Goal: Task Accomplishment & Management: Use online tool/utility

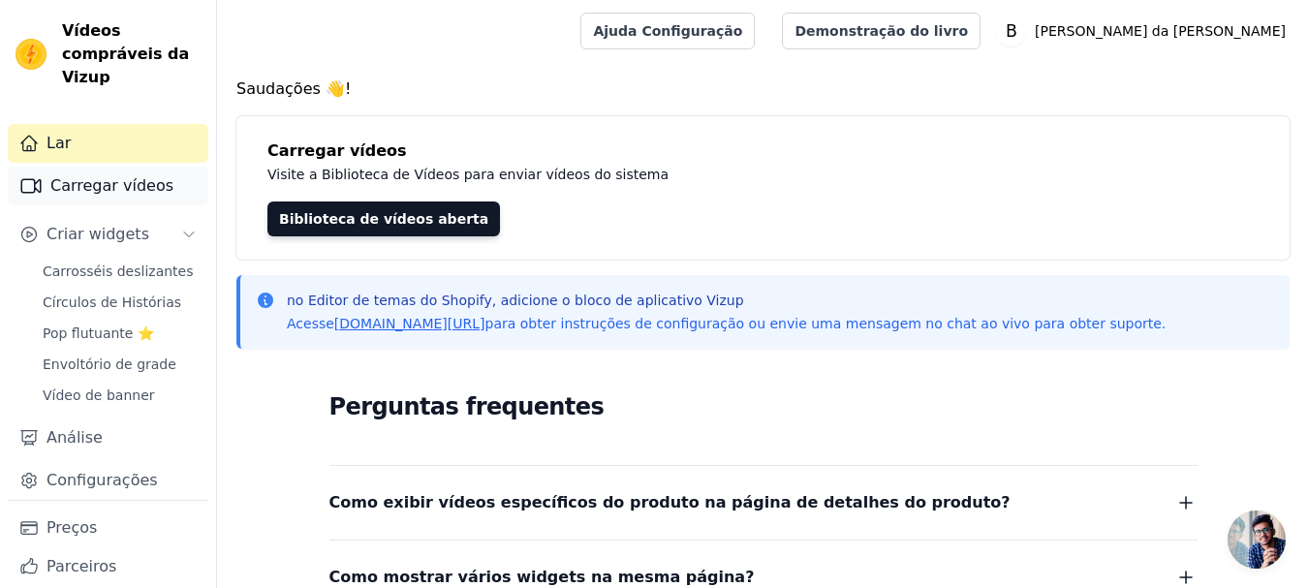
click at [131, 185] on font "Carregar vídeos" at bounding box center [111, 185] width 123 height 18
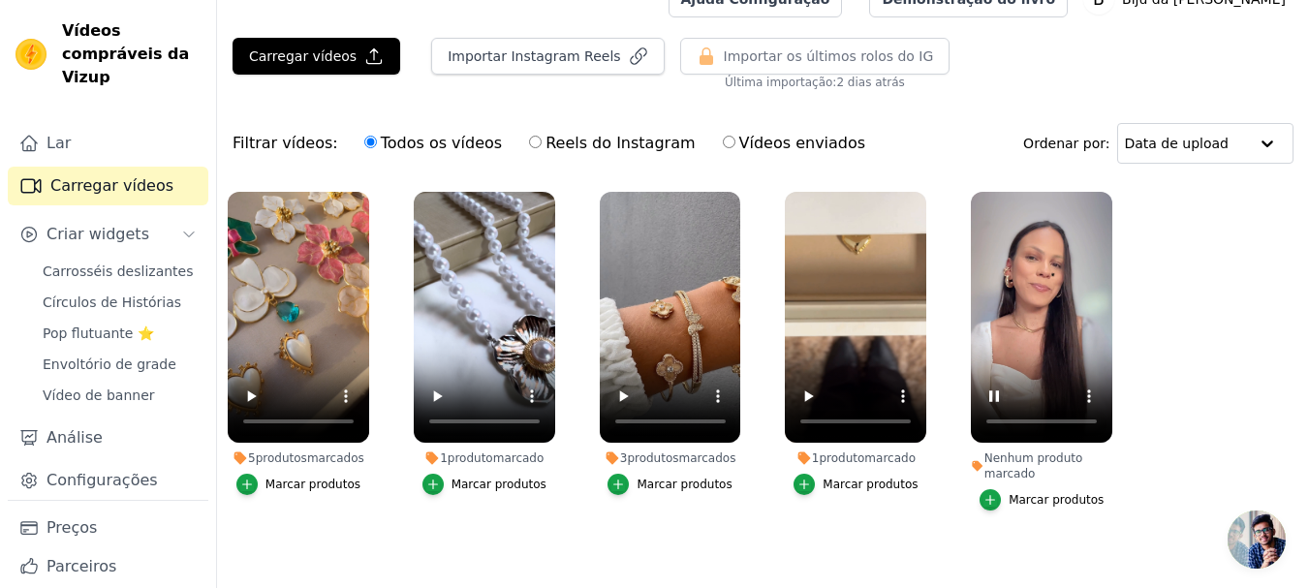
scroll to position [60, 0]
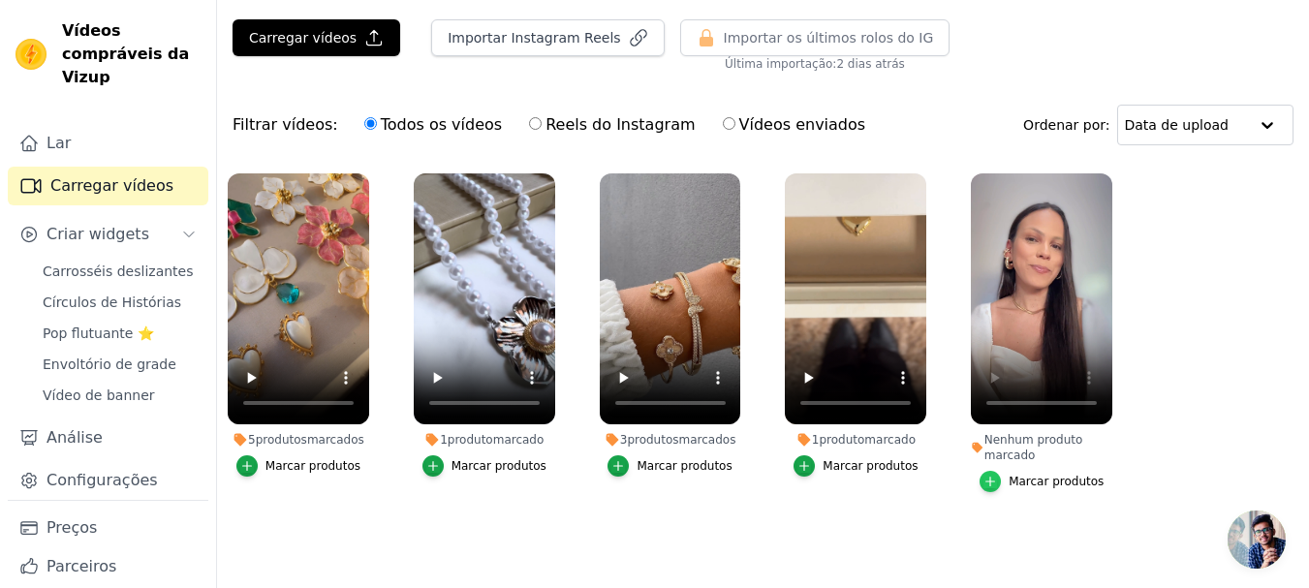
click at [997, 475] on icon "button" at bounding box center [990, 482] width 14 height 14
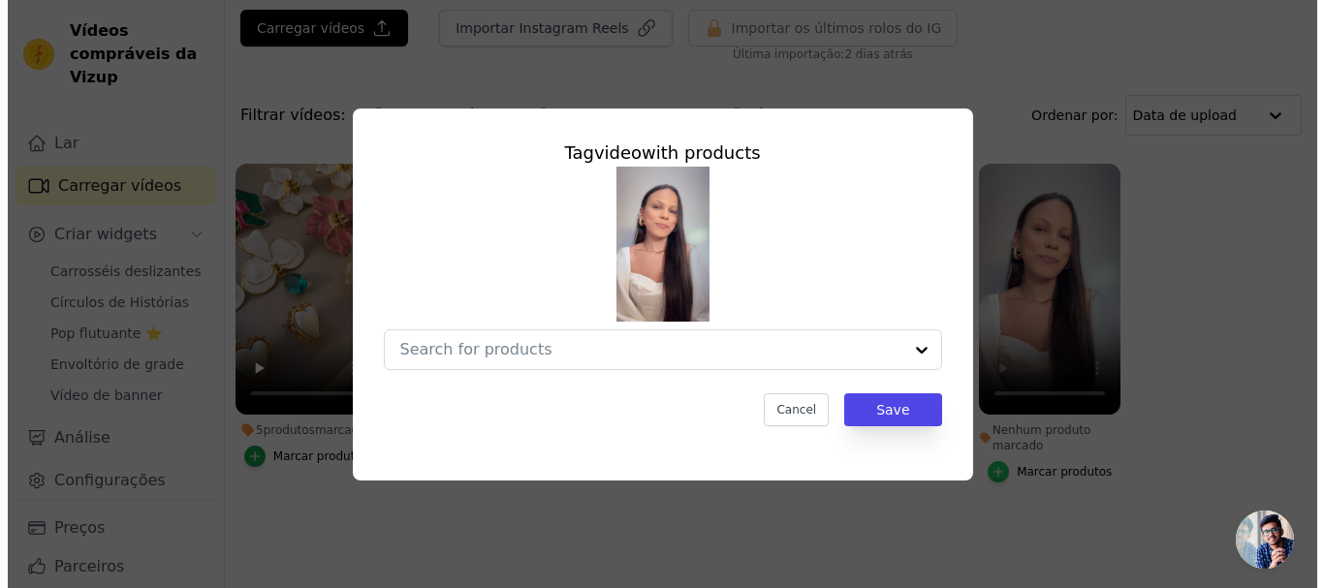
scroll to position [0, 0]
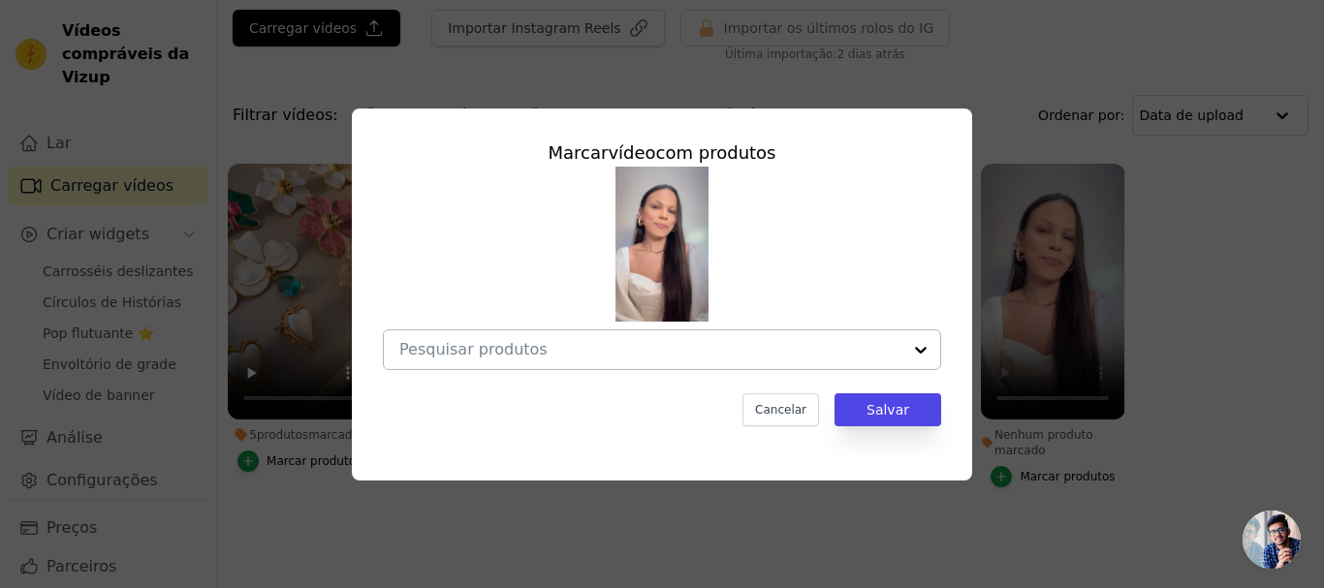
click at [919, 348] on div at bounding box center [920, 349] width 39 height 39
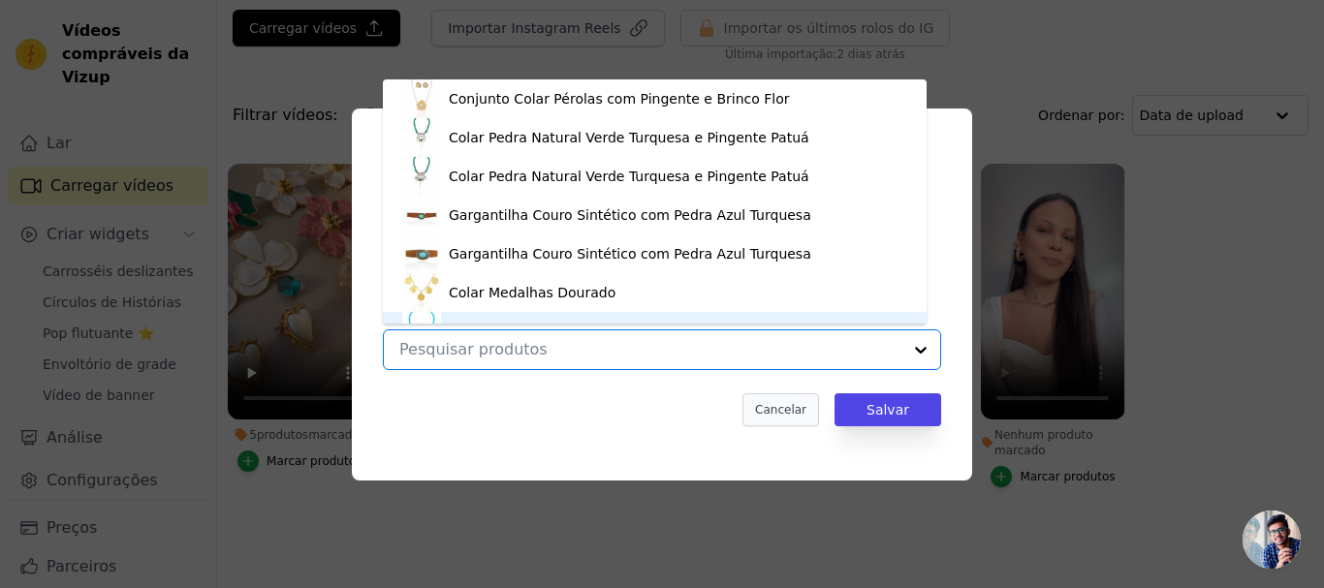
scroll to position [27, 0]
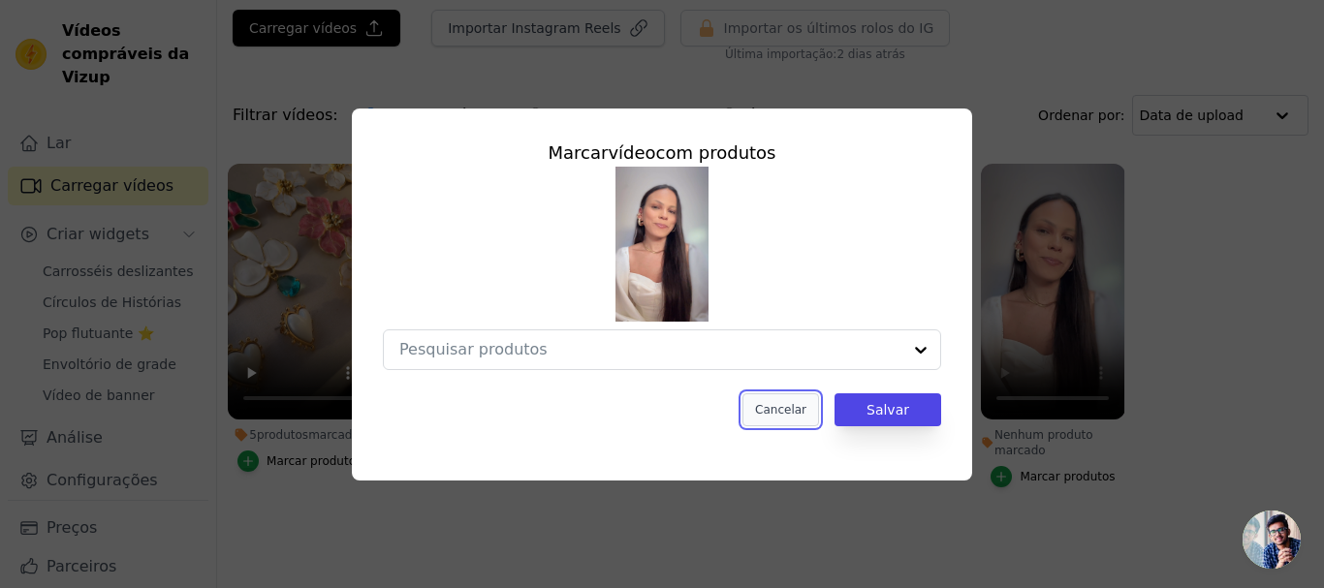
click at [806, 405] on font "Cancelar" at bounding box center [780, 410] width 51 height 14
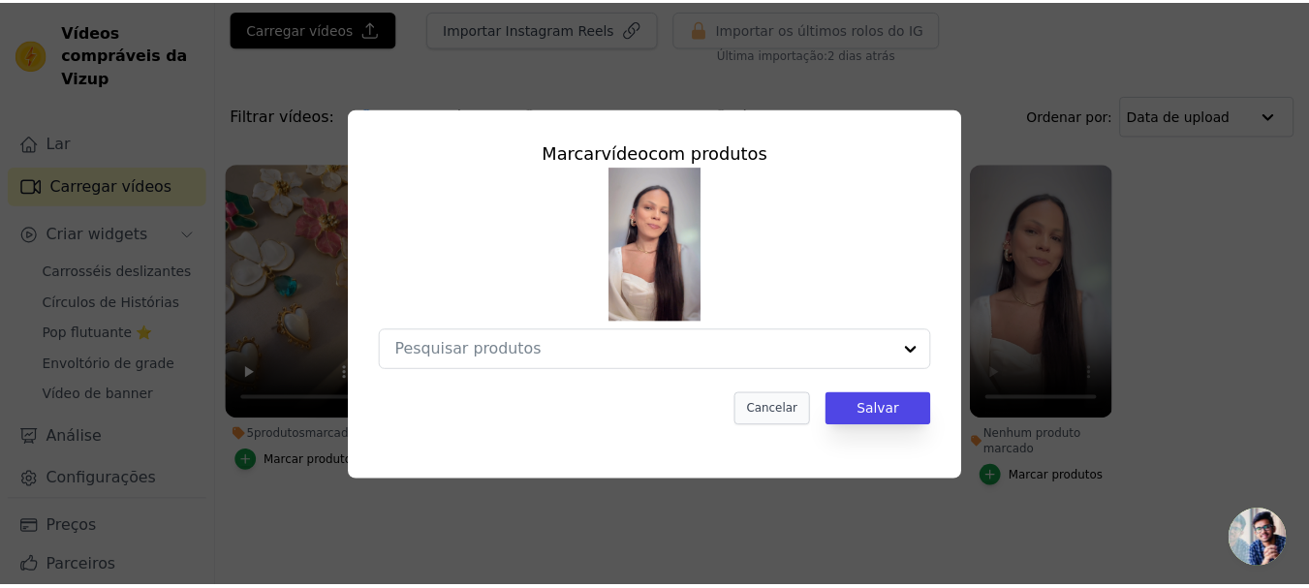
scroll to position [60, 0]
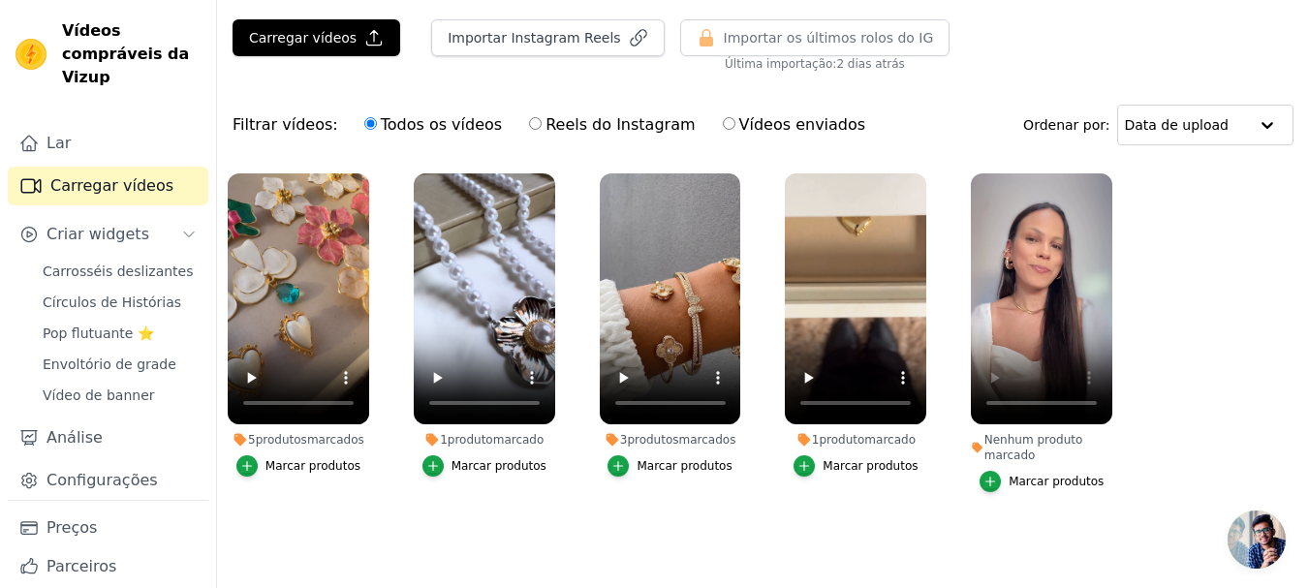
click at [723, 117] on input "Vídeos enviados" at bounding box center [729, 123] width 13 height 13
radio input "true"
click at [364, 117] on input "Todos os vídeos" at bounding box center [370, 123] width 13 height 13
radio input "true"
click at [133, 264] on font "Carrosséis deslizantes" at bounding box center [118, 272] width 150 height 16
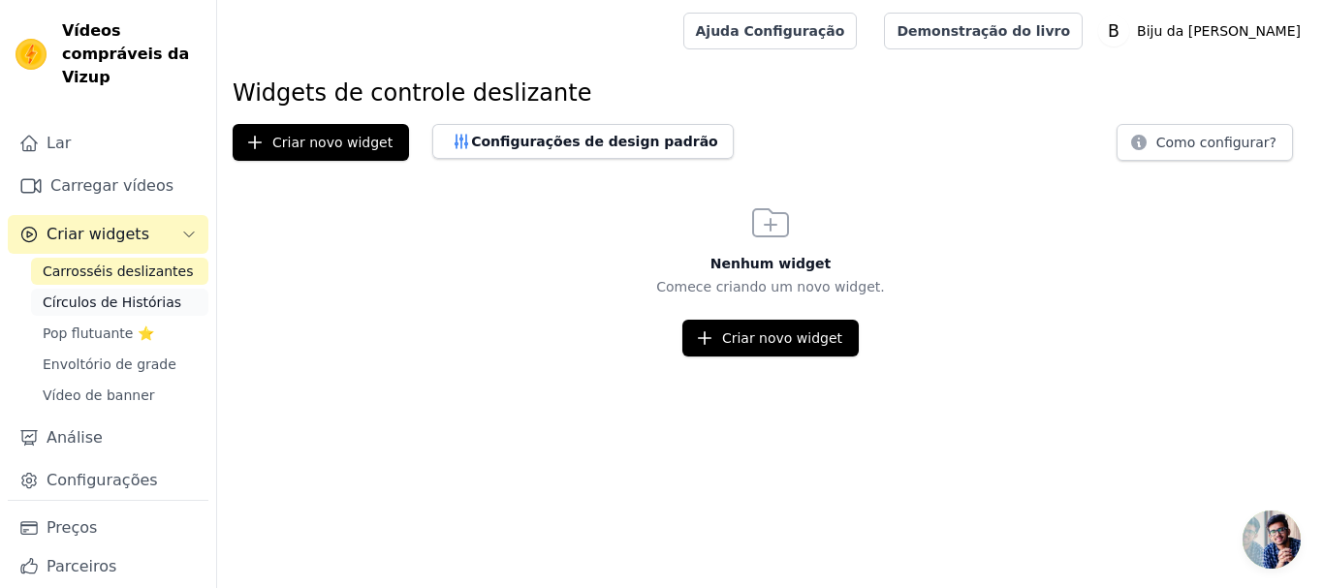
click at [78, 298] on font "Círculos de Histórias" at bounding box center [112, 303] width 139 height 16
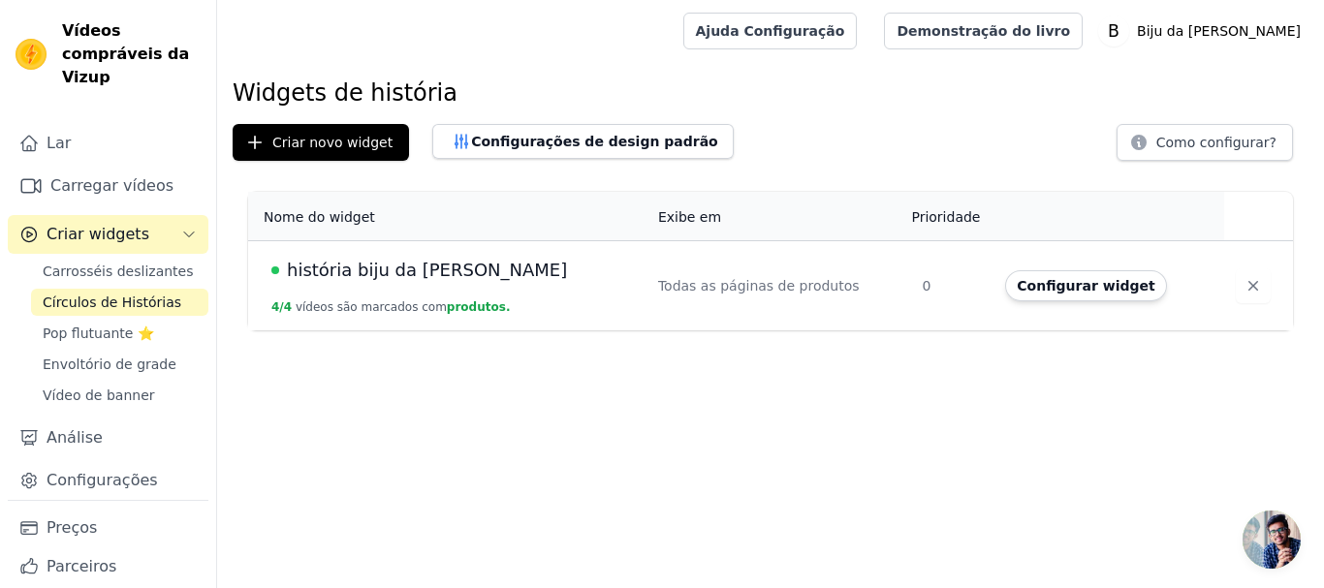
click at [375, 275] on font "história biju da frida" at bounding box center [427, 270] width 280 height 20
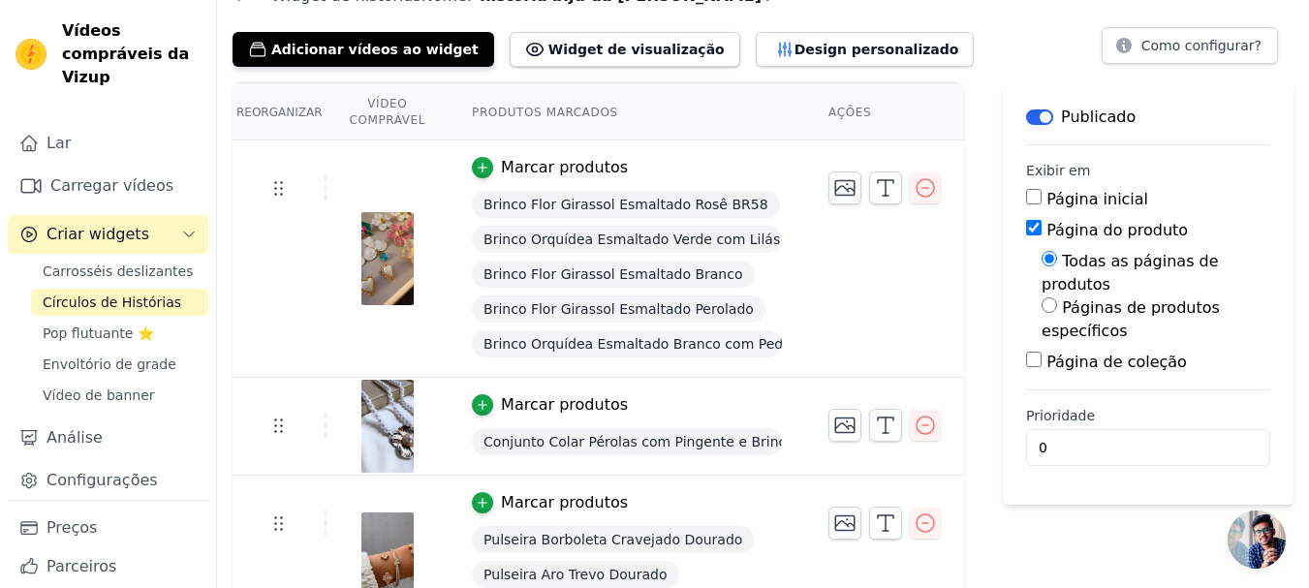
scroll to position [57, 0]
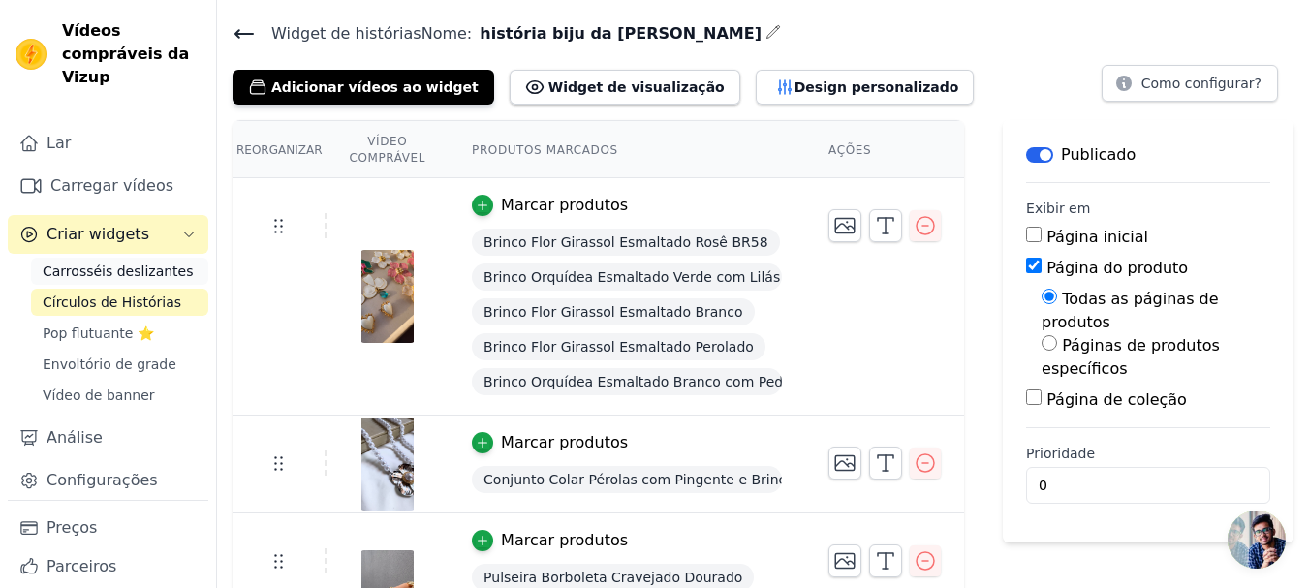
click at [94, 269] on font "Carrosséis deslizantes" at bounding box center [118, 272] width 150 height 16
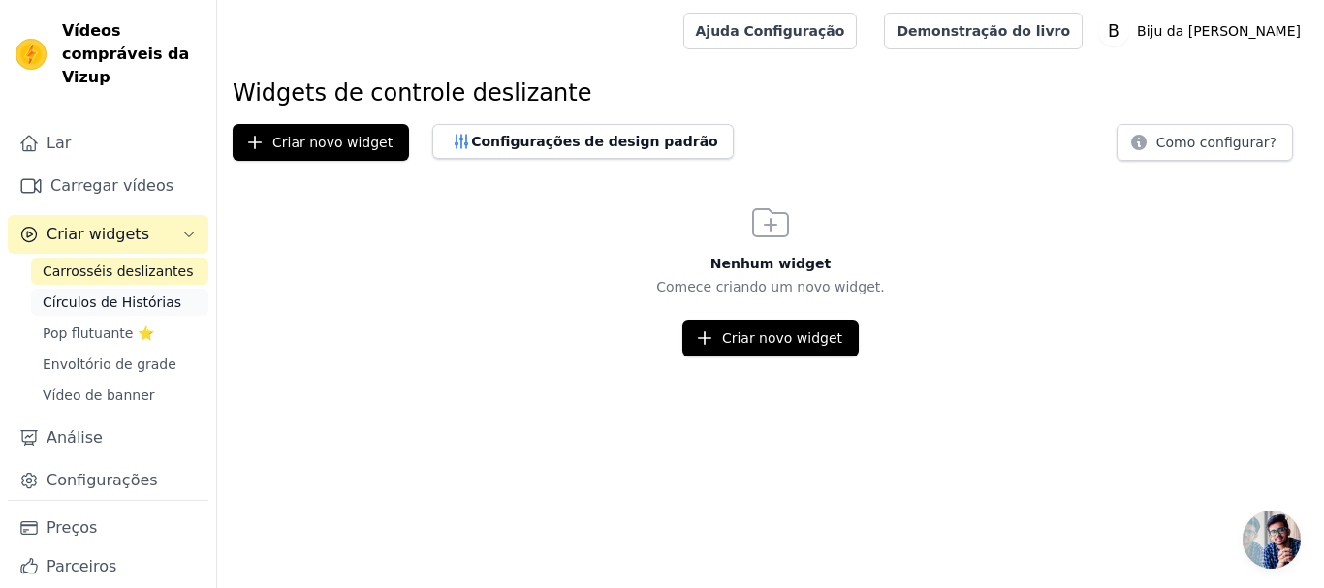
click at [77, 306] on font "Círculos de Histórias" at bounding box center [112, 303] width 139 height 16
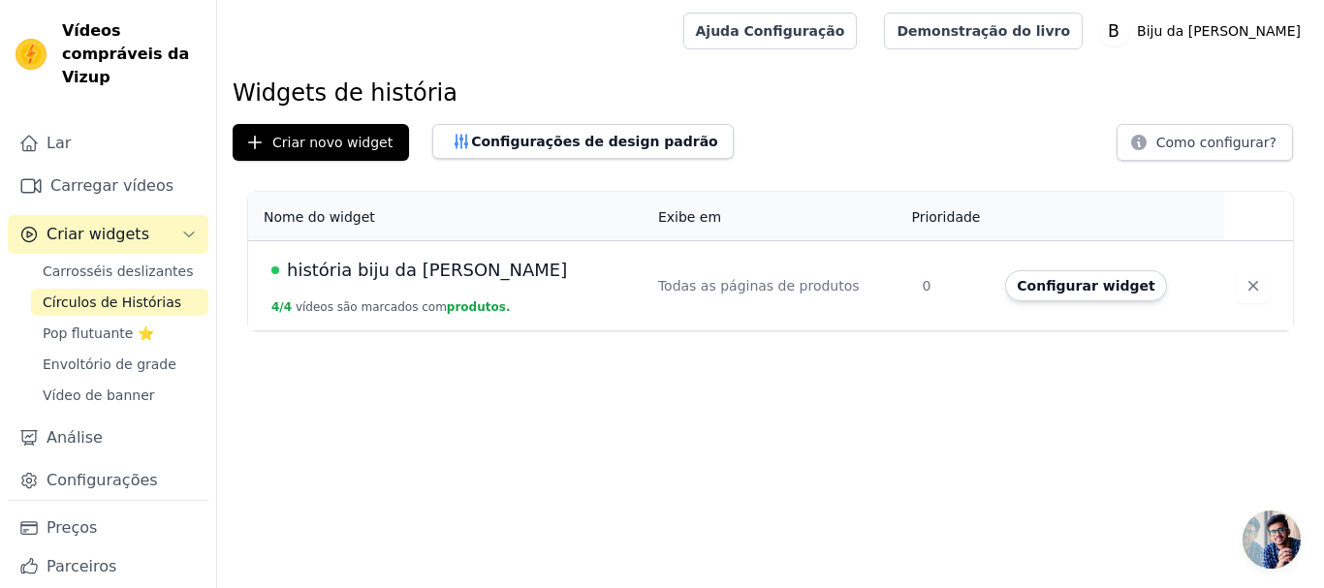
click at [413, 275] on font "história biju da frida" at bounding box center [427, 270] width 280 height 20
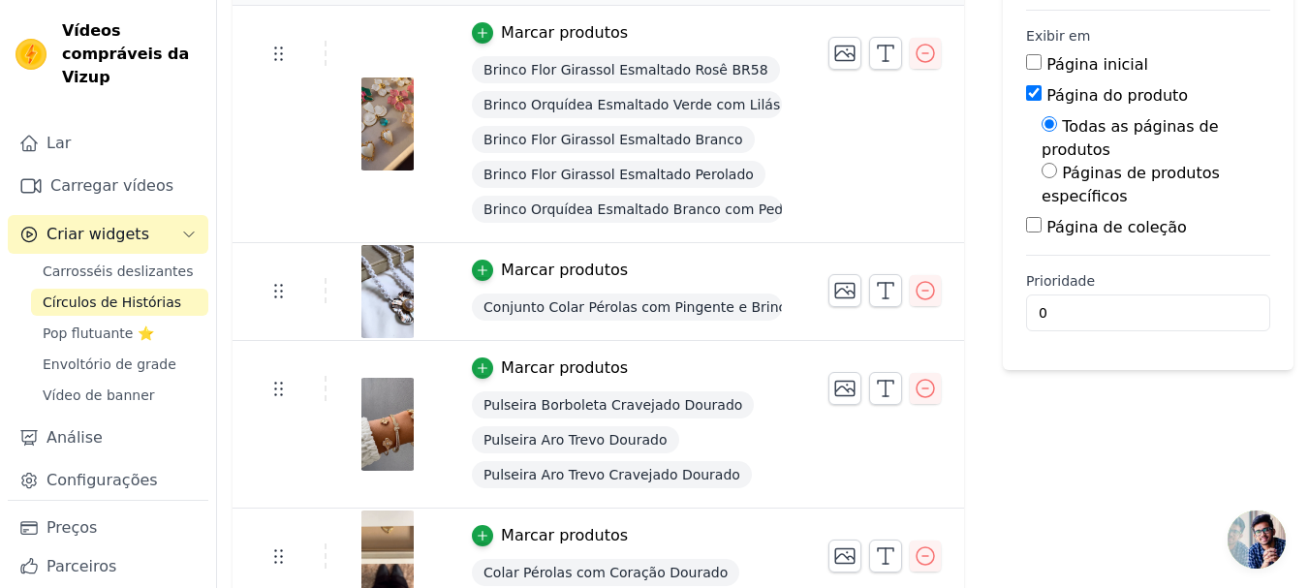
scroll to position [251, 0]
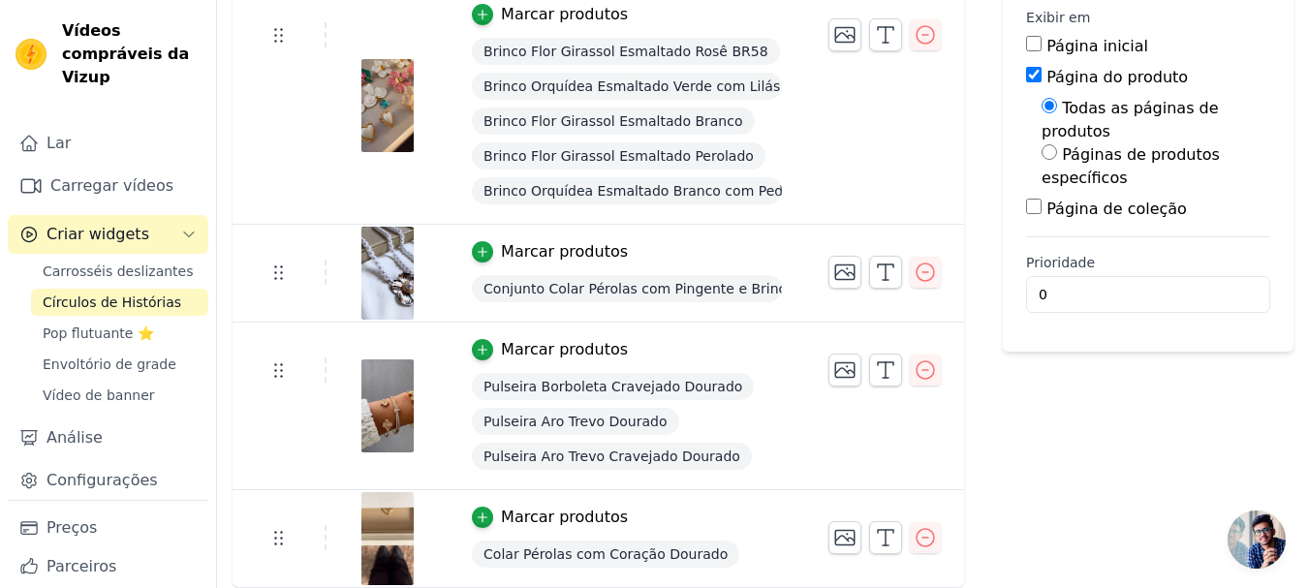
click at [298, 432] on tr "Marcar produtos Pulseira Borboleta Cravejado Dourado Pulseira Aro Trevo Dourado…" at bounding box center [599, 406] width 732 height 168
click at [807, 441] on tr "Marcar produtos Pulseira Borboleta Cravejado Dourado Pulseira Aro Trevo Dourado…" at bounding box center [599, 406] width 732 height 168
click at [77, 329] on font "Pop flutuante ⭐" at bounding box center [98, 334] width 111 height 16
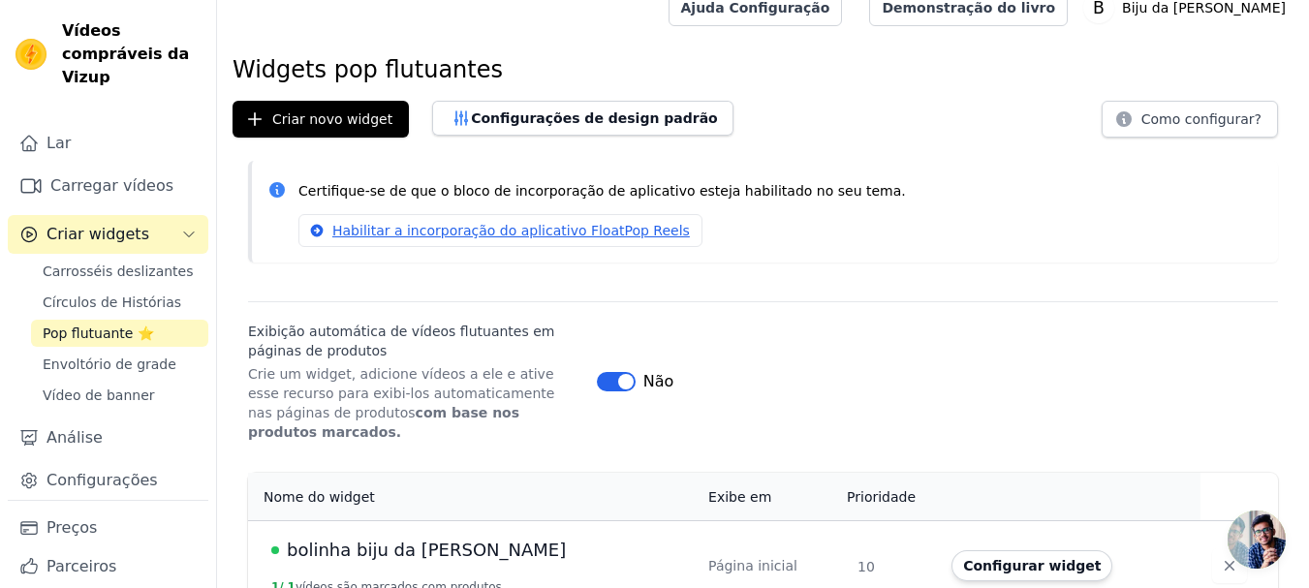
scroll to position [35, 0]
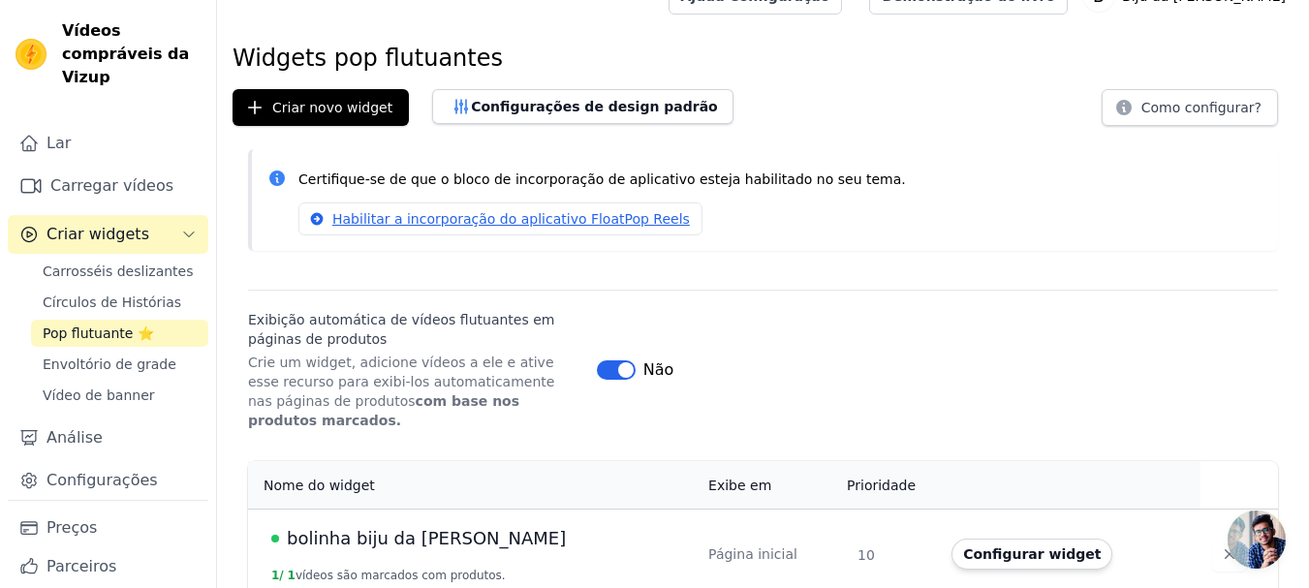
click at [413, 528] on font "bolinha biju da [PERSON_NAME]" at bounding box center [426, 538] width 279 height 20
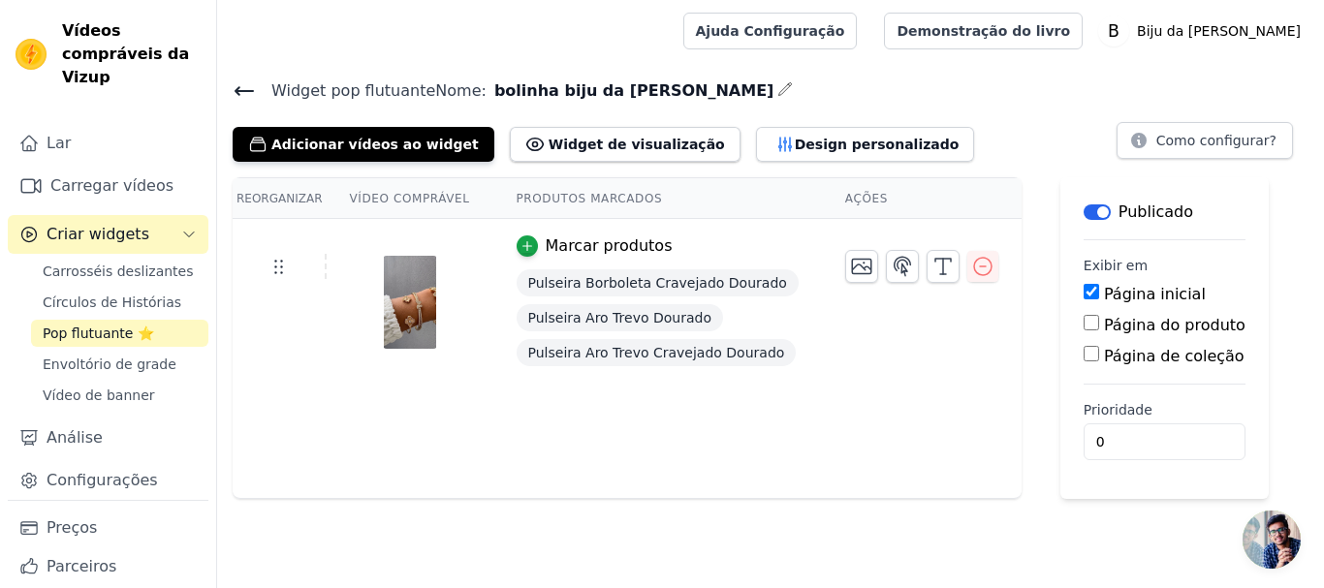
click at [391, 201] on font "Vídeo comprável" at bounding box center [410, 199] width 120 height 14
drag, startPoint x: 361, startPoint y: 318, endPoint x: 68, endPoint y: 330, distance: 293.8
click at [68, 330] on font "Pop flutuante ⭐" at bounding box center [98, 334] width 111 height 16
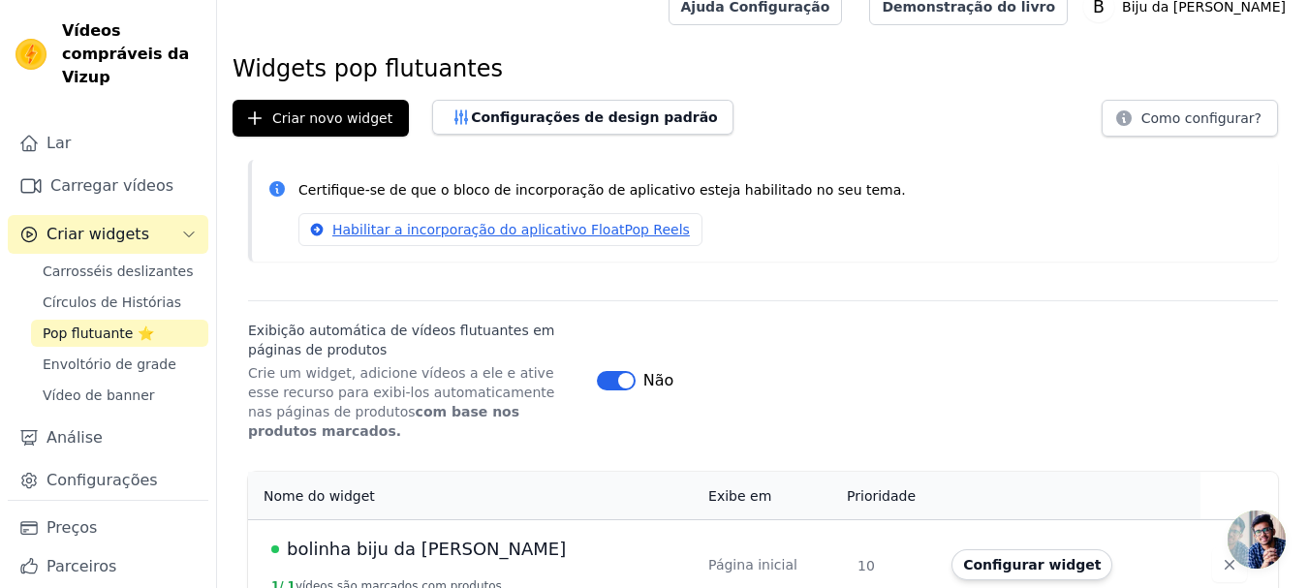
scroll to position [35, 0]
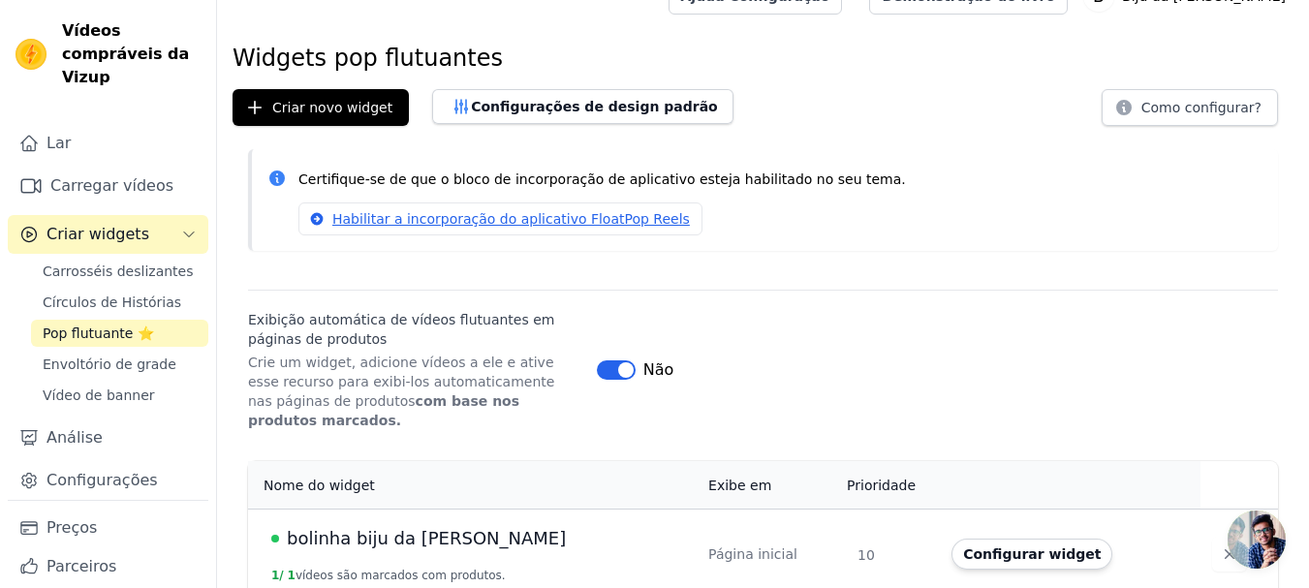
click at [380, 528] on font "bolinha biju da [PERSON_NAME]" at bounding box center [426, 538] width 279 height 20
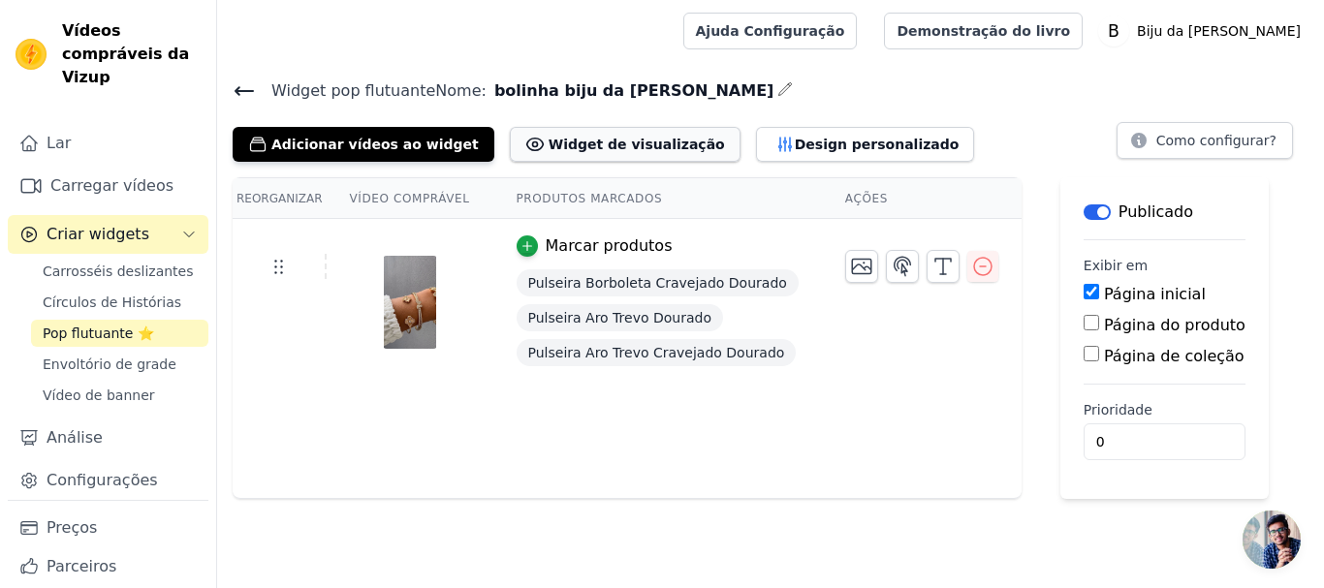
click at [555, 144] on font "Widget de visualização" at bounding box center [636, 145] width 176 height 16
click at [120, 367] on font "Envoltório de grade" at bounding box center [110, 365] width 134 height 16
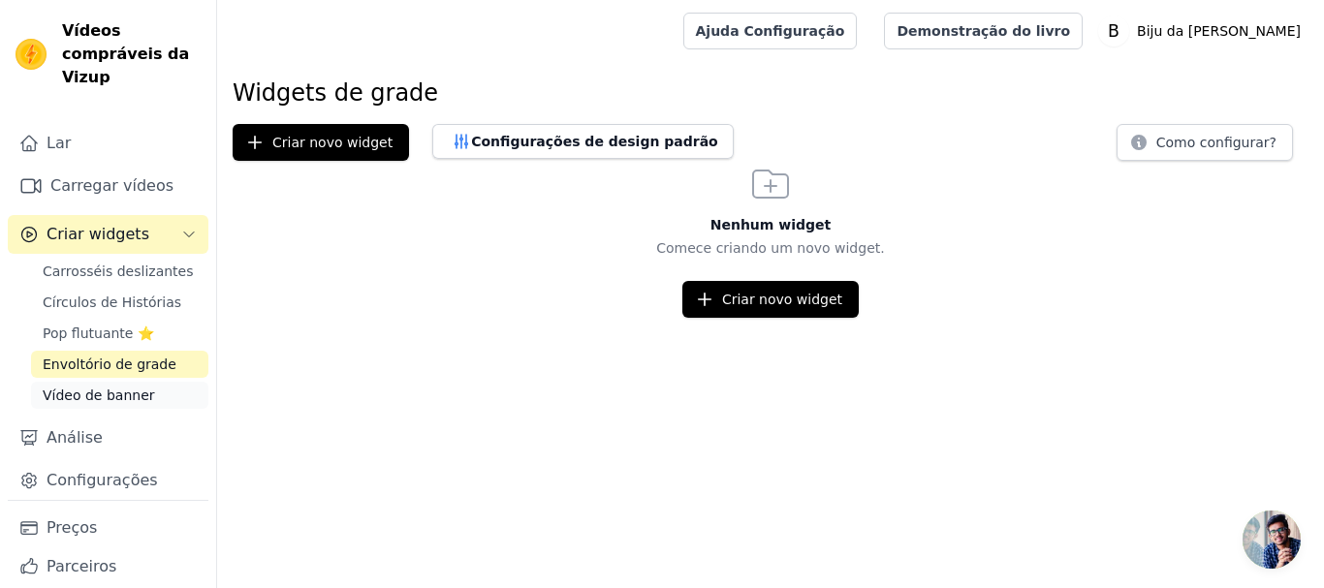
click at [125, 395] on font "Vídeo de banner" at bounding box center [99, 396] width 112 height 16
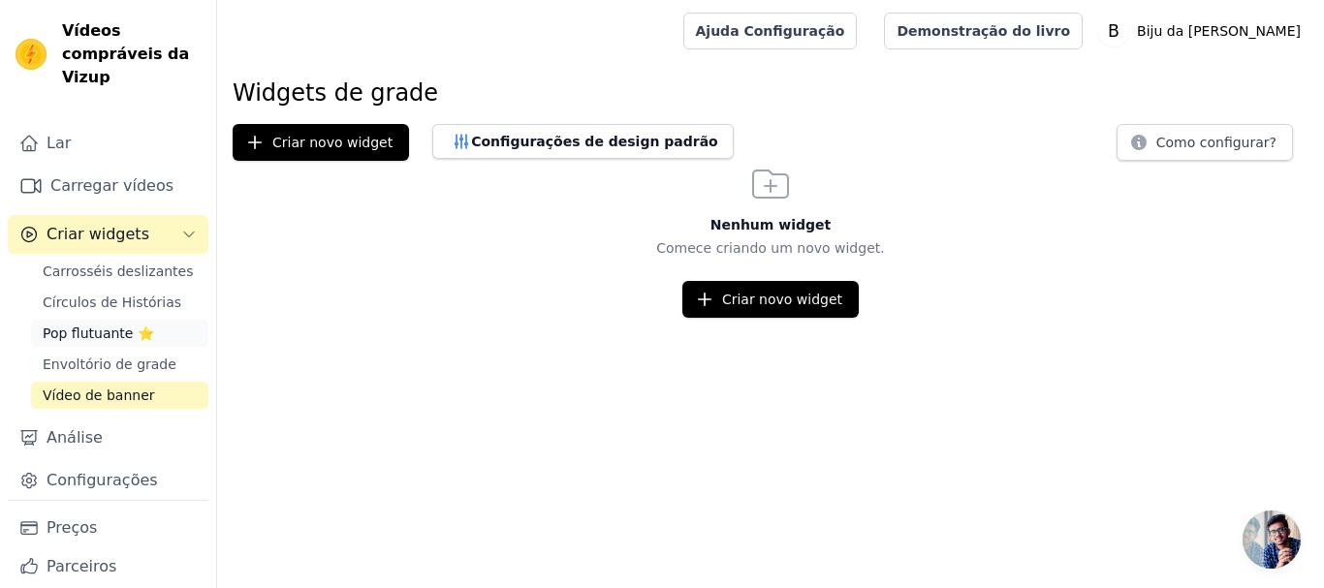
click at [116, 338] on font "Pop flutuante ⭐" at bounding box center [98, 334] width 111 height 16
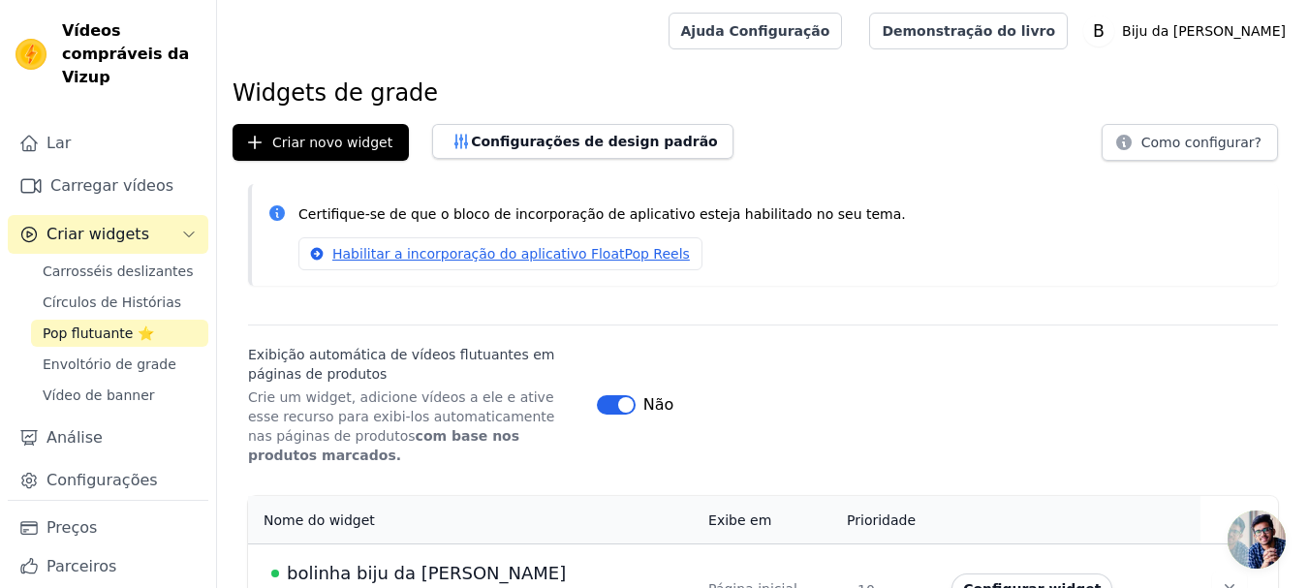
scroll to position [35, 0]
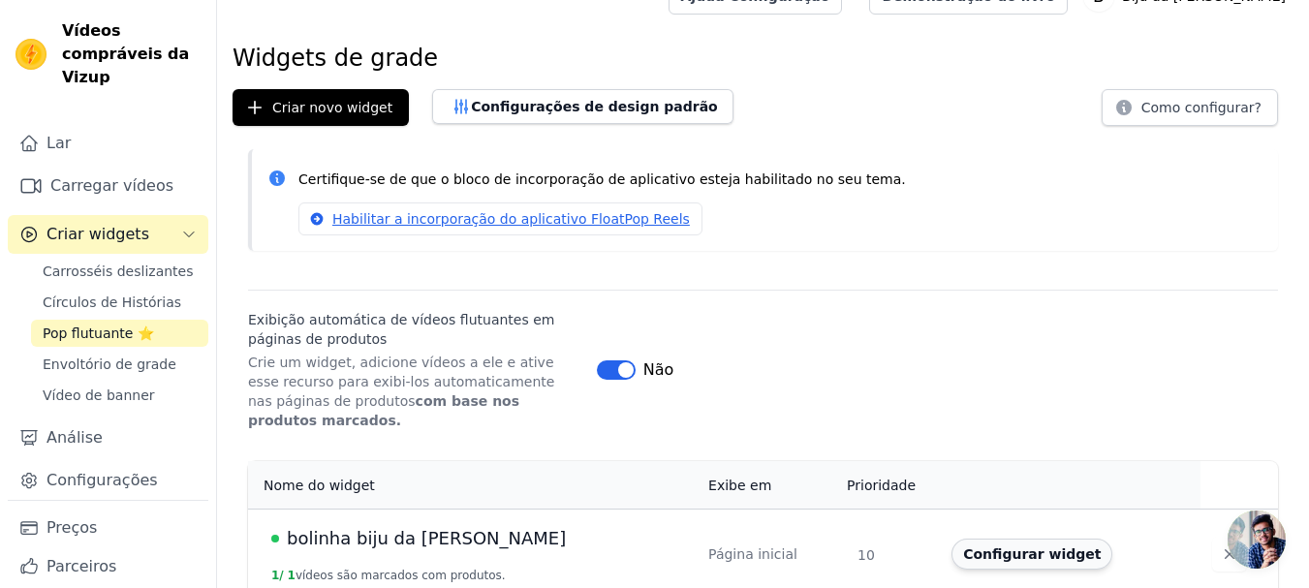
click at [1010, 546] on font "Configurar widget" at bounding box center [1032, 554] width 138 height 16
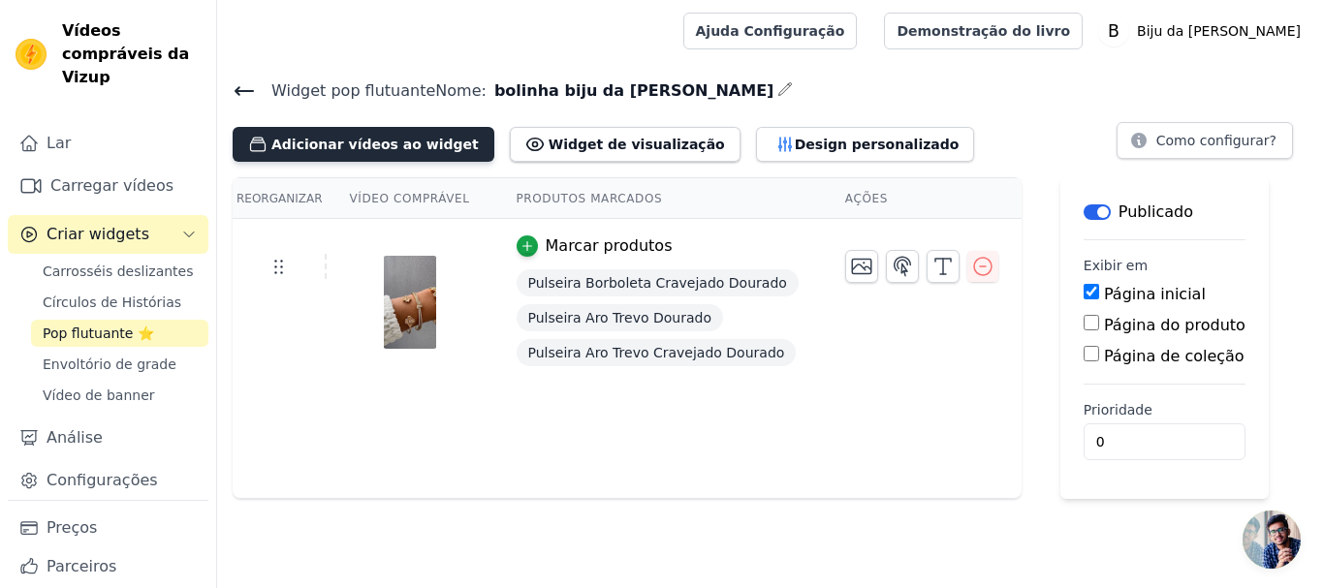
click at [317, 145] on font "Adicionar vídeos ao widget" at bounding box center [374, 145] width 207 height 16
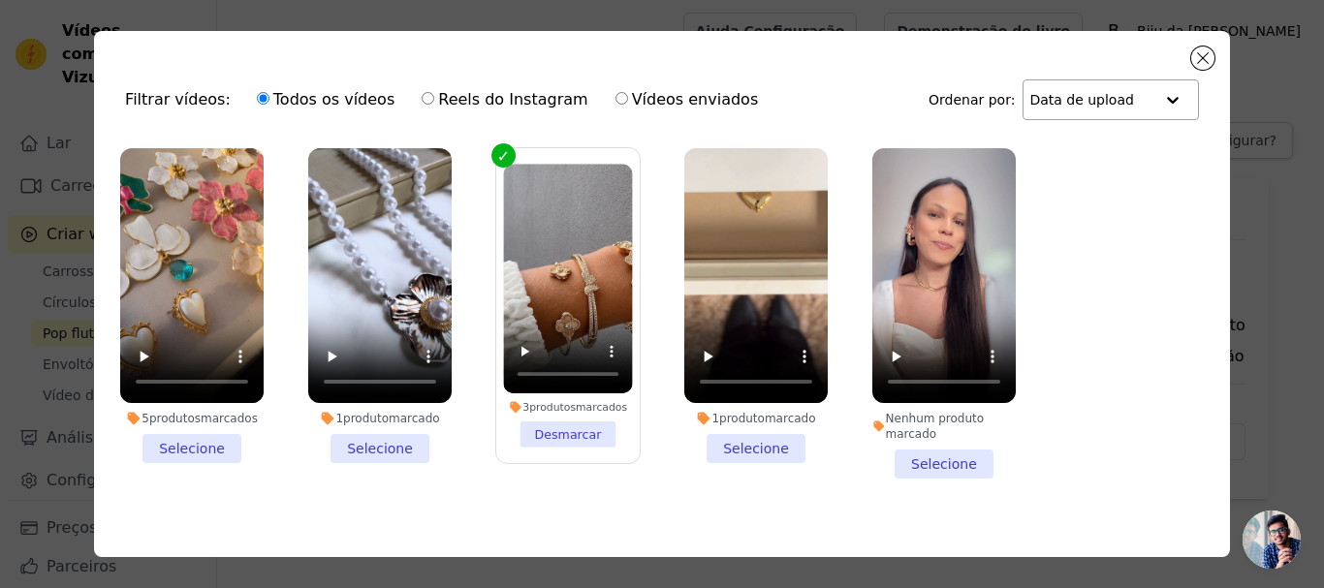
click at [1154, 106] on div at bounding box center [1172, 99] width 39 height 39
click at [1205, 55] on button "Fechar modal" at bounding box center [1202, 58] width 23 height 23
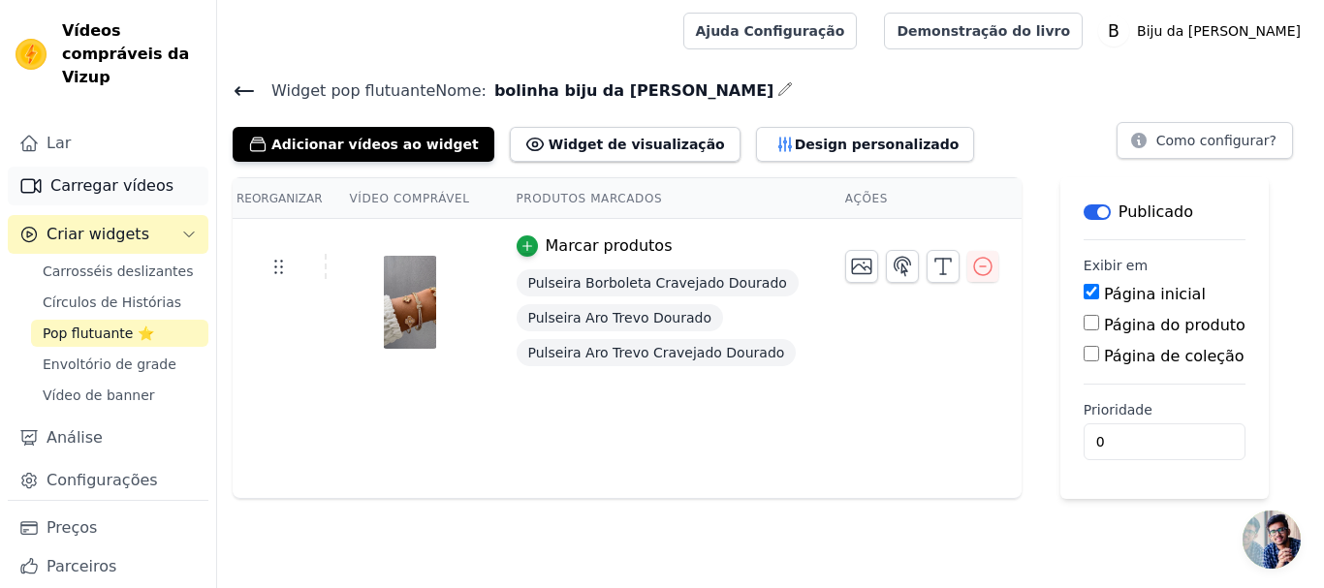
click at [86, 192] on font "Carregar vídeos" at bounding box center [111, 185] width 123 height 18
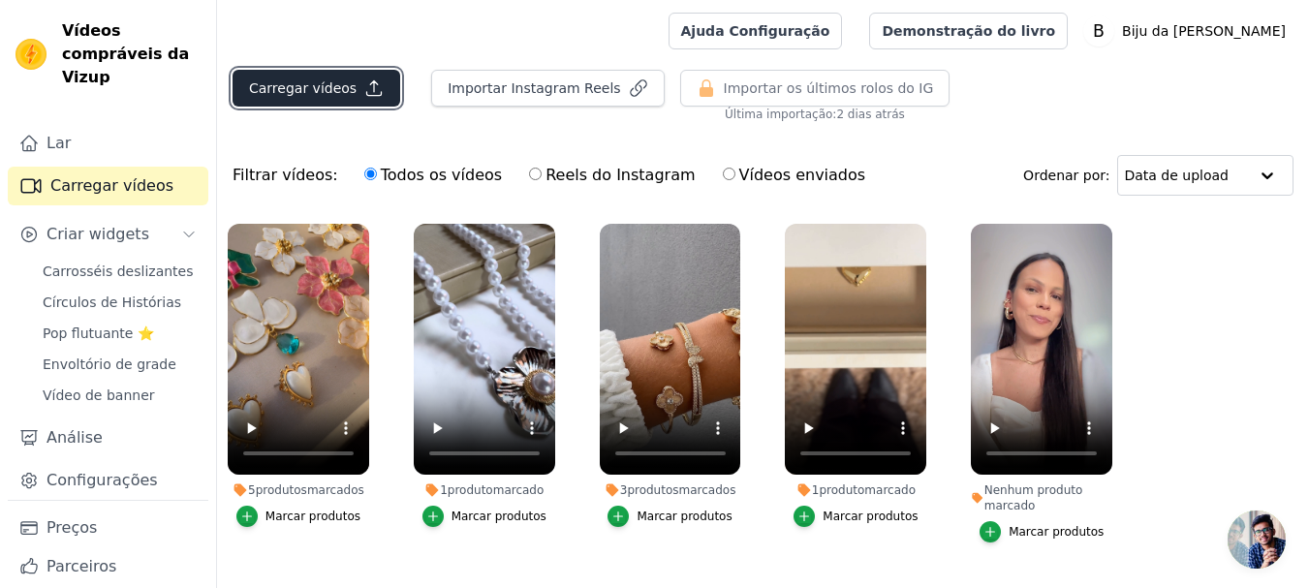
click at [286, 92] on font "Carregar vídeos" at bounding box center [303, 88] width 108 height 16
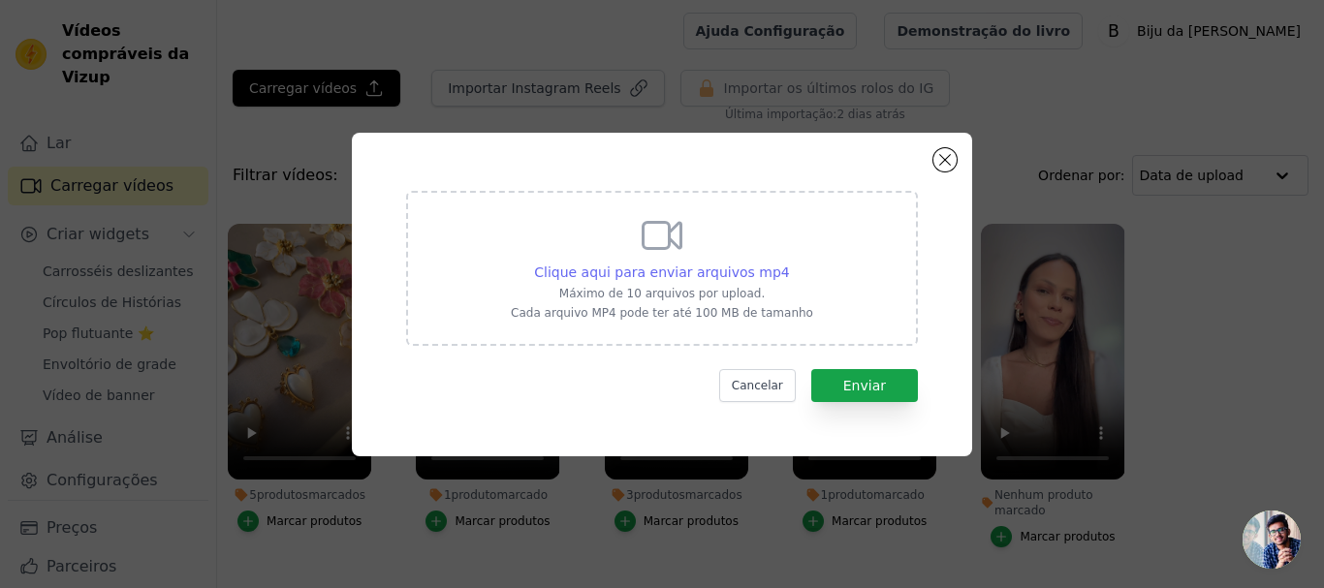
click at [685, 272] on font "Clique aqui para enviar arquivos mp4" at bounding box center [662, 273] width 256 height 16
click at [789, 263] on input "Clique aqui para enviar arquivos mp4 Máximo de 10 arquivos por upload. Cada arq…" at bounding box center [789, 262] width 1 height 1
type input "C:\fakepath\A048a196fcef47ce8e05d580f69179de.mp4tamanomenor.mp4"
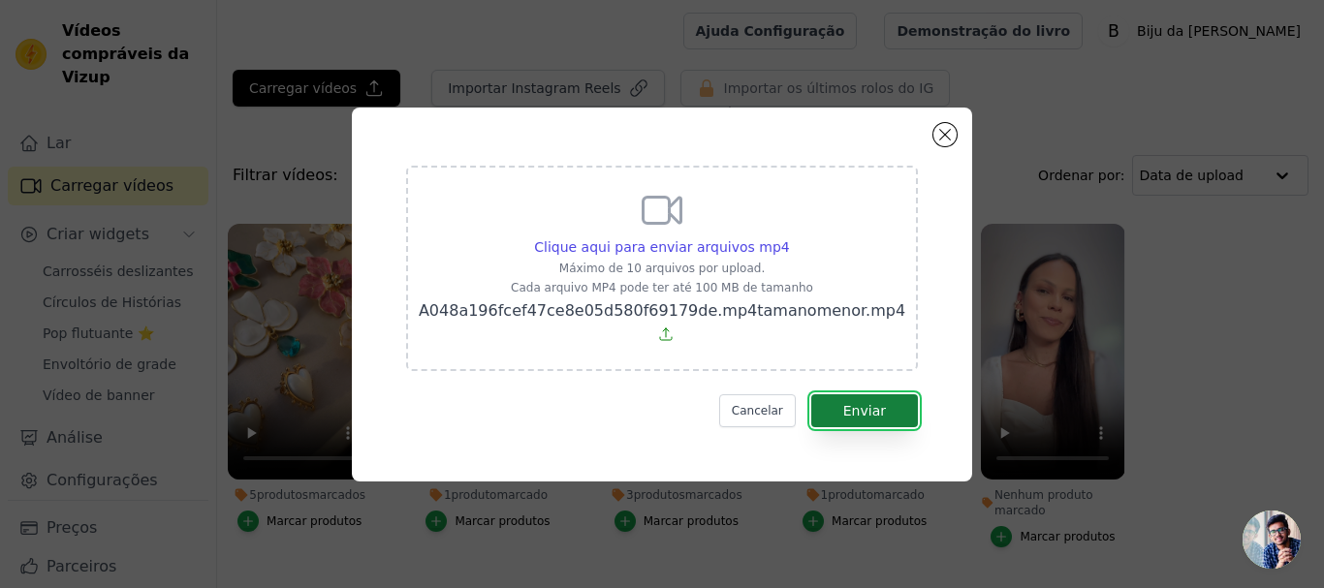
click at [851, 403] on font "Enviar" at bounding box center [864, 411] width 43 height 16
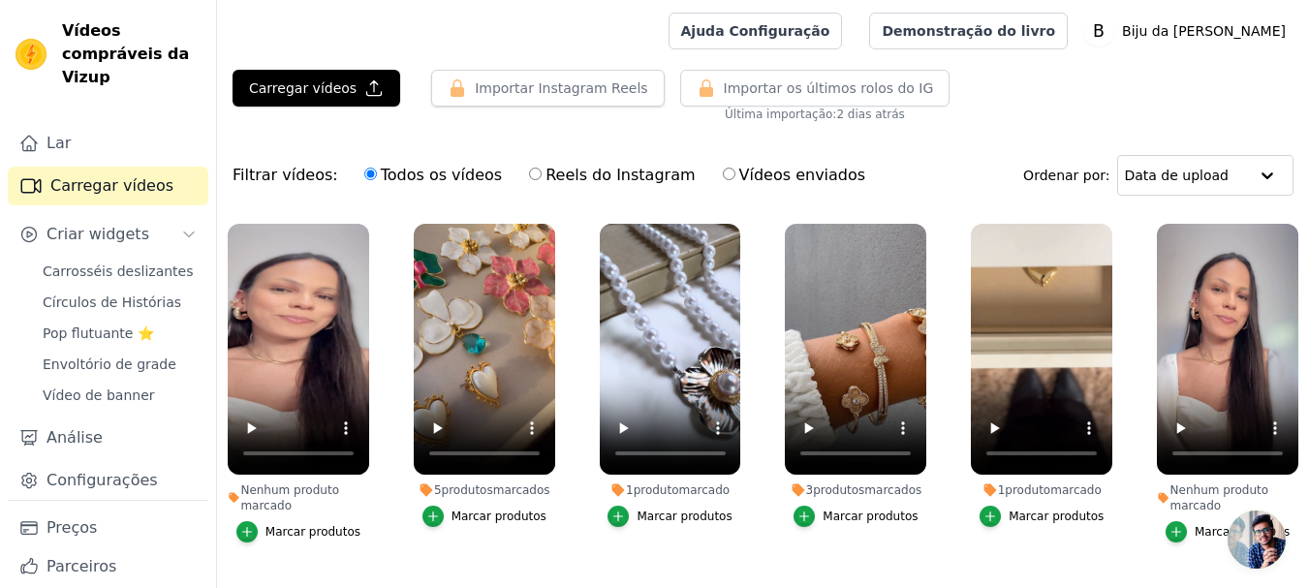
click at [304, 548] on label "Nenhum produto marcado Marcar produtos" at bounding box center [298, 387] width 143 height 328
click at [867, 152] on div "Filtrar vídeos: Todos os vídeos Reels do Instagram Vídeos enviados Ordenar por:…" at bounding box center [763, 176] width 1092 height 76
click at [98, 326] on font "Pop flutuante ⭐" at bounding box center [98, 334] width 111 height 16
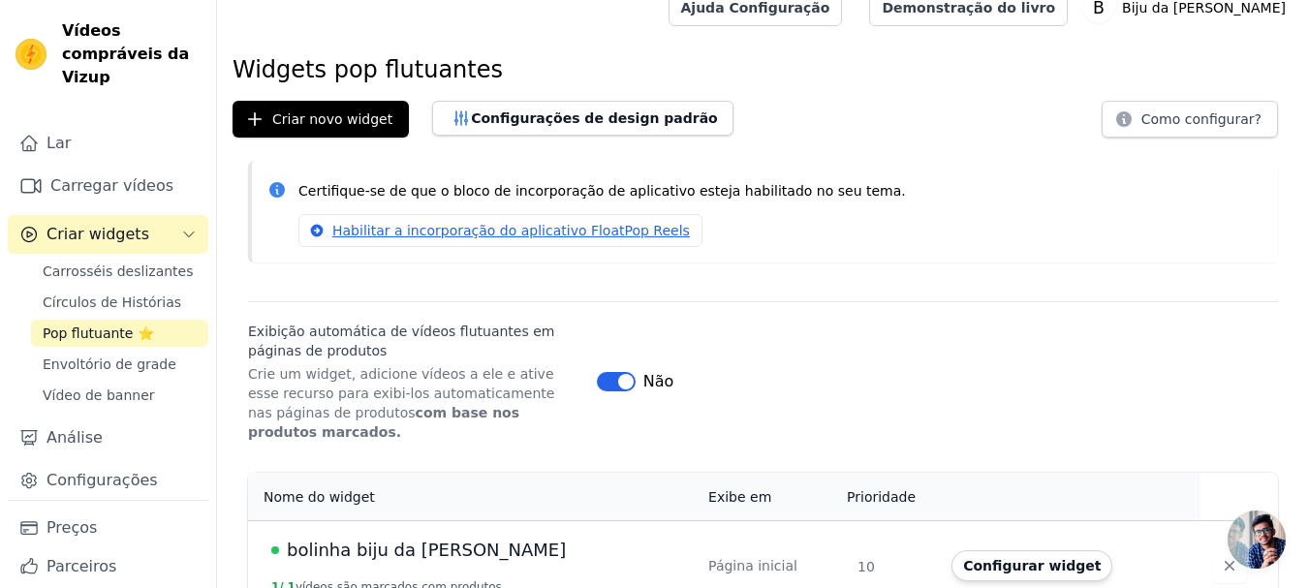
scroll to position [35, 0]
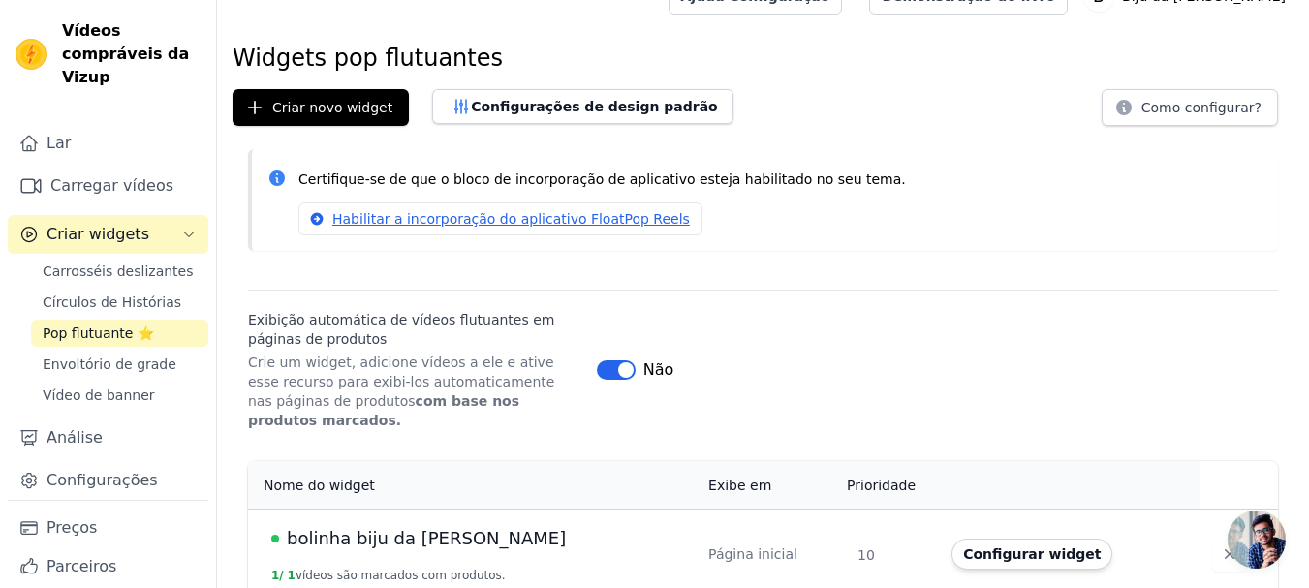
click at [373, 528] on font "bolinha biju da [PERSON_NAME]" at bounding box center [426, 538] width 279 height 20
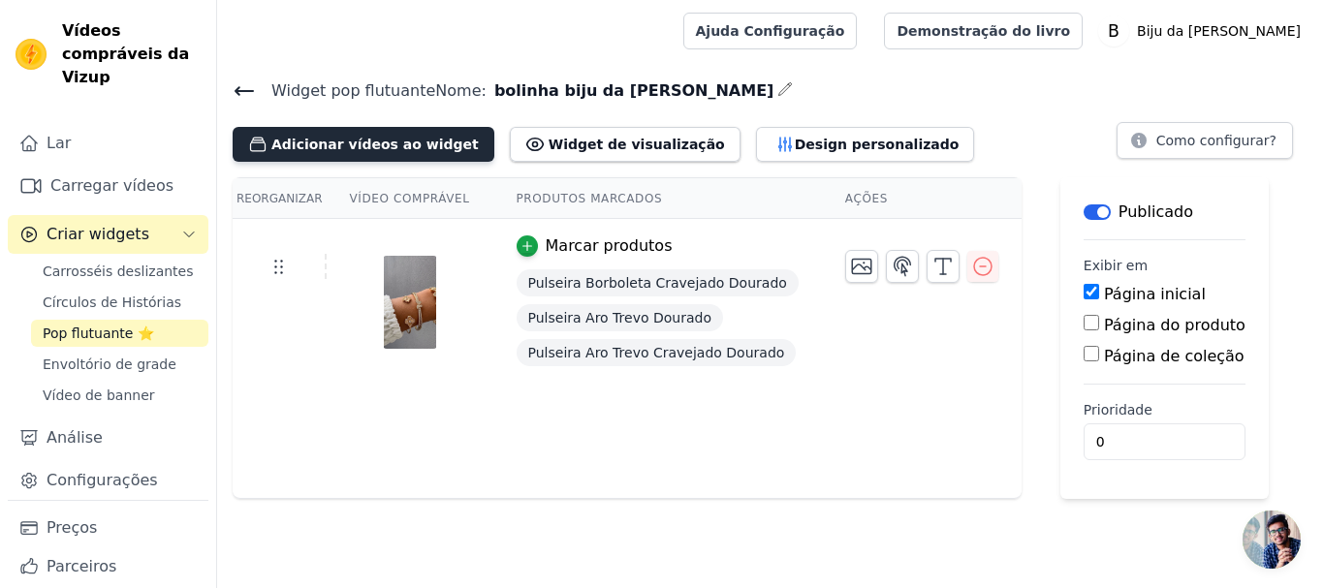
click at [303, 140] on font "Adicionar vídeos ao widget" at bounding box center [374, 145] width 207 height 16
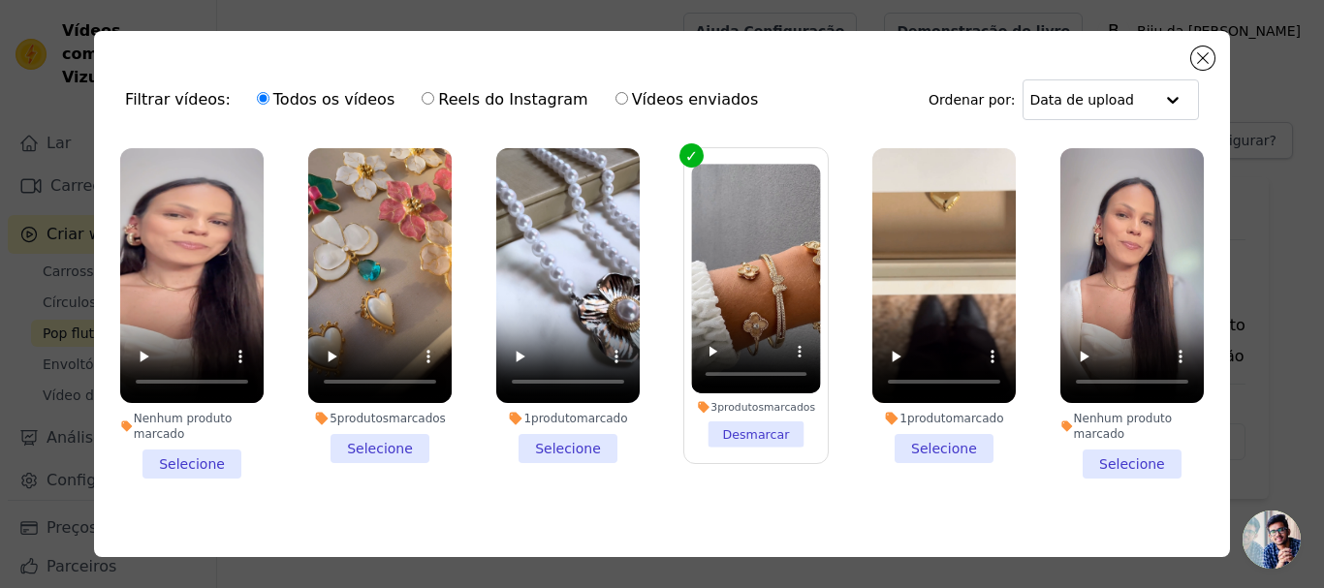
click at [187, 458] on li "Nenhum produto marcado Selecione" at bounding box center [191, 313] width 143 height 330
click at [0, 0] on input "Nenhum produto marcado Selecione" at bounding box center [0, 0] width 0 height 0
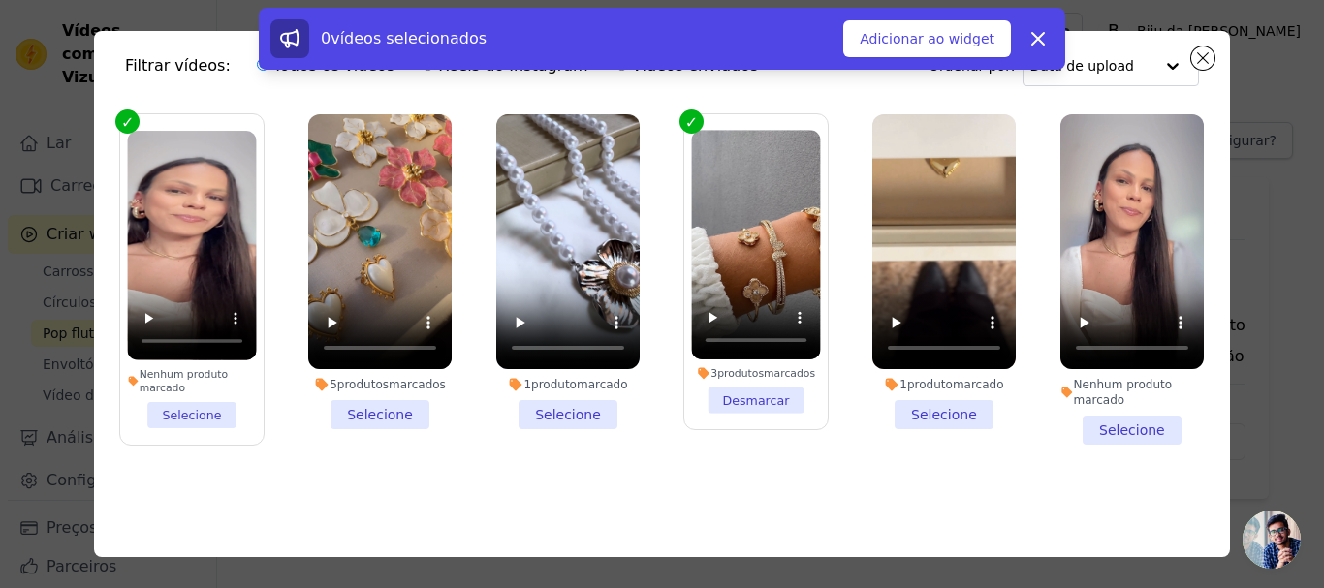
scroll to position [62, 0]
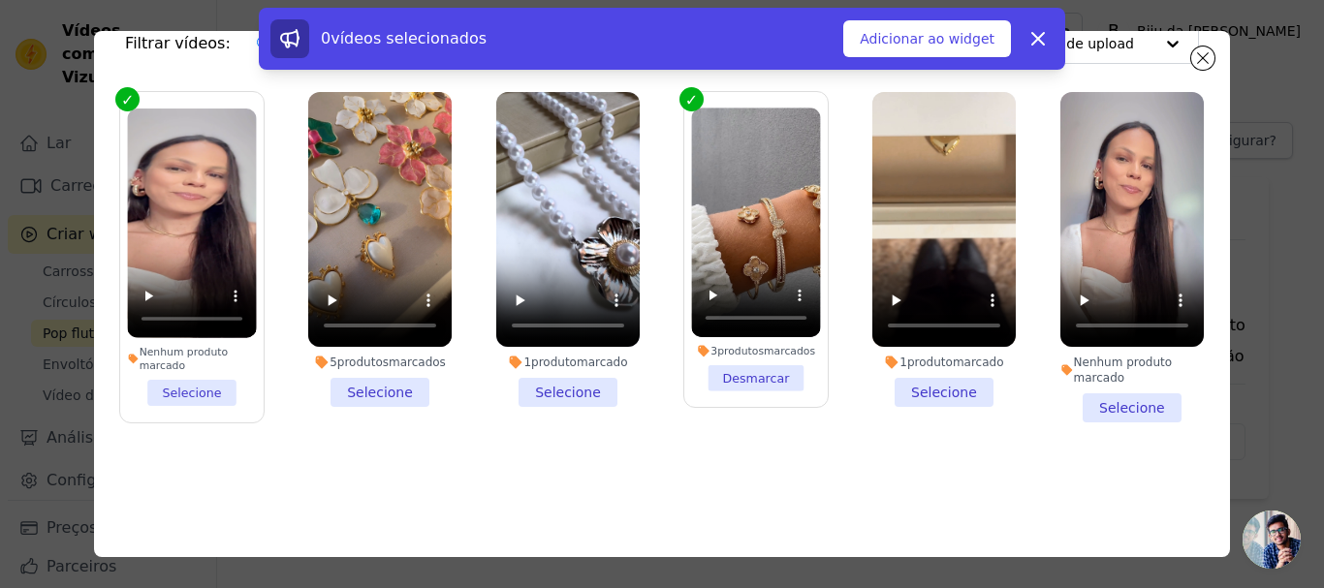
click at [188, 389] on li "Nenhum produto marcado Selecione" at bounding box center [191, 257] width 129 height 297
click at [0, 0] on input "Nenhum produto marcado Selecione" at bounding box center [0, 0] width 0 height 0
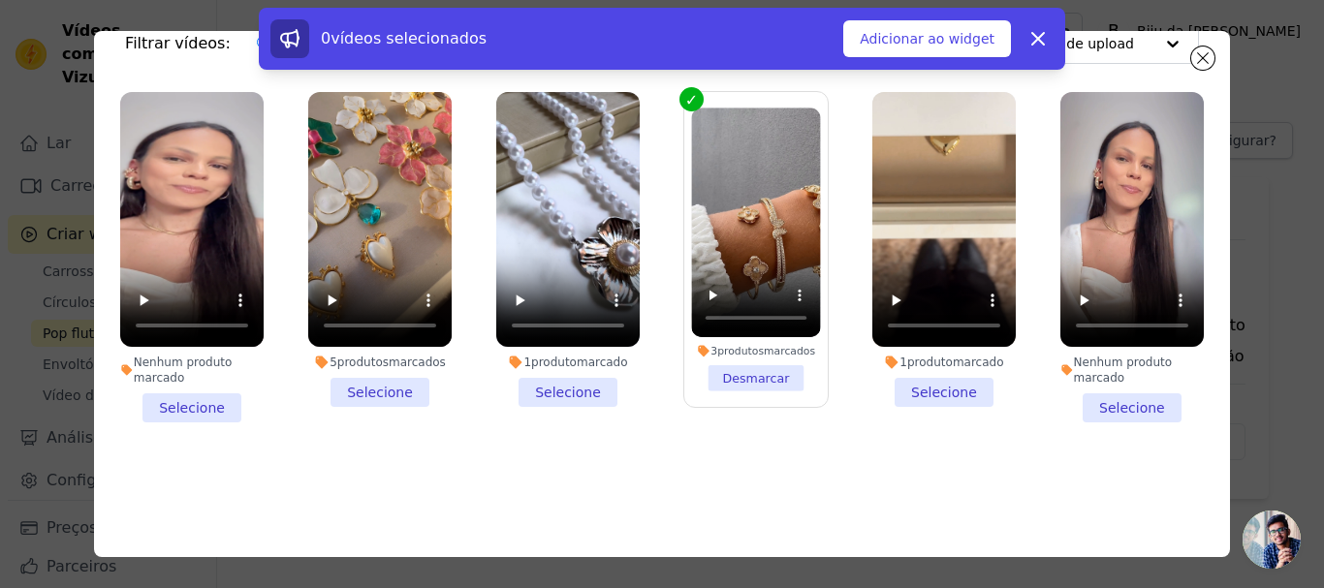
click at [188, 389] on li "Nenhum produto marcado Selecione" at bounding box center [191, 257] width 143 height 330
click at [0, 0] on input "Nenhum produto marcado Selecione" at bounding box center [0, 0] width 0 height 0
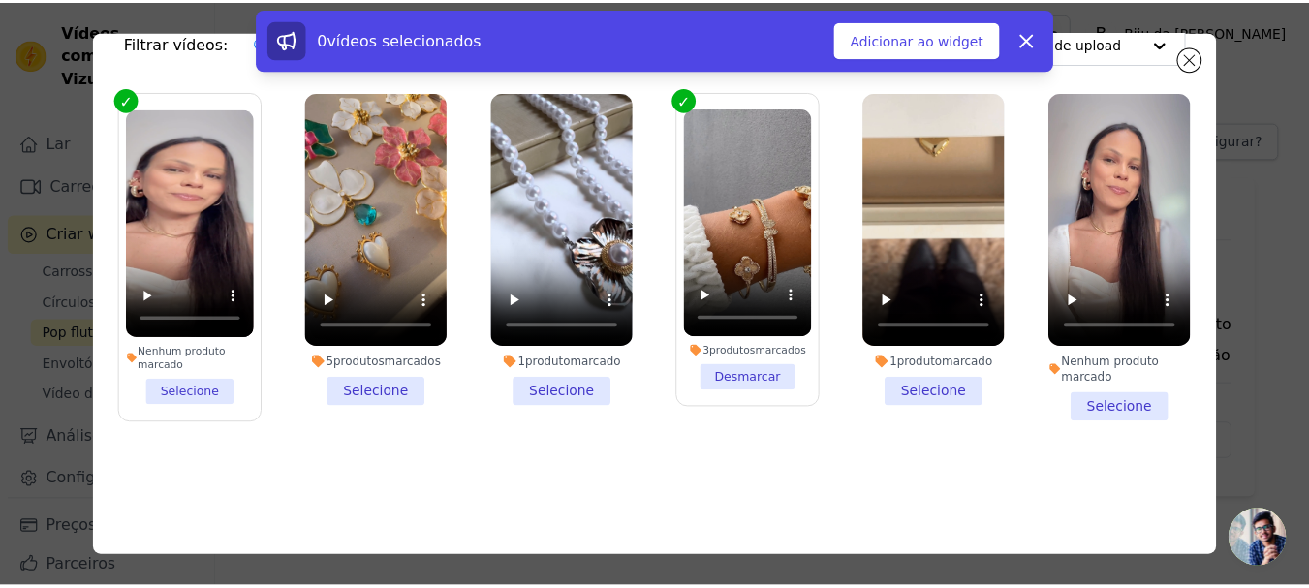
scroll to position [0, 0]
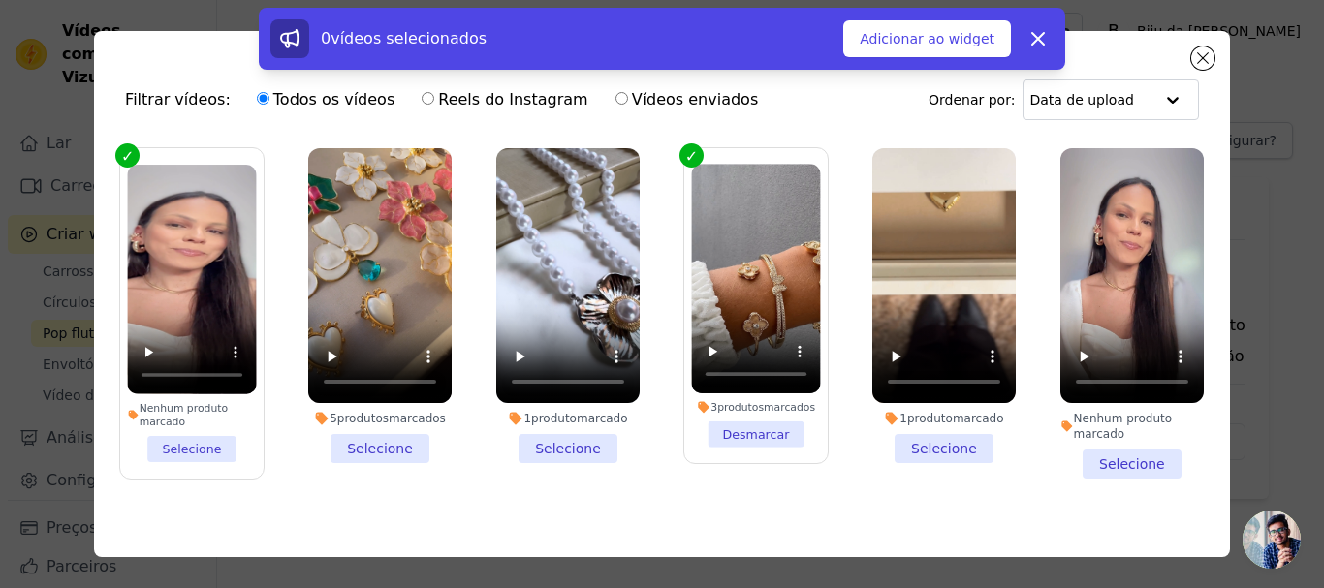
click at [1199, 50] on div "0 vídeos selecionados Adicionar ao widget Liberar" at bounding box center [662, 43] width 1324 height 70
click at [948, 36] on font "Adicionar ao widget" at bounding box center [926, 39] width 135 height 16
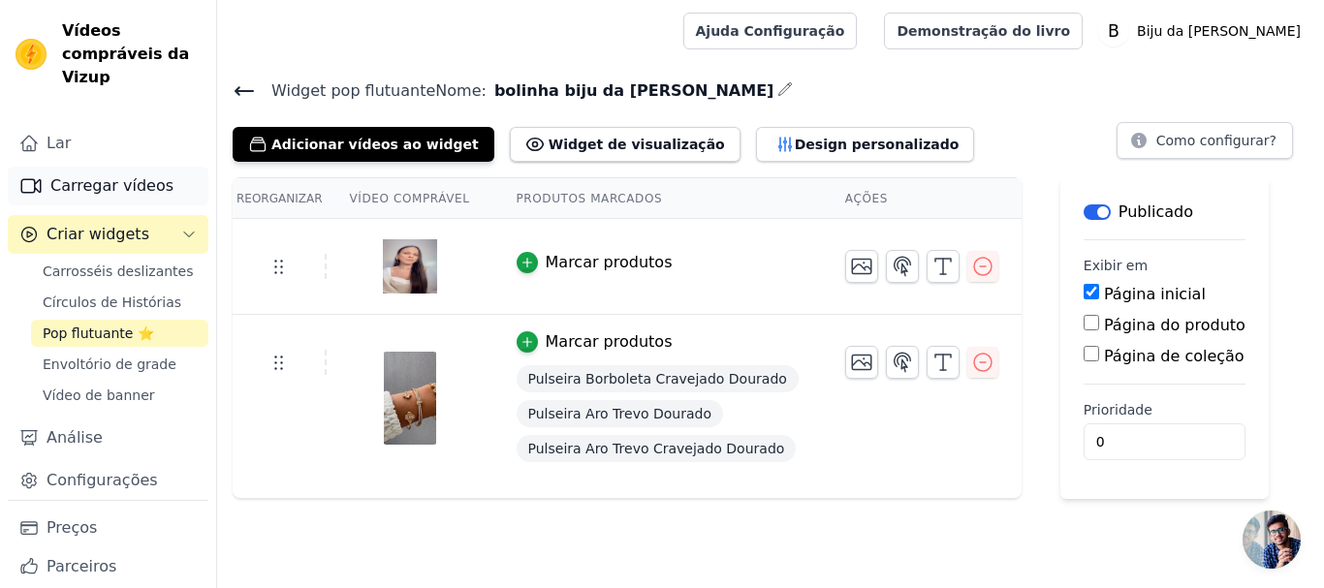
click at [95, 184] on font "Carregar vídeos" at bounding box center [111, 185] width 123 height 18
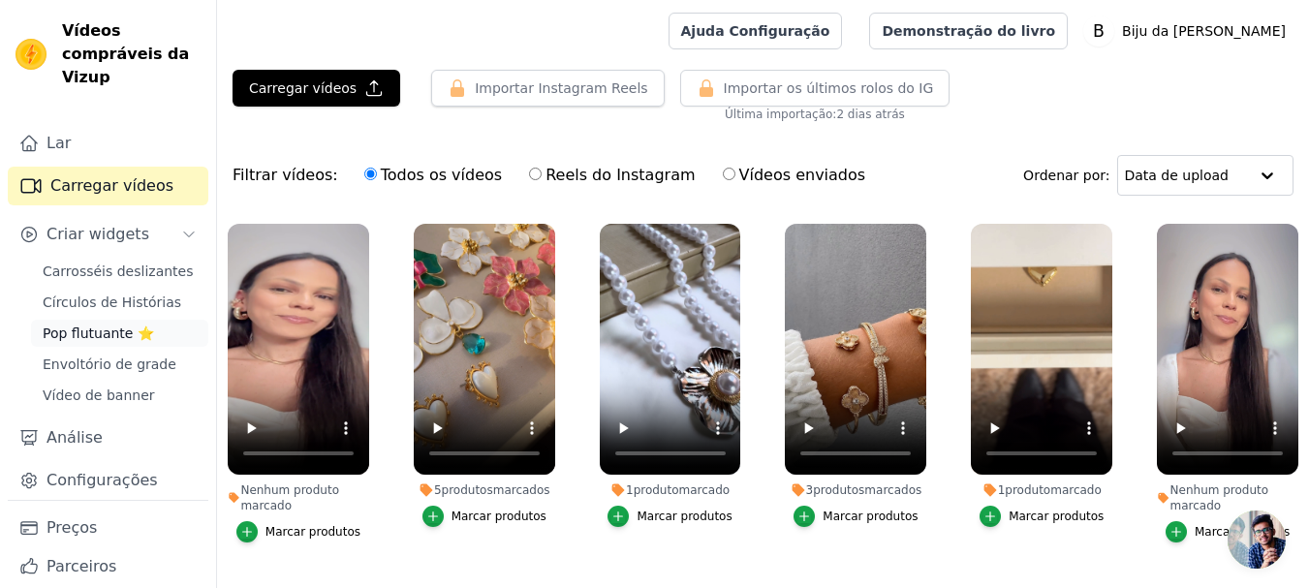
click at [104, 329] on font "Pop flutuante ⭐" at bounding box center [98, 334] width 111 height 16
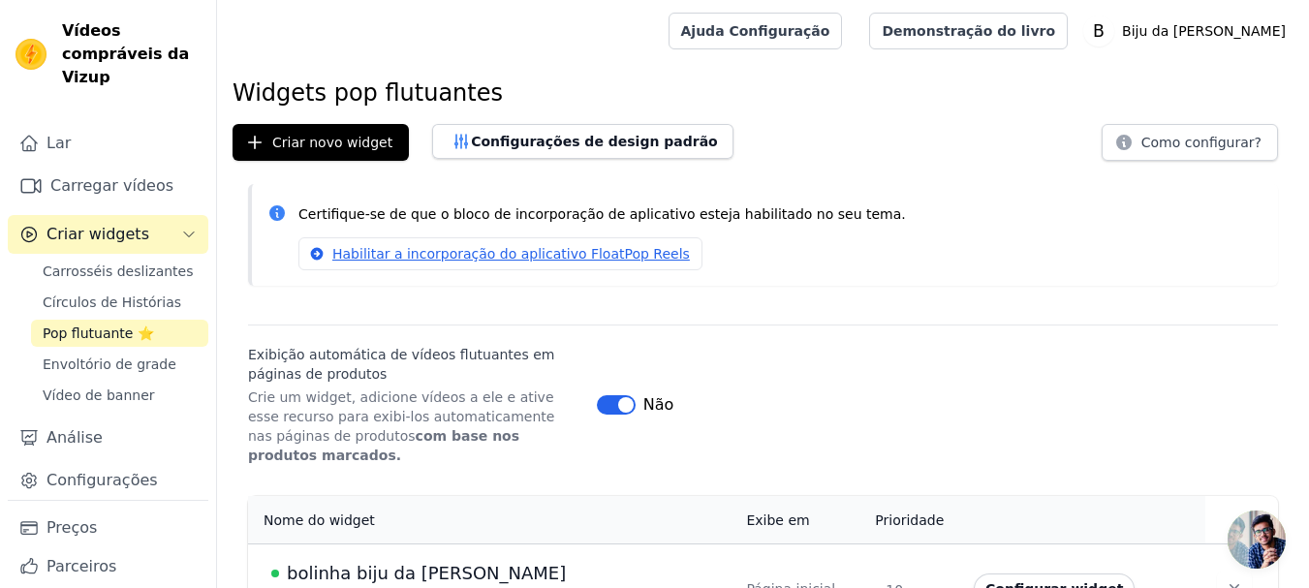
scroll to position [35, 0]
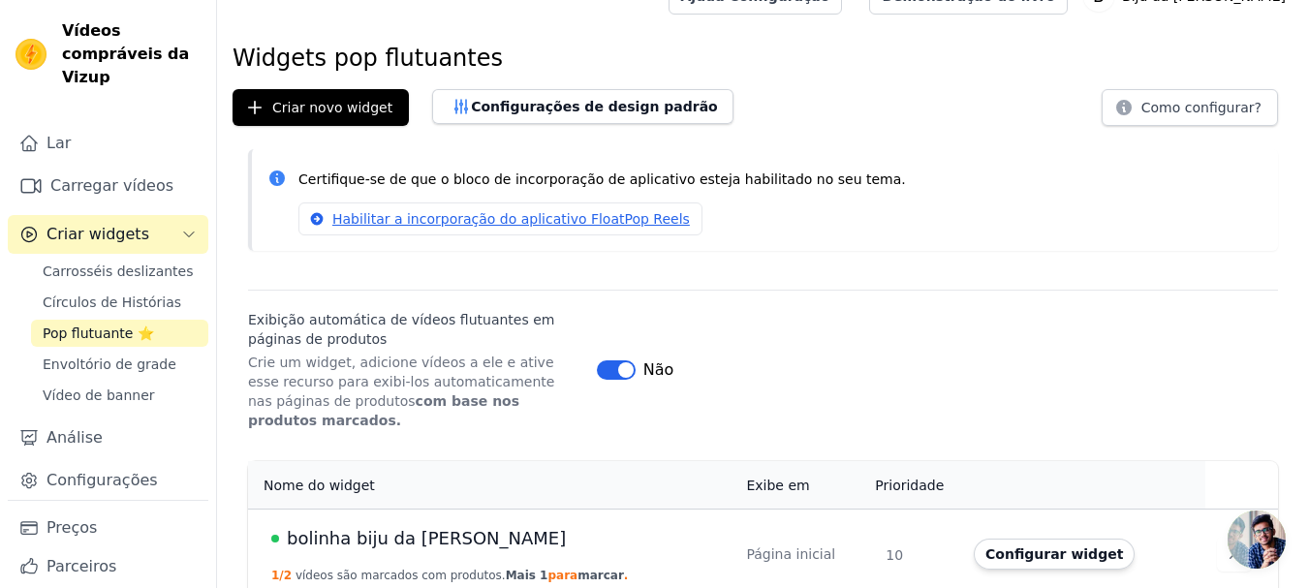
click at [425, 528] on font "bolinha biju da [PERSON_NAME]" at bounding box center [426, 538] width 279 height 20
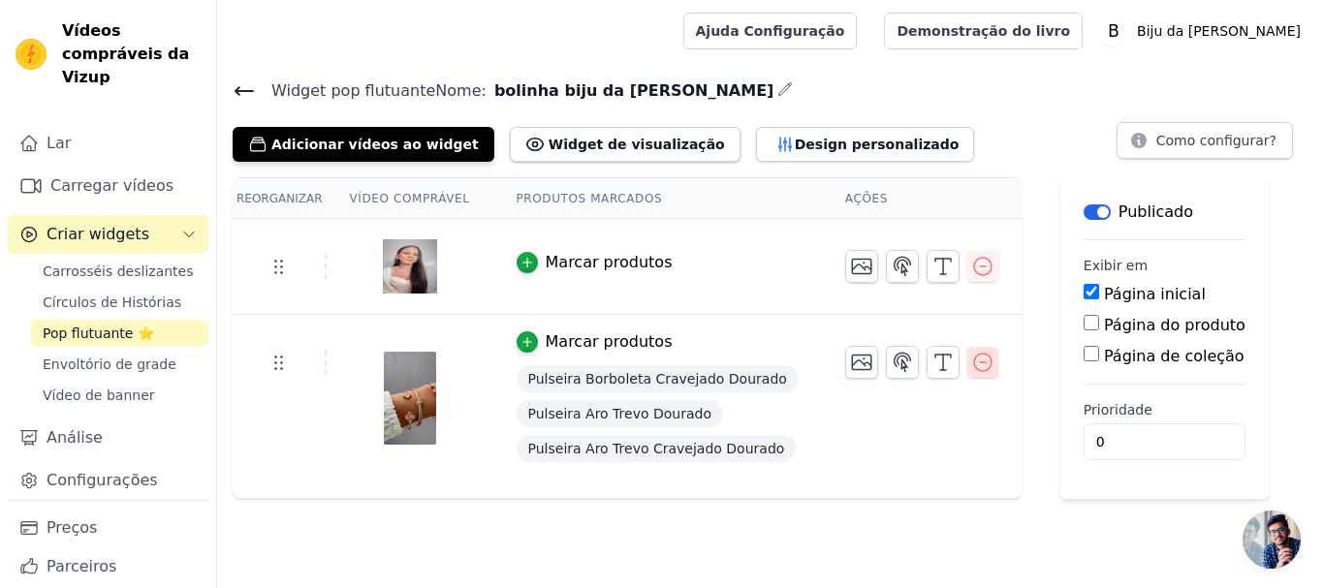
click at [971, 360] on icon "button" at bounding box center [982, 362] width 23 height 23
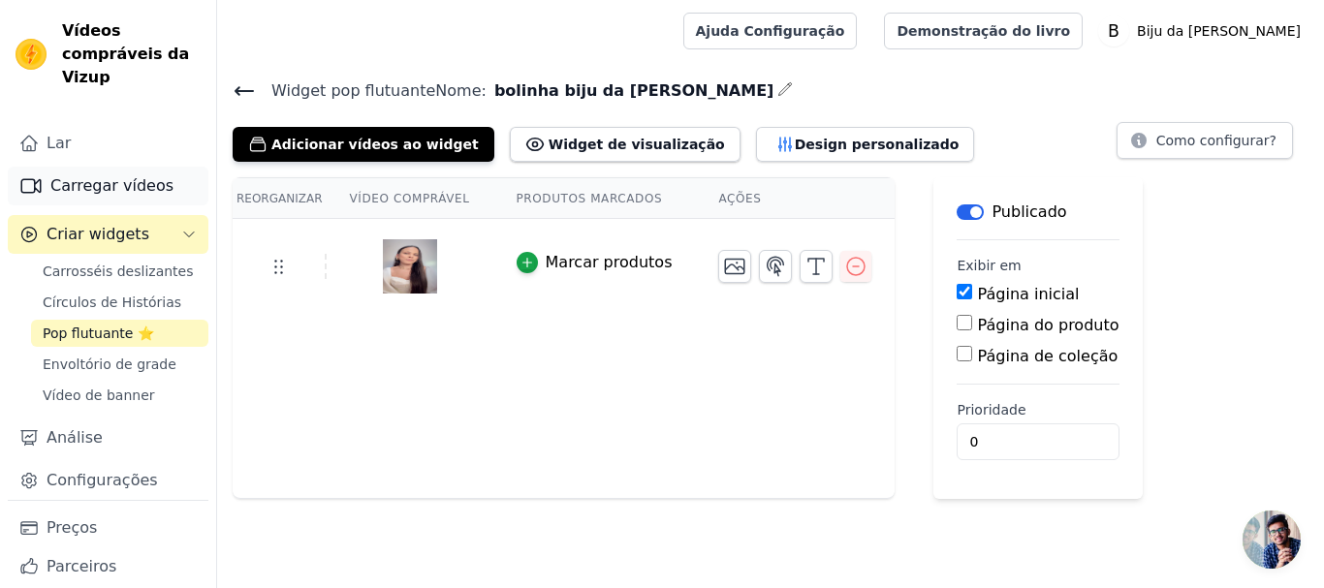
click at [87, 190] on font "Carregar vídeos" at bounding box center [111, 185] width 123 height 18
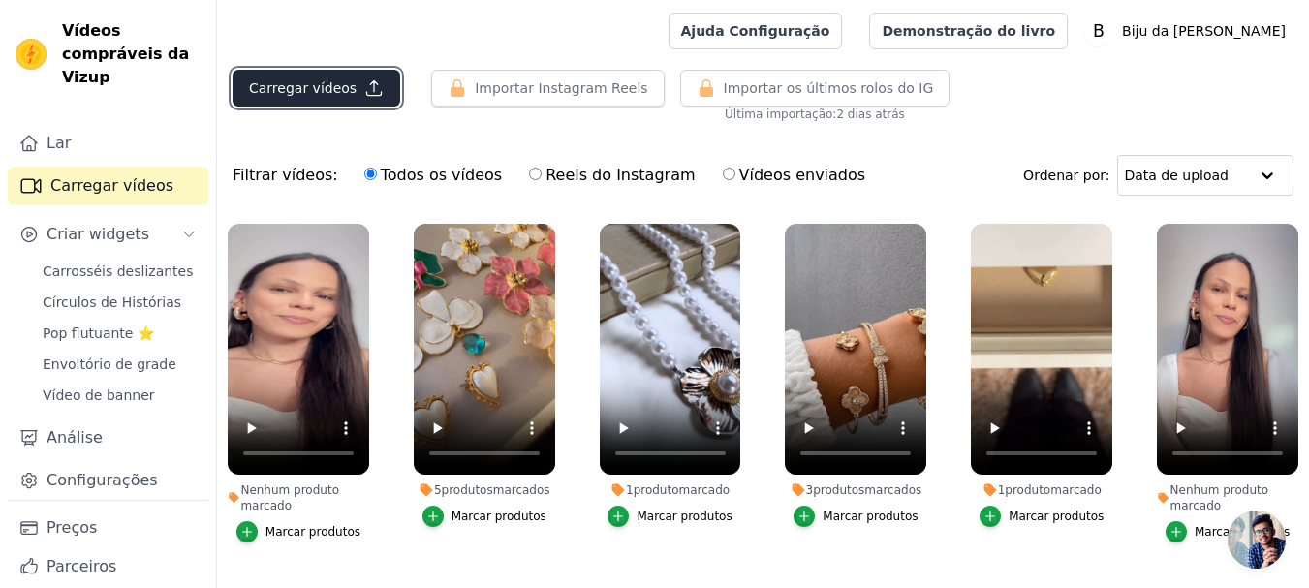
click at [305, 89] on font "Carregar vídeos" at bounding box center [303, 88] width 108 height 16
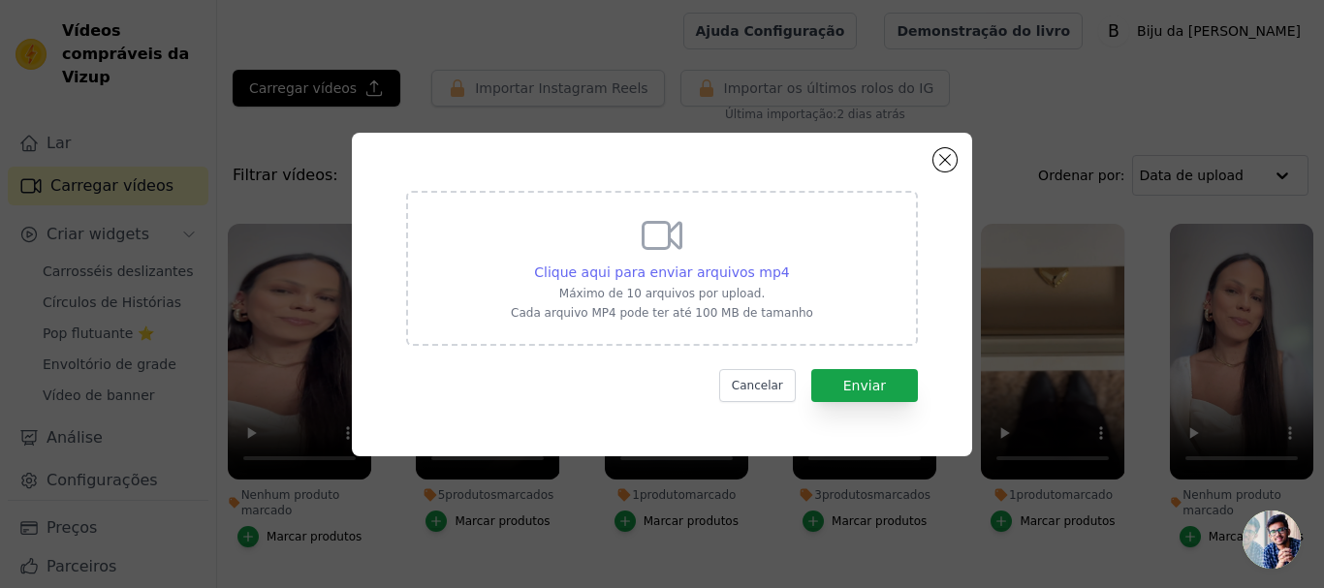
click at [614, 276] on font "Clique aqui para enviar arquivos mp4" at bounding box center [662, 273] width 256 height 16
click at [789, 263] on input "Clique aqui para enviar arquivos mp4 Máximo de 10 arquivos por upload. Cada arq…" at bounding box center [789, 262] width 1 height 1
type input "C:\fakepath\A048a196fcef47ce8e05d580f69179de.mp4 tamanho - menor .mp4"
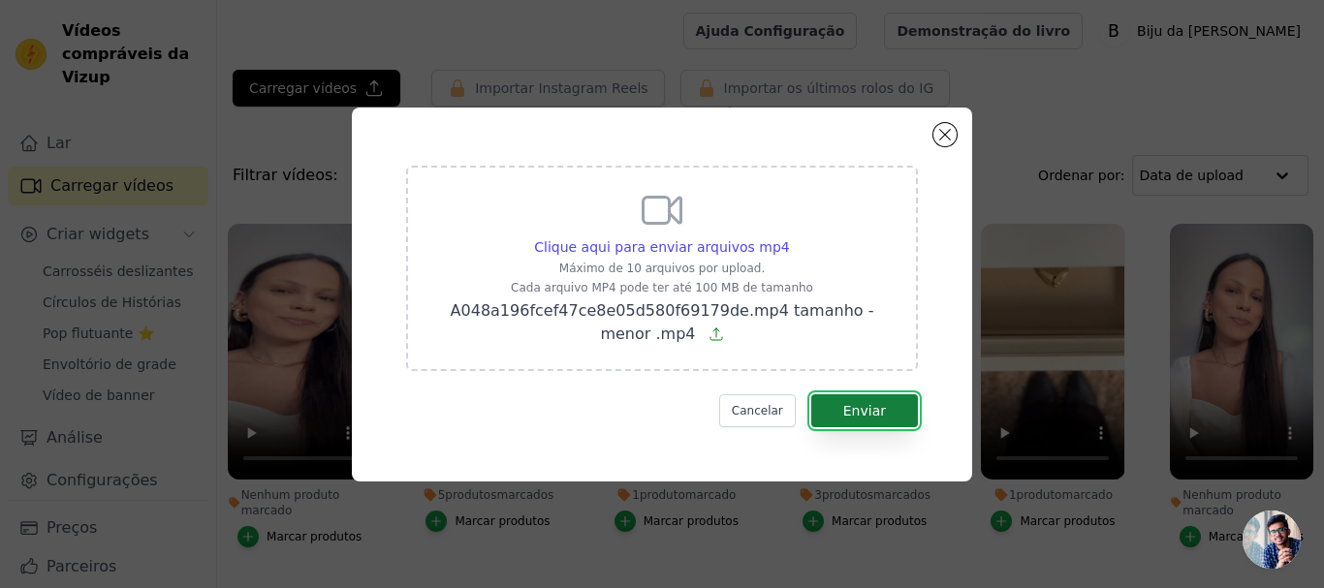
click at [856, 411] on font "Enviar" at bounding box center [864, 411] width 43 height 16
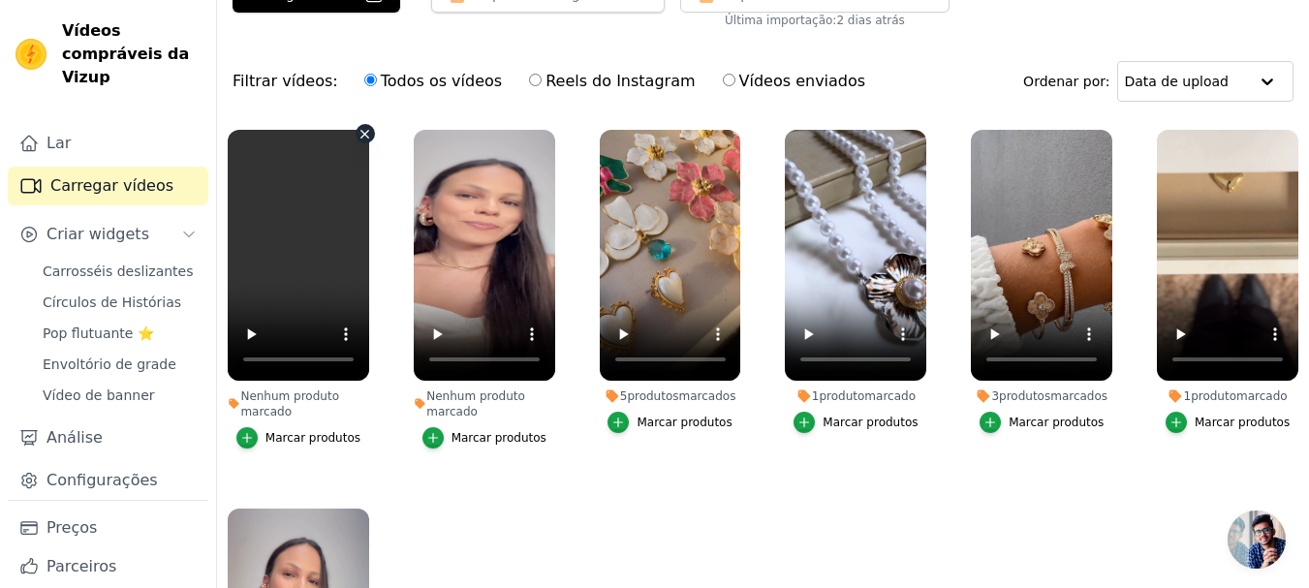
scroll to position [97, 0]
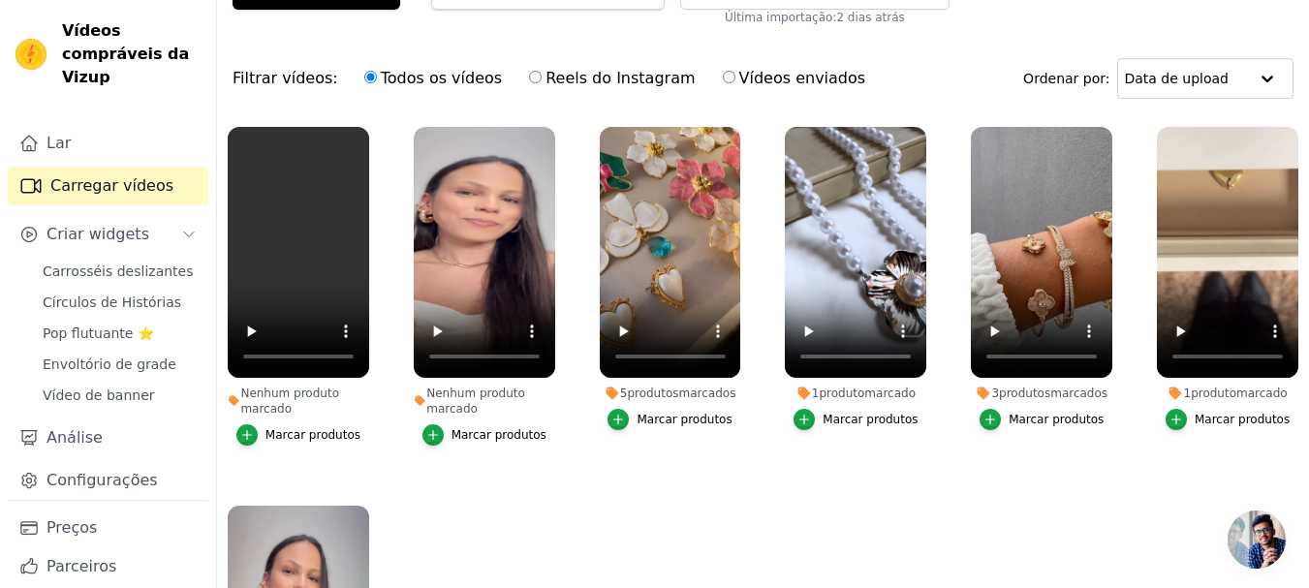
click at [500, 521] on ul "Nenhum produto marcado Marcar produtos Nenhum produto marcado Marcar produtos 5…" at bounding box center [763, 379] width 1092 height 526
click at [93, 327] on font "Pop flutuante ⭐" at bounding box center [98, 334] width 111 height 16
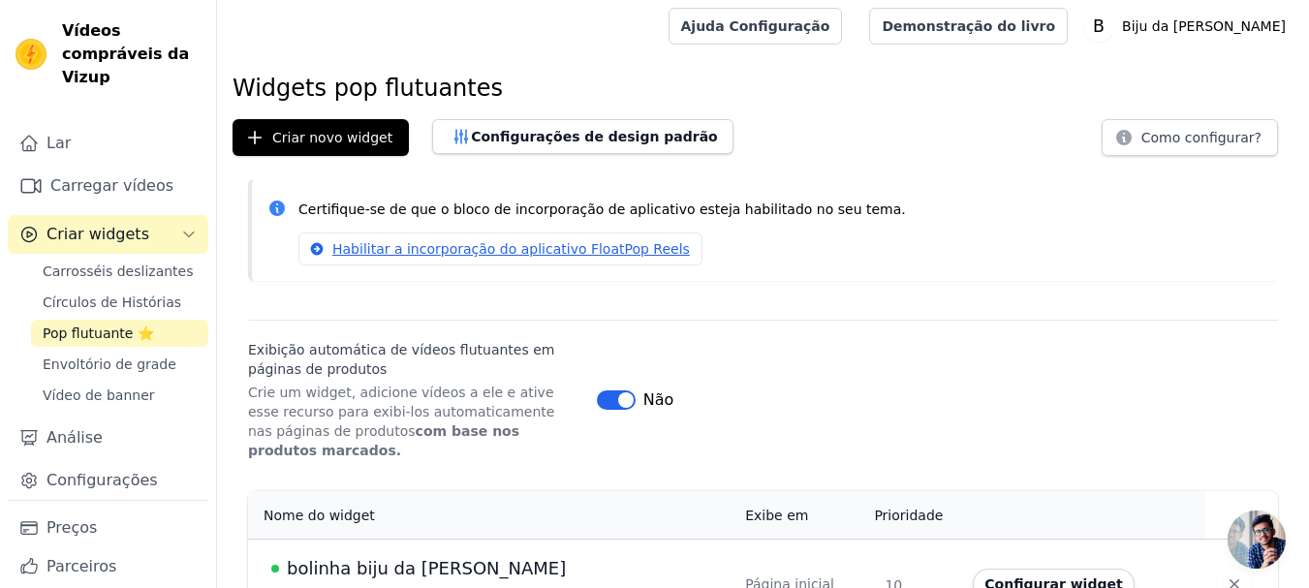
scroll to position [35, 0]
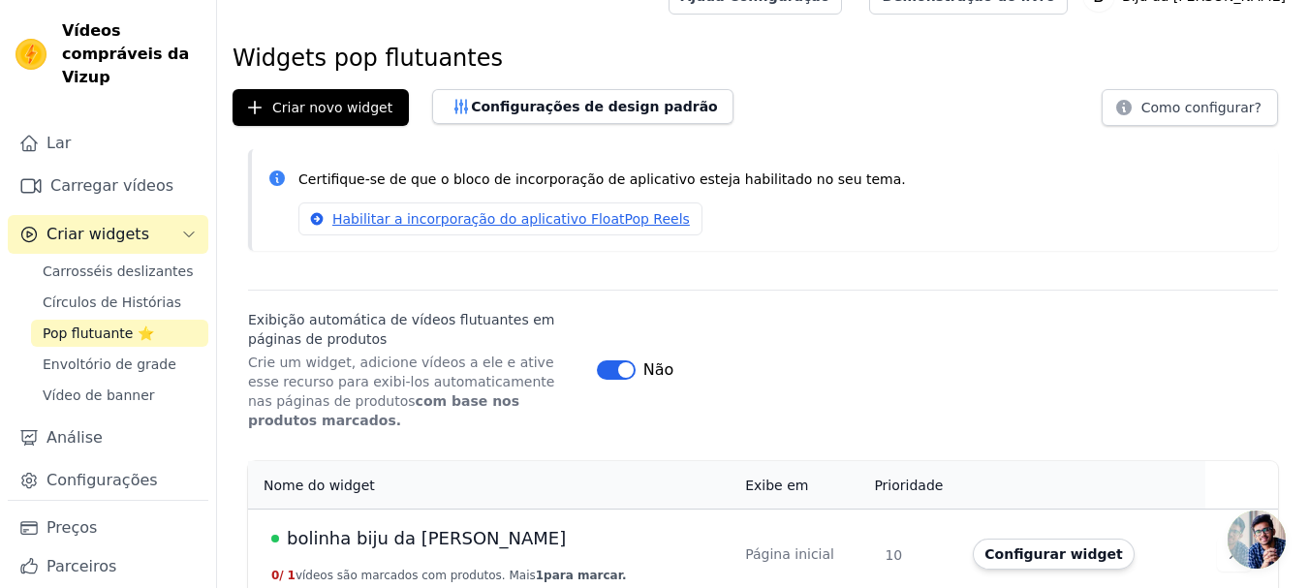
click at [392, 528] on font "bolinha biju da [PERSON_NAME]" at bounding box center [426, 538] width 279 height 20
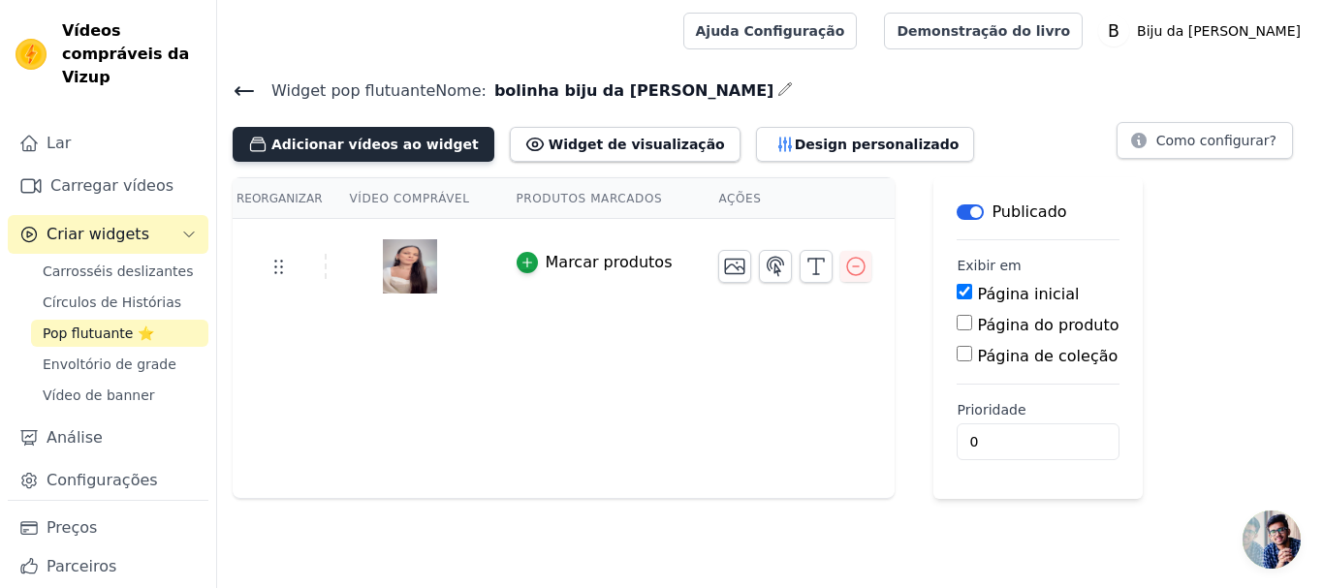
click at [365, 143] on font "Adicionar vídeos ao widget" at bounding box center [374, 145] width 207 height 16
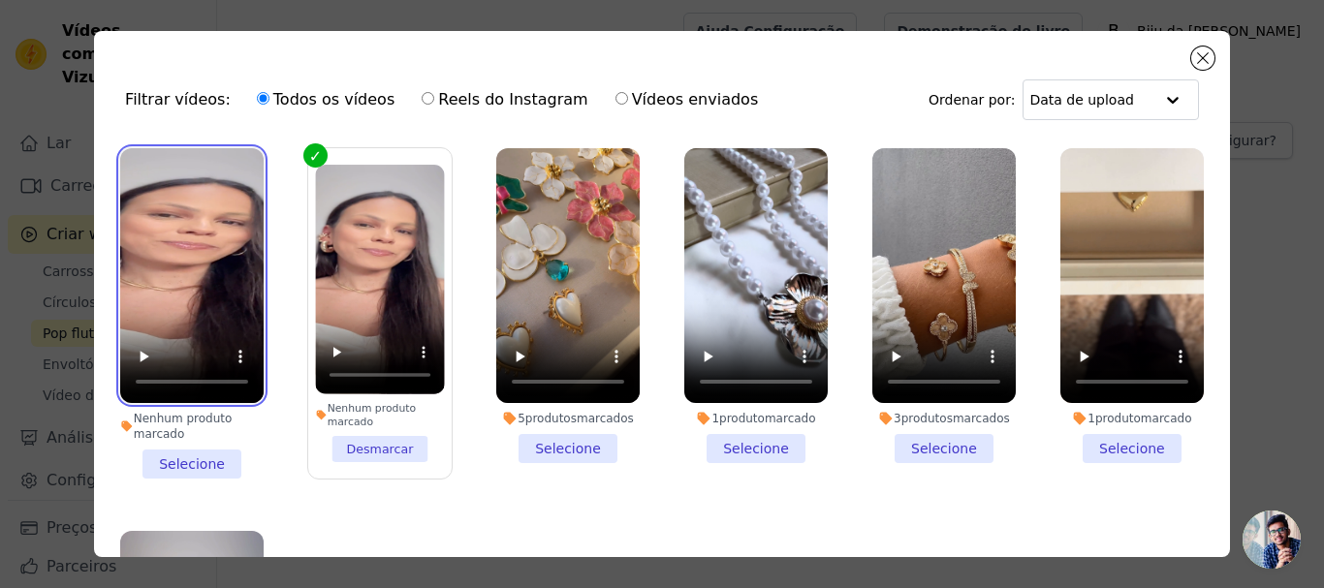
click at [192, 188] on video at bounding box center [191, 275] width 143 height 255
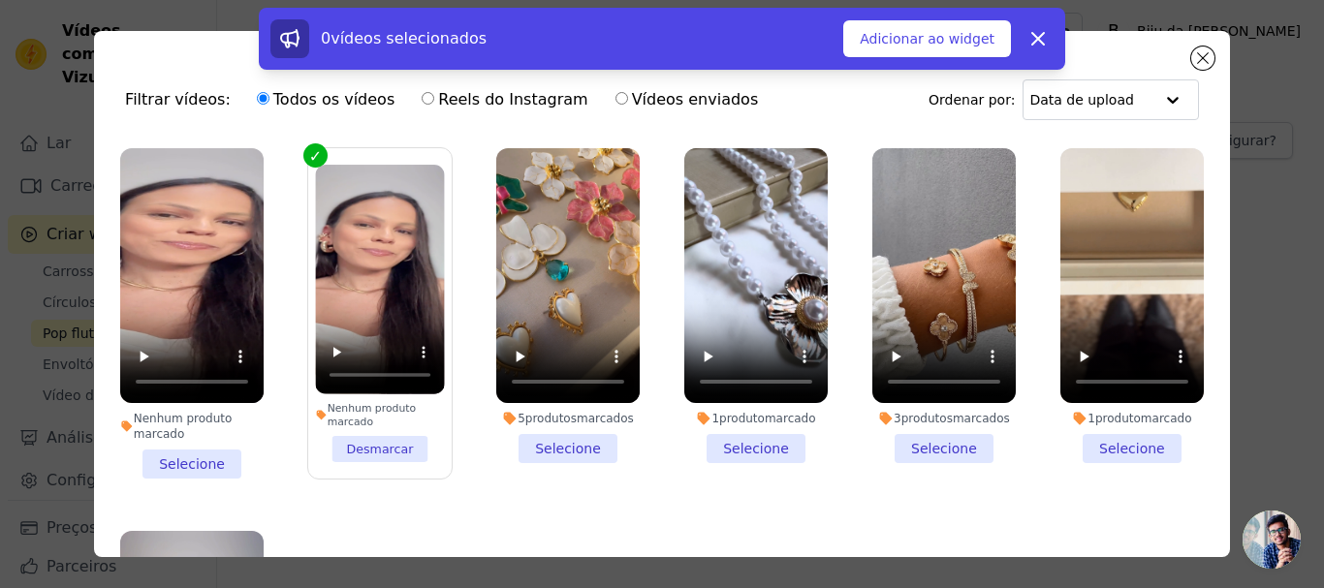
click at [183, 454] on li "Nenhum produto marcado Selecione" at bounding box center [191, 313] width 143 height 330
click at [0, 0] on input "Nenhum produto marcado Selecione" at bounding box center [0, 0] width 0 height 0
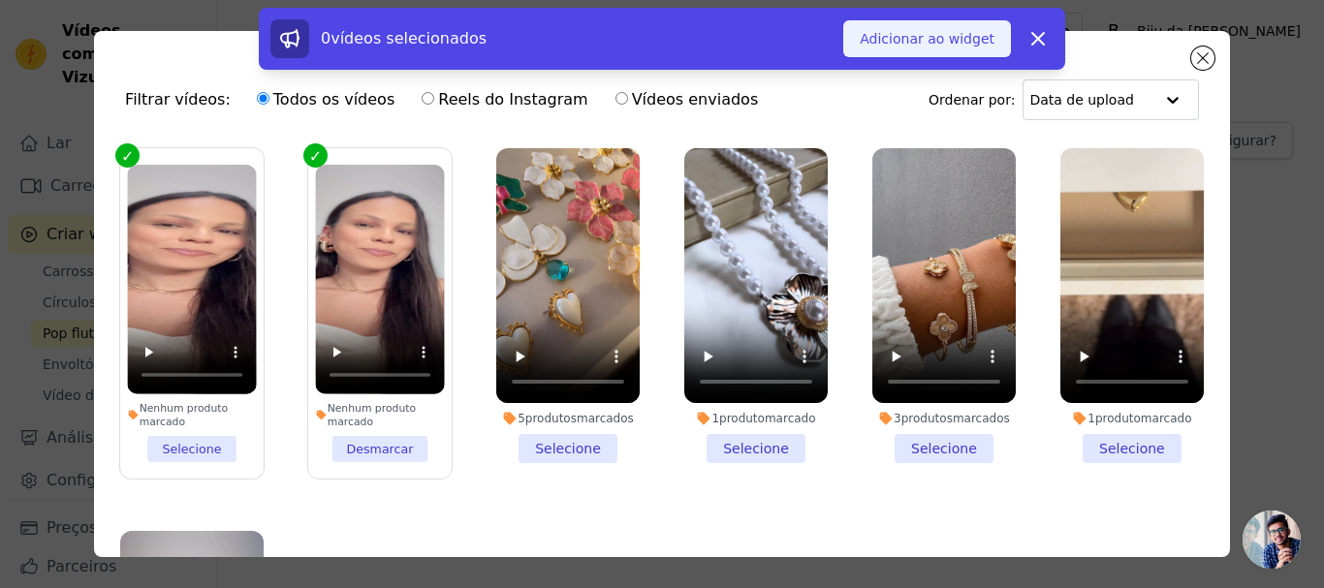
click at [956, 44] on font "Adicionar ao widget" at bounding box center [926, 39] width 135 height 16
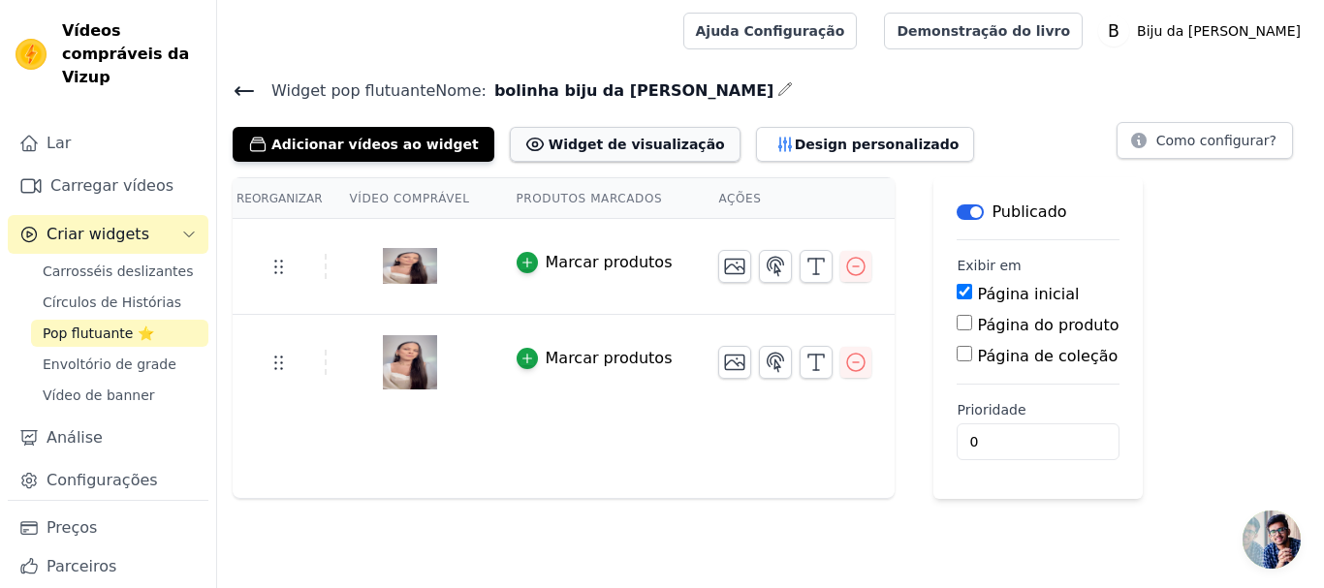
click at [573, 139] on font "Widget de visualização" at bounding box center [636, 145] width 176 height 16
click at [520, 263] on icon "button" at bounding box center [527, 263] width 14 height 14
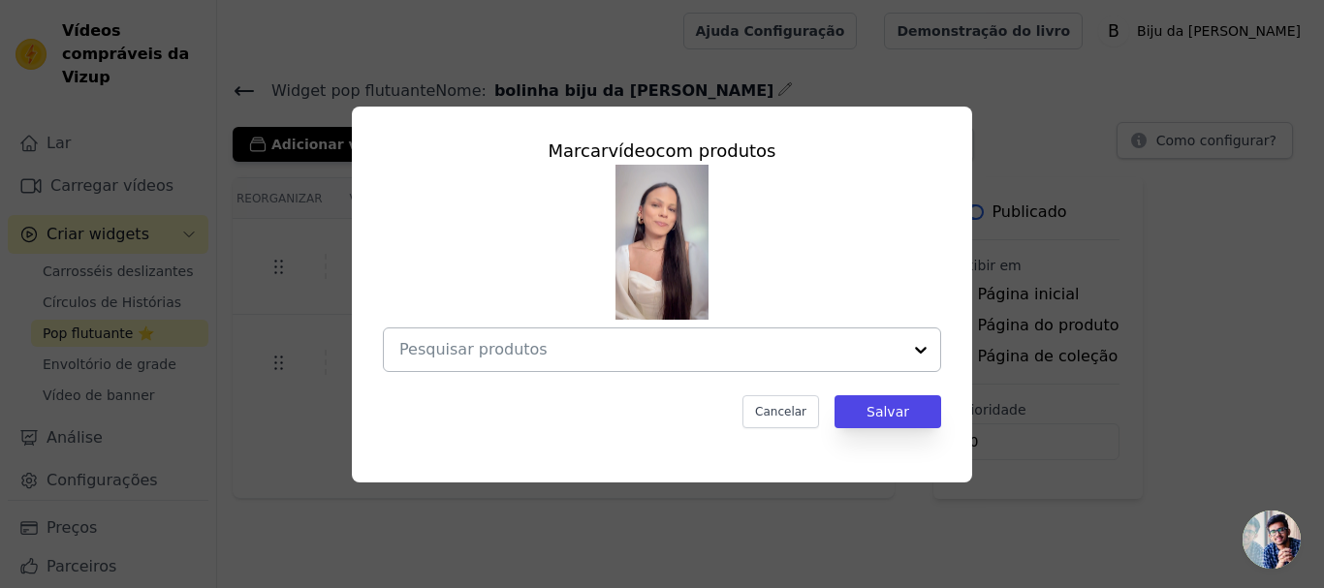
click at [922, 348] on div at bounding box center [920, 349] width 39 height 43
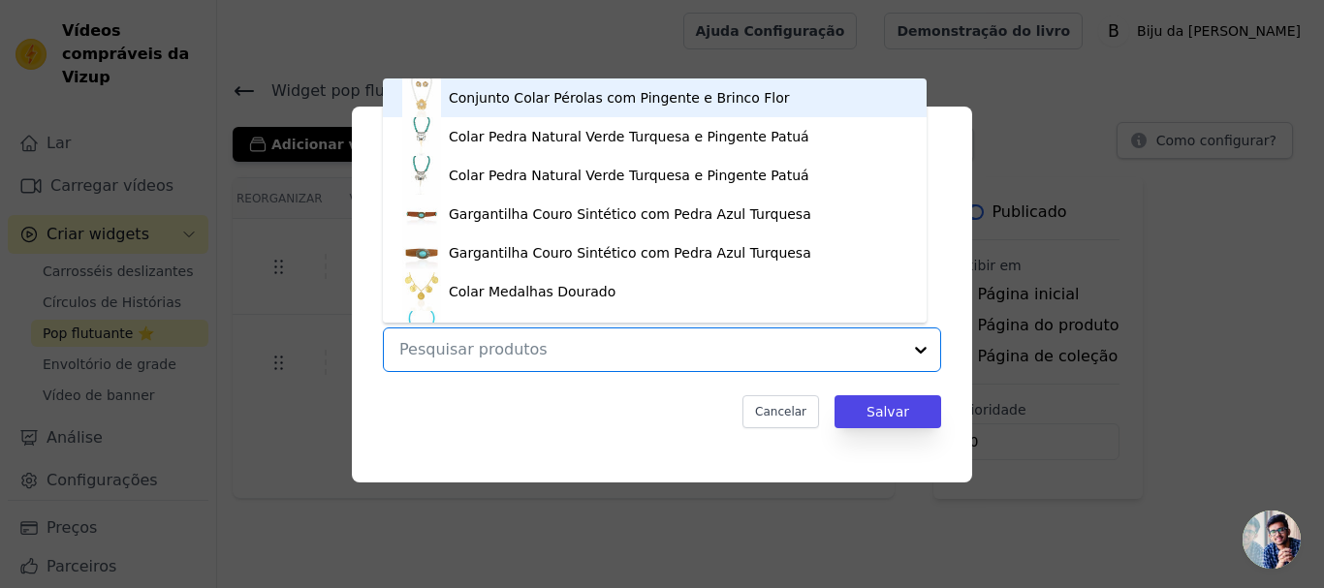
click at [690, 101] on font "Conjunto Colar Pérolas com Pingente e Brinco Flor" at bounding box center [619, 98] width 341 height 16
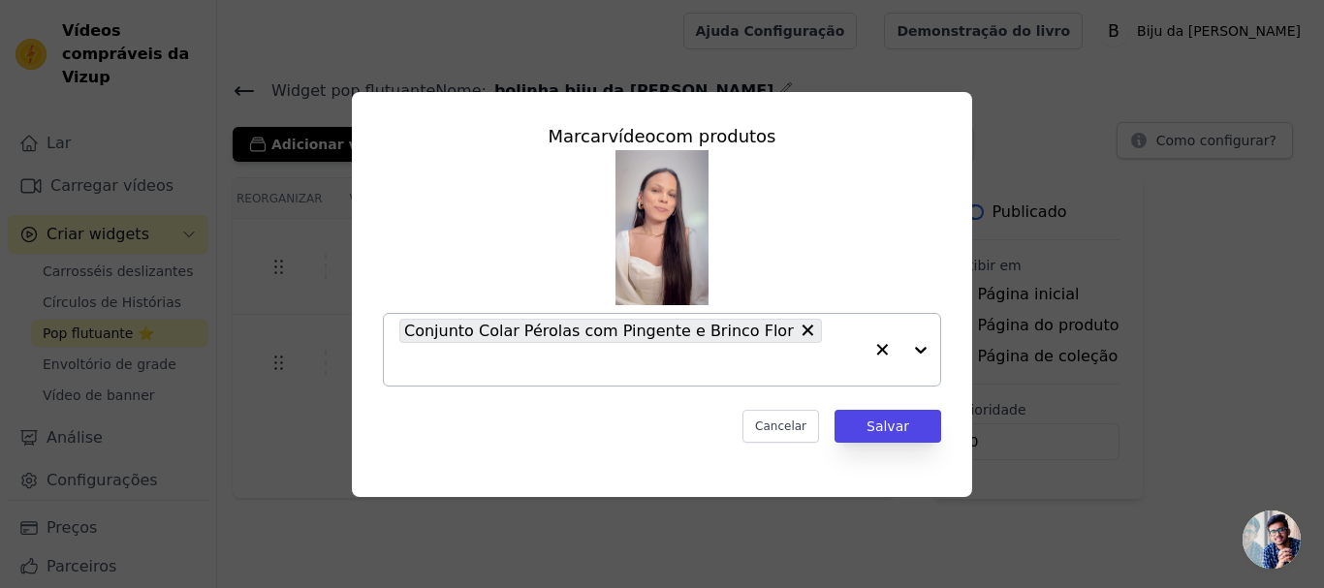
click at [920, 352] on div at bounding box center [901, 350] width 78 height 72
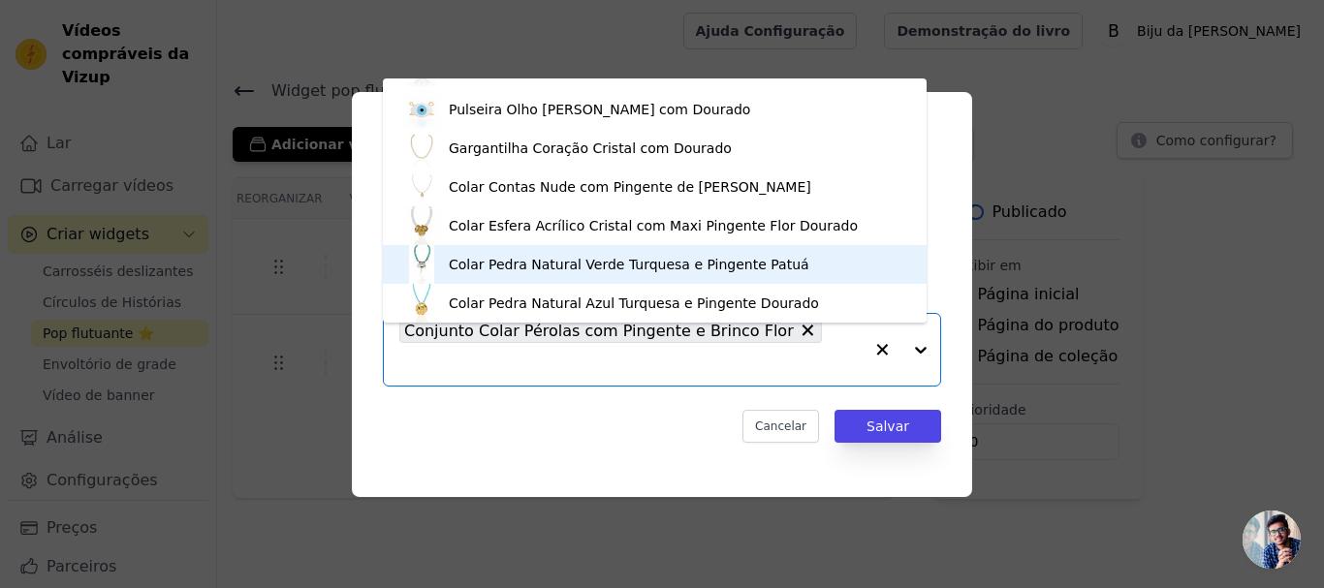
scroll to position [357, 0]
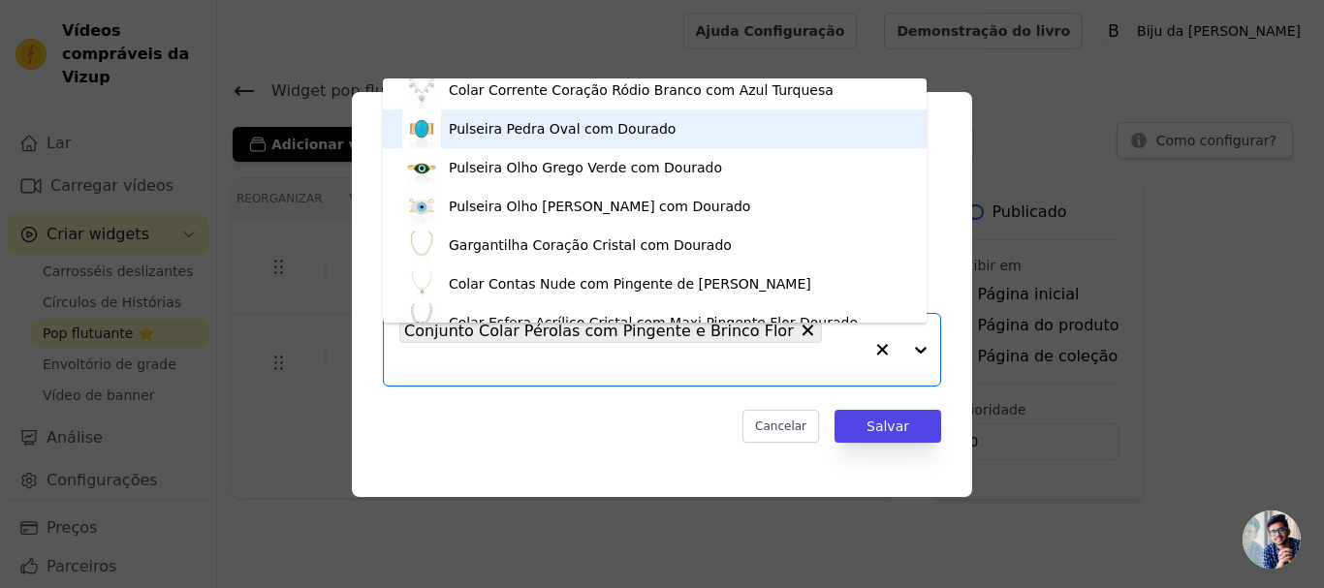
click at [684, 138] on div "Pulseira Pedra Oval com Dourado" at bounding box center [654, 128] width 505 height 39
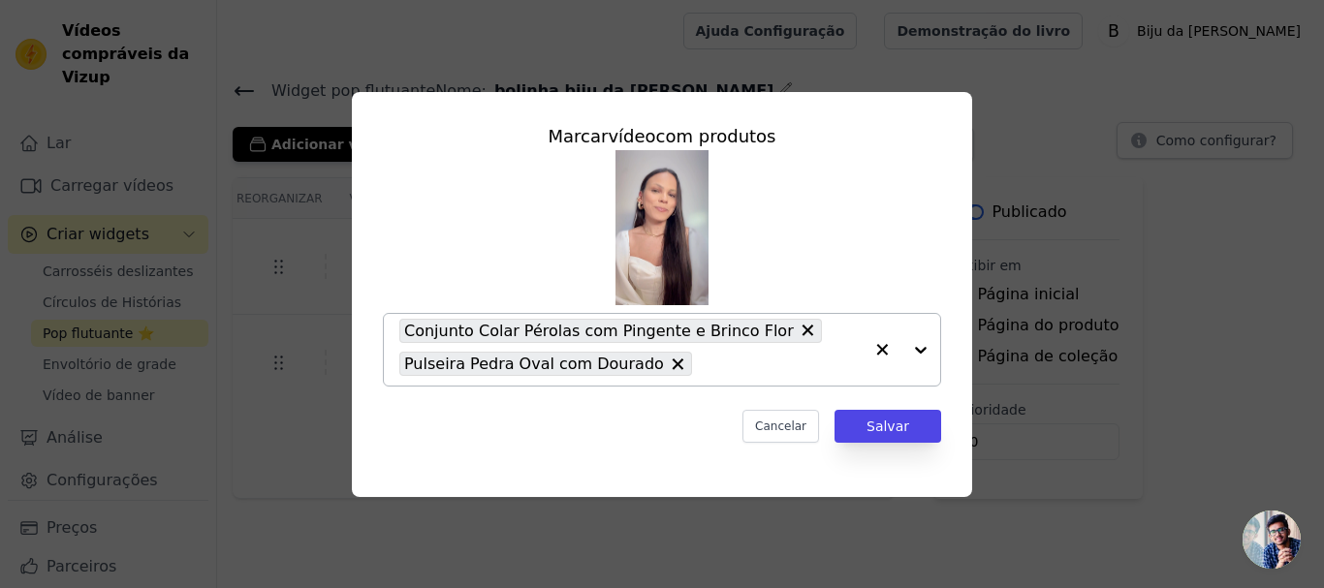
click at [922, 356] on div at bounding box center [901, 350] width 78 height 72
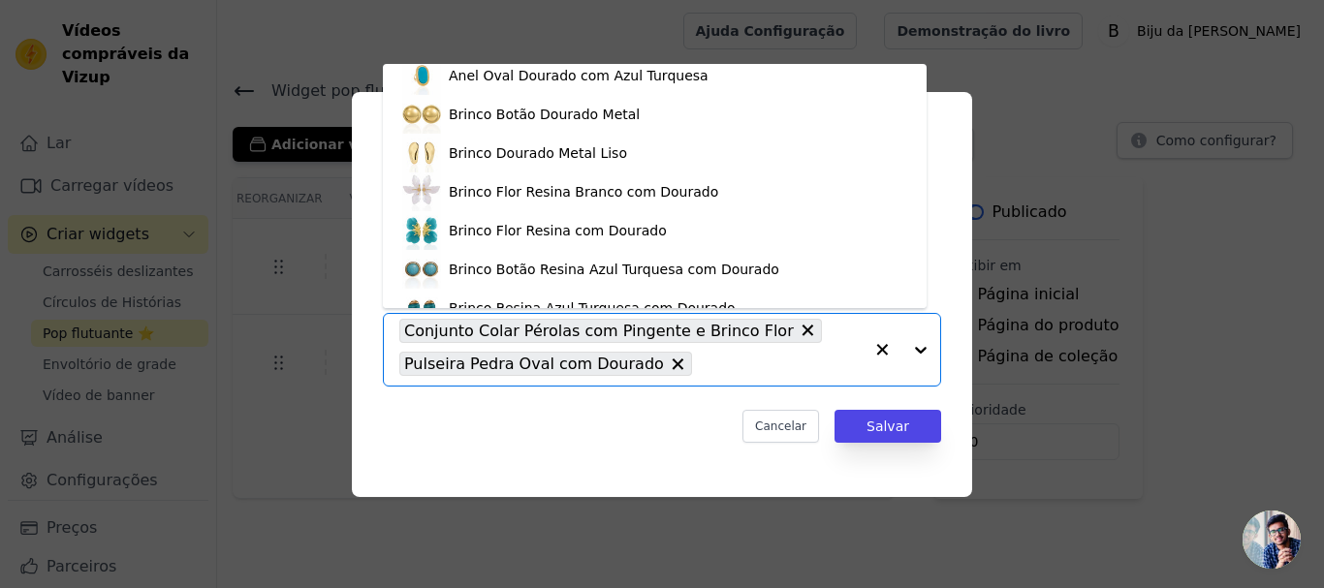
scroll to position [802, 0]
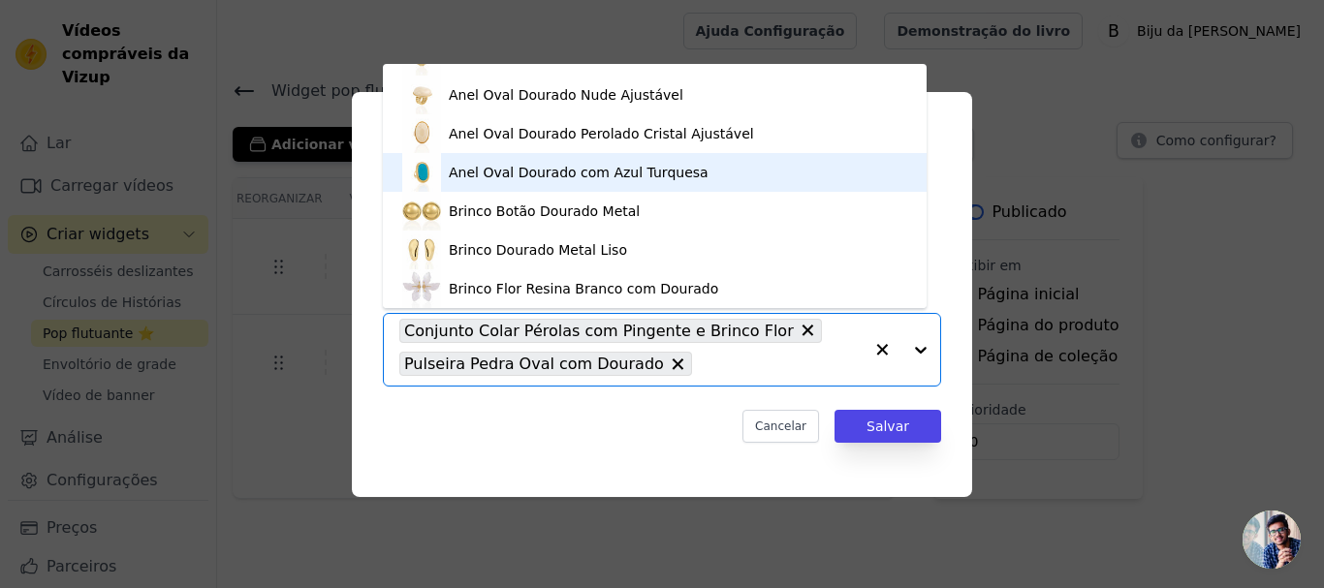
click at [700, 165] on div "Anel Oval Dourado com Azul Turquesa" at bounding box center [654, 172] width 505 height 39
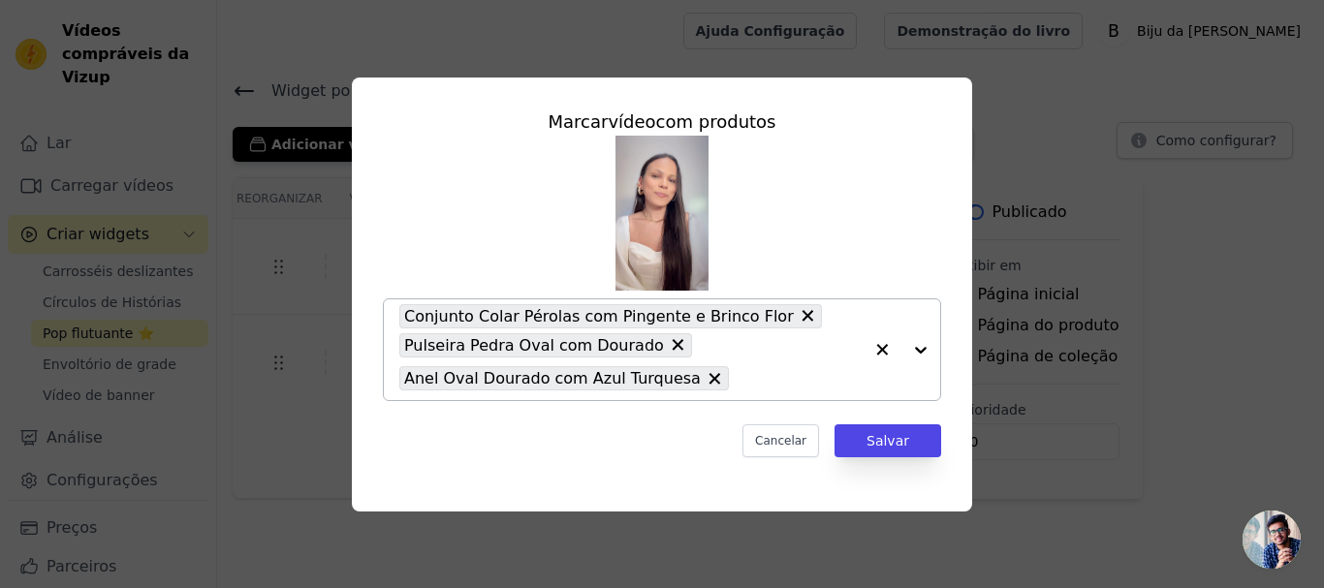
click at [923, 345] on div at bounding box center [901, 349] width 78 height 101
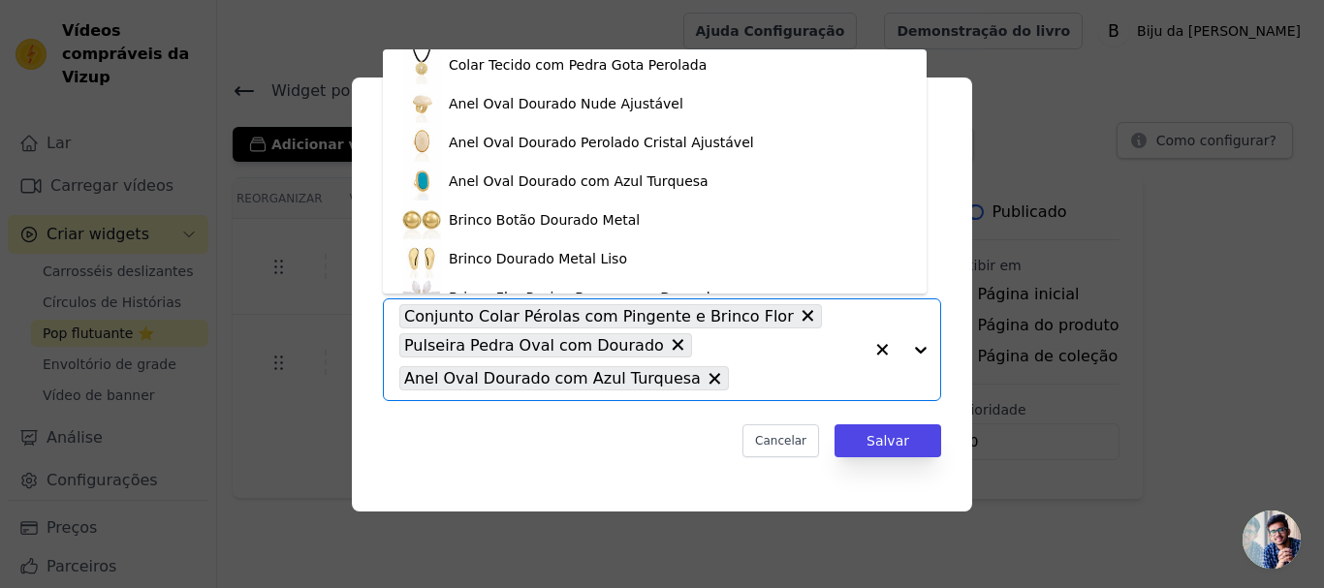
scroll to position [872, 0]
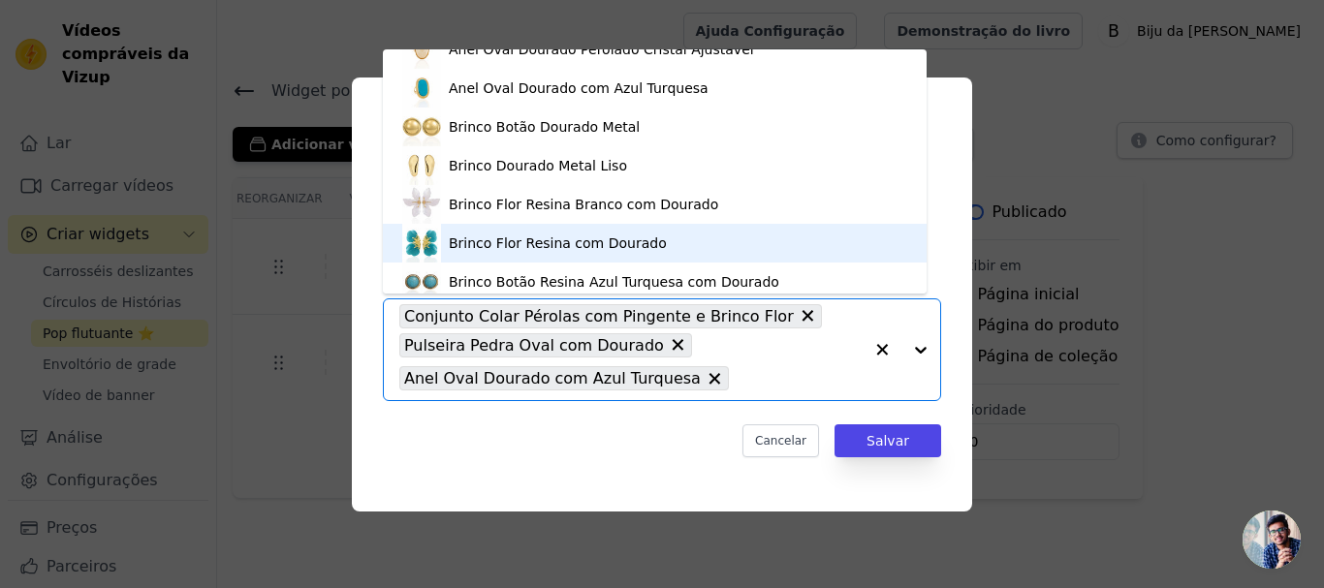
click at [702, 248] on div "Brinco Flor Resina com Dourado" at bounding box center [654, 243] width 505 height 39
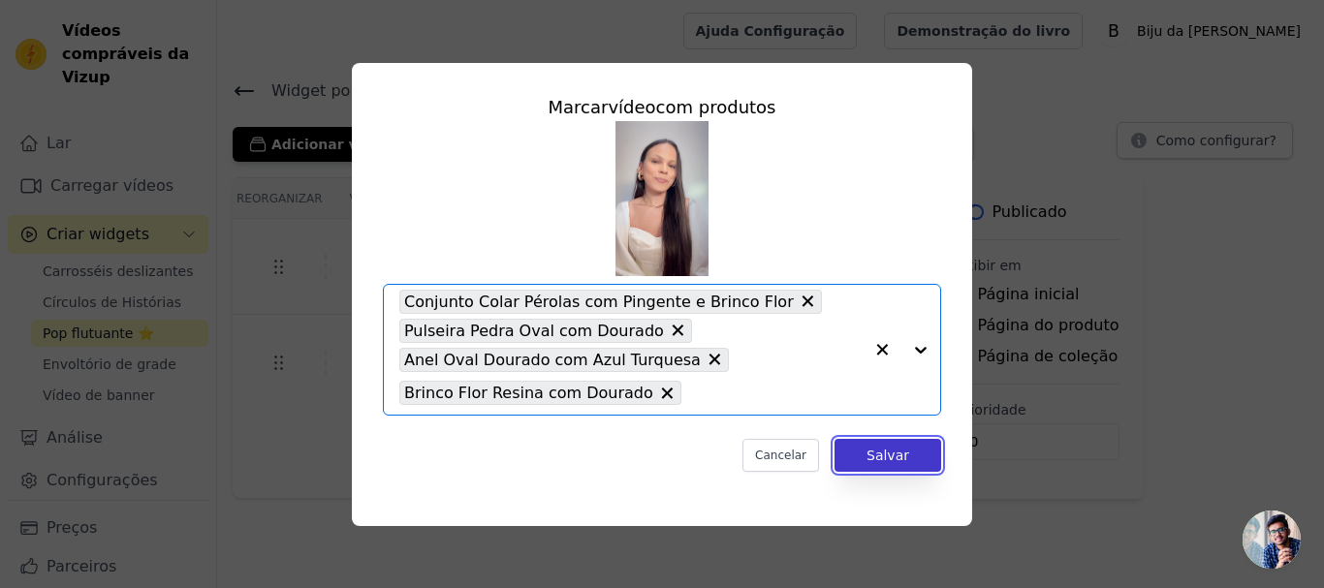
click at [880, 451] on font "Salvar" at bounding box center [887, 456] width 43 height 16
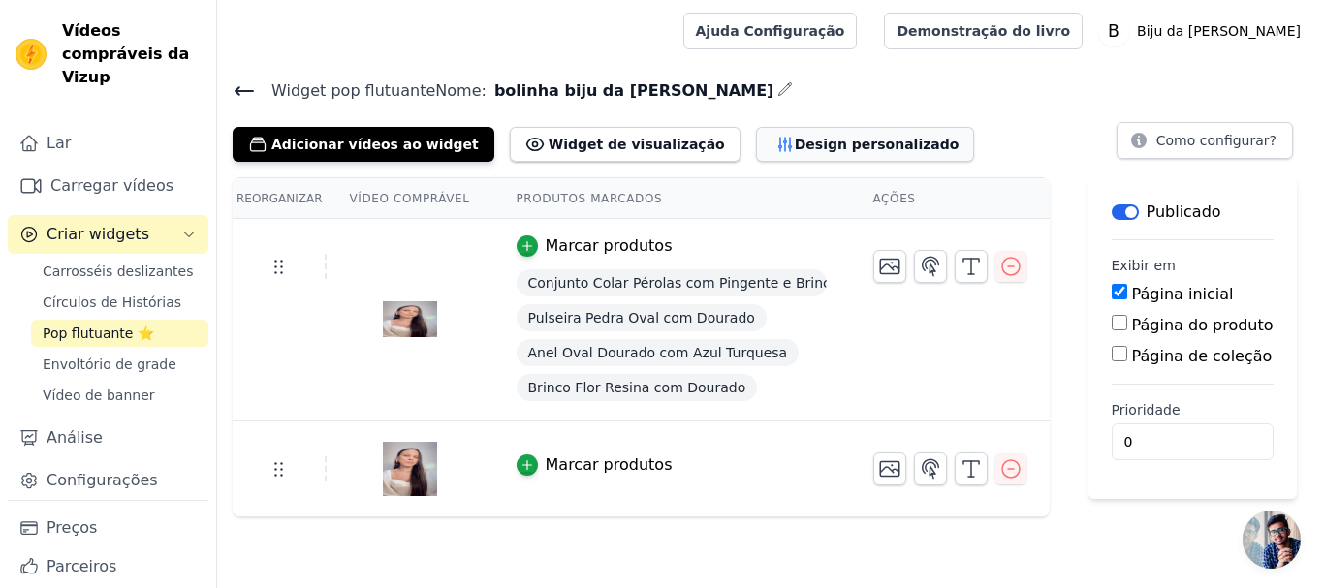
click at [794, 146] on font "Design personalizado" at bounding box center [876, 145] width 165 height 16
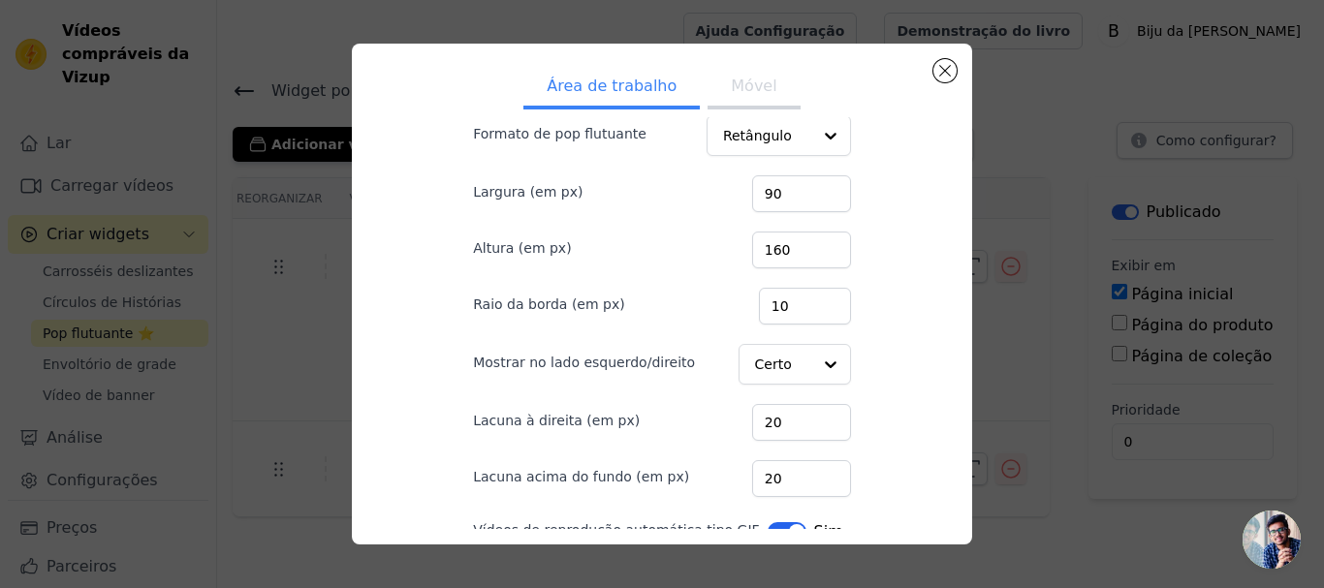
scroll to position [0, 0]
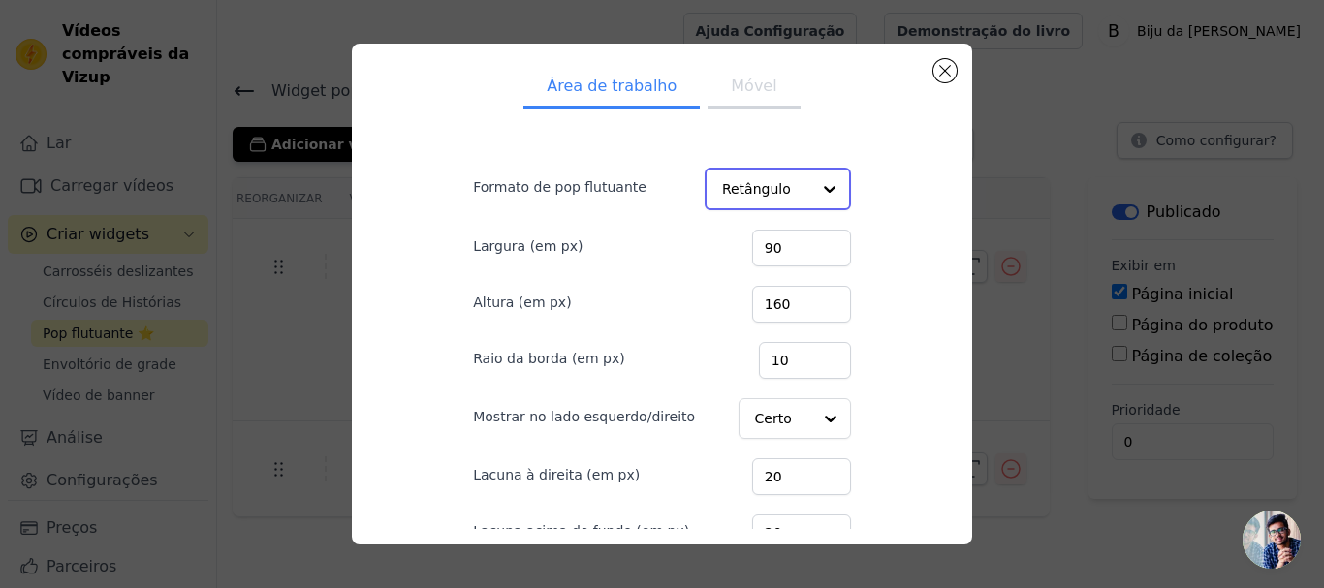
click at [810, 187] on div at bounding box center [829, 189] width 39 height 39
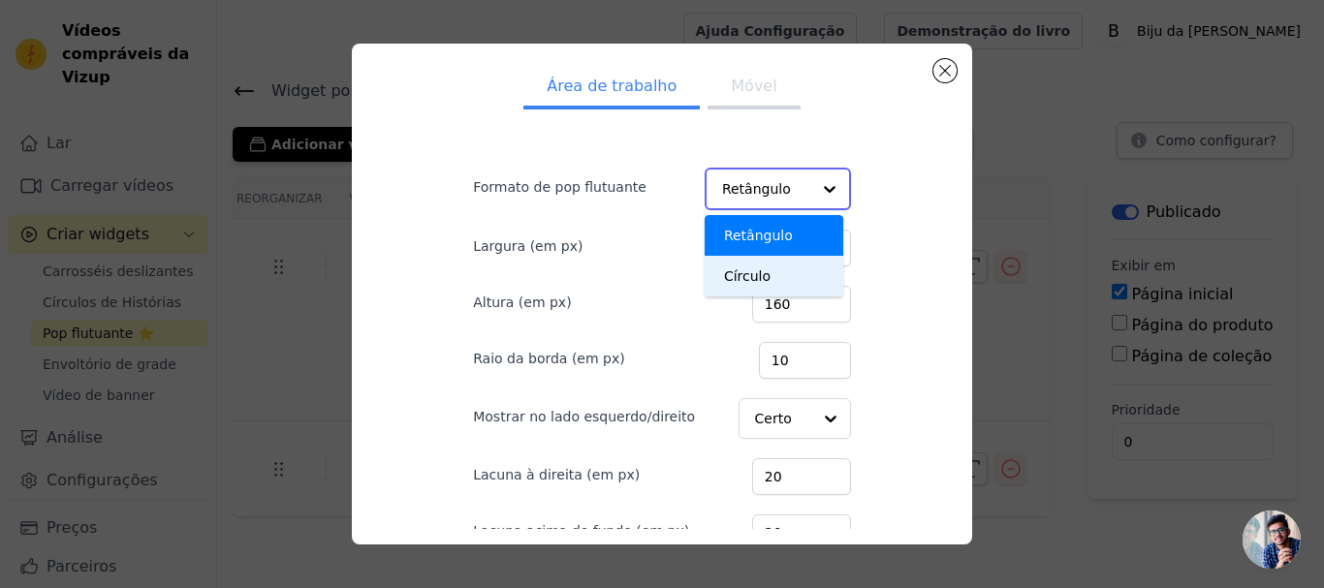
click at [771, 280] on div "Círculo" at bounding box center [773, 276] width 139 height 41
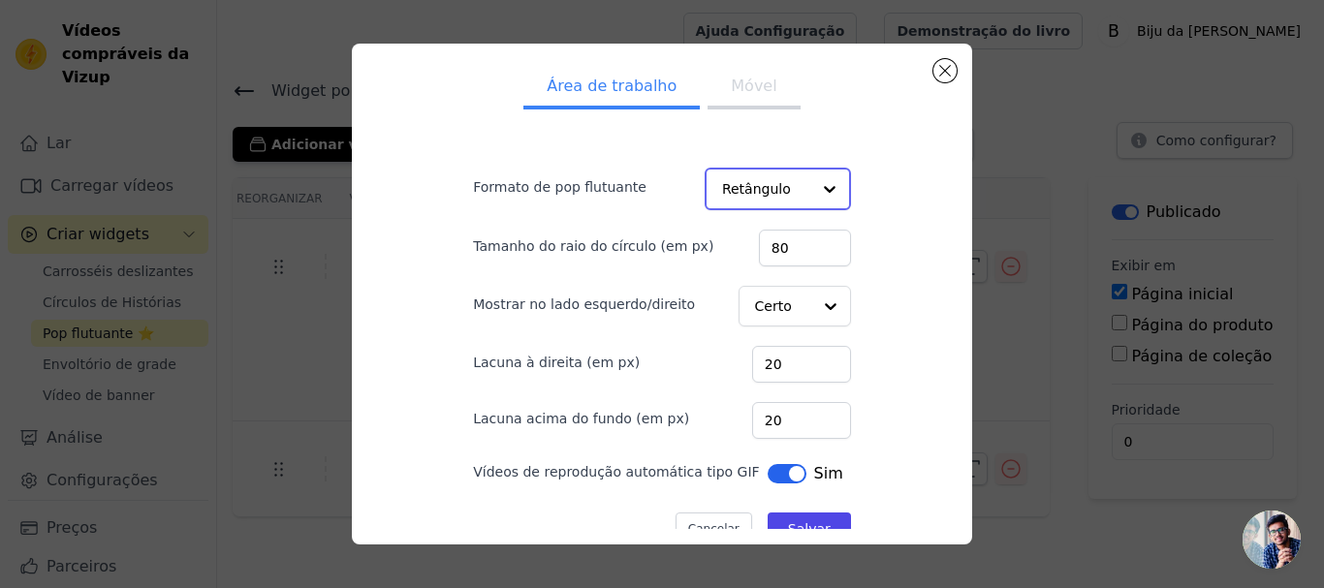
click at [815, 192] on div at bounding box center [829, 189] width 39 height 39
click at [813, 192] on div at bounding box center [829, 189] width 39 height 39
click at [807, 280] on div "Círculo" at bounding box center [773, 276] width 139 height 41
click at [912, 237] on div "Área de trabalho Móvel Formato de pop flutuante Retângulo Tamanho do raio do cí…" at bounding box center [661, 294] width 589 height 471
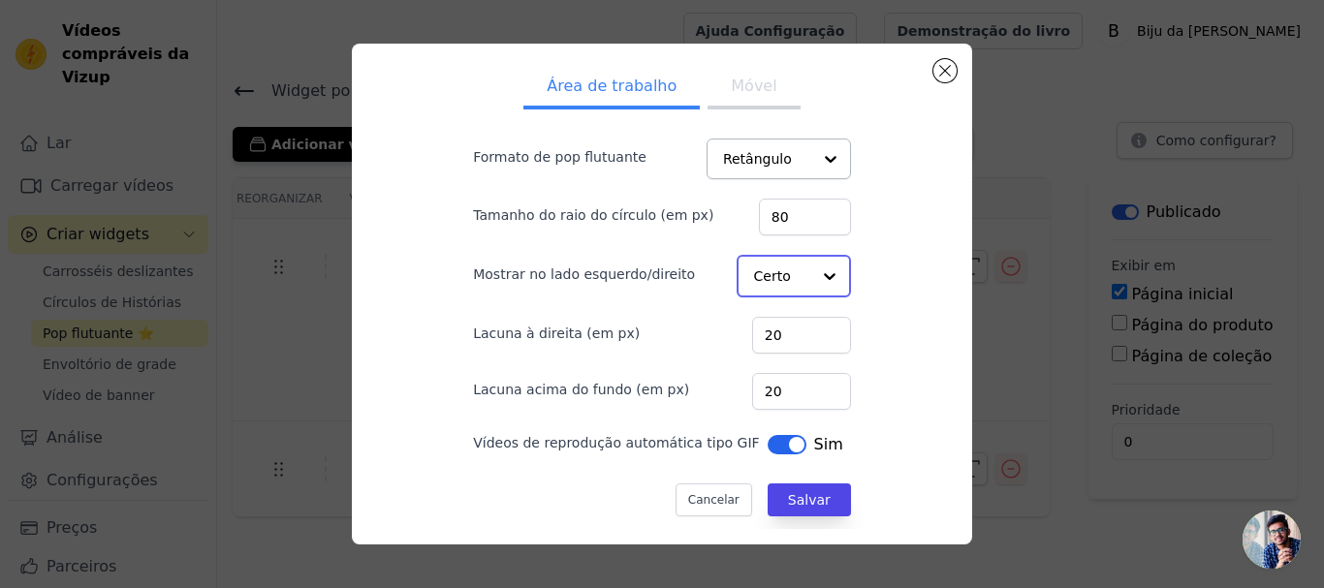
click at [810, 273] on div at bounding box center [829, 276] width 39 height 39
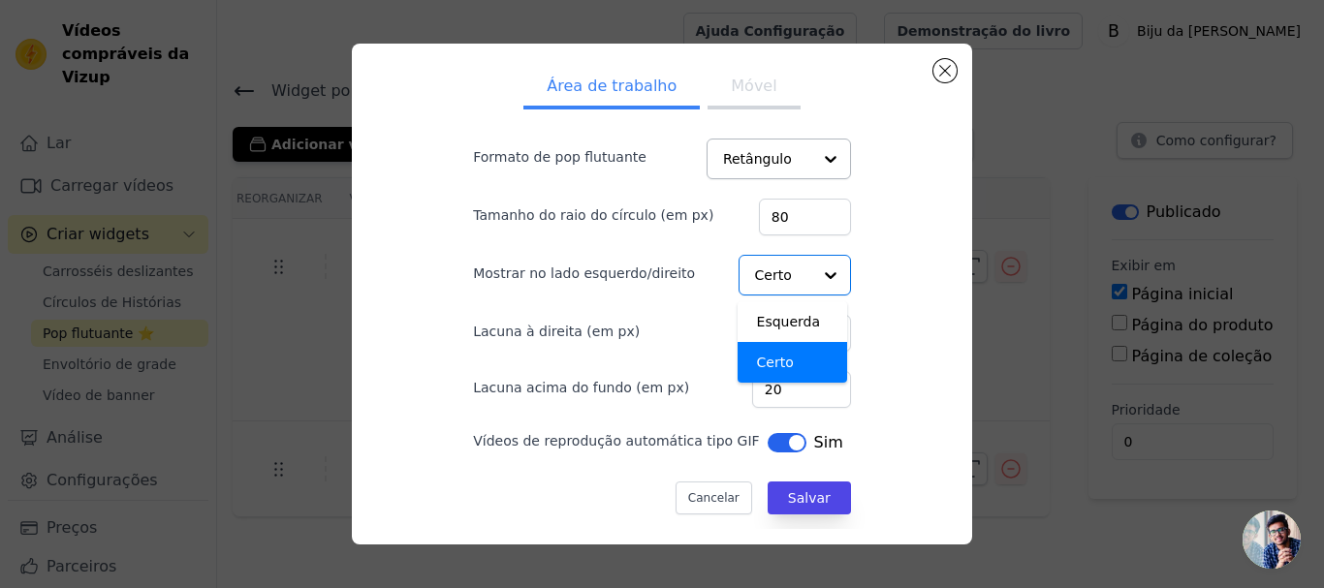
click at [884, 293] on div "Área de trabalho Móvel Formato de pop flutuante Retângulo Tamanho do raio do cí…" at bounding box center [661, 294] width 589 height 471
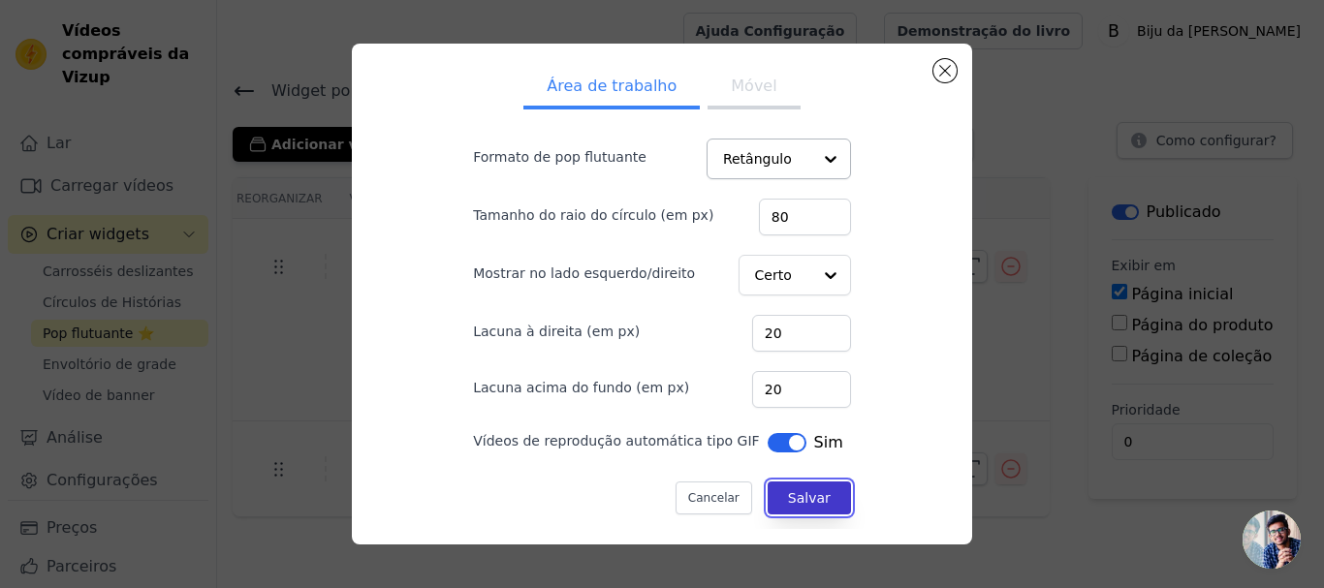
click at [790, 494] on font "Salvar" at bounding box center [809, 498] width 43 height 16
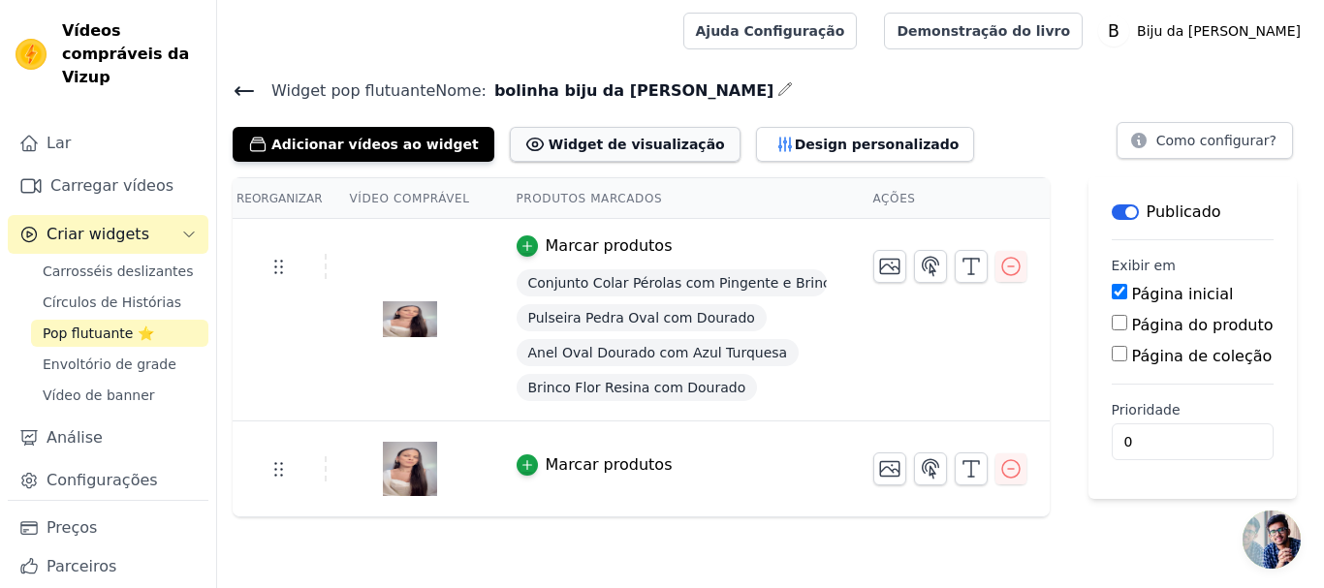
click at [568, 138] on font "Widget de visualização" at bounding box center [636, 145] width 176 height 16
click at [794, 138] on font "Design personalizado" at bounding box center [876, 145] width 165 height 16
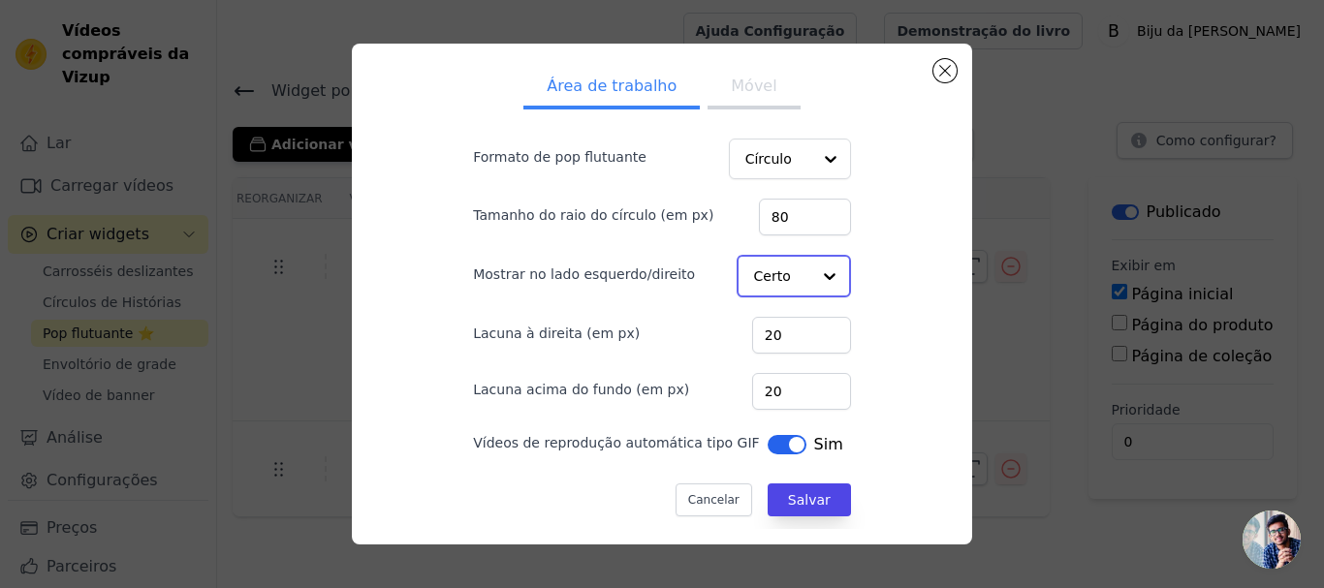
click at [810, 270] on div at bounding box center [829, 276] width 39 height 39
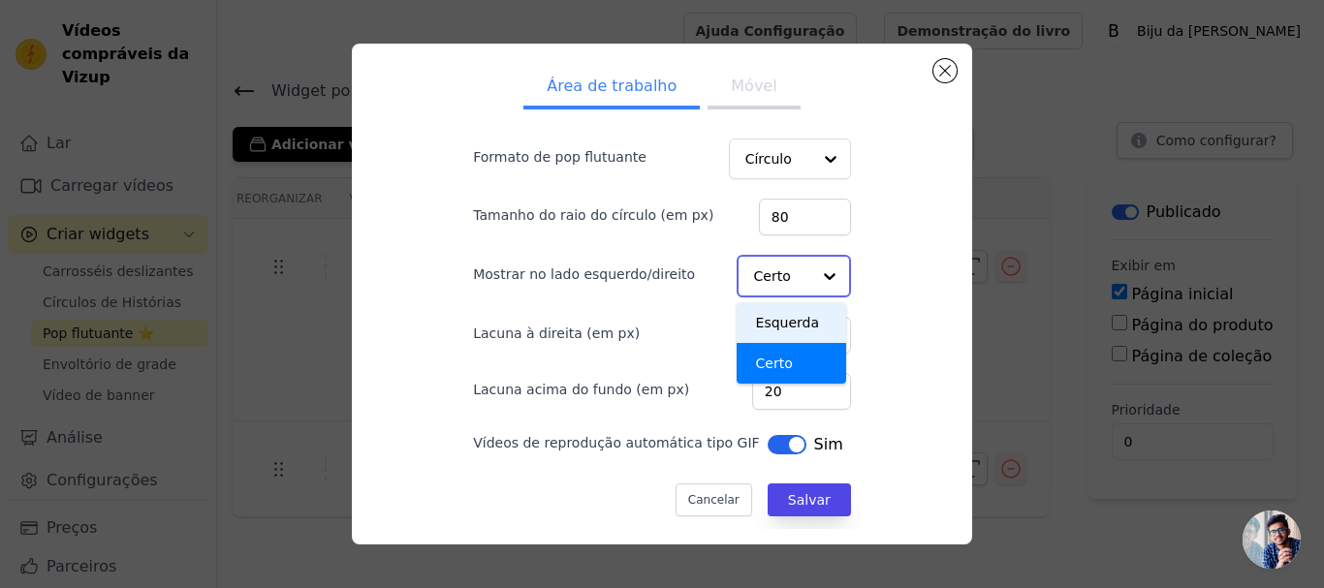
click at [787, 326] on font "Esquerda" at bounding box center [788, 323] width 64 height 16
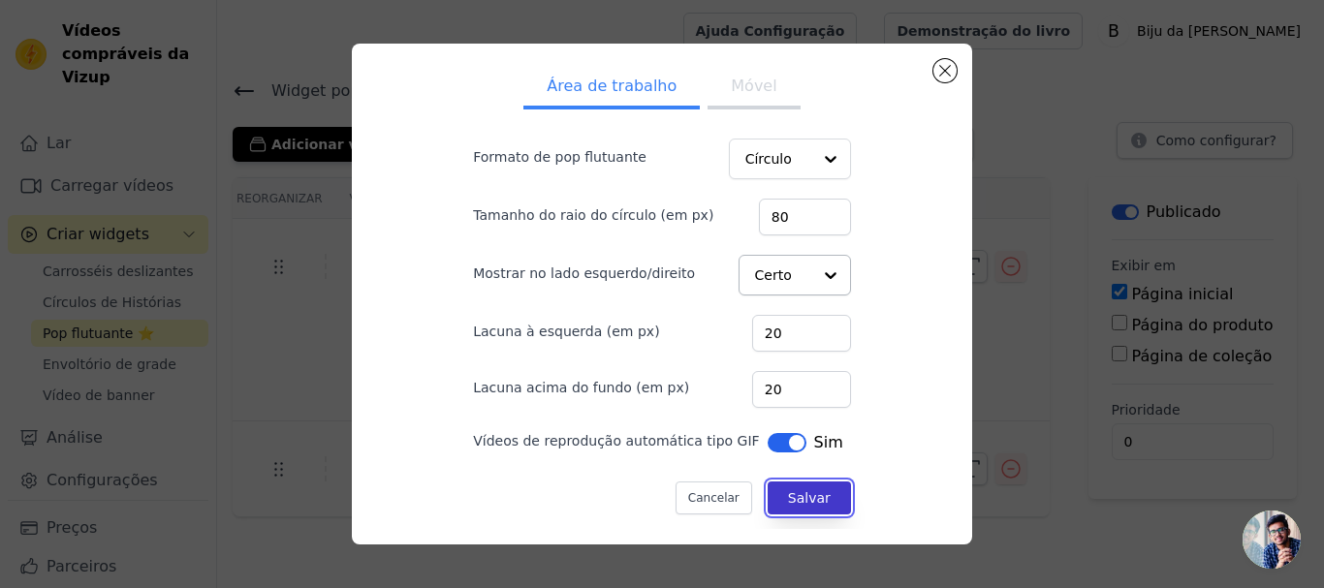
click at [793, 499] on font "Salvar" at bounding box center [809, 498] width 43 height 16
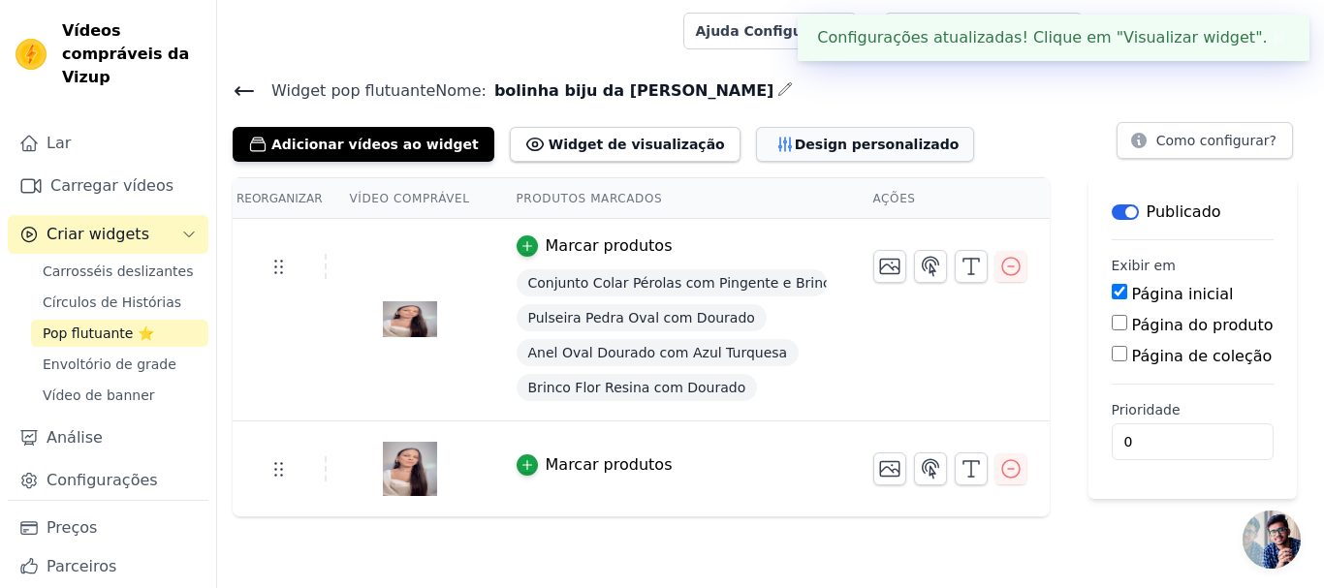
click at [794, 140] on font "Design personalizado" at bounding box center [876, 145] width 165 height 16
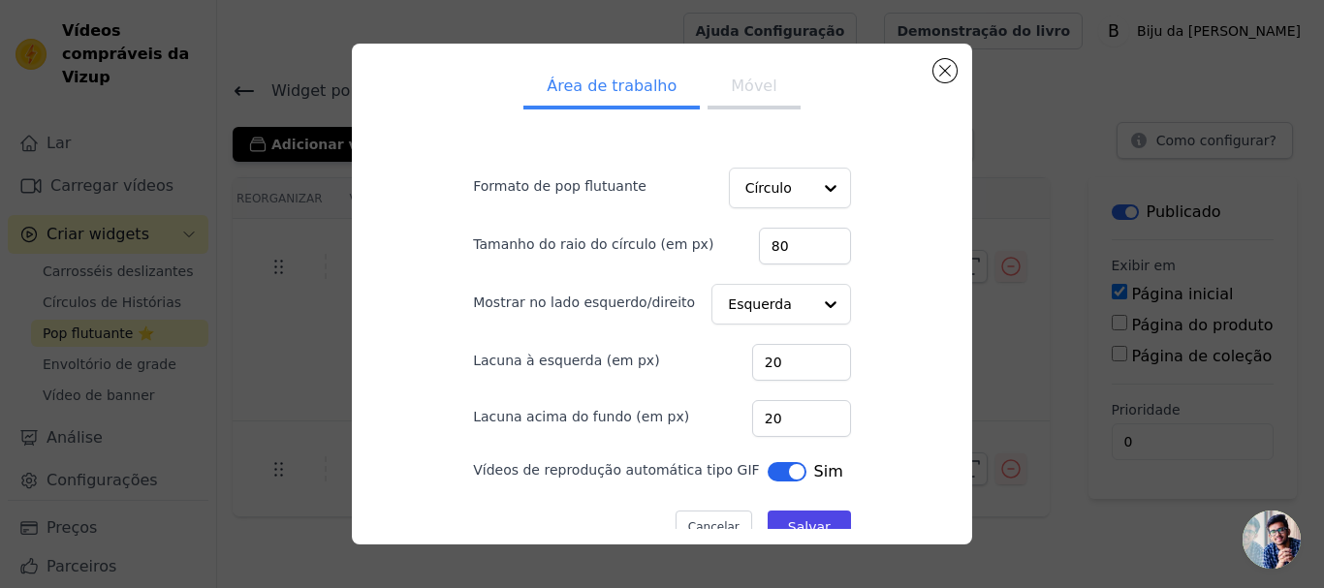
click at [748, 91] on font "Móvel" at bounding box center [754, 86] width 46 height 18
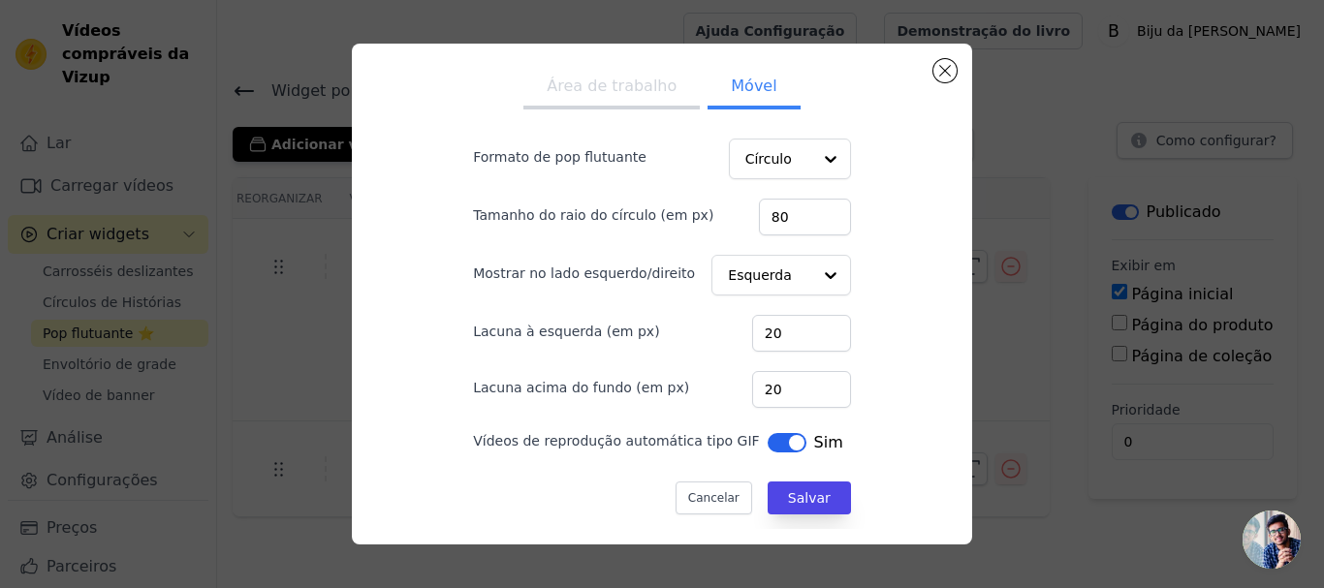
click at [610, 92] on font "Área de trabalho" at bounding box center [611, 86] width 130 height 18
click at [737, 85] on font "Móvel" at bounding box center [754, 86] width 46 height 18
click at [606, 84] on font "Área de trabalho" at bounding box center [611, 86] width 130 height 18
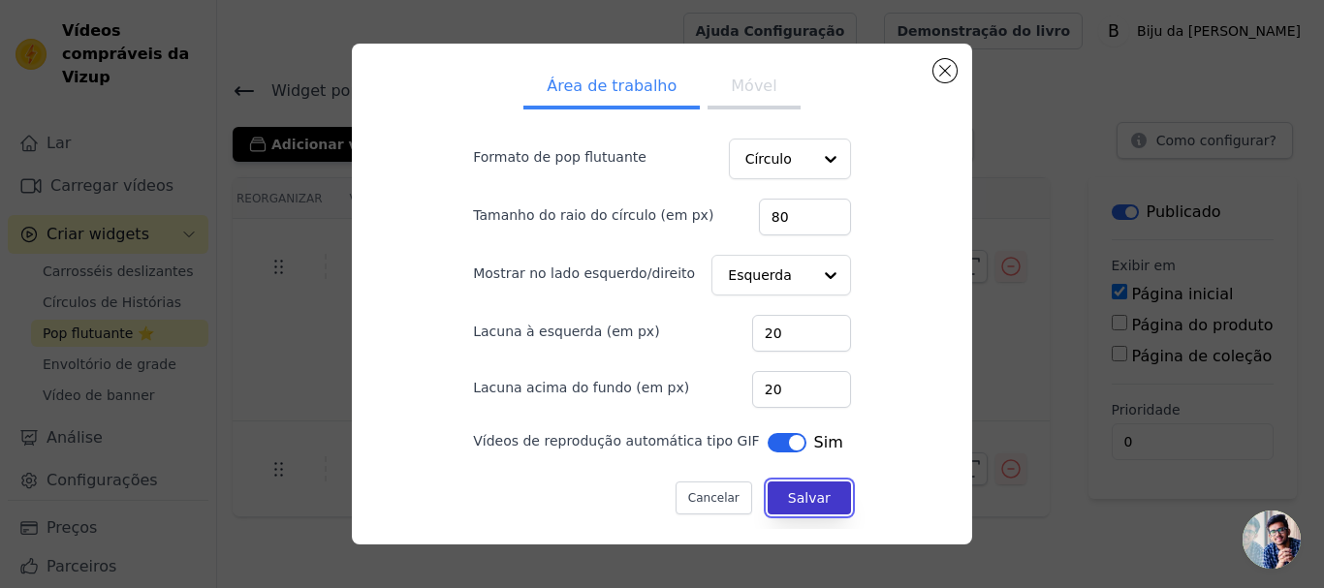
click at [793, 490] on font "Salvar" at bounding box center [809, 498] width 43 height 16
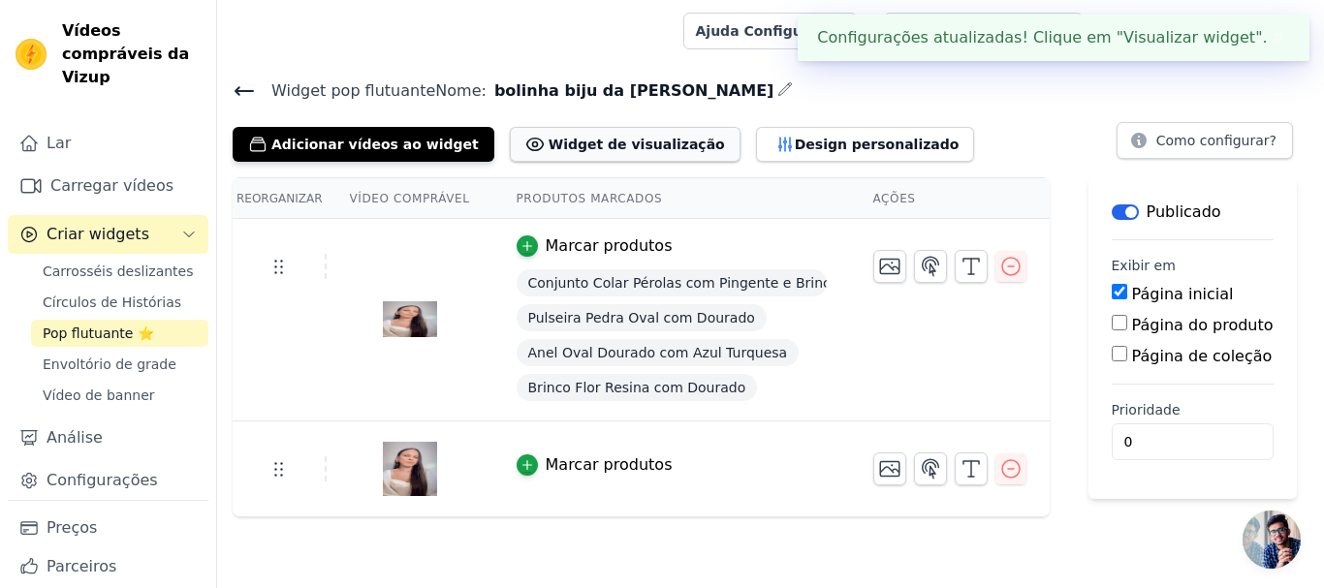
click at [616, 144] on font "Widget de visualização" at bounding box center [636, 145] width 176 height 16
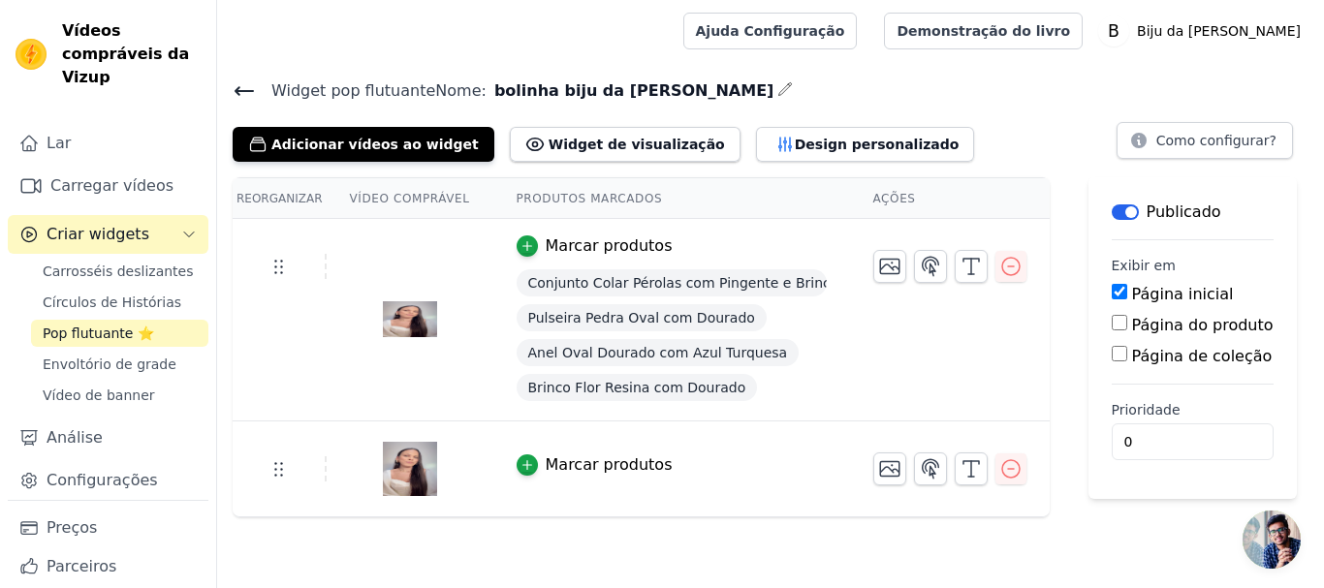
click at [545, 242] on font "Marcar produtos" at bounding box center [608, 245] width 127 height 18
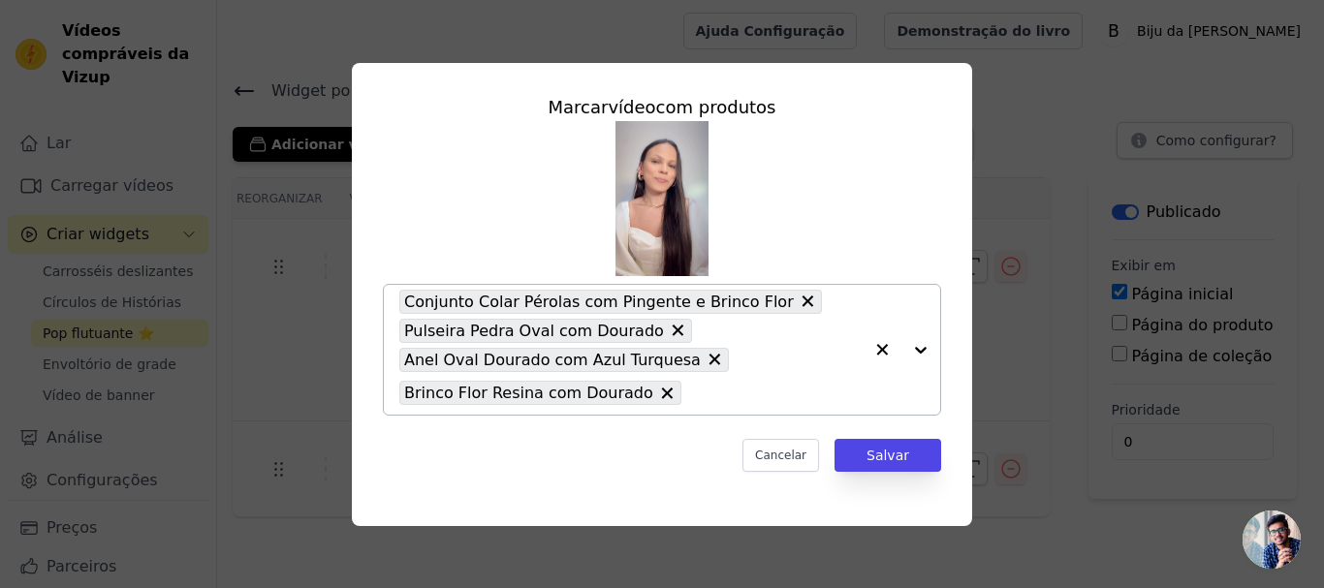
click at [801, 300] on icon at bounding box center [807, 302] width 12 height 12
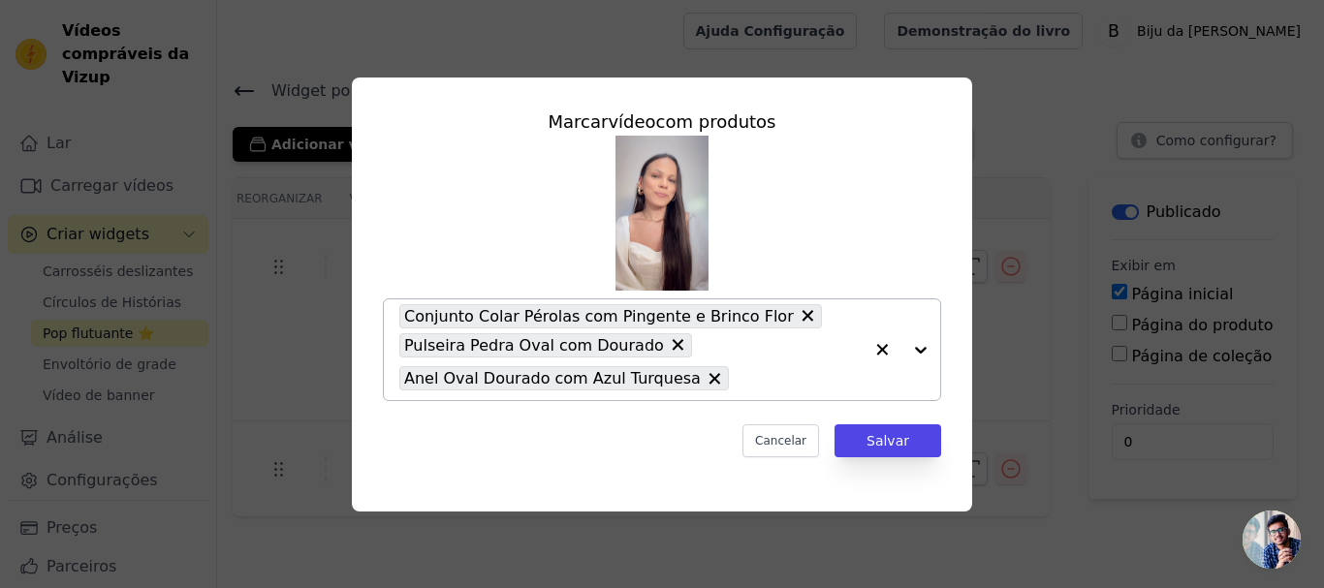
click at [671, 341] on icon at bounding box center [677, 345] width 12 height 12
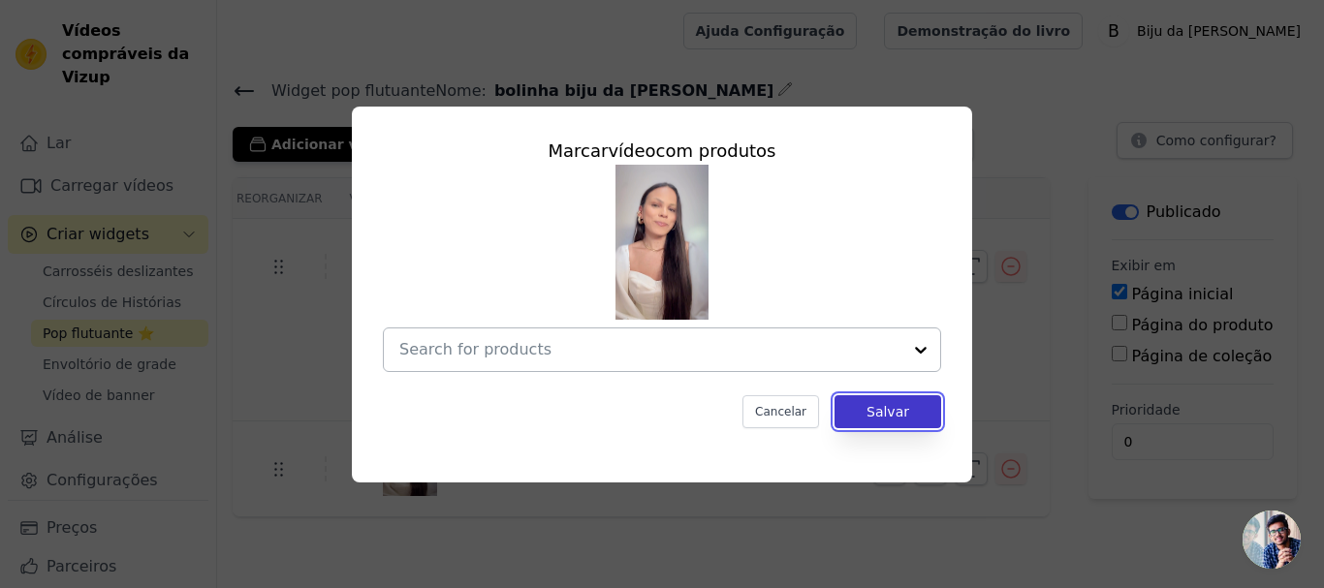
click at [874, 413] on font "Salvar" at bounding box center [887, 412] width 43 height 16
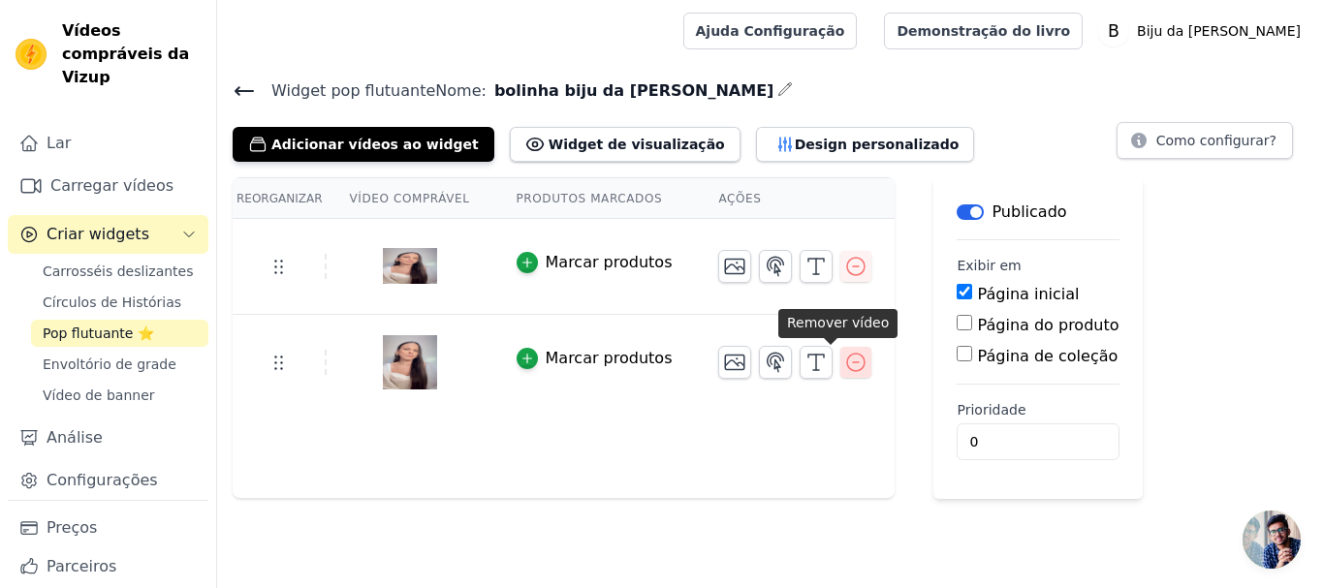
click at [844, 361] on icon "button" at bounding box center [855, 362] width 23 height 23
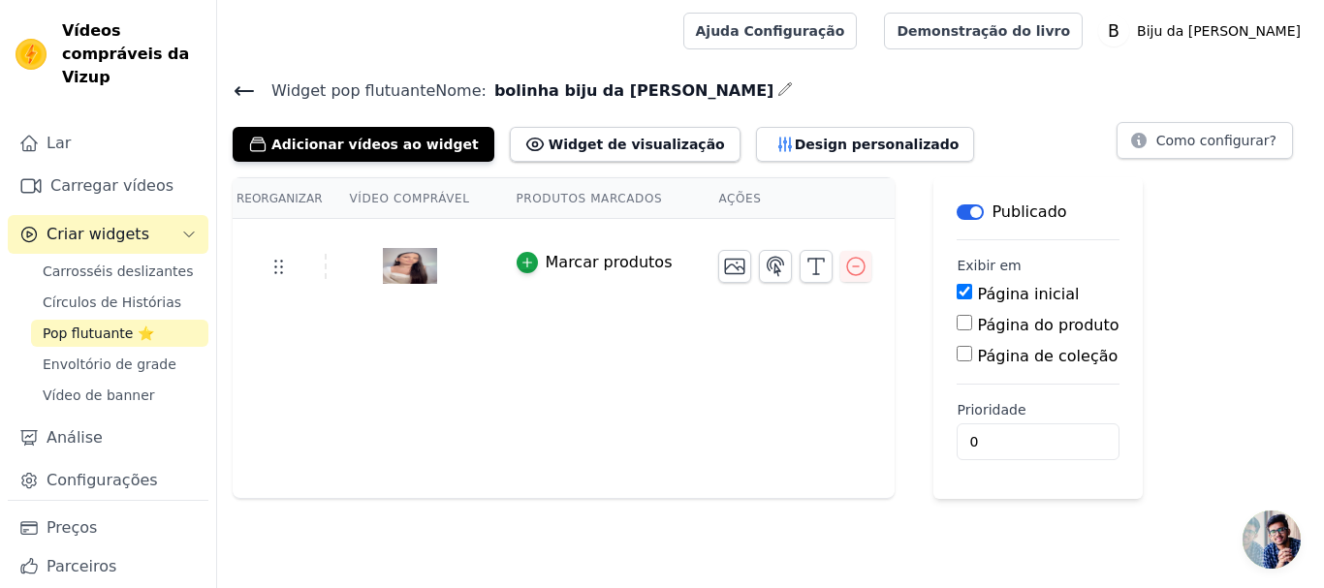
click at [956, 319] on input "Página do produto" at bounding box center [964, 323] width 16 height 16
checkbox input "true"
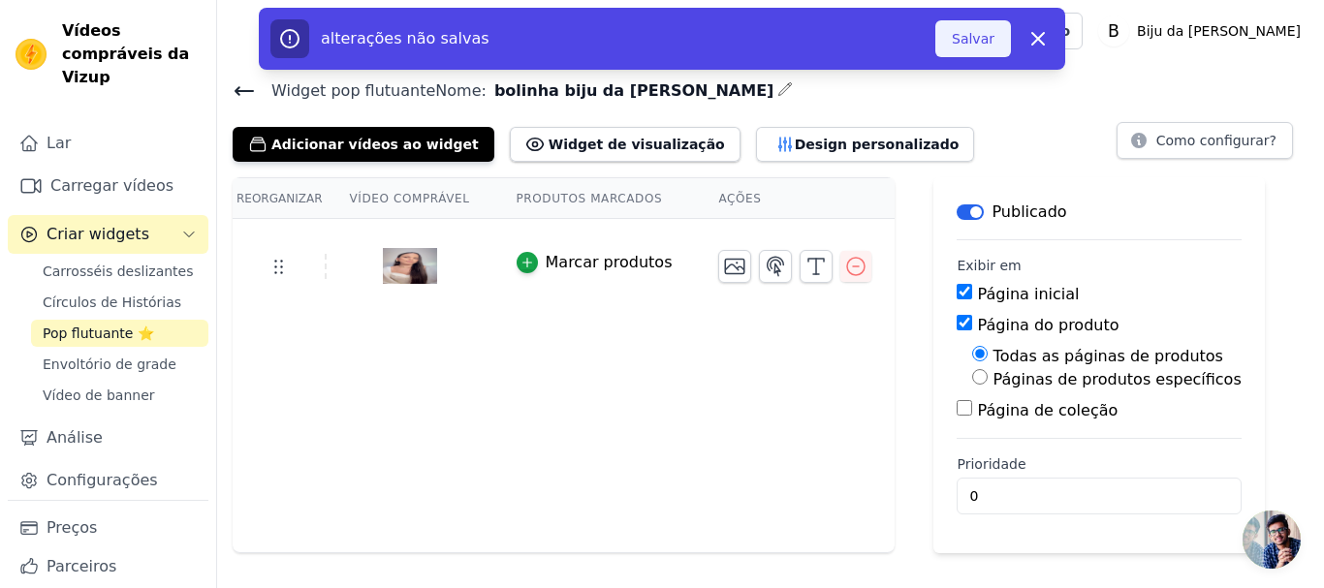
click at [978, 33] on font "Salvar" at bounding box center [972, 39] width 43 height 16
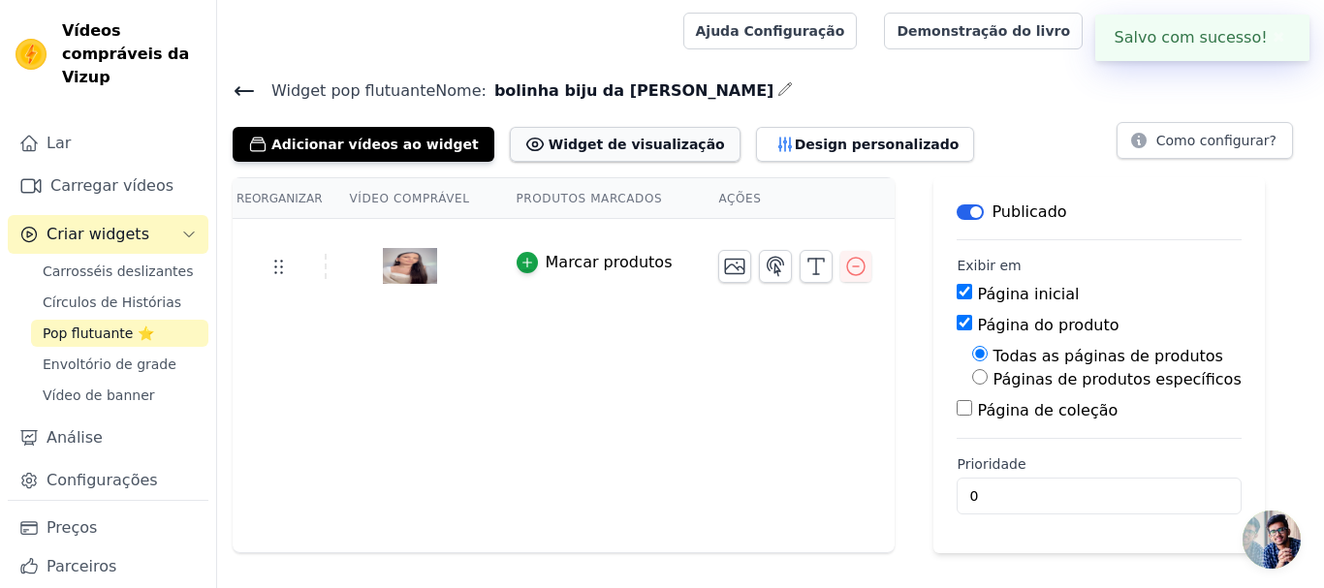
click at [576, 148] on font "Widget de visualização" at bounding box center [636, 145] width 176 height 16
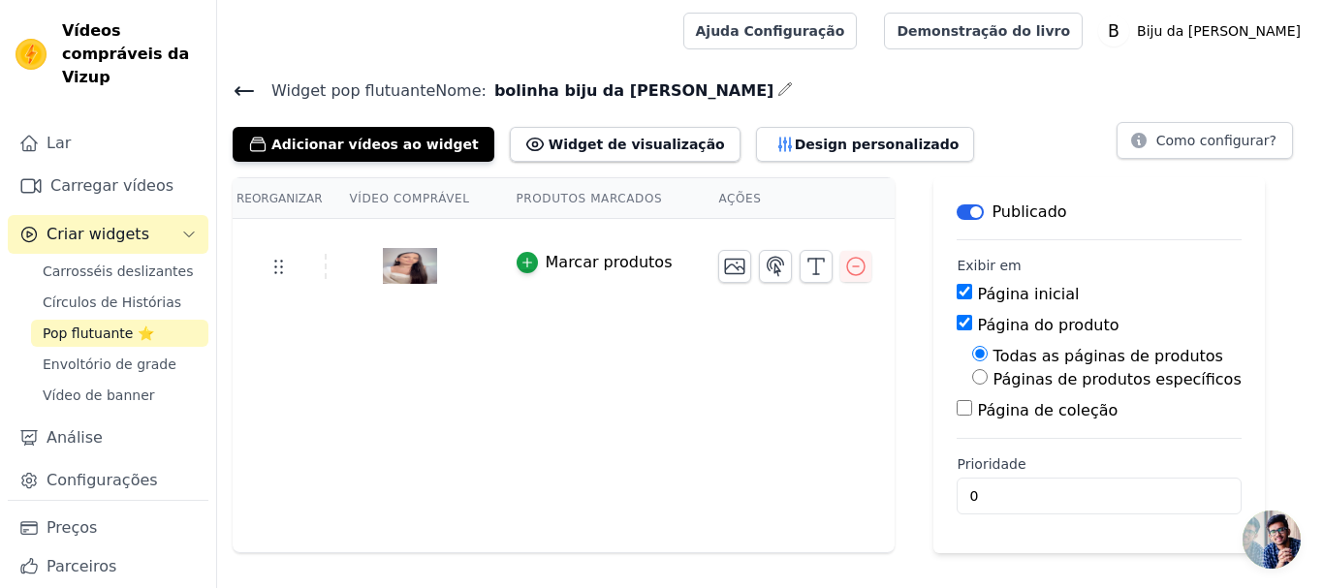
click at [972, 377] on input "Páginas de produtos específicos" at bounding box center [980, 377] width 16 height 16
radio input "true"
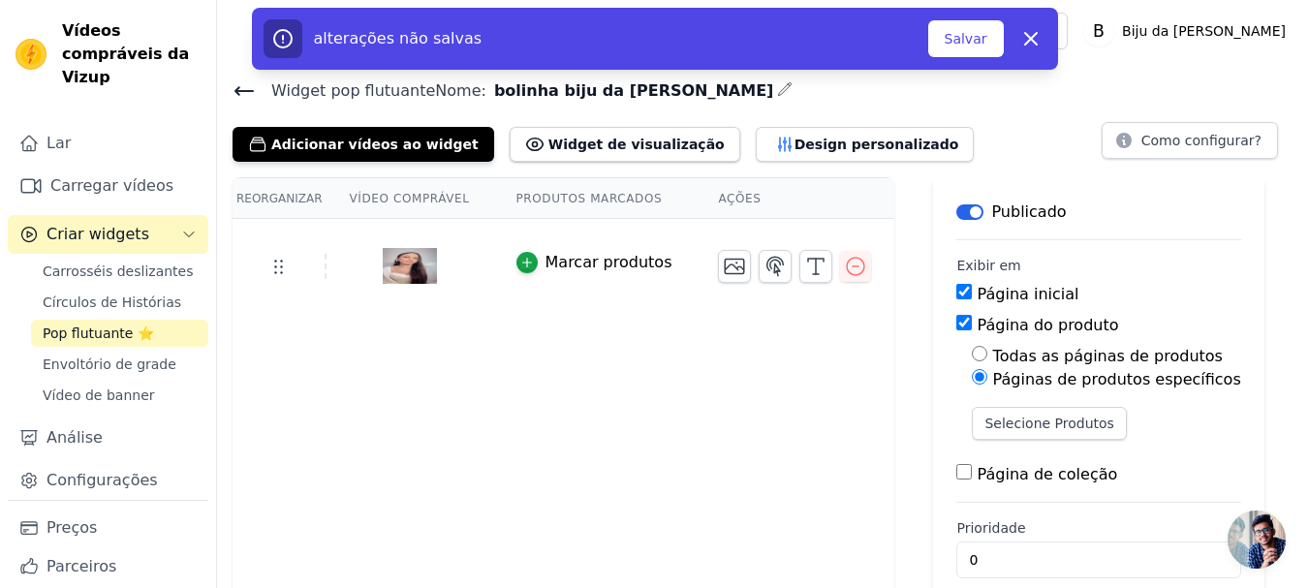
click at [972, 346] on input "Todas as páginas de produtos" at bounding box center [980, 354] width 16 height 16
radio input "true"
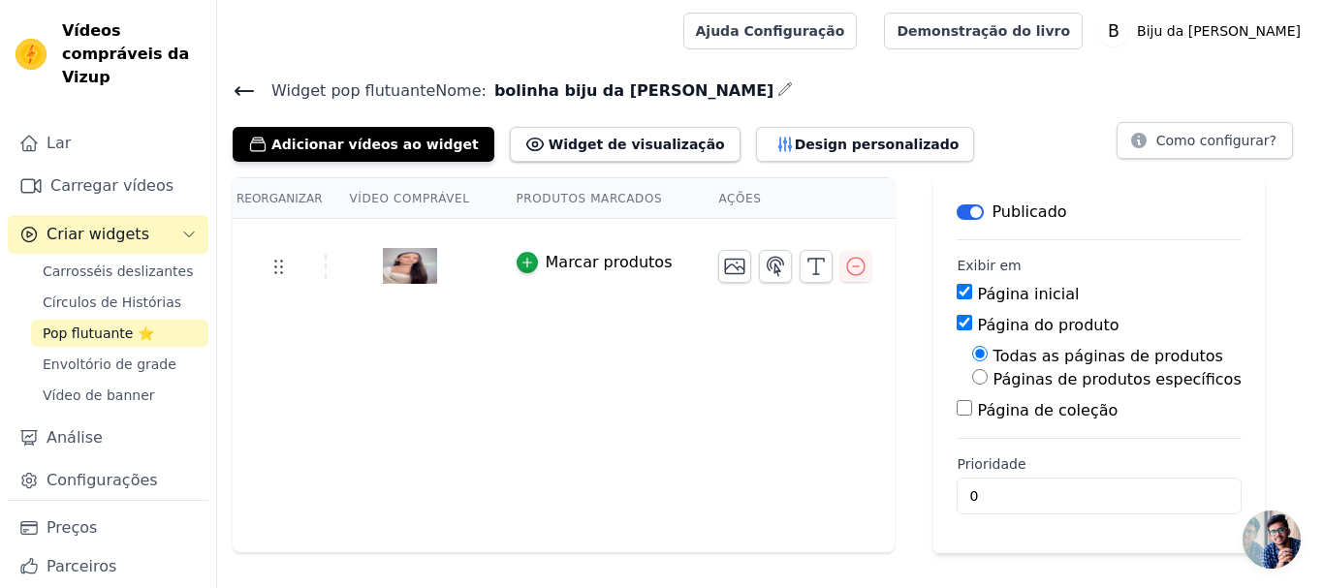
click at [956, 410] on input "Página de coleção" at bounding box center [964, 408] width 16 height 16
checkbox input "true"
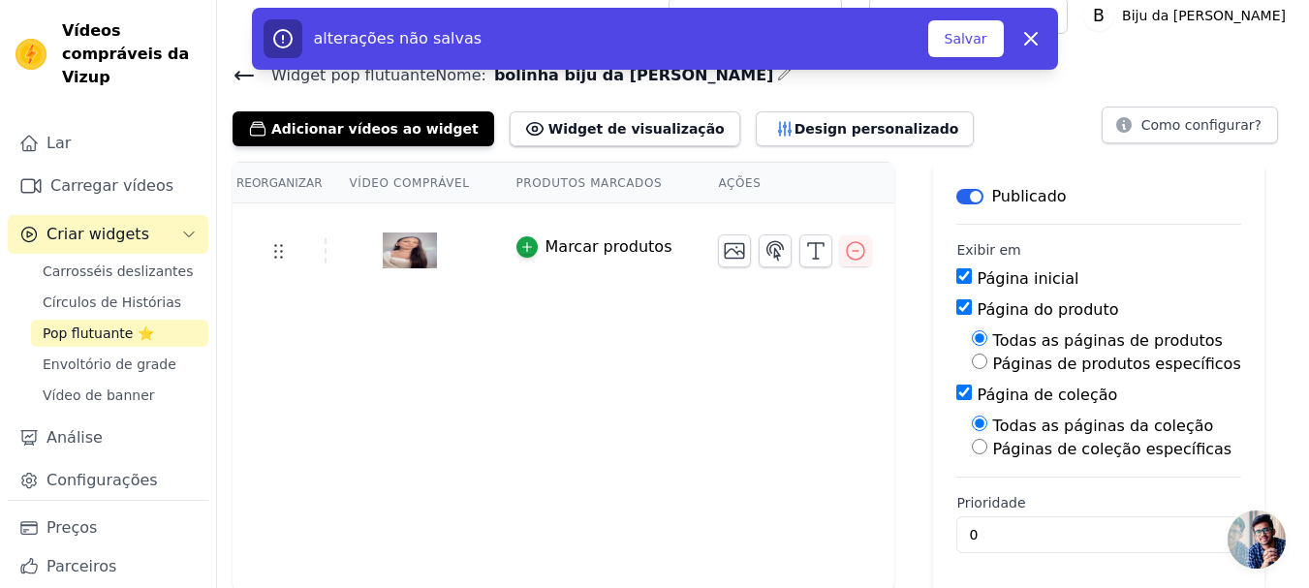
scroll to position [18, 0]
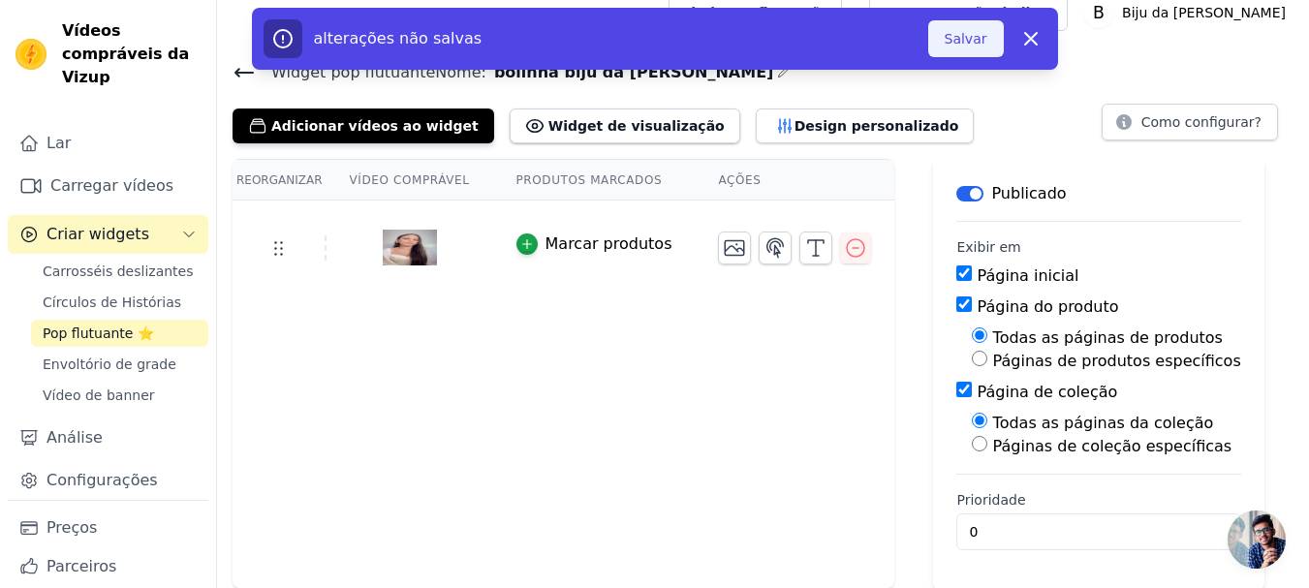
click at [952, 34] on font "Salvar" at bounding box center [966, 39] width 43 height 16
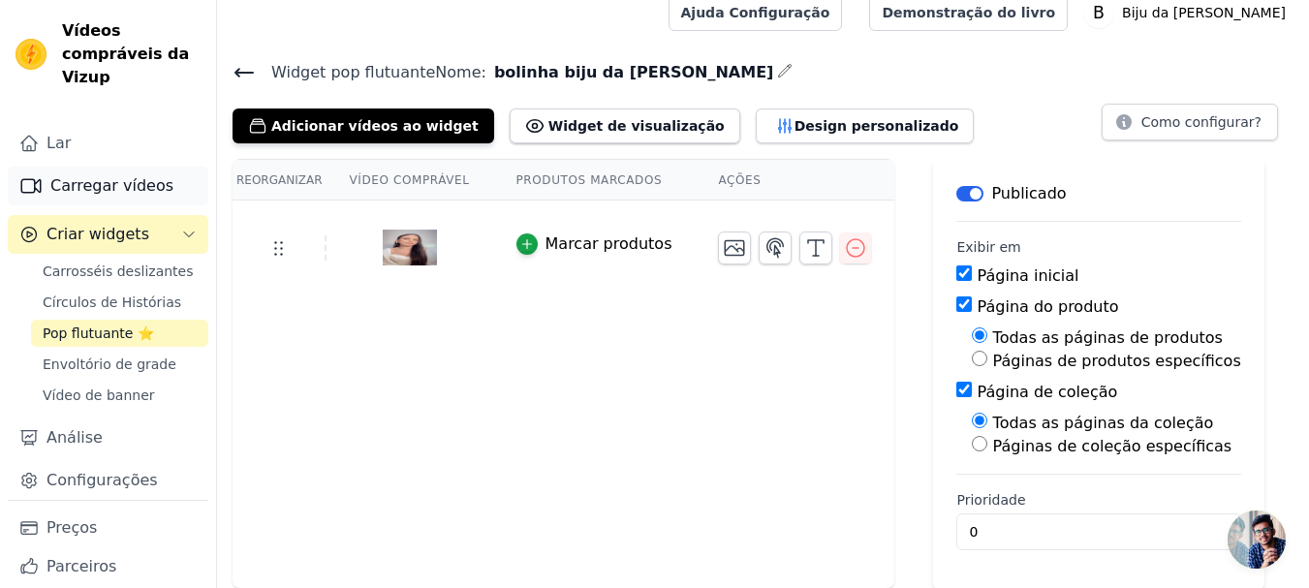
click at [72, 182] on font "Carregar vídeos" at bounding box center [111, 185] width 123 height 18
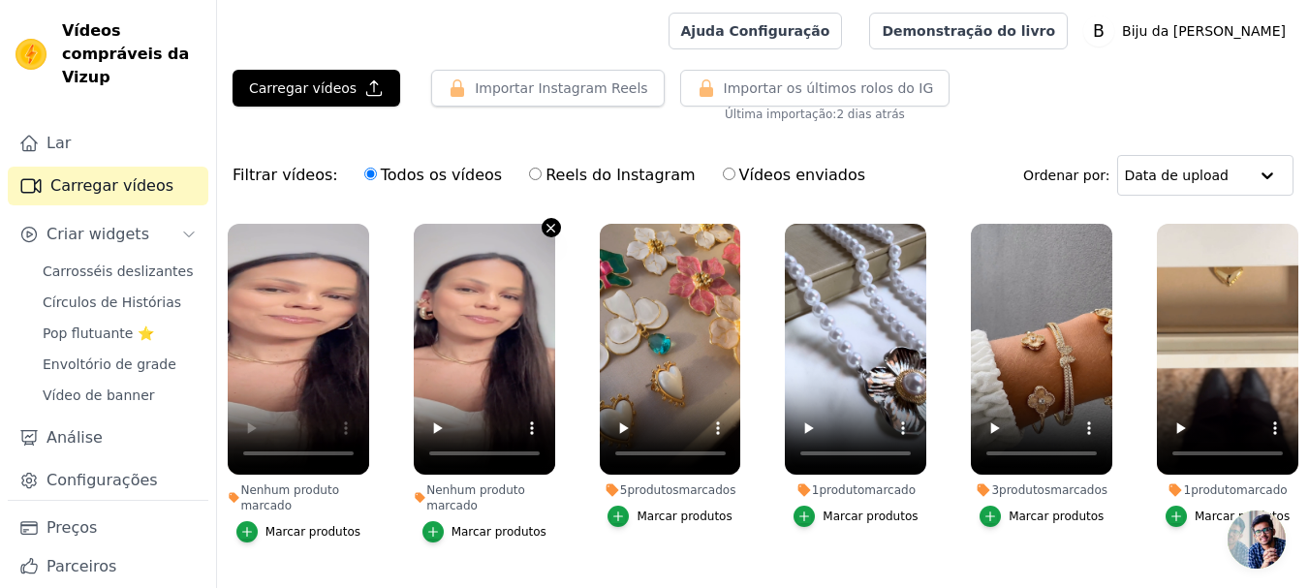
click at [547, 224] on icon "button" at bounding box center [551, 228] width 8 height 8
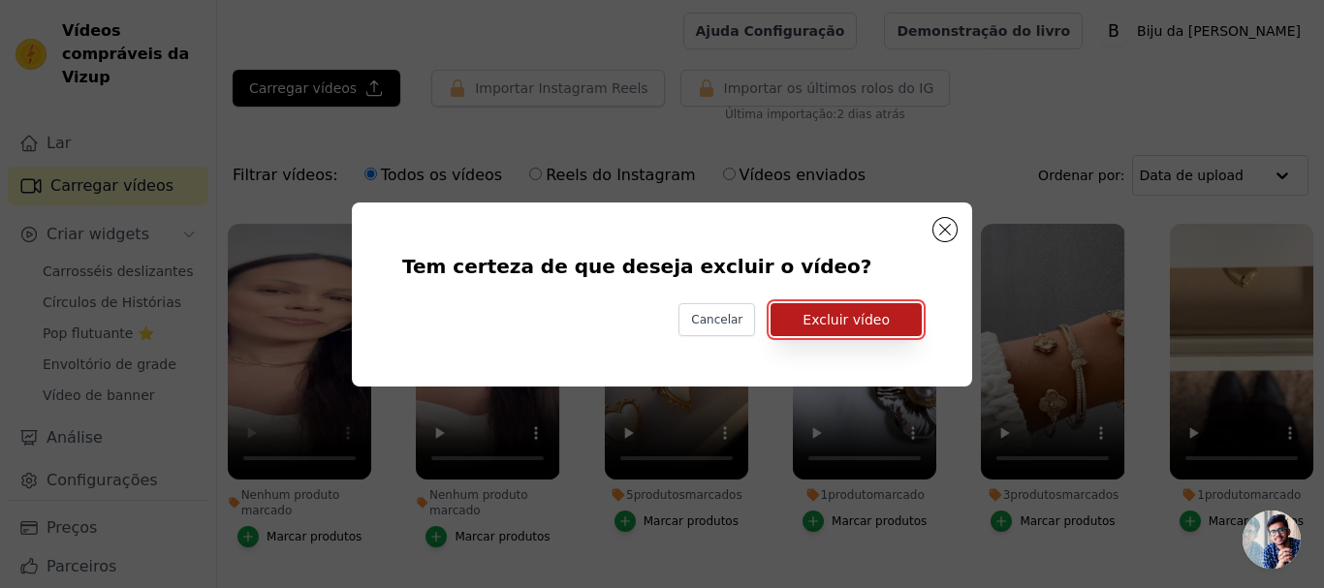
click at [850, 316] on font "Excluir vídeo" at bounding box center [845, 320] width 87 height 16
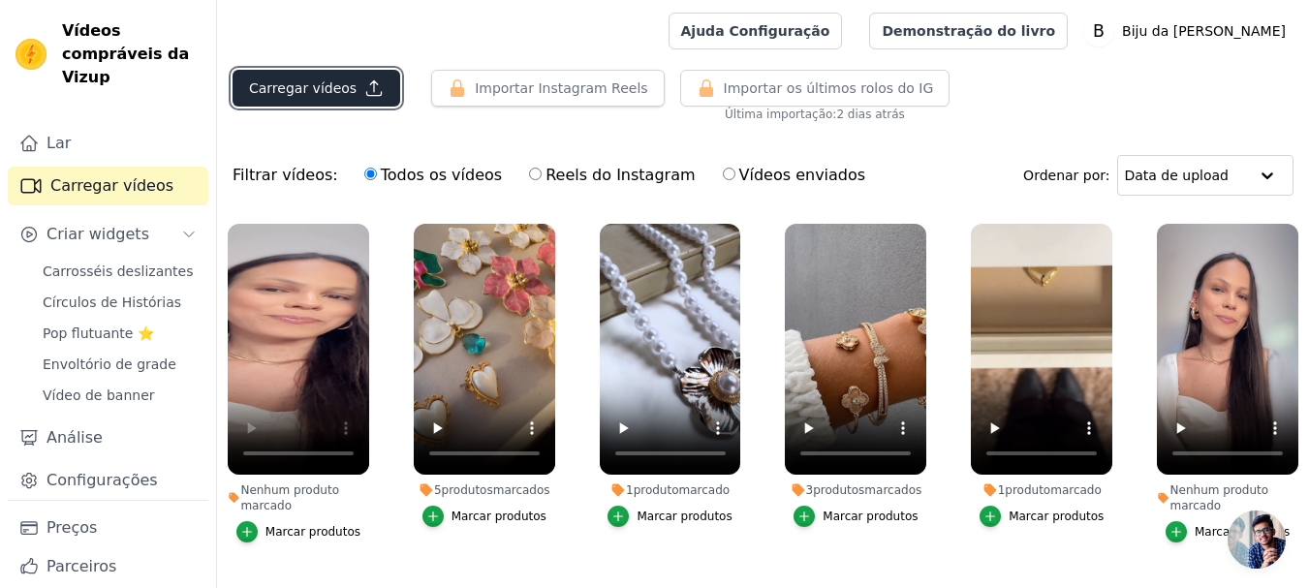
click at [281, 82] on font "Carregar vídeos" at bounding box center [303, 88] width 108 height 16
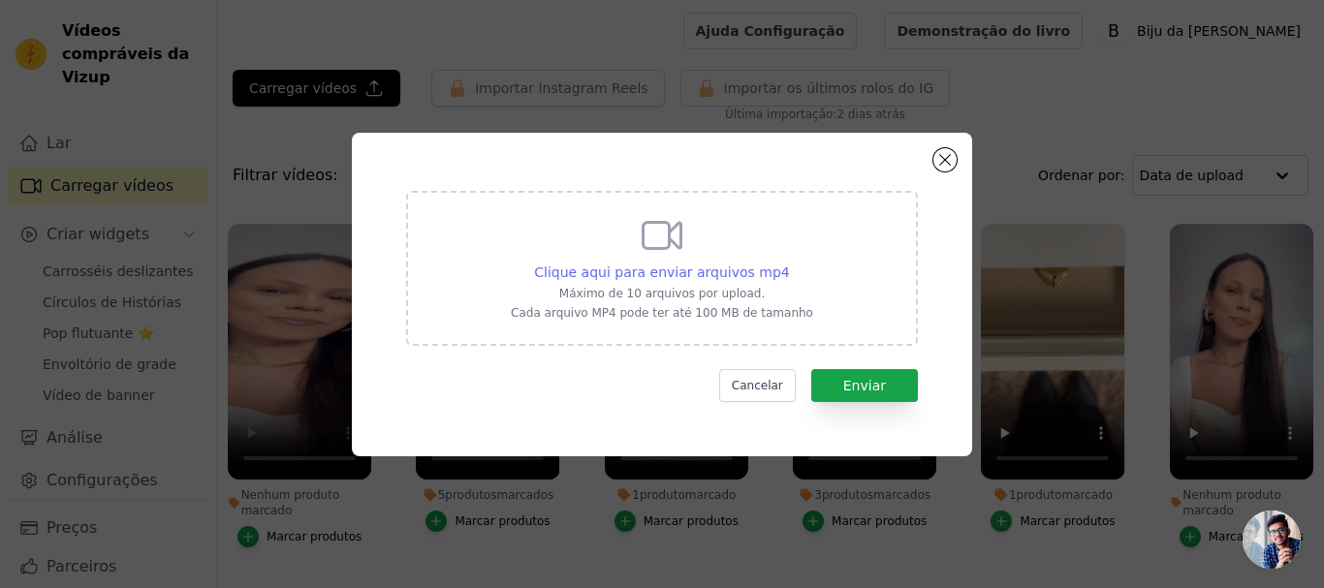
click at [670, 274] on font "Clique aqui para enviar arquivos mp4" at bounding box center [662, 273] width 256 height 16
click at [789, 263] on input "Clique aqui para enviar arquivos mp4 Máximo de 10 arquivos por upload. Cada arq…" at bounding box center [789, 262] width 1 height 1
click at [636, 267] on font "Clique aqui para enviar arquivos mp4" at bounding box center [662, 273] width 256 height 16
click at [789, 263] on input "Clique aqui para enviar arquivos mp4 Máximo de 10 arquivos por upload. Cada arq…" at bounding box center [789, 262] width 1 height 1
type input "C:\fakepath\A048a196fcef47ce8e05d580f69179de.mp4 - t menor_preview.mp4"
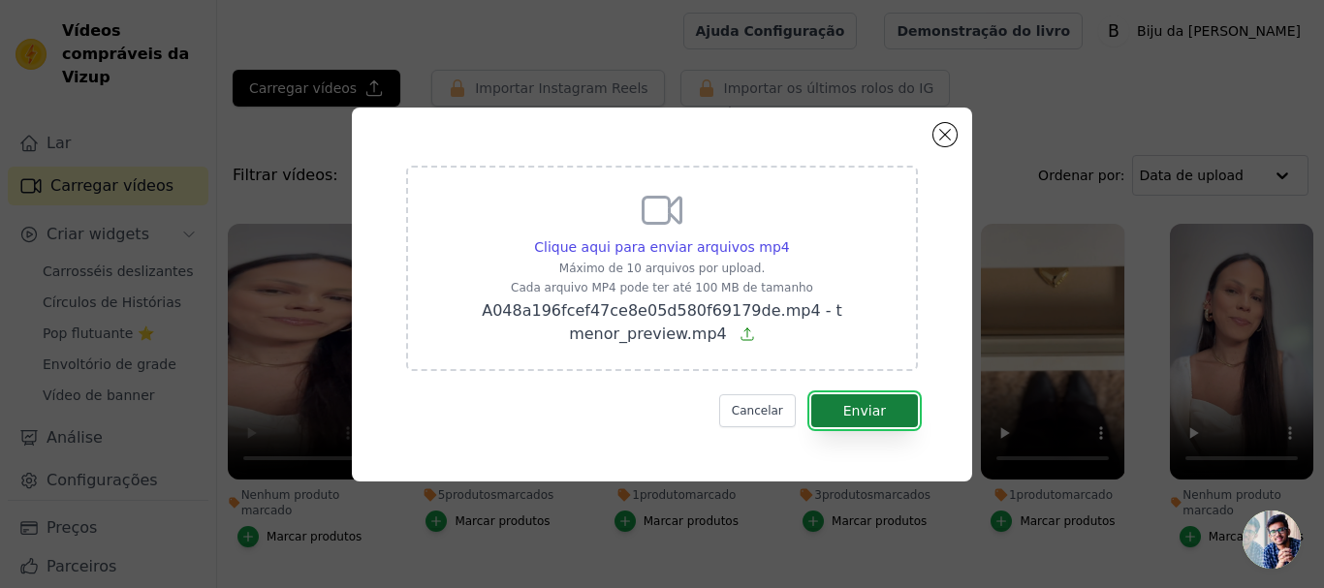
click at [858, 413] on font "Enviar" at bounding box center [864, 411] width 43 height 16
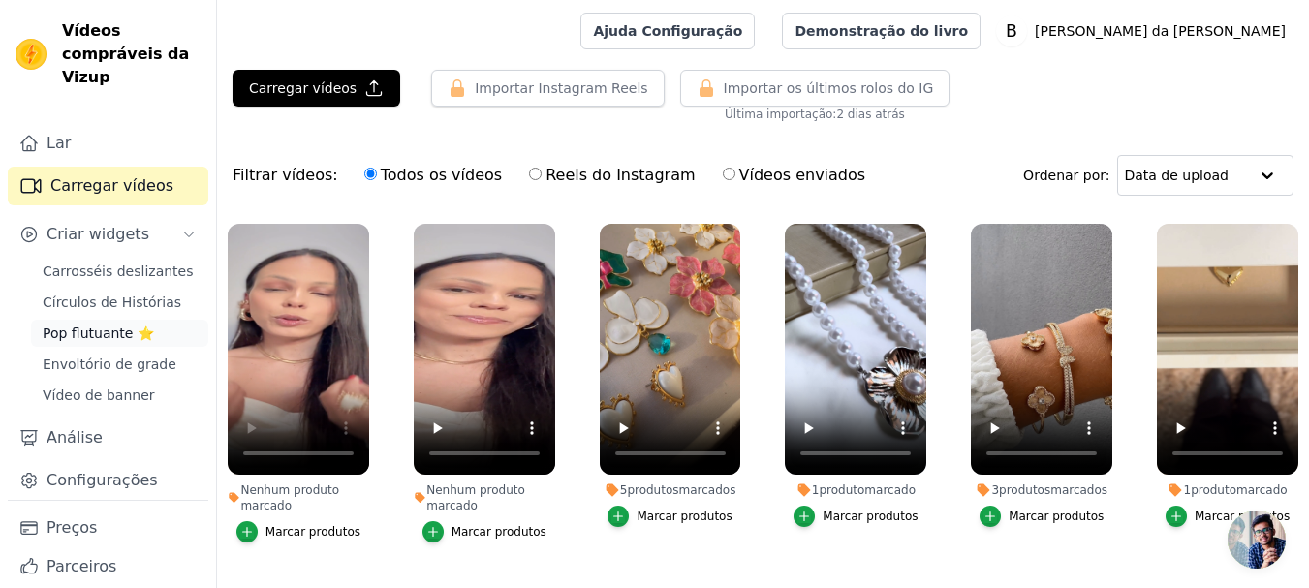
click at [77, 329] on font "Pop flutuante ⭐" at bounding box center [98, 334] width 111 height 16
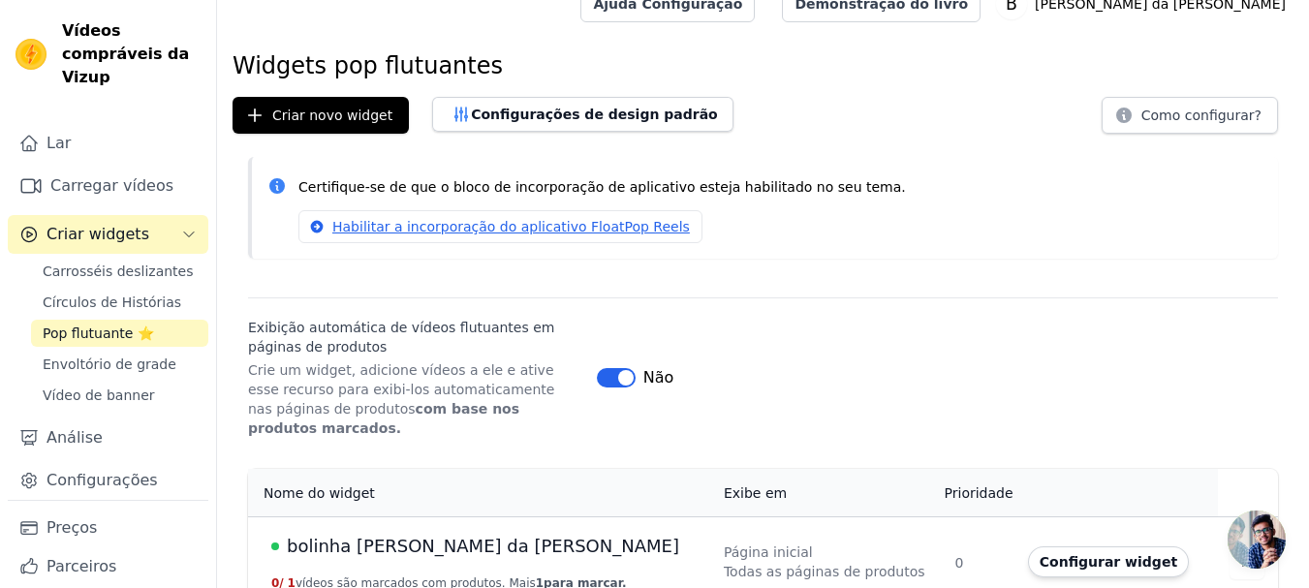
scroll to position [35, 0]
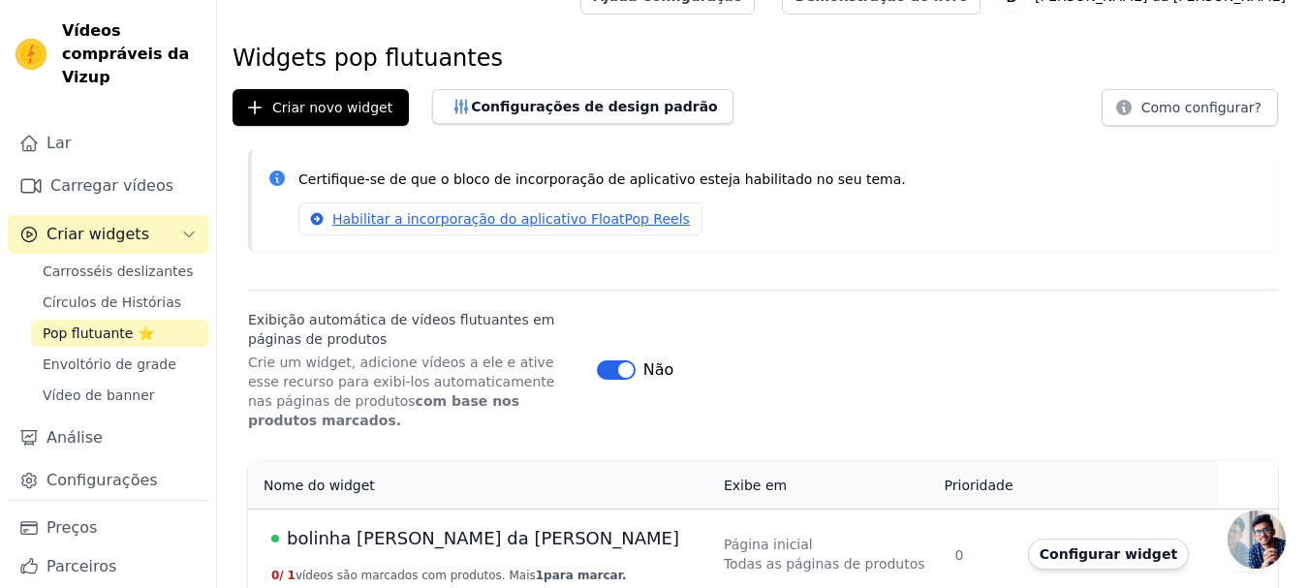
click at [409, 528] on font "bolinha biju da [PERSON_NAME]" at bounding box center [483, 538] width 392 height 20
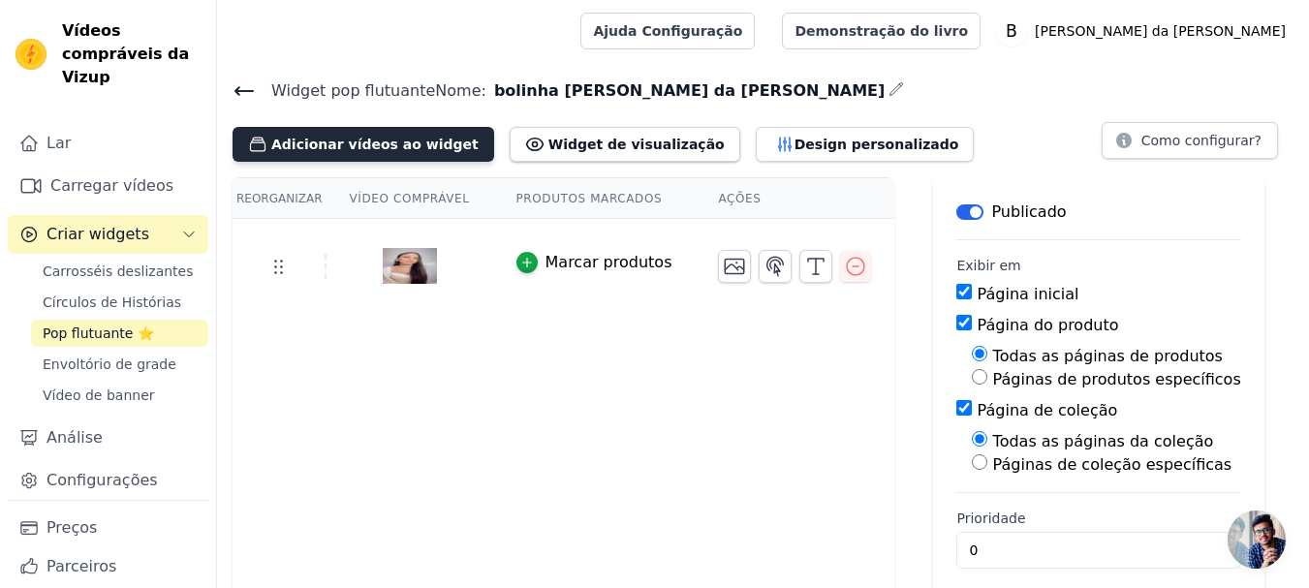
click at [328, 138] on font "Adicionar vídeos ao widget" at bounding box center [374, 145] width 207 height 16
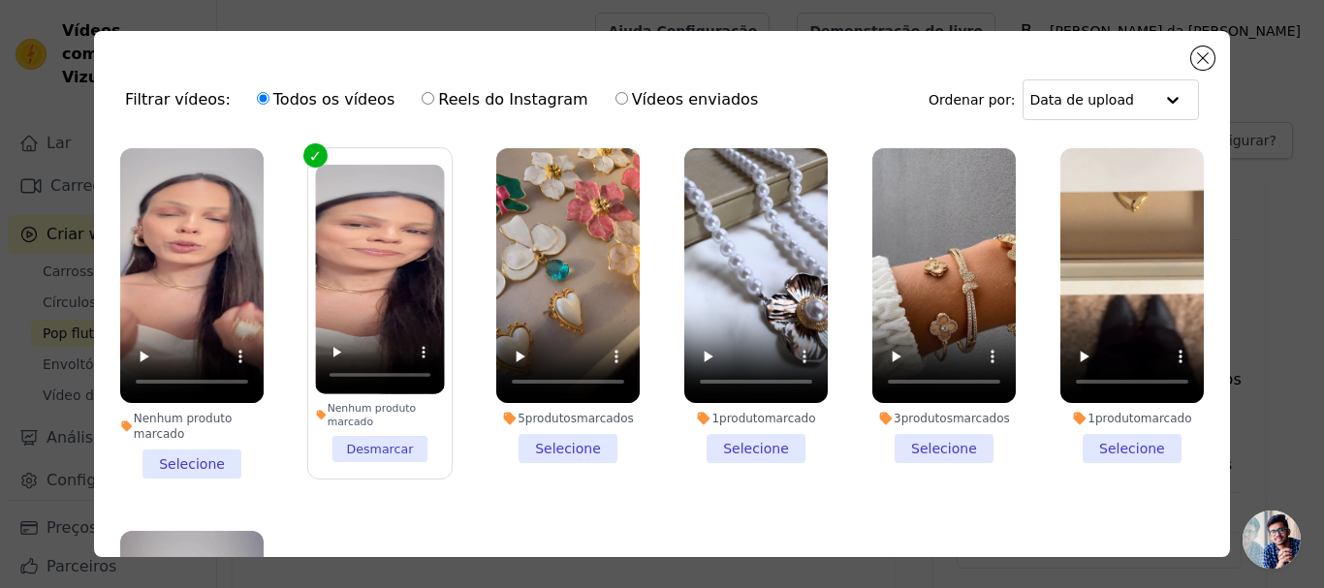
click at [171, 452] on li "Nenhum produto marcado Selecione" at bounding box center [191, 313] width 143 height 330
click at [0, 0] on input "Nenhum produto marcado Selecione" at bounding box center [0, 0] width 0 height 0
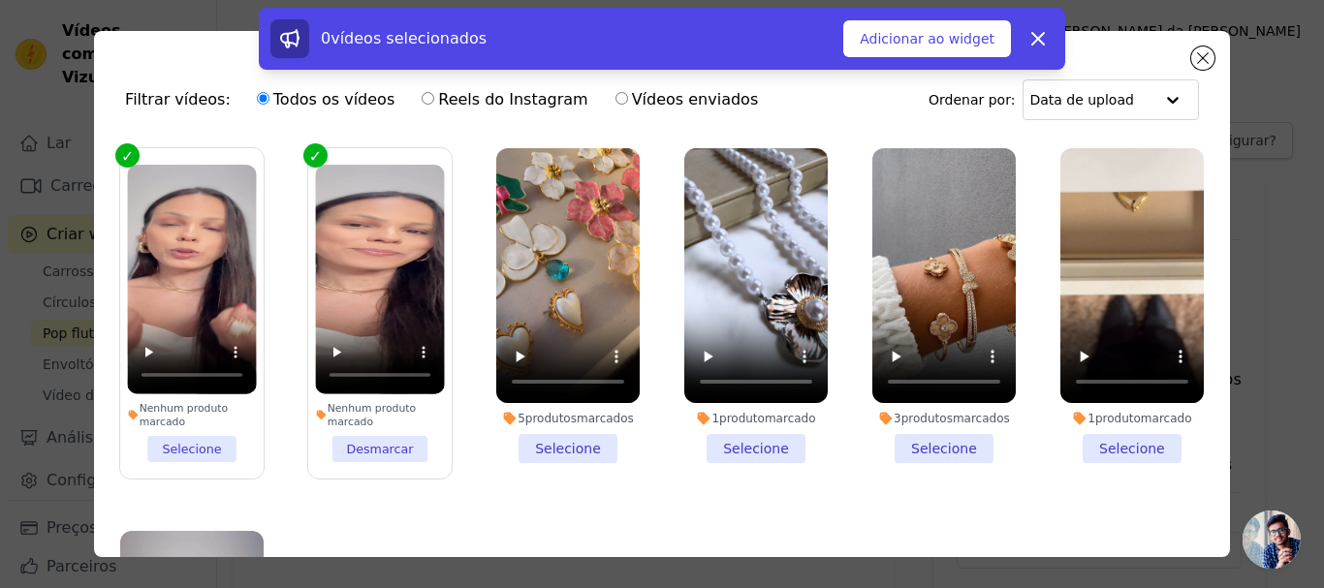
click at [307, 148] on label "Nenhum produto marcado Desmarcar" at bounding box center [379, 313] width 145 height 332
click at [0, 0] on input "Nenhum produto marcado Desmarcar" at bounding box center [0, 0] width 0 height 0
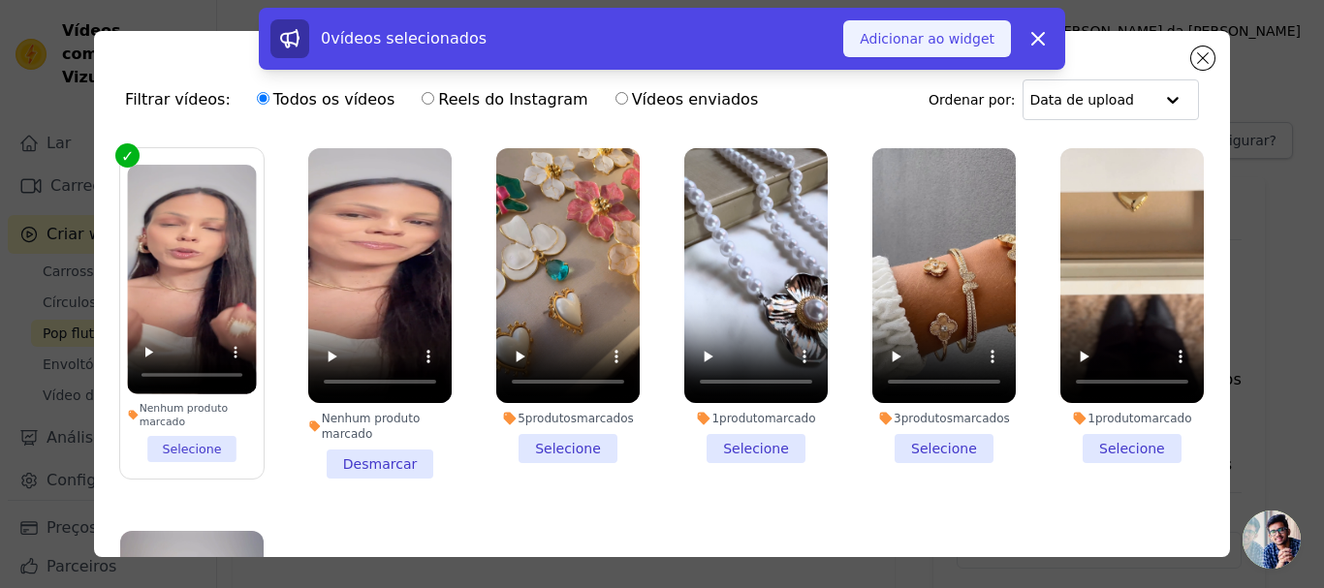
click at [921, 35] on font "Adicionar ao widget" at bounding box center [926, 39] width 135 height 16
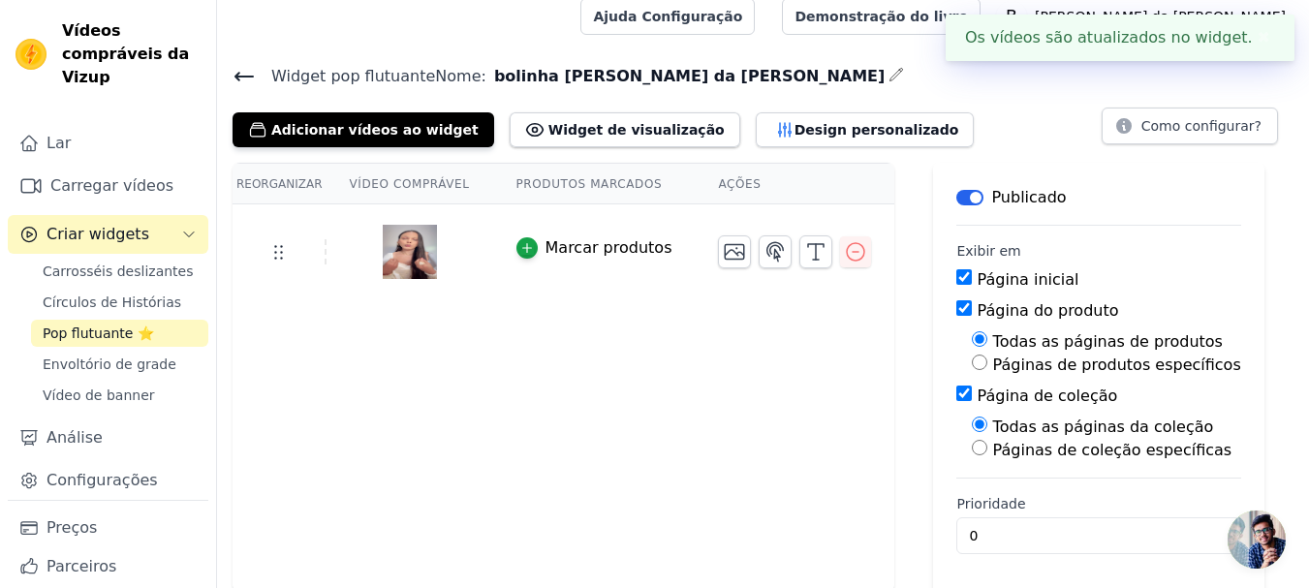
scroll to position [18, 0]
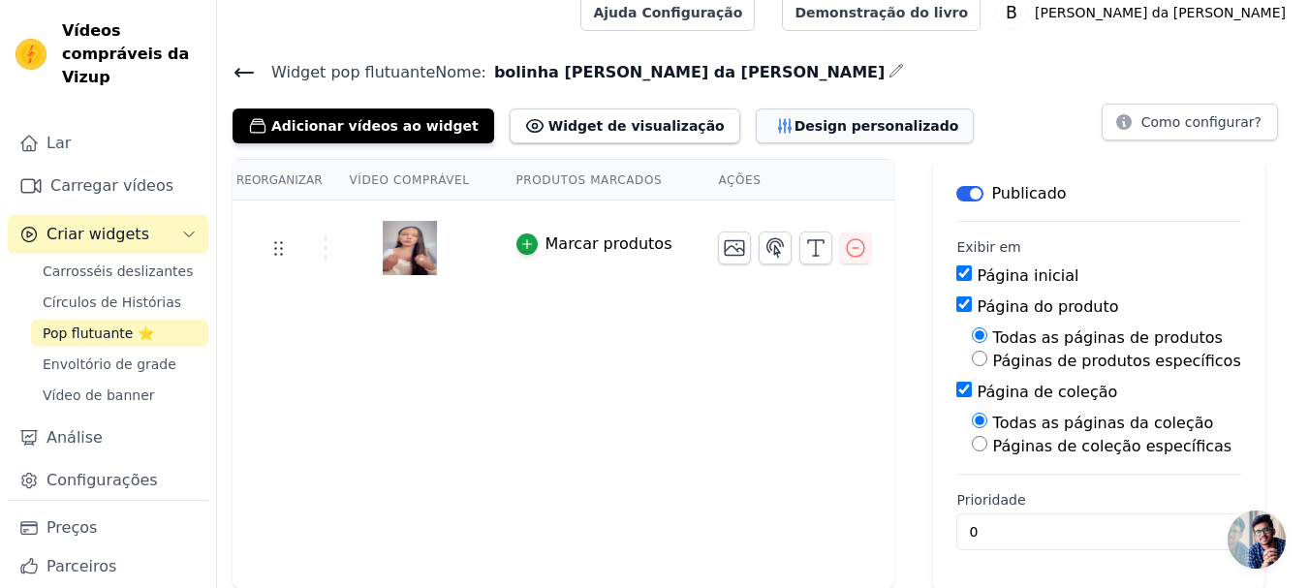
click at [794, 118] on font "Design personalizado" at bounding box center [876, 126] width 165 height 16
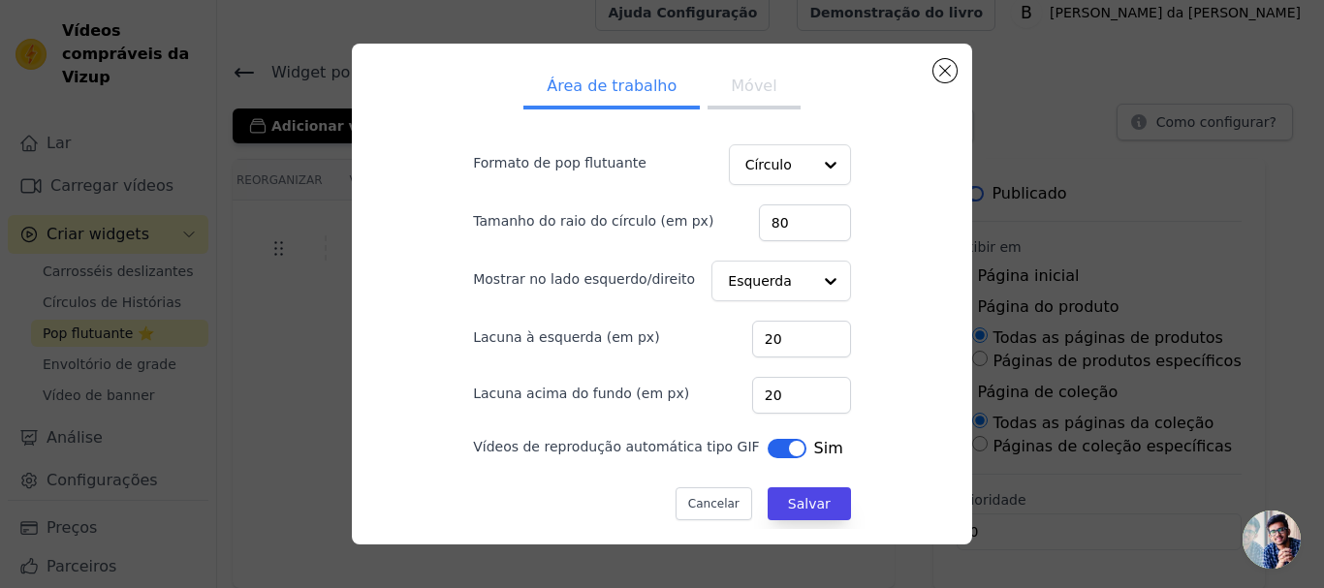
scroll to position [29, 0]
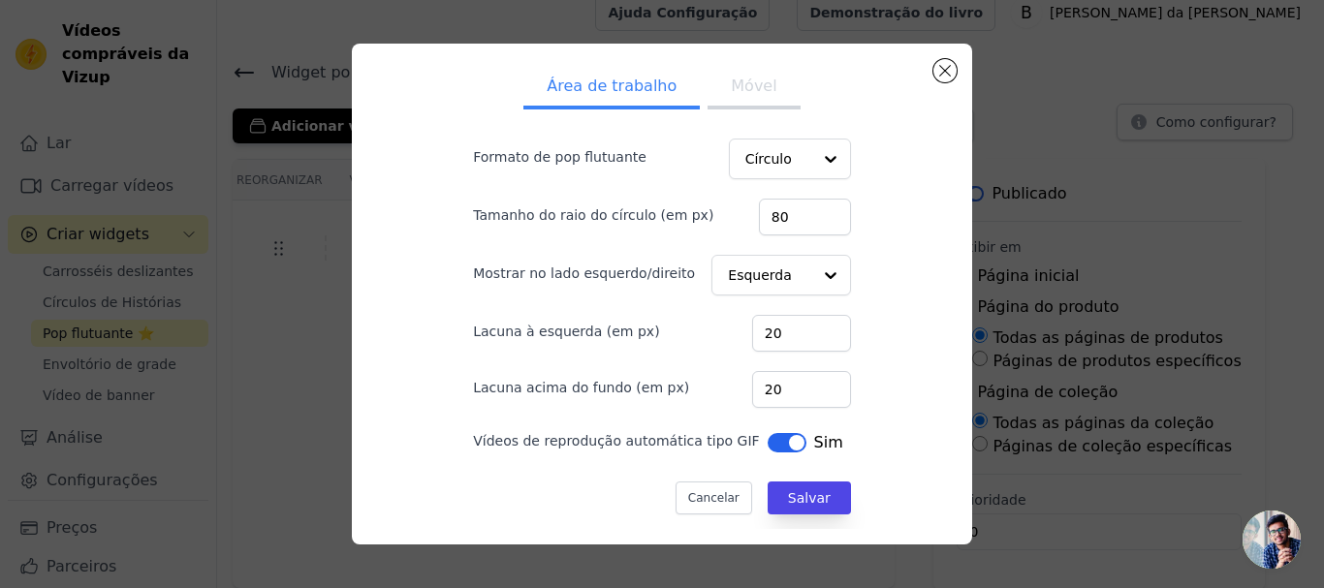
click at [767, 440] on button "Rótulo" at bounding box center [786, 442] width 39 height 19
click at [750, 84] on font "Móvel" at bounding box center [754, 86] width 46 height 18
click at [648, 93] on font "Área de trabalho" at bounding box center [611, 86] width 130 height 18
click at [776, 437] on button "Rótulo" at bounding box center [785, 442] width 39 height 19
click at [732, 93] on font "Móvel" at bounding box center [754, 86] width 46 height 18
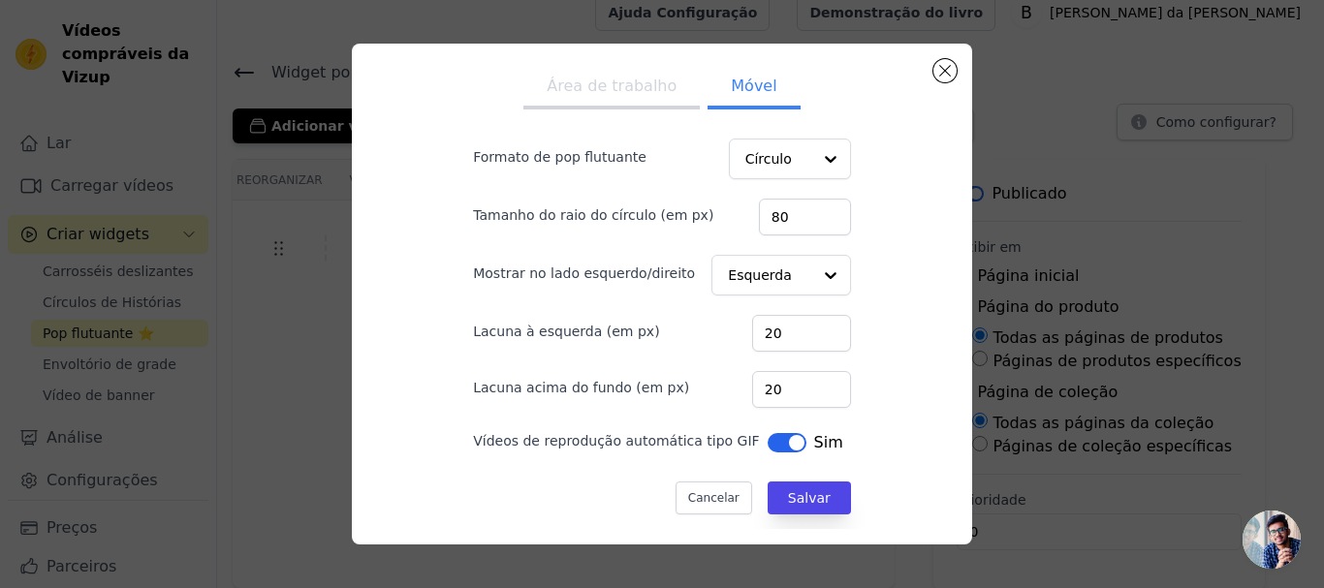
click at [604, 91] on font "Área de trabalho" at bounding box center [611, 86] width 130 height 18
click at [746, 96] on button "Móvel" at bounding box center [753, 88] width 92 height 43
click at [805, 498] on font "Salvar" at bounding box center [809, 498] width 43 height 16
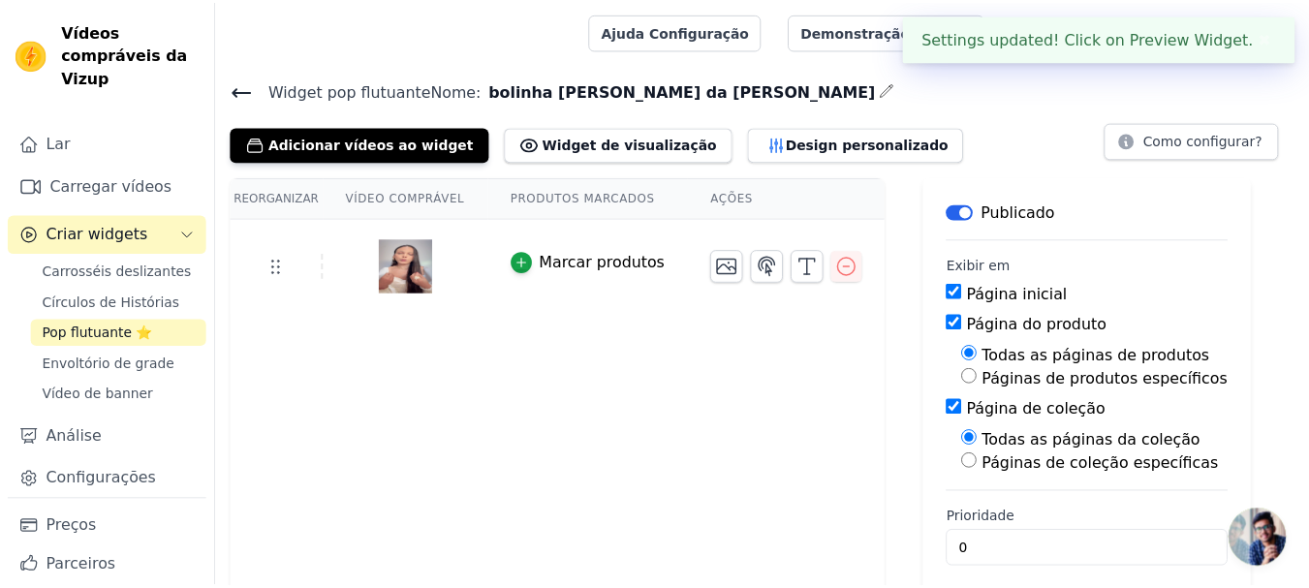
scroll to position [18, 0]
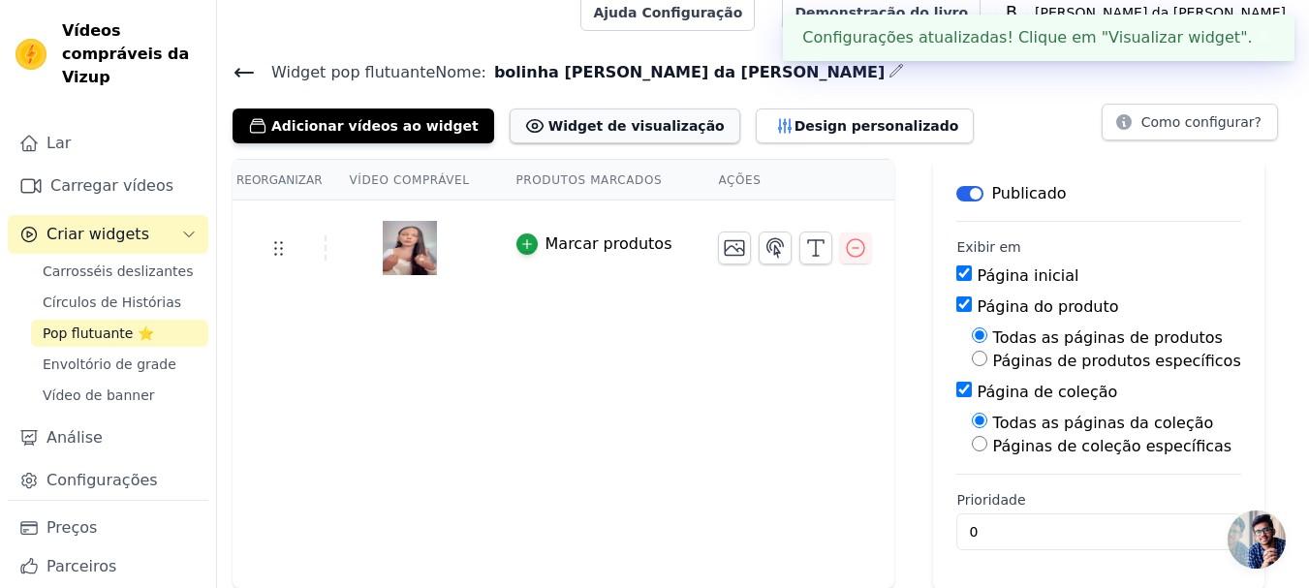
click at [555, 123] on font "Widget de visualização" at bounding box center [636, 126] width 176 height 16
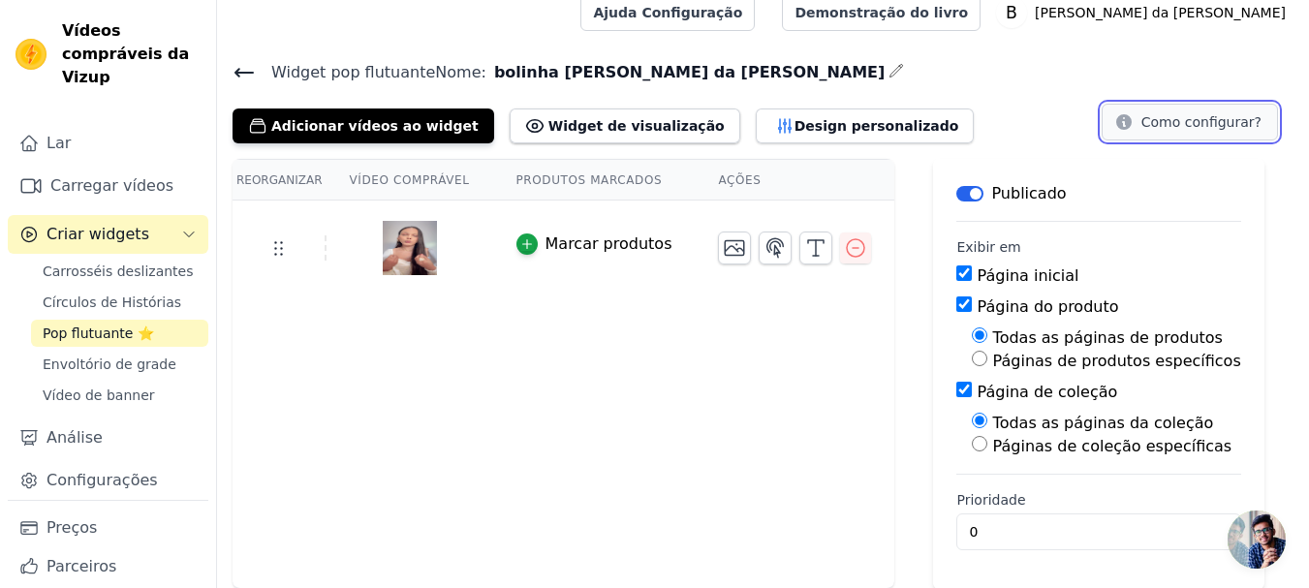
click at [1132, 119] on icon at bounding box center [1124, 122] width 16 height 16
click at [96, 185] on font "Carregar vídeos" at bounding box center [111, 185] width 123 height 18
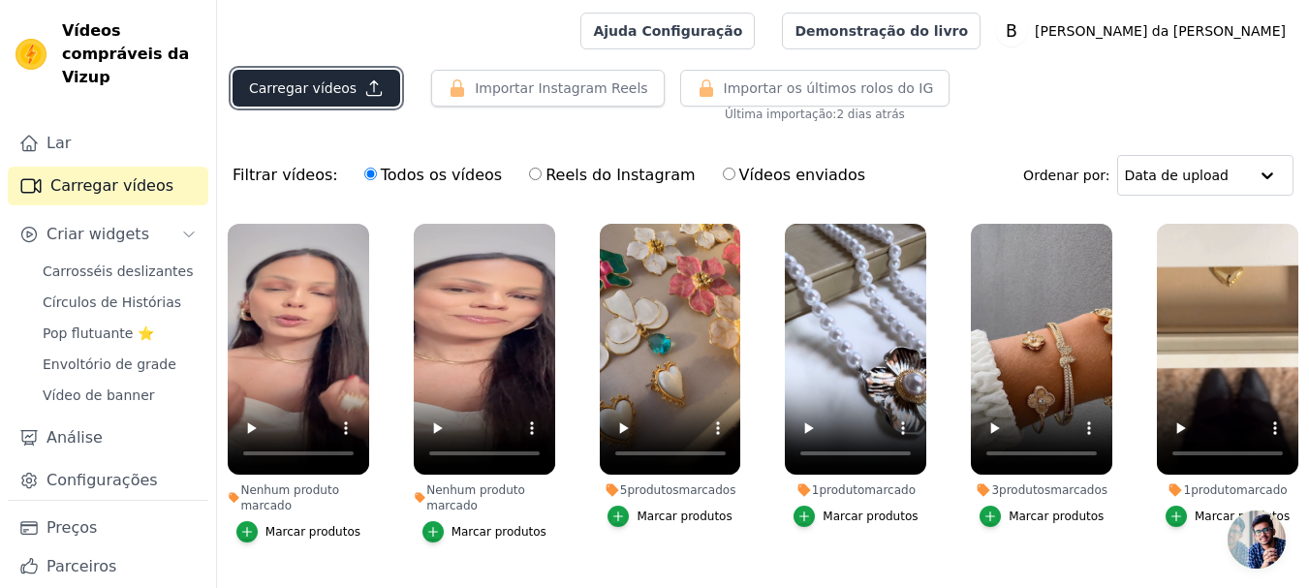
click at [283, 88] on font "Carregar vídeos" at bounding box center [303, 88] width 108 height 16
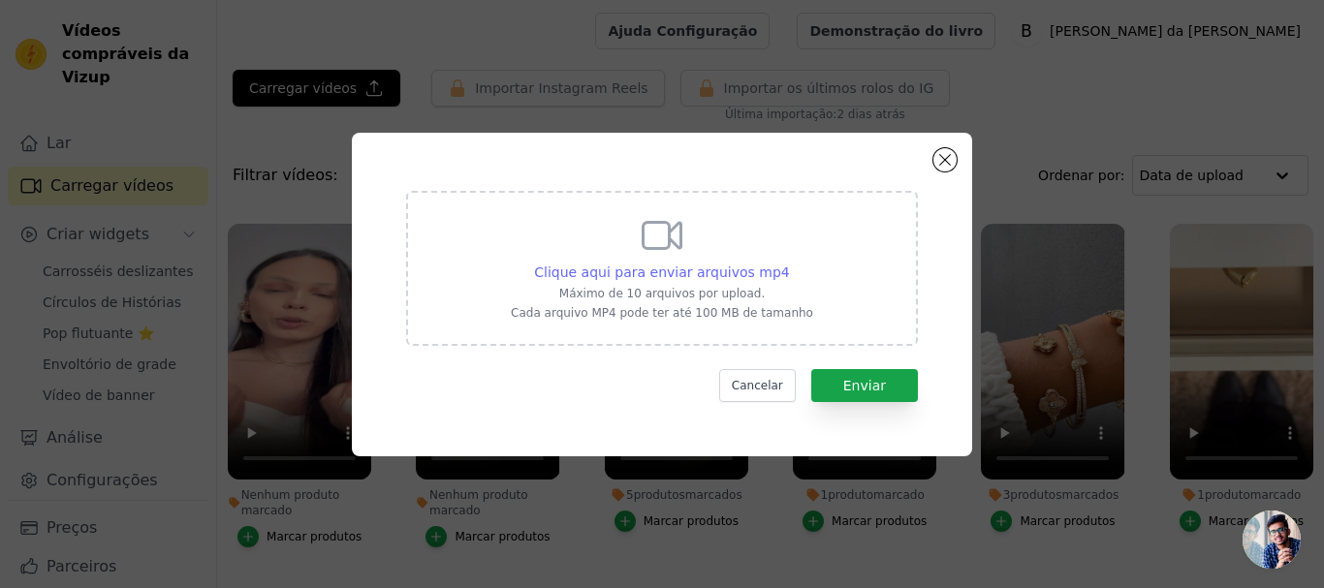
click at [677, 275] on font "Clique aqui para enviar arquivos mp4" at bounding box center [662, 273] width 256 height 16
click at [789, 263] on input "Clique aqui para enviar arquivos mp4 Máximo de 10 arquivos por upload. Cada arq…" at bounding box center [789, 262] width 1 height 1
type input "C:\fakepath\Img 4715.mp4 - tam menor.mp4"
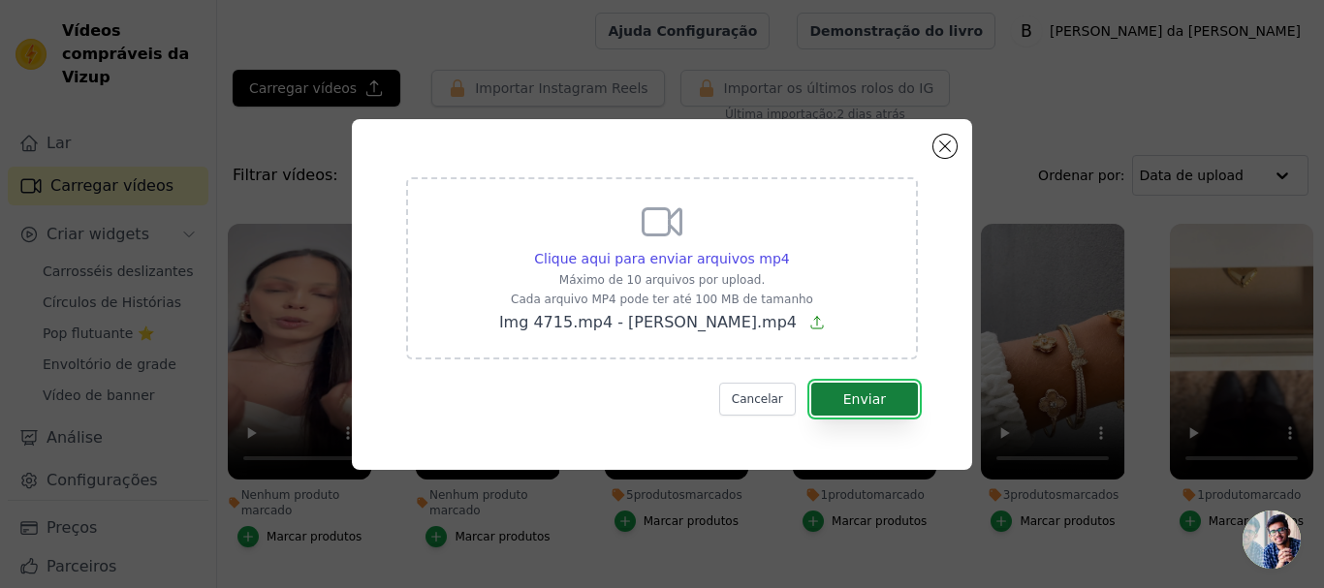
click at [872, 396] on font "Enviar" at bounding box center [864, 399] width 43 height 16
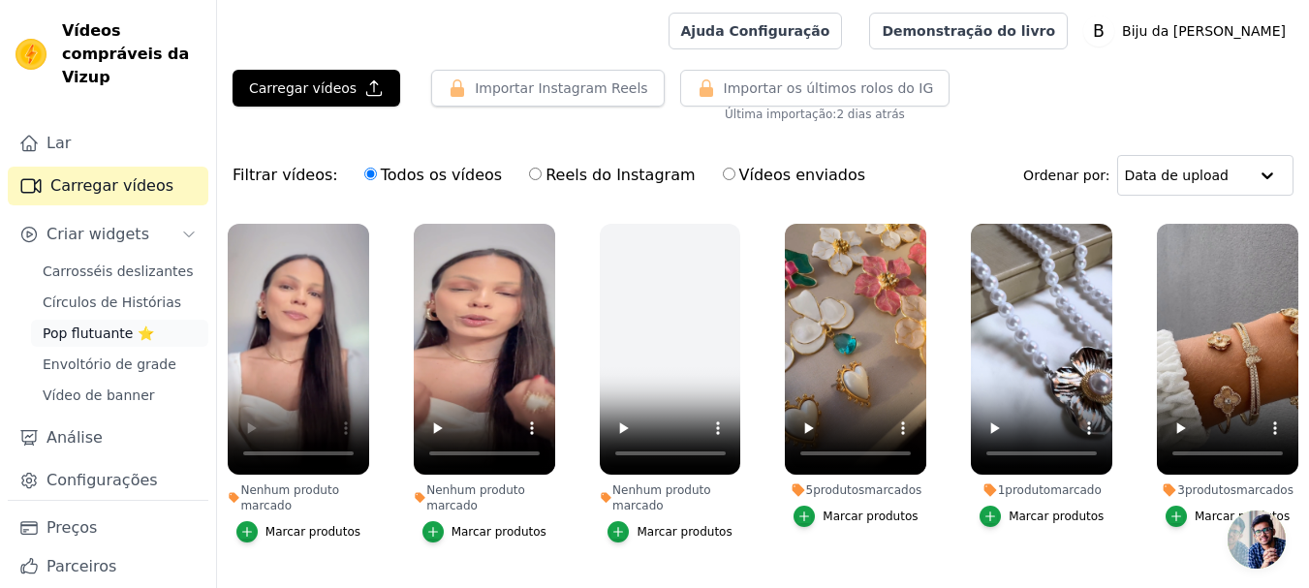
click at [102, 334] on font "Pop flutuante ⭐" at bounding box center [98, 334] width 111 height 16
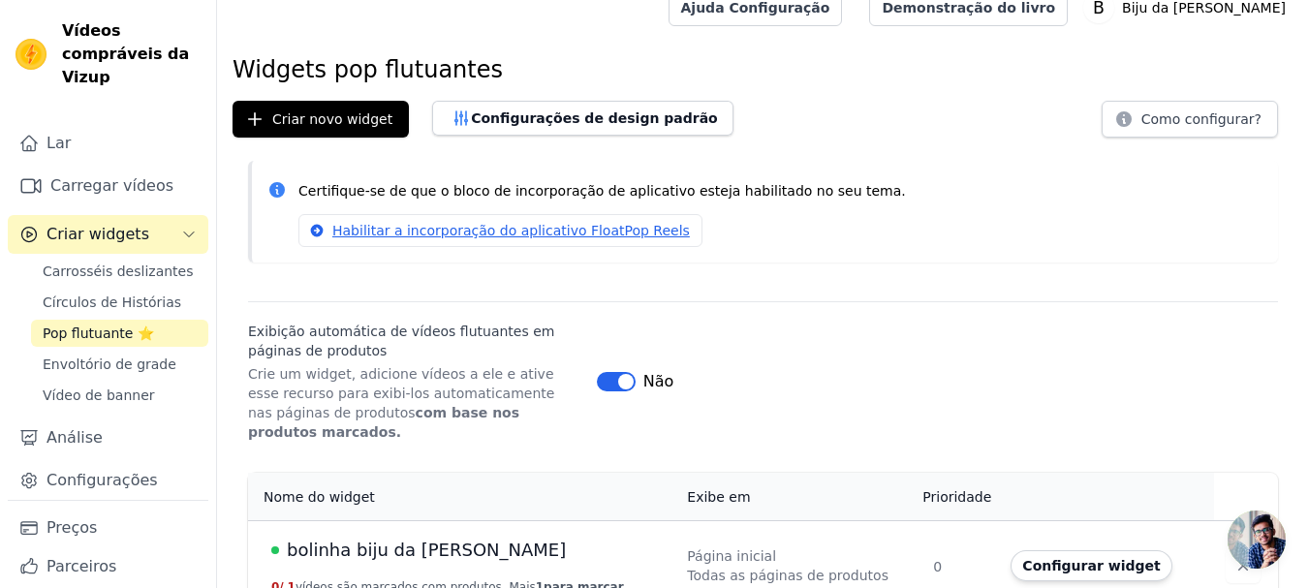
scroll to position [35, 0]
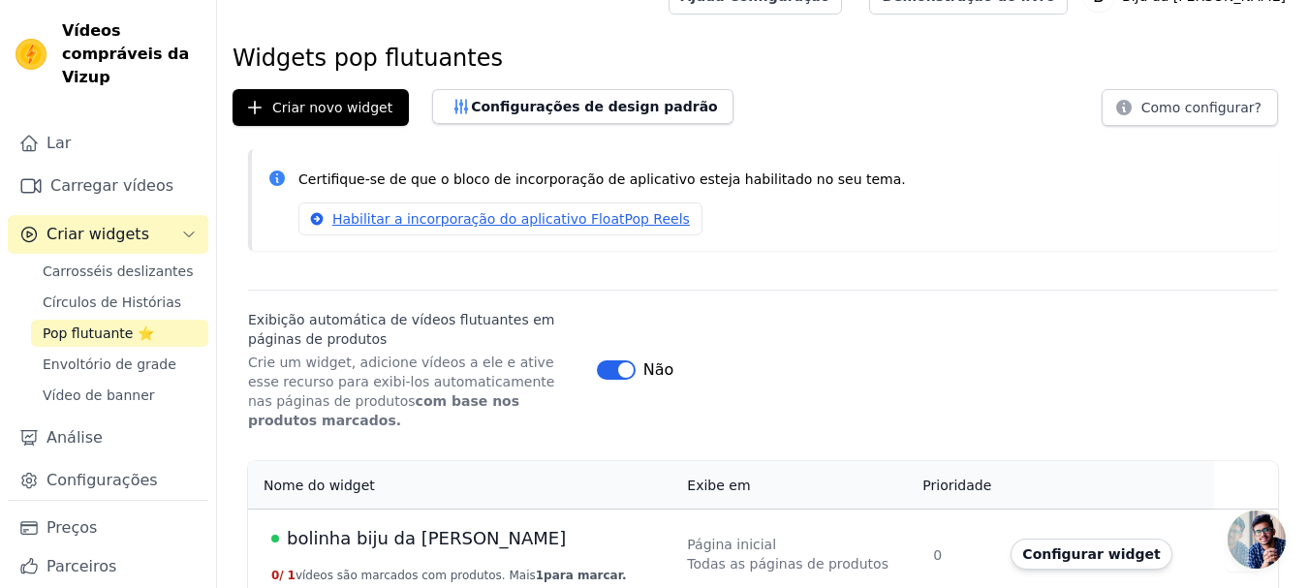
click at [378, 528] on font "bolinha biju da [PERSON_NAME]" at bounding box center [426, 538] width 279 height 20
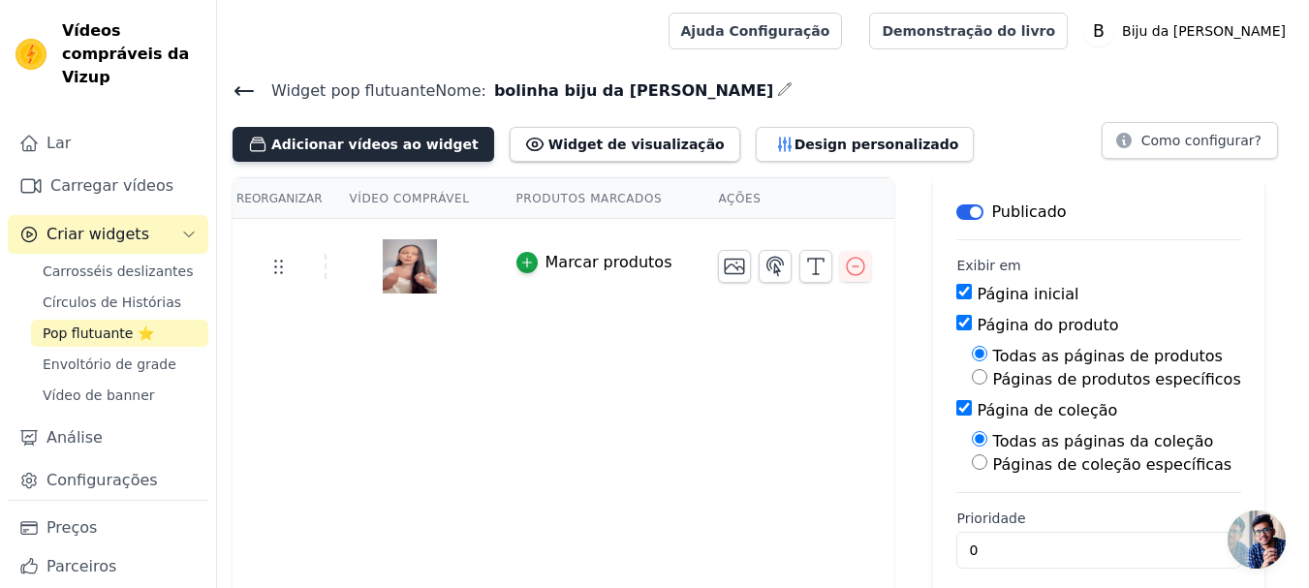
click at [354, 140] on font "Adicionar vídeos ao widget" at bounding box center [374, 145] width 207 height 16
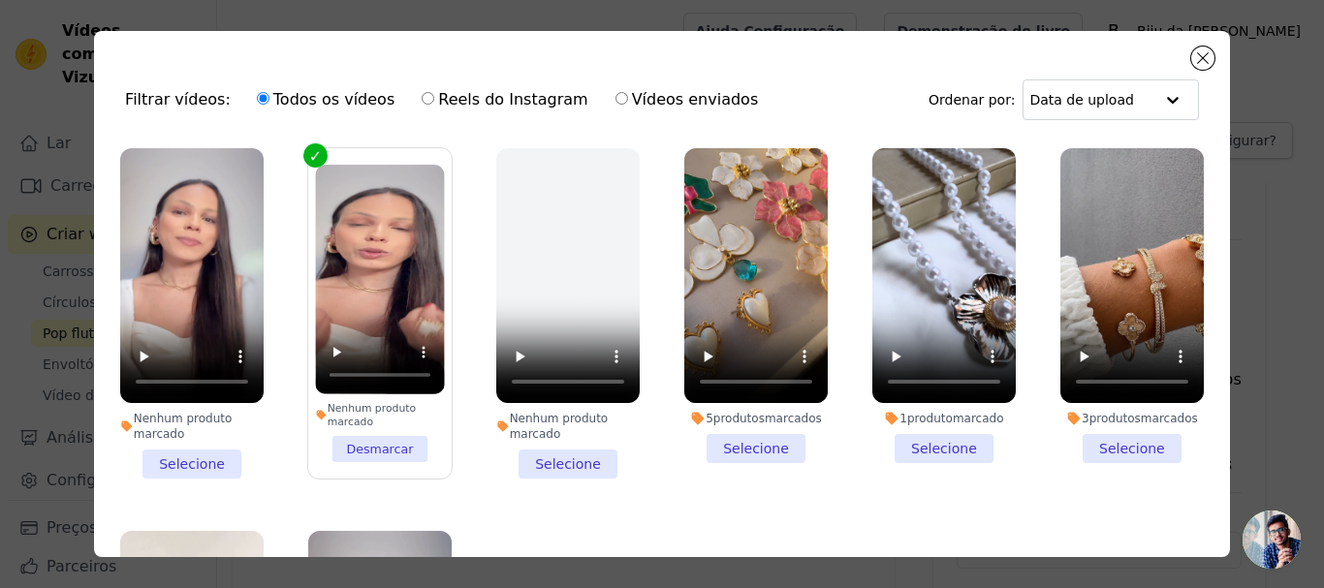
click at [182, 456] on li "Nenhum produto marcado Selecione" at bounding box center [191, 313] width 143 height 330
click at [0, 0] on input "Nenhum produto marcado Selecione" at bounding box center [0, 0] width 0 height 0
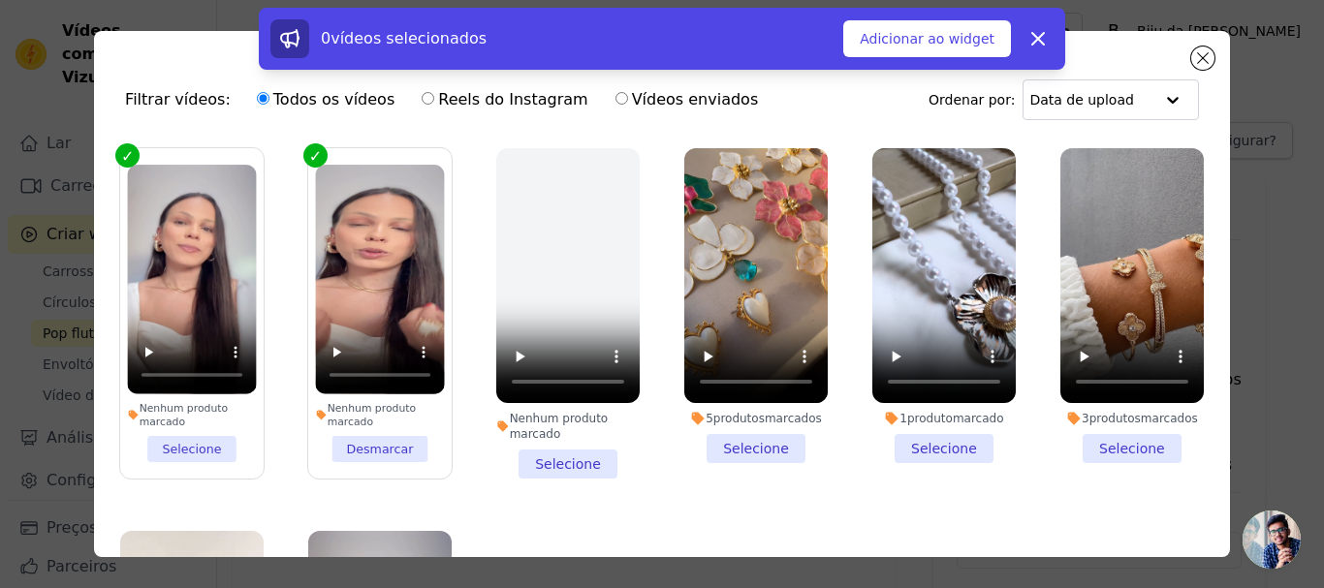
click at [365, 445] on li "Nenhum produto marcado Desmarcar" at bounding box center [379, 313] width 129 height 297
click at [0, 0] on input "Nenhum produto marcado Desmarcar" at bounding box center [0, 0] width 0 height 0
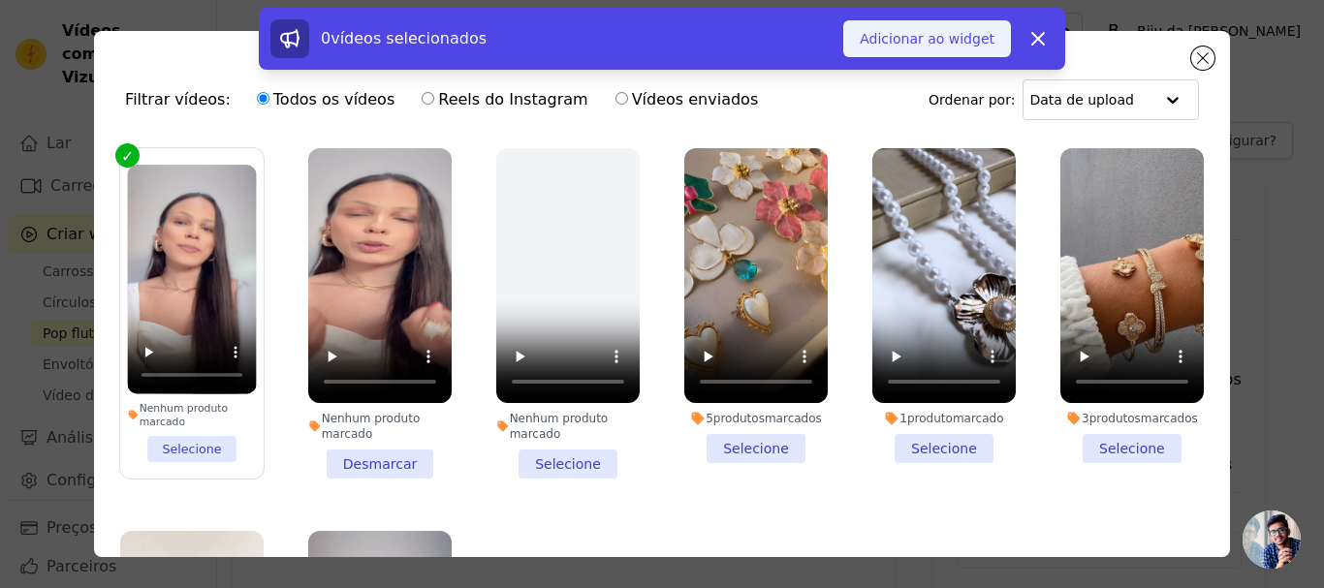
click at [930, 40] on font "Adicionar ao widget" at bounding box center [926, 39] width 135 height 16
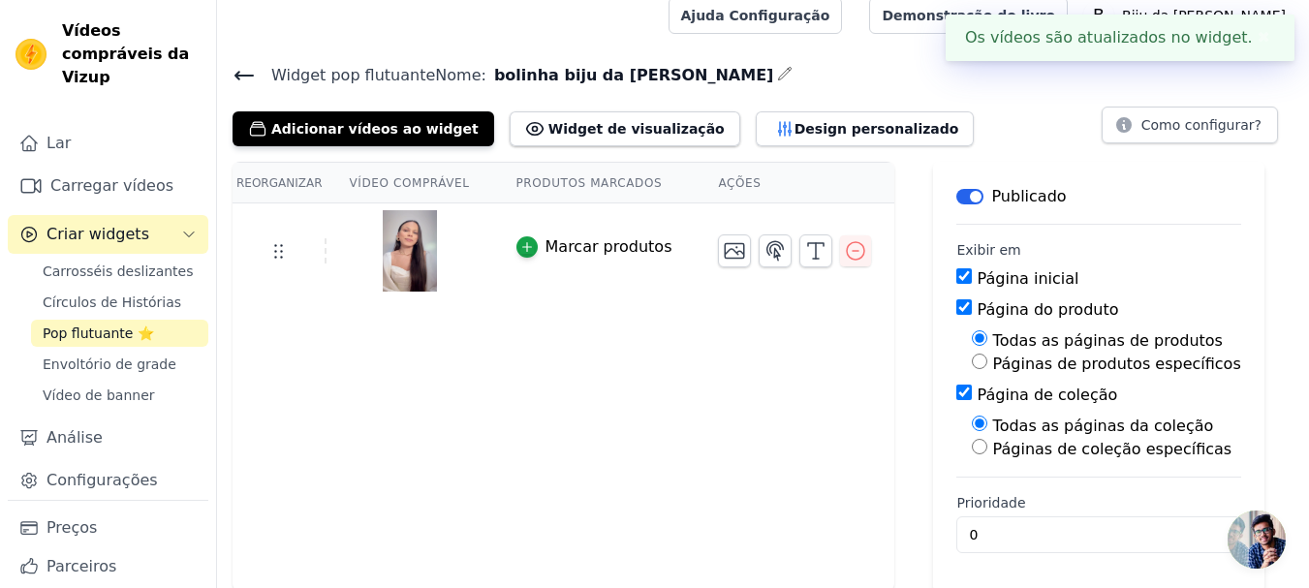
scroll to position [18, 0]
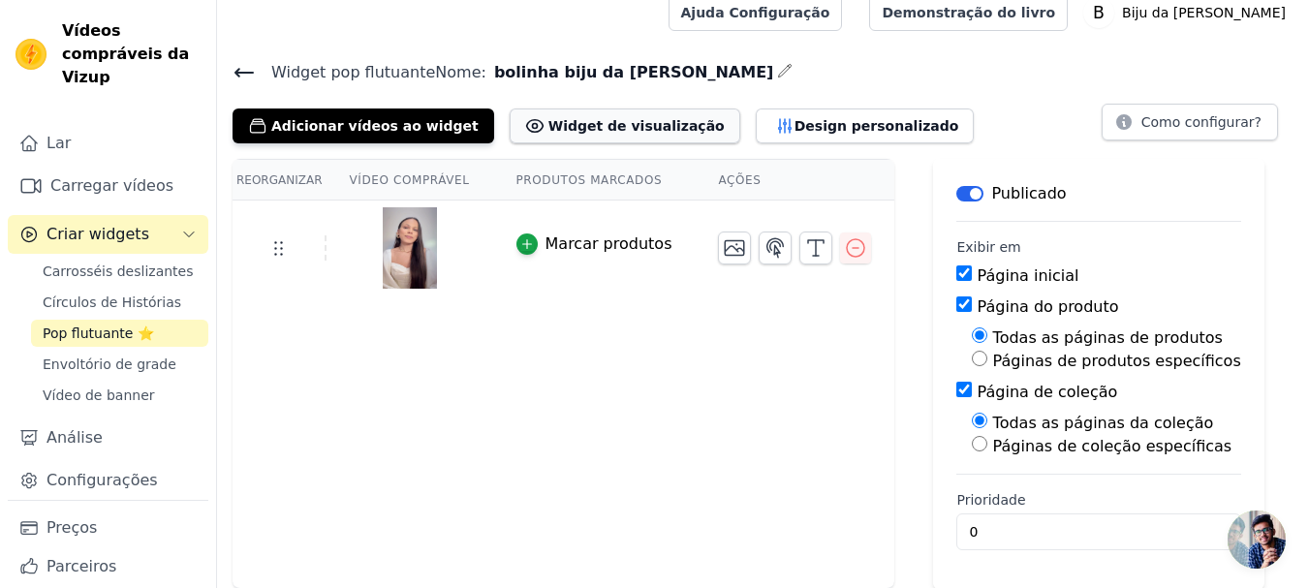
click at [595, 125] on font "Widget de visualização" at bounding box center [636, 126] width 176 height 16
click at [794, 118] on font "Design personalizado" at bounding box center [876, 126] width 165 height 16
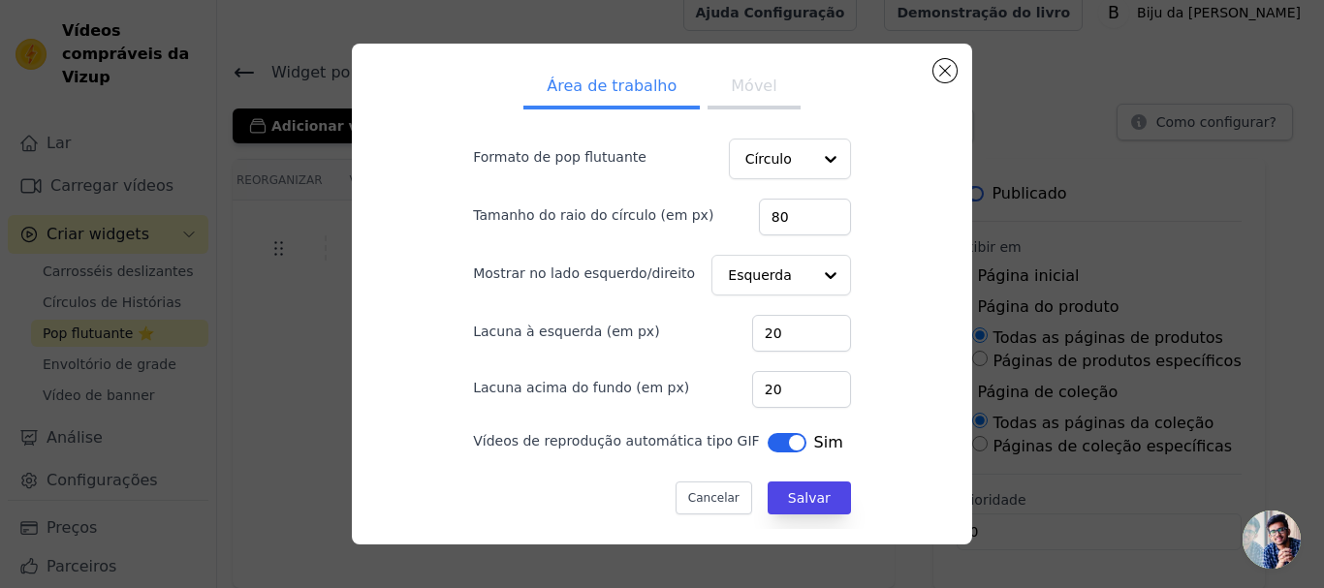
scroll to position [0, 0]
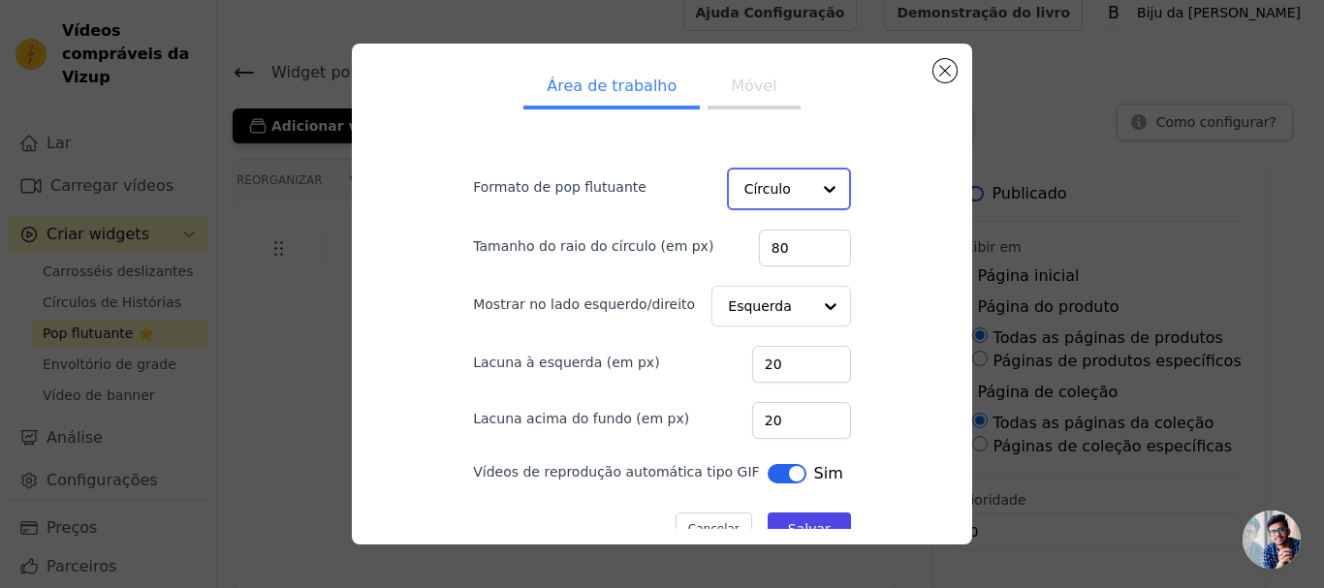
click at [810, 184] on div at bounding box center [829, 189] width 39 height 39
click at [794, 237] on div "Retângulo" at bounding box center [786, 235] width 119 height 41
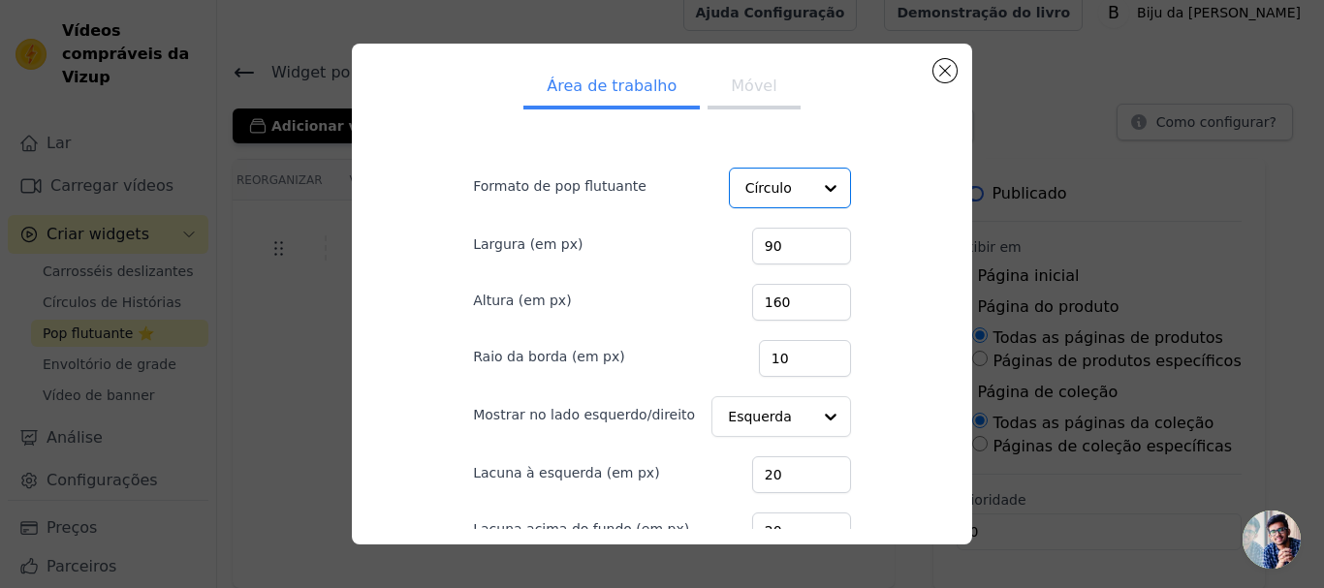
click at [735, 87] on font "Móvel" at bounding box center [754, 86] width 46 height 18
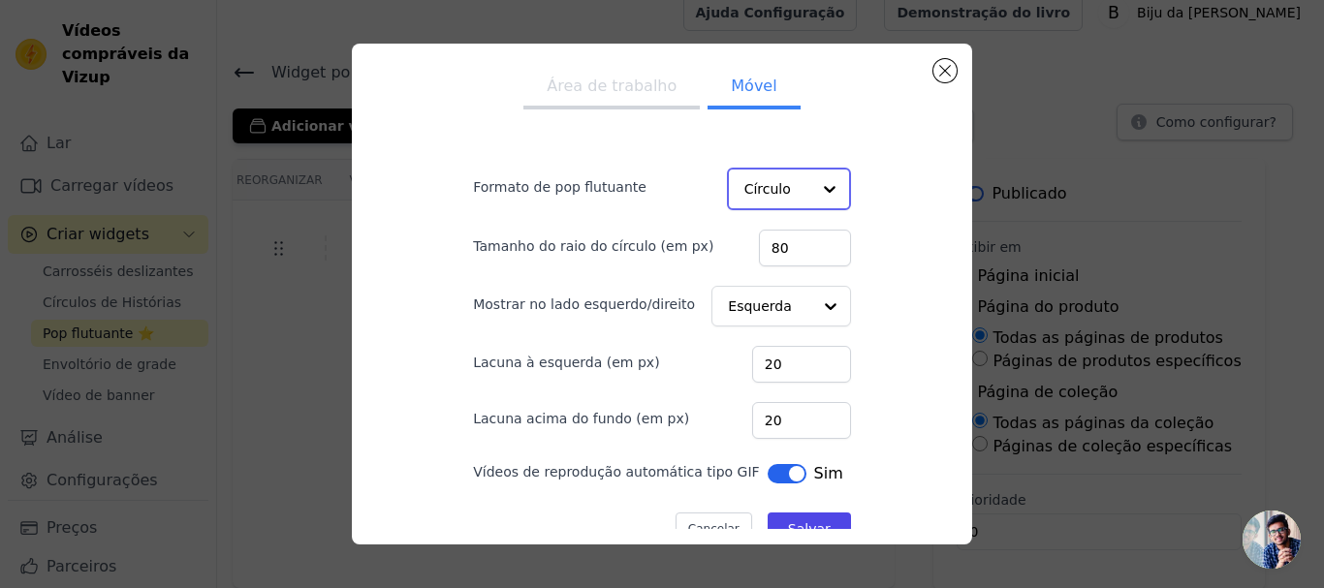
click at [810, 188] on div at bounding box center [829, 189] width 39 height 39
click at [794, 228] on div "Rectangle" at bounding box center [786, 235] width 119 height 41
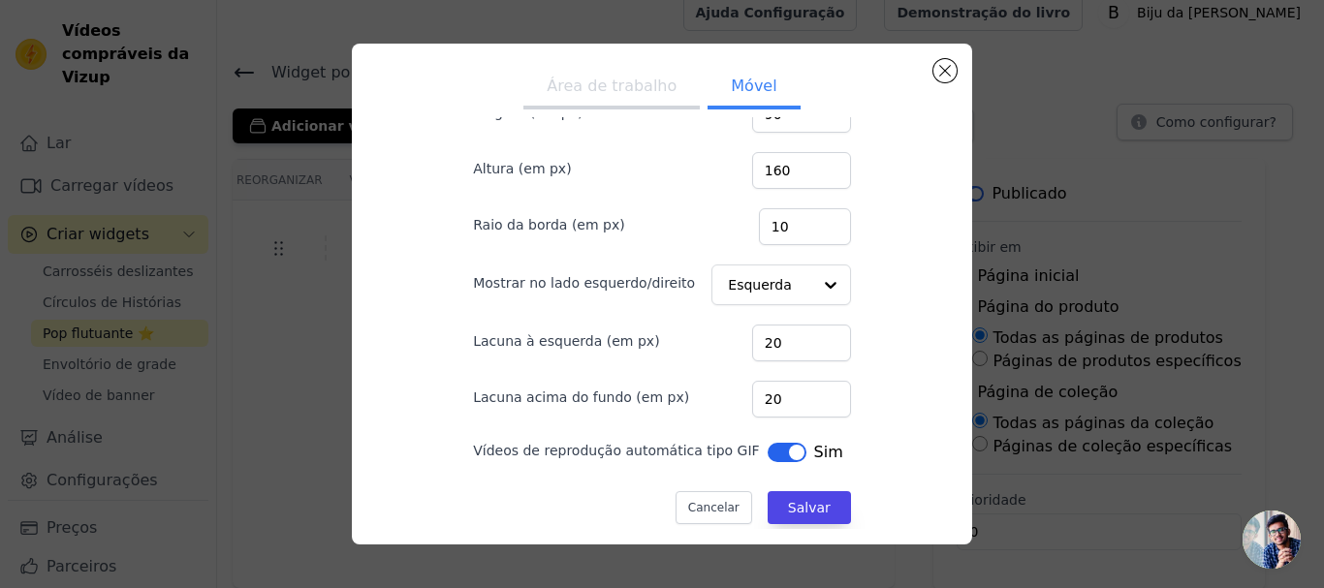
scroll to position [143, 0]
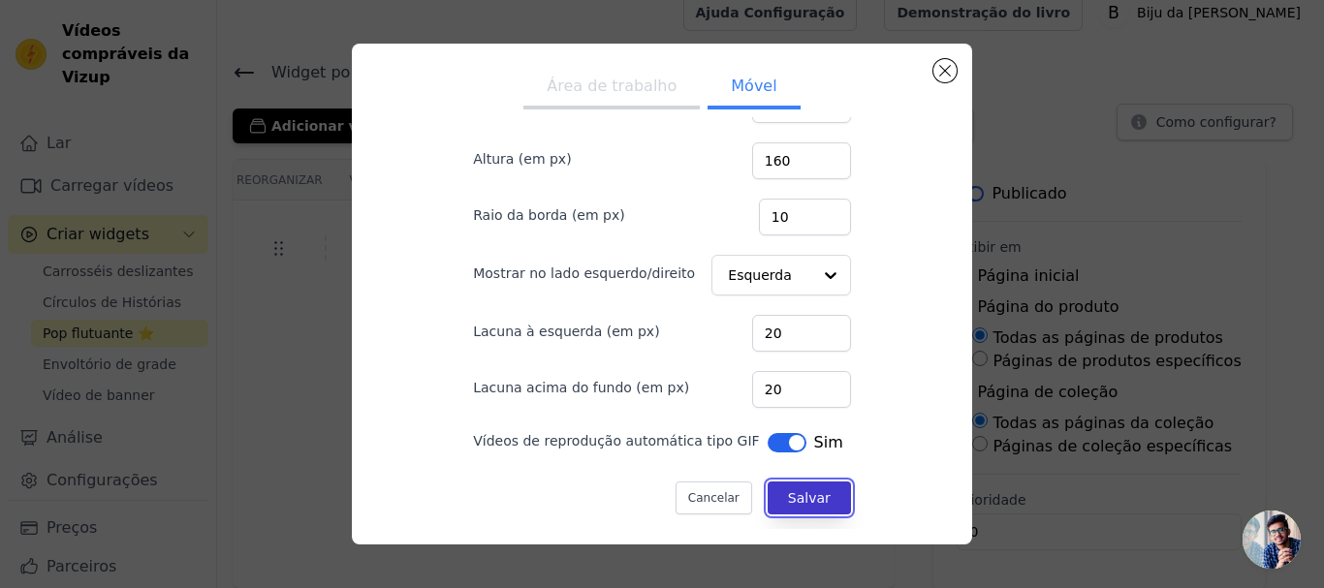
click at [788, 504] on font "Salvar" at bounding box center [809, 498] width 43 height 16
click at [767, 438] on button "Rótulo" at bounding box center [786, 442] width 39 height 19
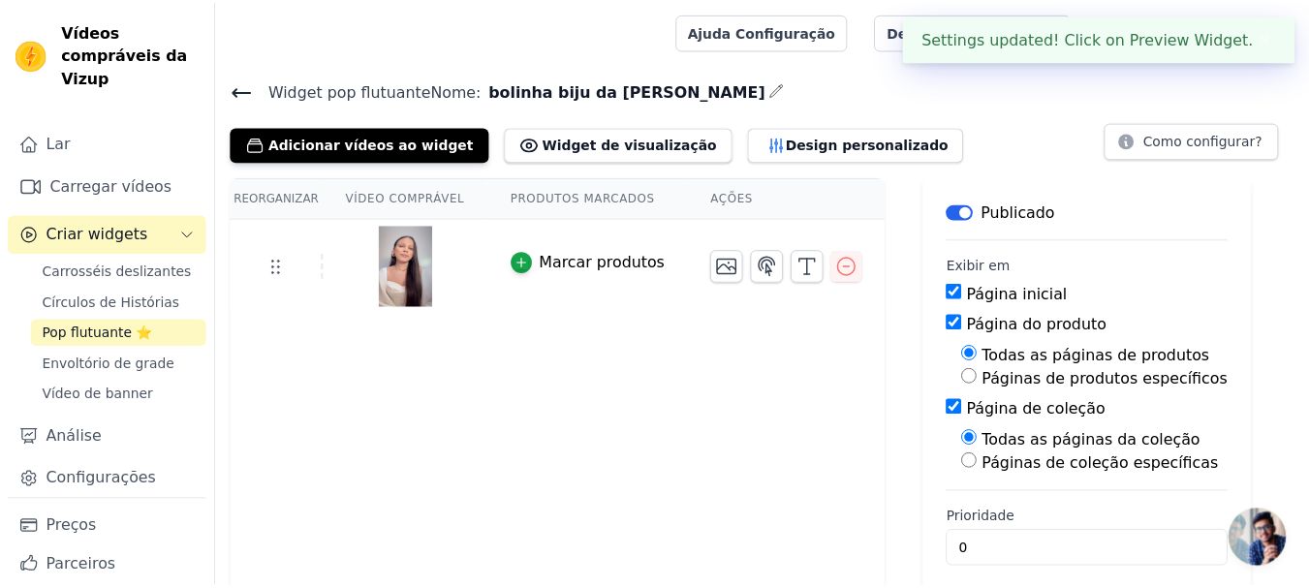
scroll to position [18, 0]
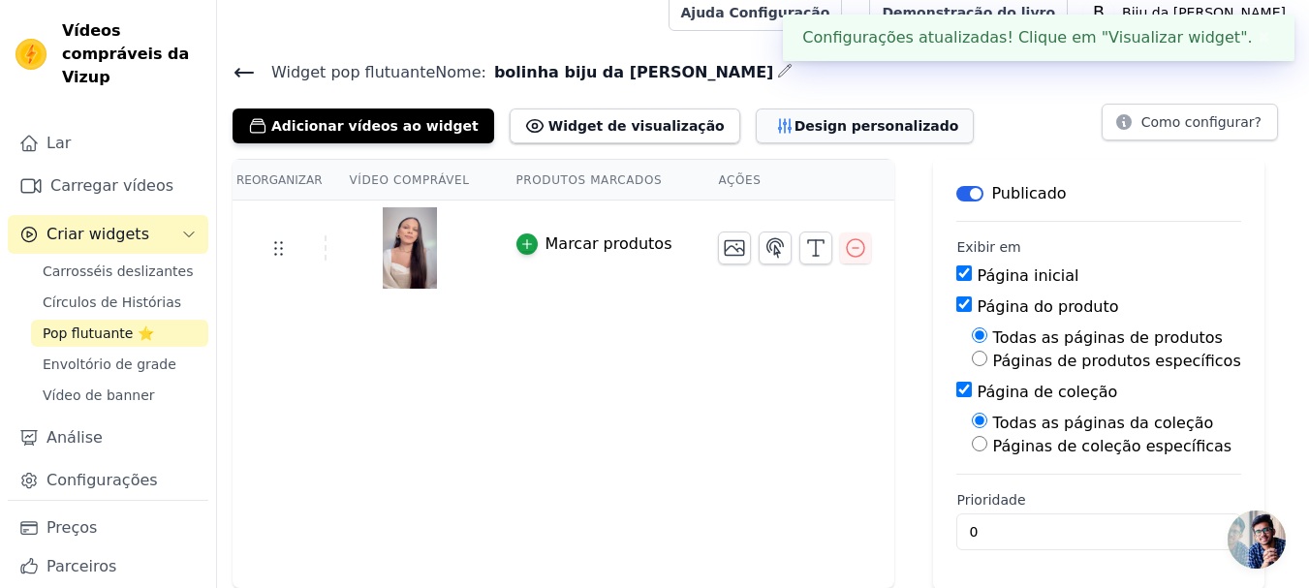
click at [766, 114] on button "Design personalizado" at bounding box center [865, 126] width 219 height 35
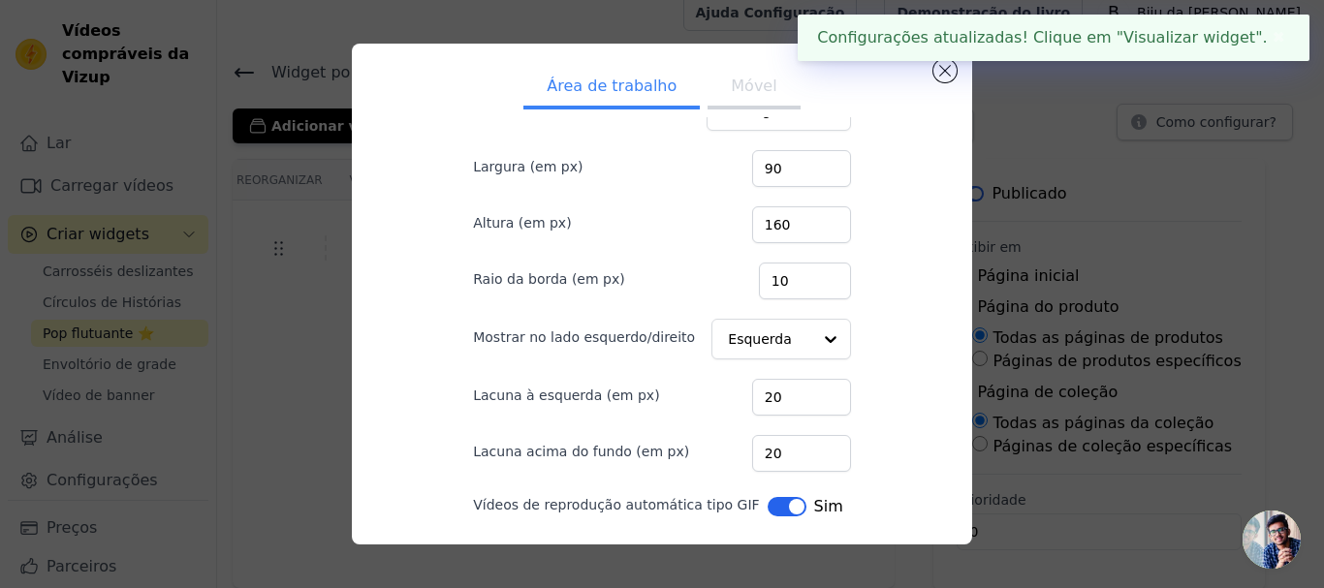
scroll to position [141, 0]
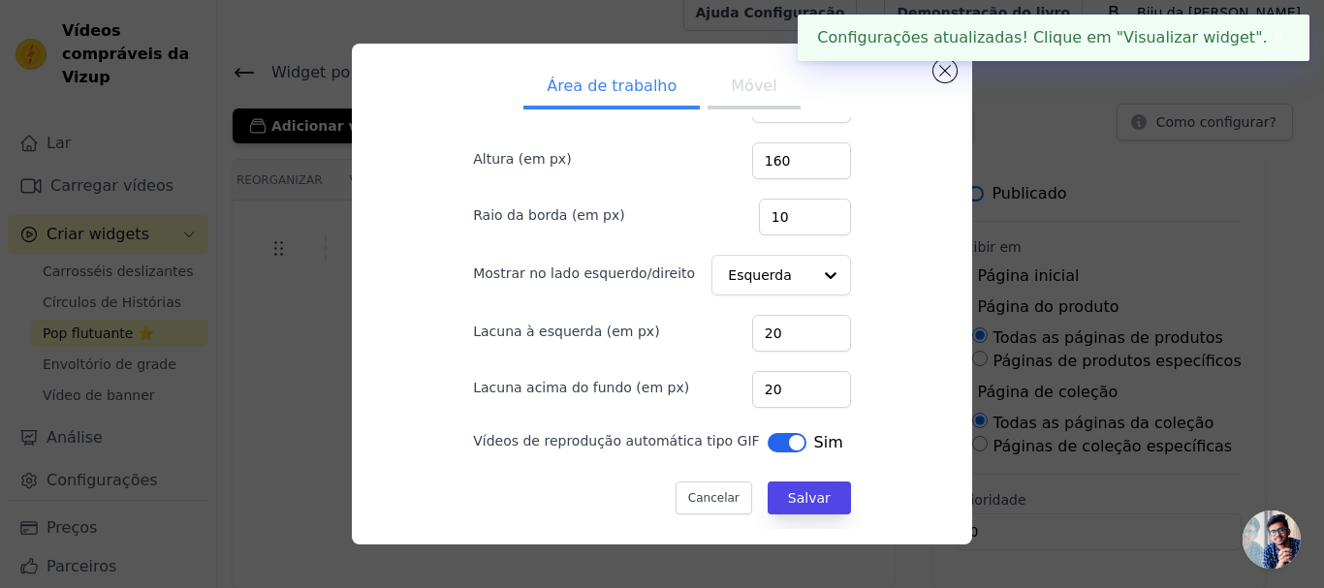
drag, startPoint x: 763, startPoint y: 438, endPoint x: 770, endPoint y: 459, distance: 22.4
click at [767, 439] on button "Rótulo" at bounding box center [786, 442] width 39 height 19
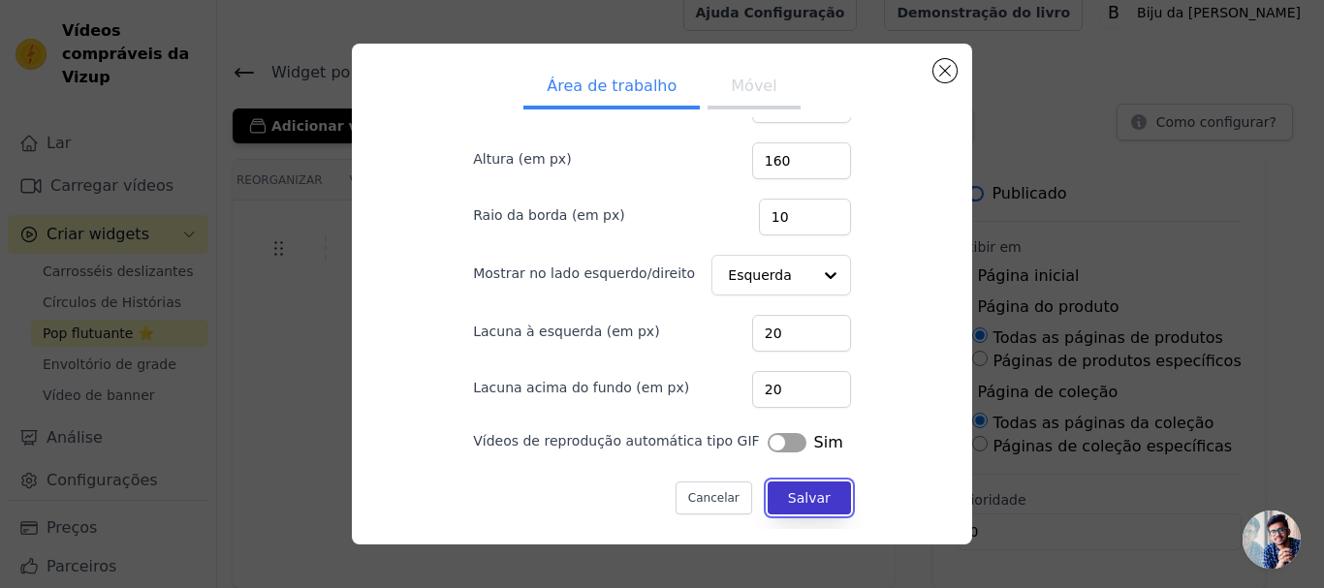
click at [776, 482] on button "Salvar" at bounding box center [808, 498] width 83 height 33
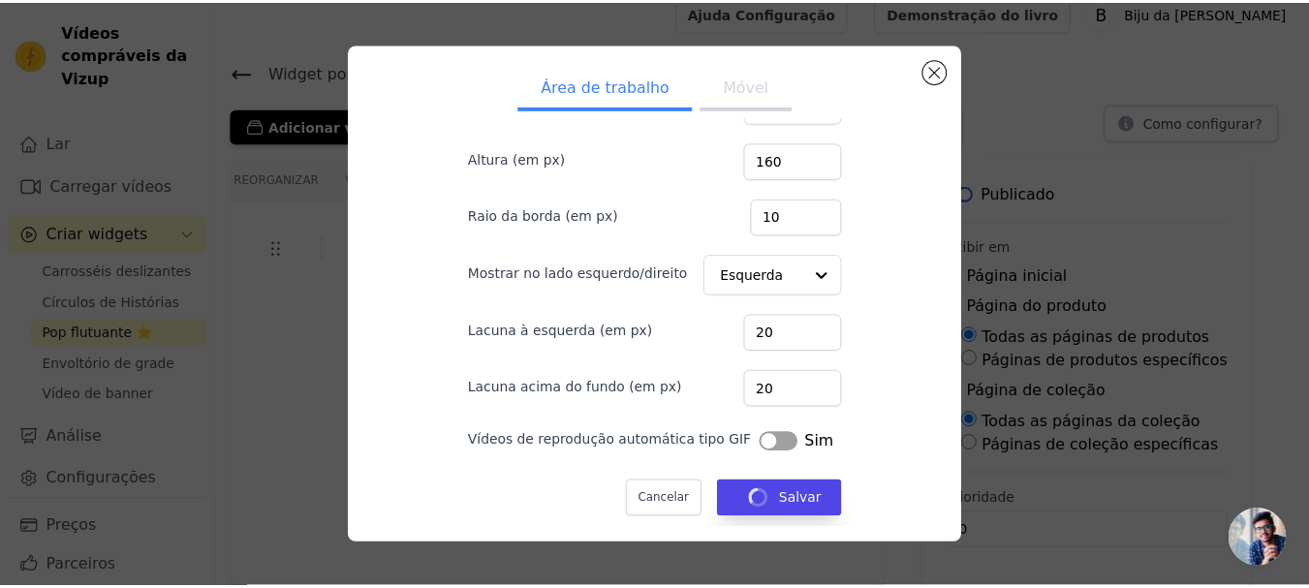
scroll to position [18, 0]
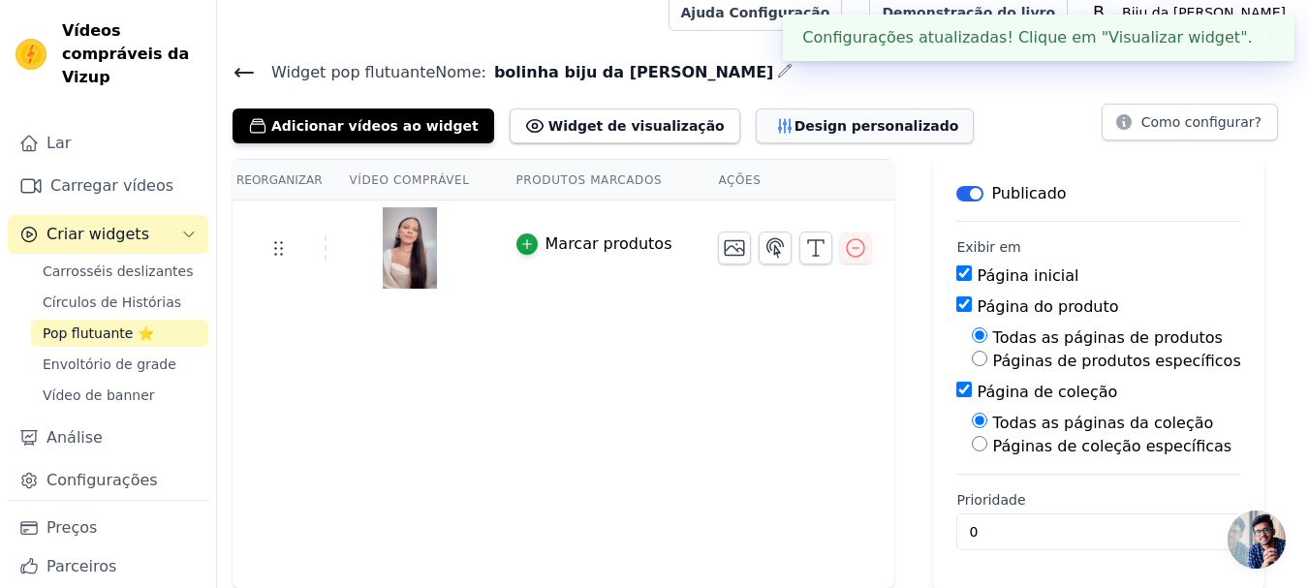
click at [794, 118] on font "Design personalizado" at bounding box center [876, 126] width 165 height 16
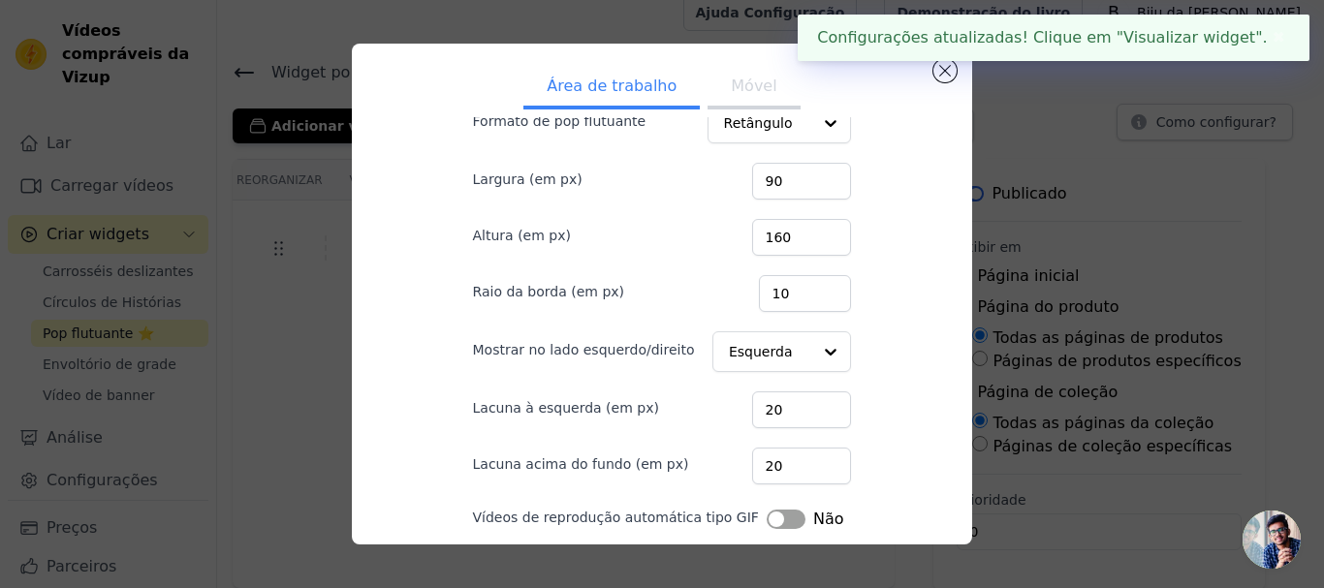
scroll to position [141, 0]
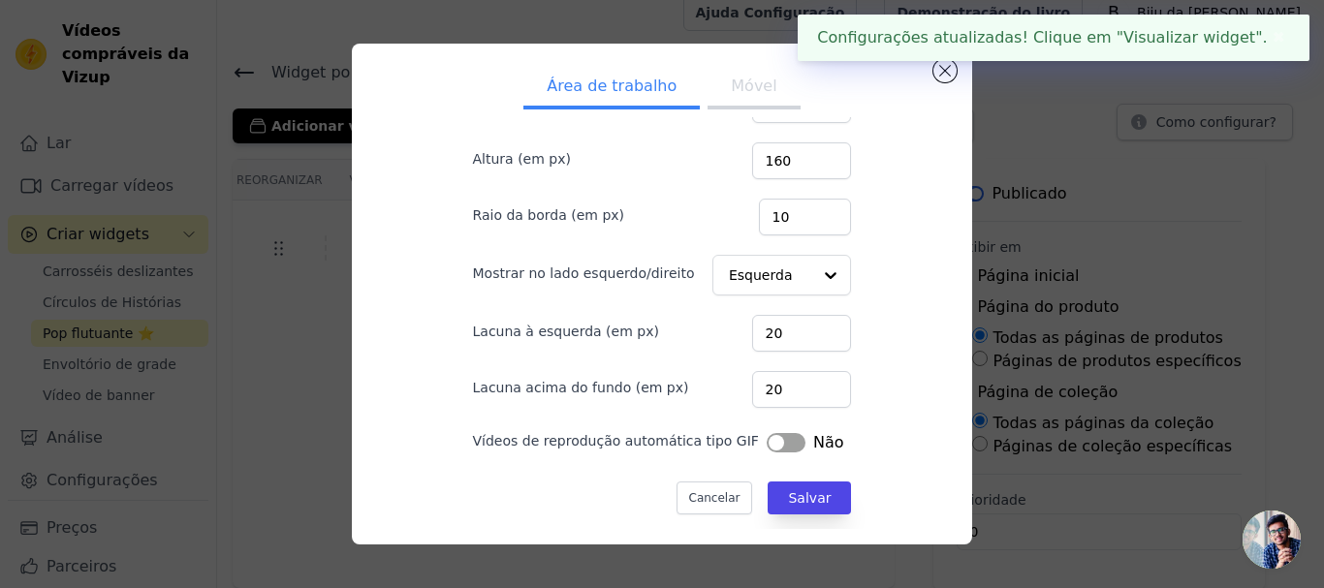
click at [746, 78] on font "Móvel" at bounding box center [754, 86] width 46 height 18
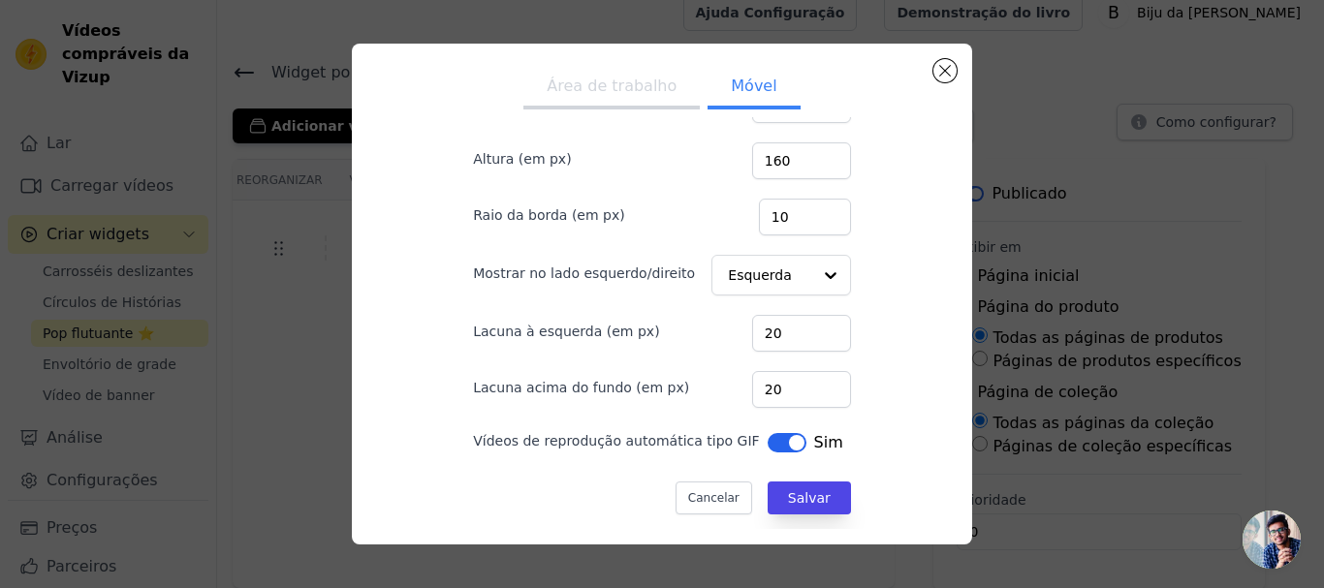
click at [767, 444] on button "Rótulo" at bounding box center [786, 442] width 39 height 19
click at [788, 502] on font "Salvar" at bounding box center [809, 498] width 43 height 16
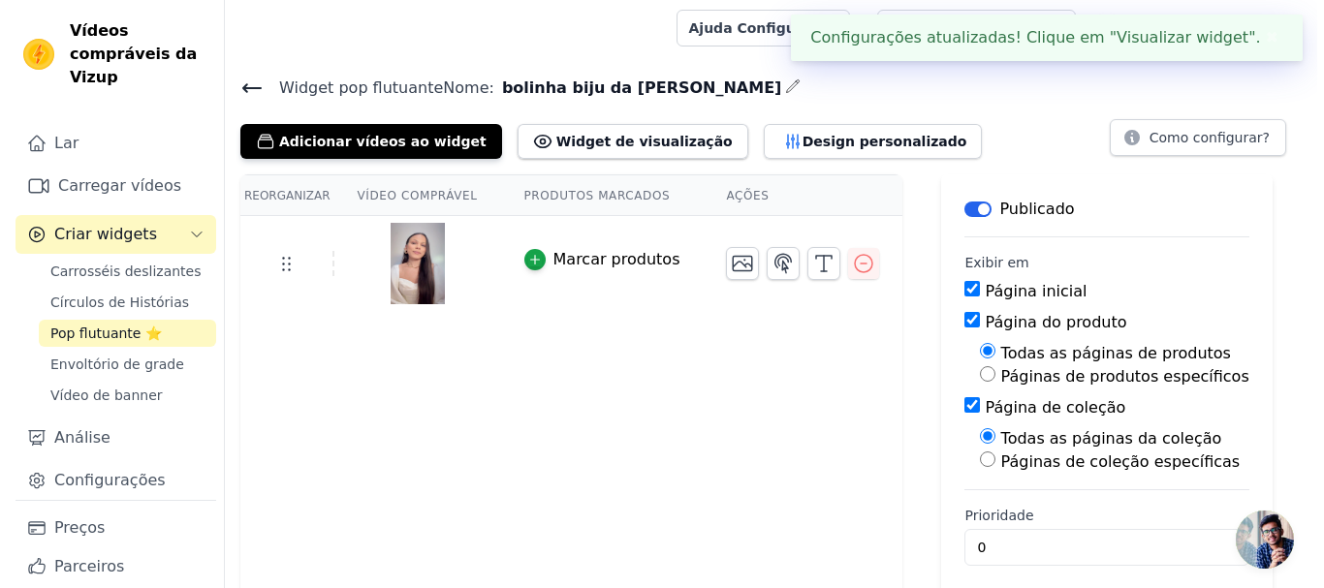
scroll to position [0, 0]
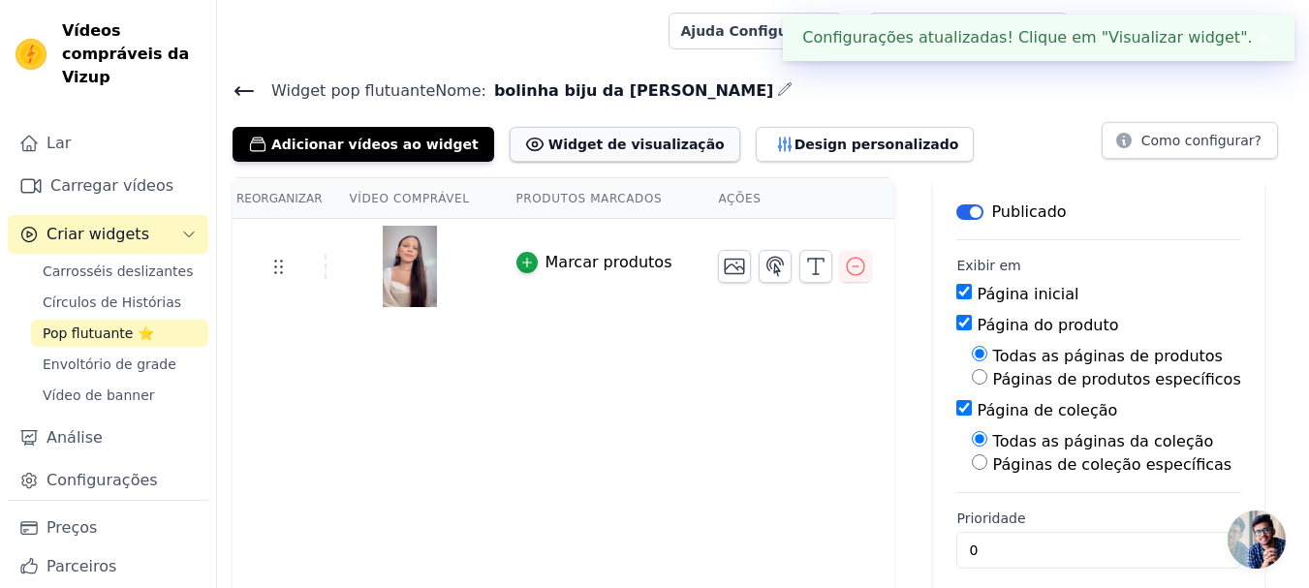
click at [604, 142] on font "Widget de visualização" at bounding box center [636, 145] width 176 height 16
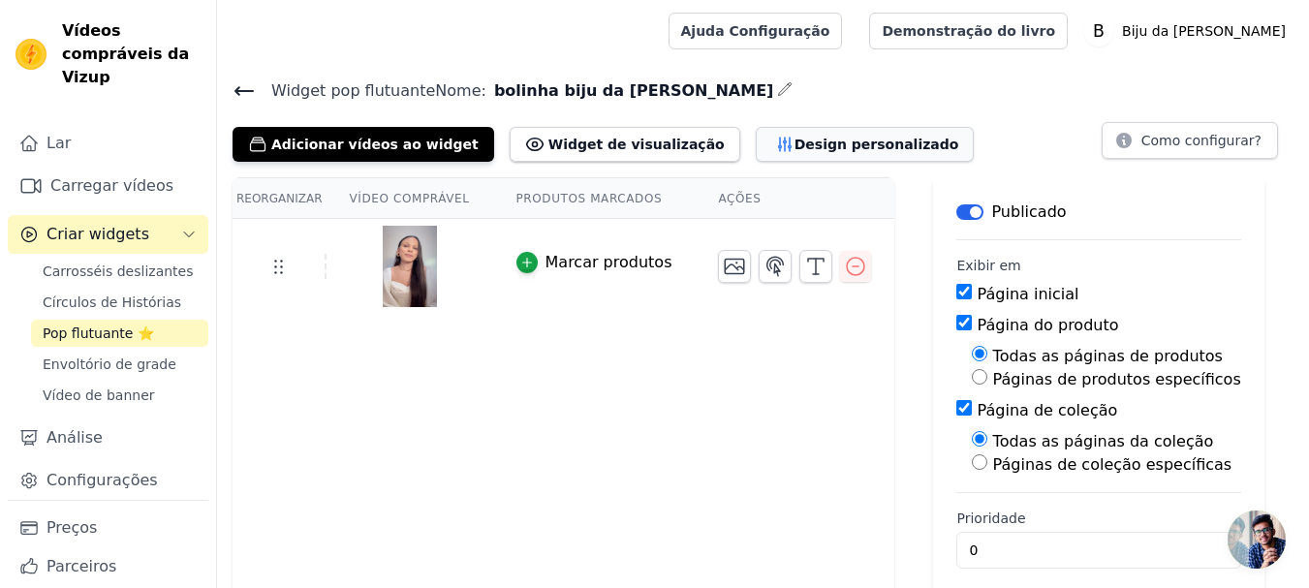
click at [794, 137] on font "Design personalizado" at bounding box center [876, 145] width 165 height 16
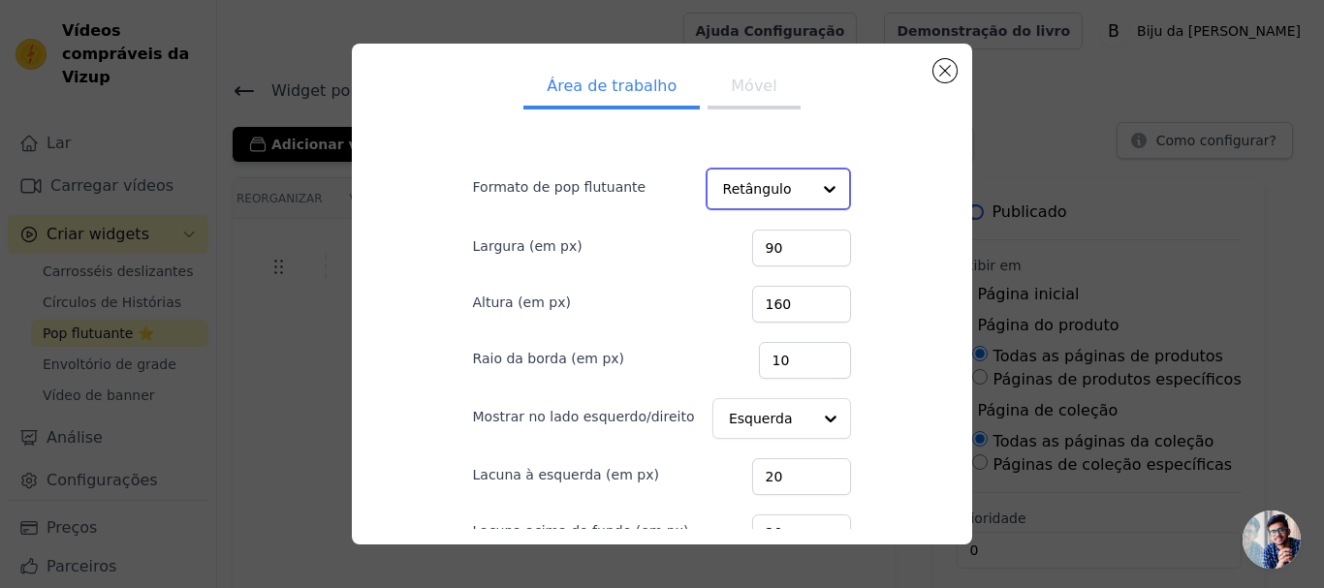
click at [810, 185] on div at bounding box center [829, 189] width 39 height 39
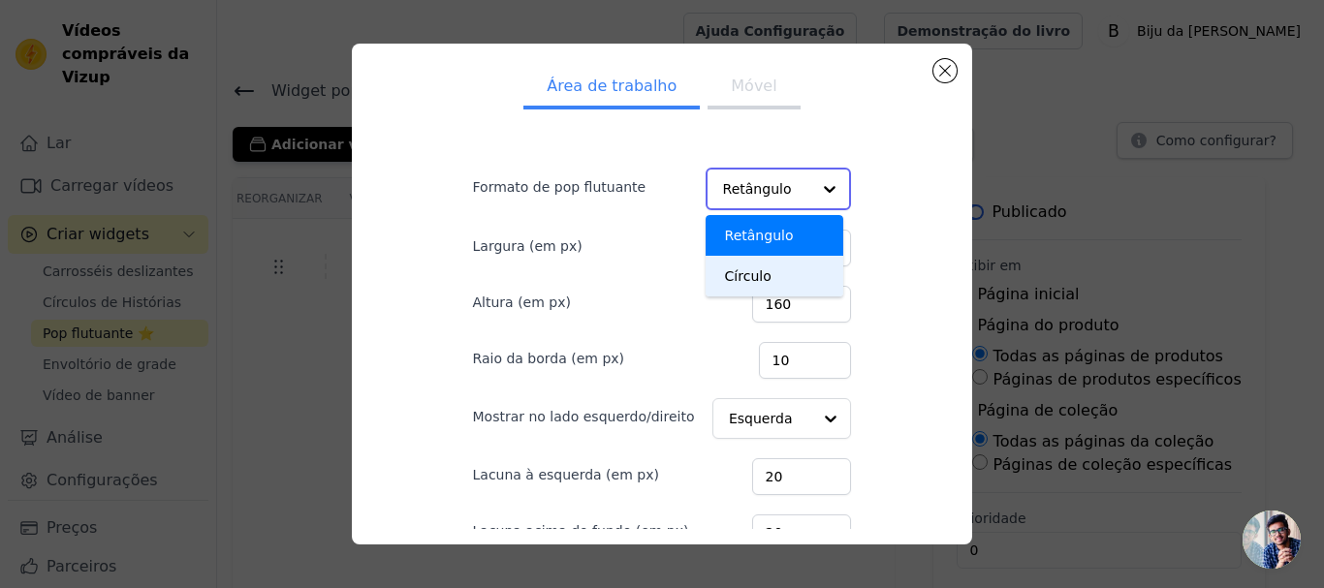
click at [777, 270] on div "Círculo" at bounding box center [774, 276] width 139 height 41
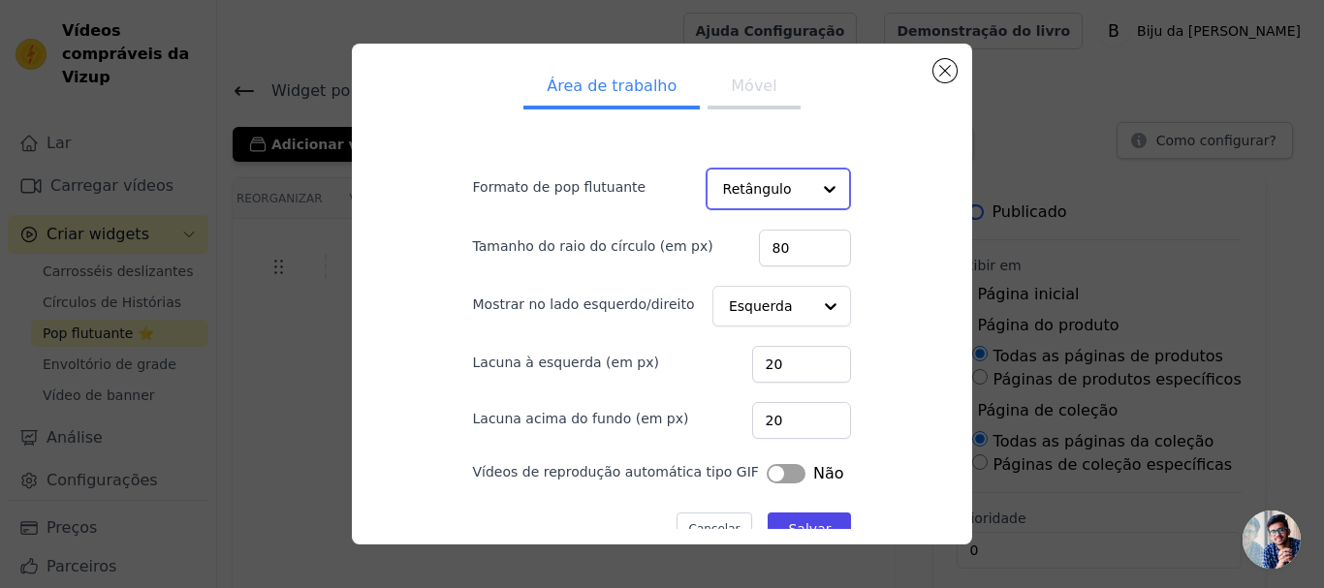
click at [810, 191] on div at bounding box center [829, 189] width 39 height 39
click at [760, 277] on div "Círculo" at bounding box center [774, 276] width 139 height 41
click at [738, 87] on font "Móvel" at bounding box center [754, 86] width 46 height 18
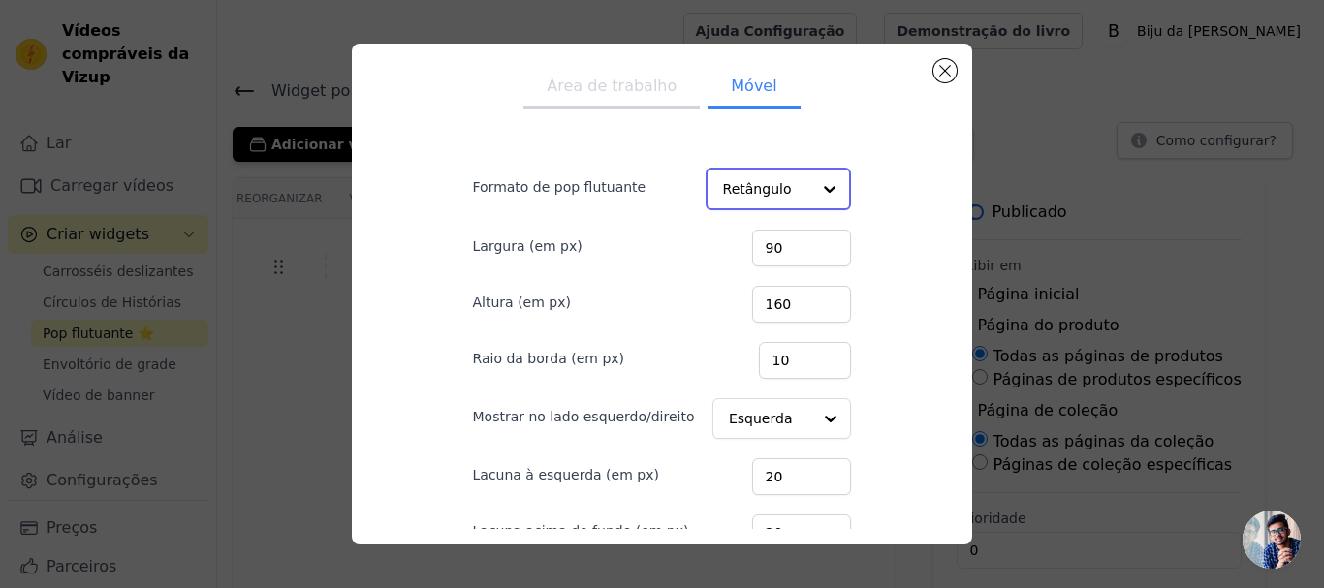
click at [780, 187] on input "Formato de pop flutuante" at bounding box center [767, 189] width 88 height 39
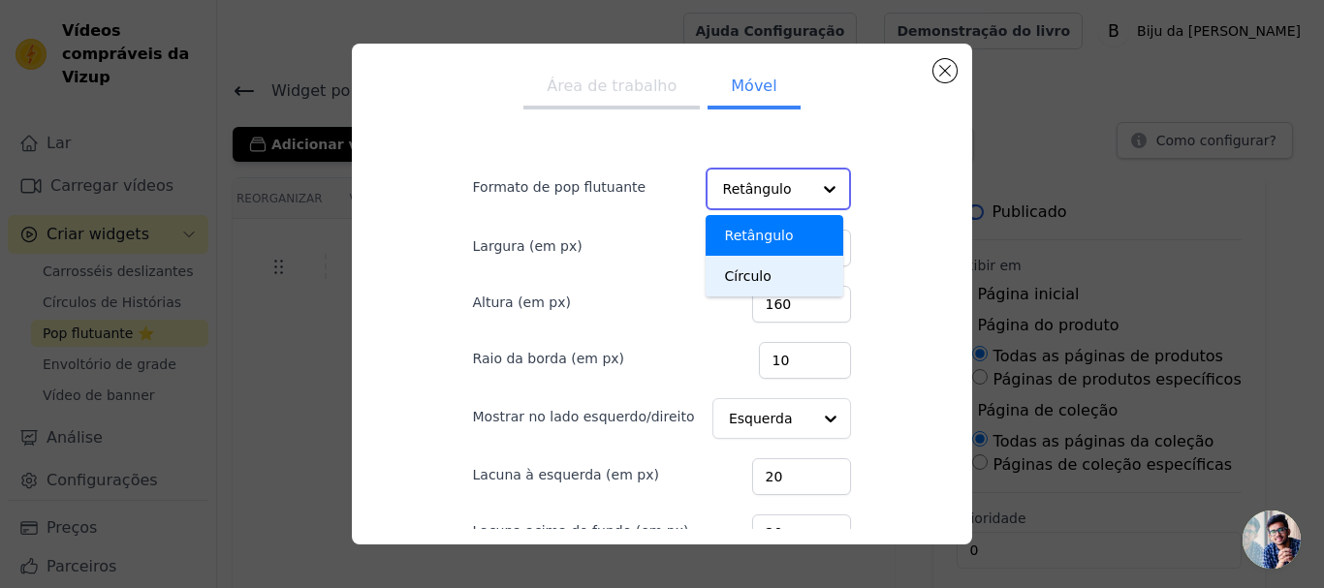
click at [779, 278] on div "Círculo" at bounding box center [774, 276] width 139 height 41
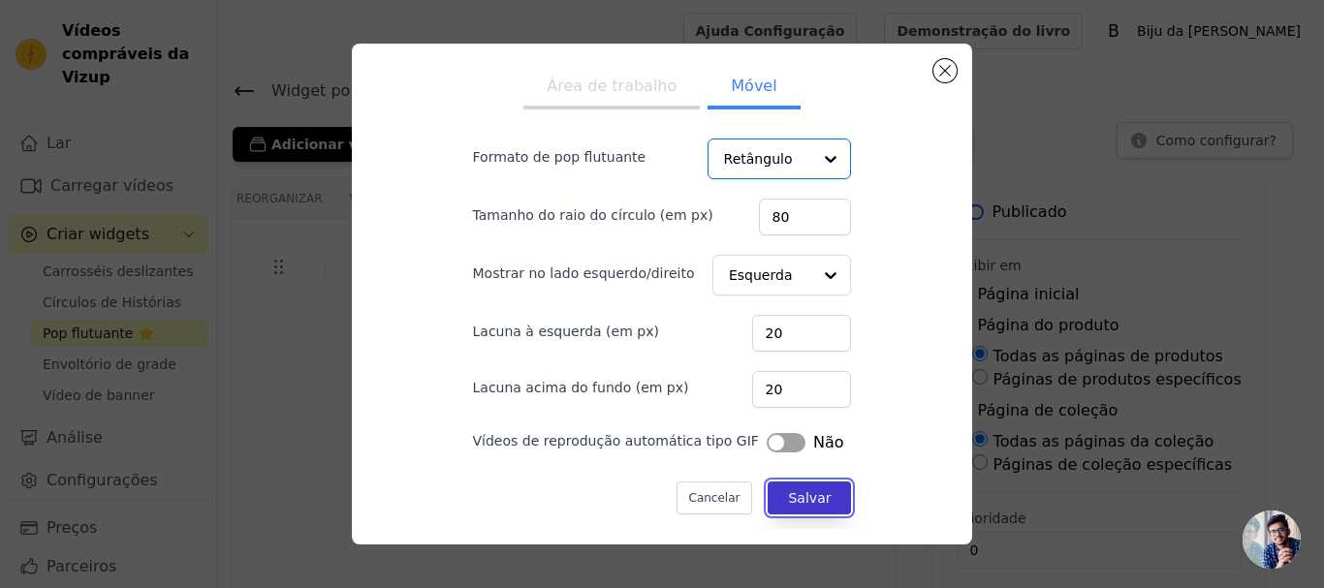
scroll to position [29, 0]
click at [796, 490] on font "Salvar" at bounding box center [809, 498] width 43 height 16
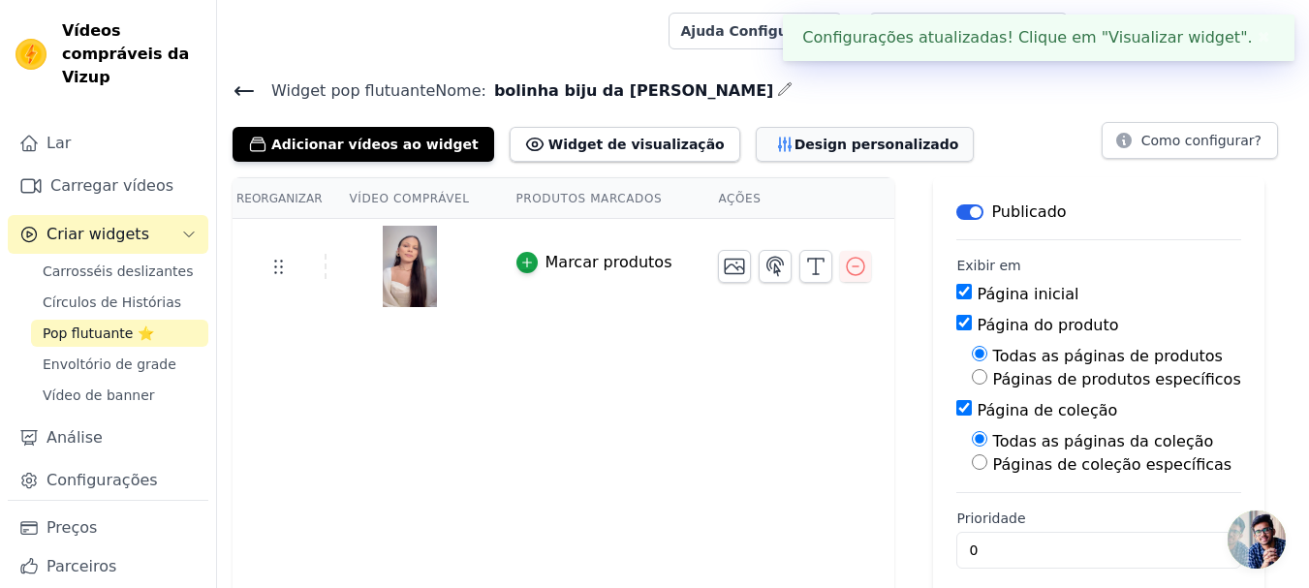
click at [756, 130] on button "Design personalizado" at bounding box center [865, 144] width 219 height 35
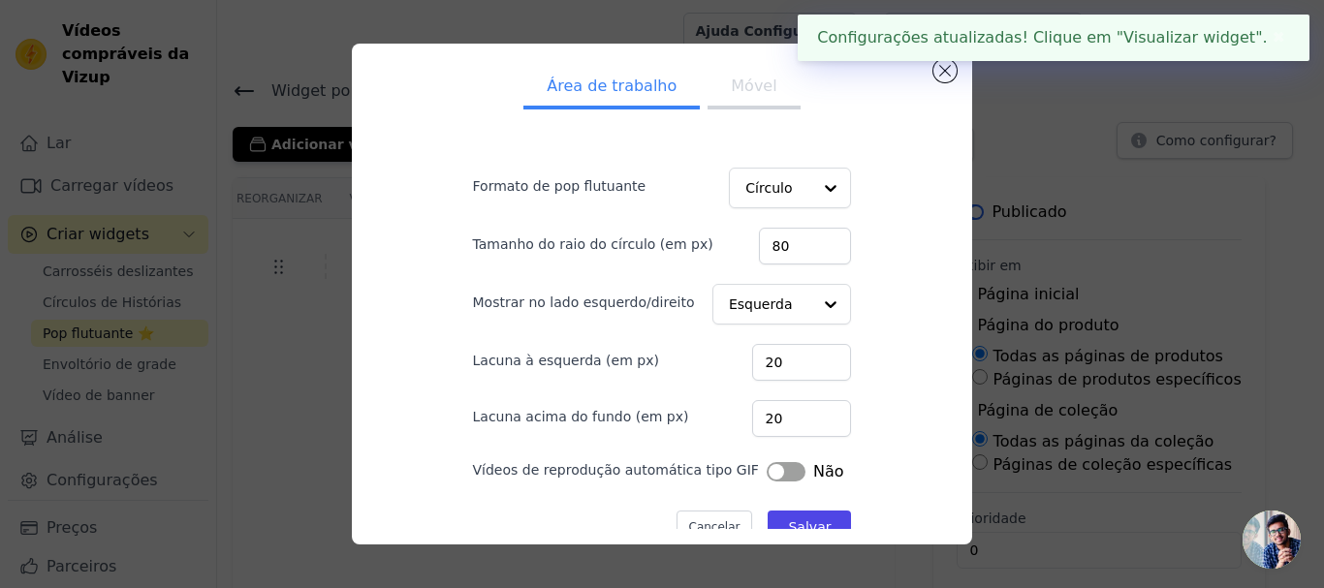
click at [732, 90] on font "Móvel" at bounding box center [754, 86] width 46 height 18
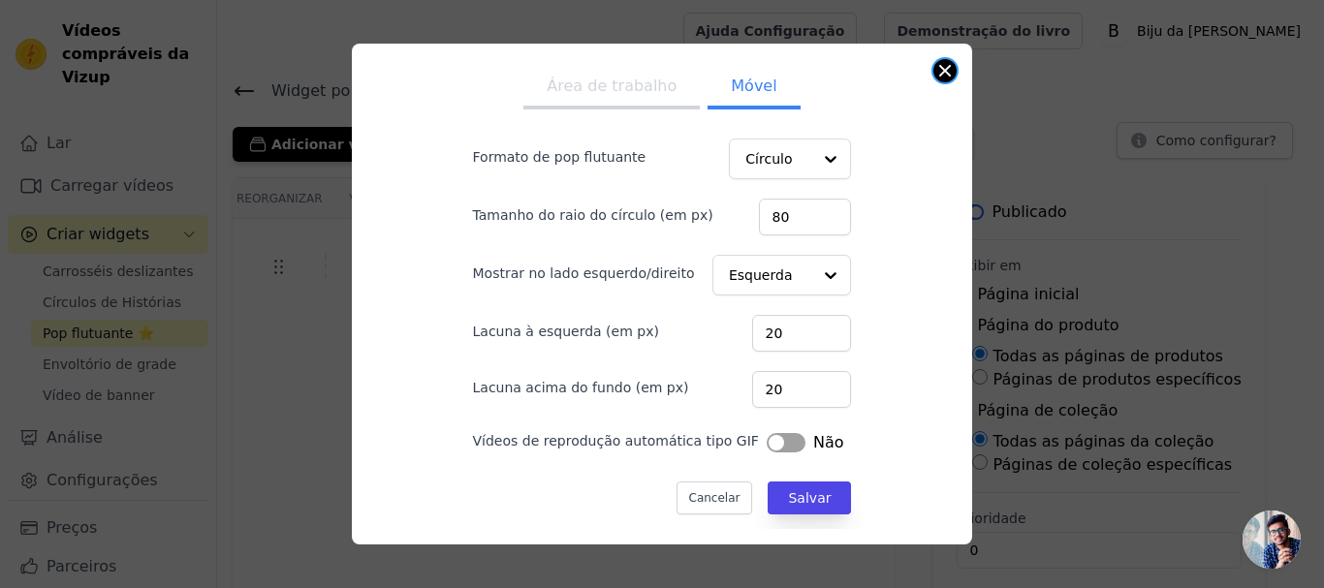
click at [942, 68] on button "Fechar modal" at bounding box center [944, 70] width 23 height 23
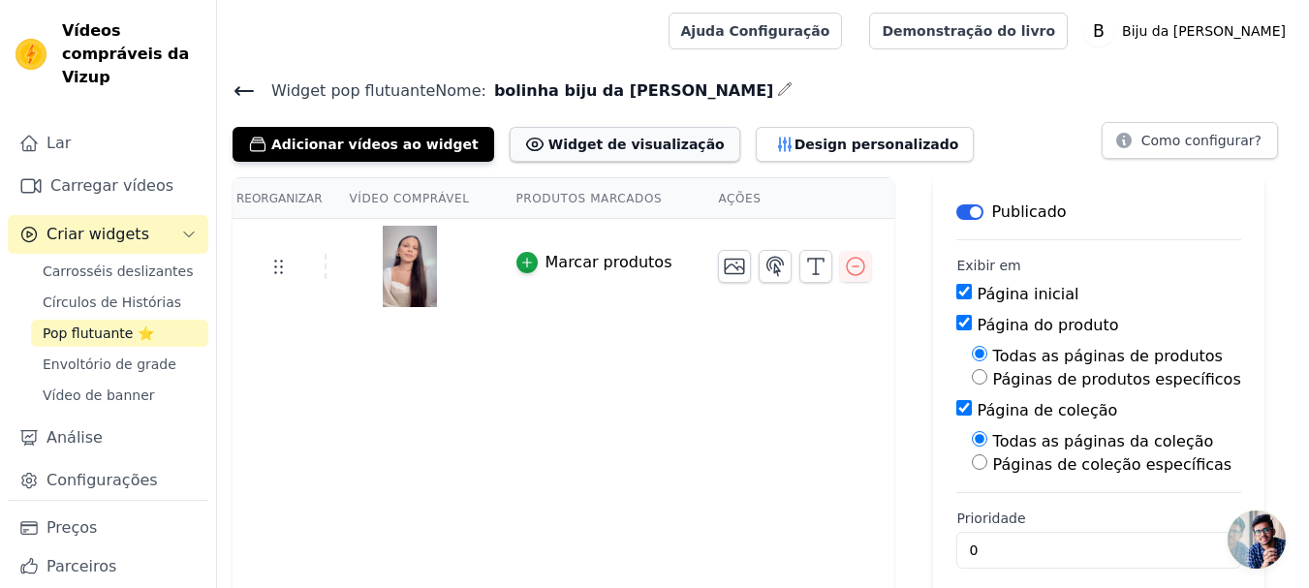
click at [612, 153] on button "Widget de visualização" at bounding box center [625, 144] width 231 height 35
click at [794, 146] on font "Design personalizado" at bounding box center [876, 145] width 165 height 16
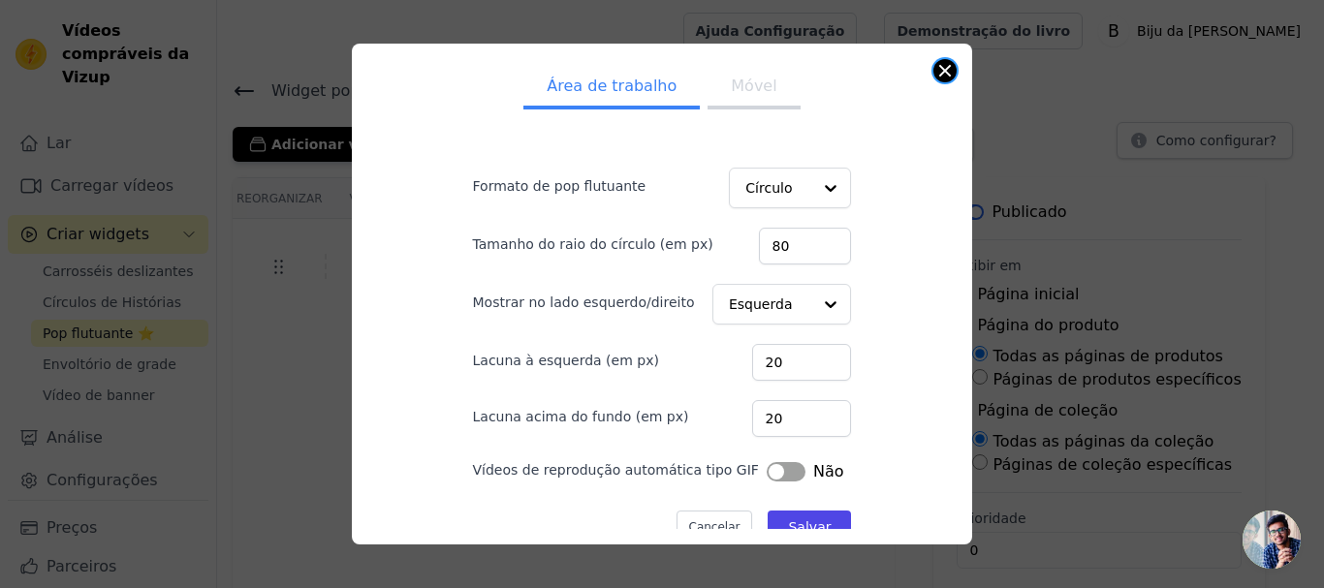
click at [943, 72] on button "Fechar modal" at bounding box center [944, 70] width 23 height 23
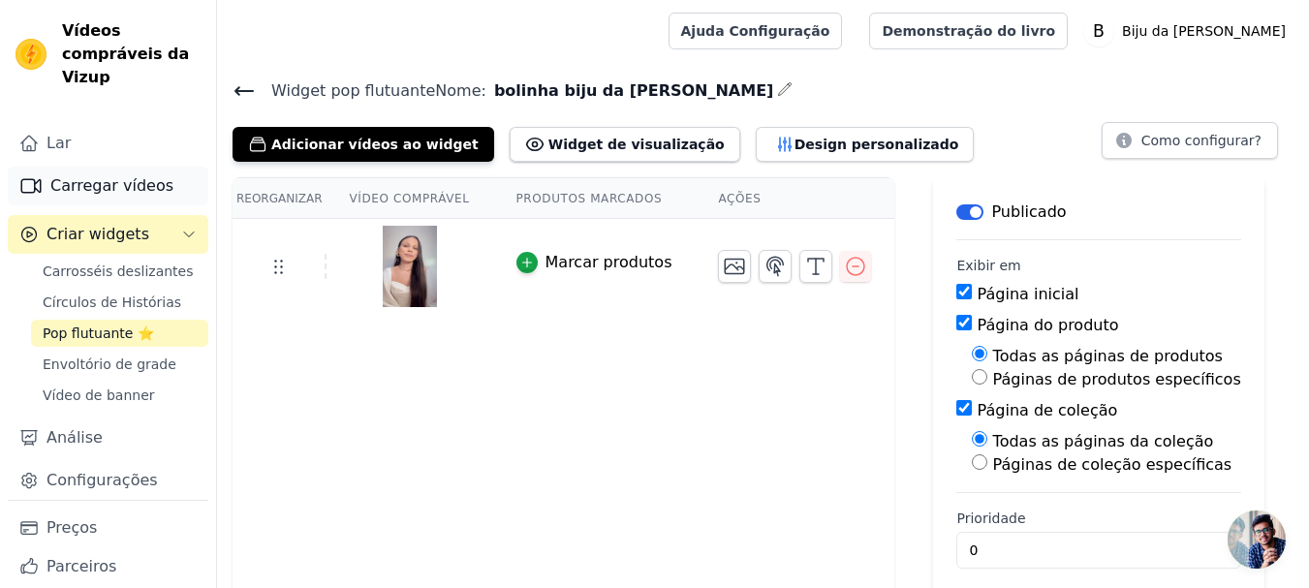
click at [120, 189] on font "Carregar vídeos" at bounding box center [111, 185] width 123 height 18
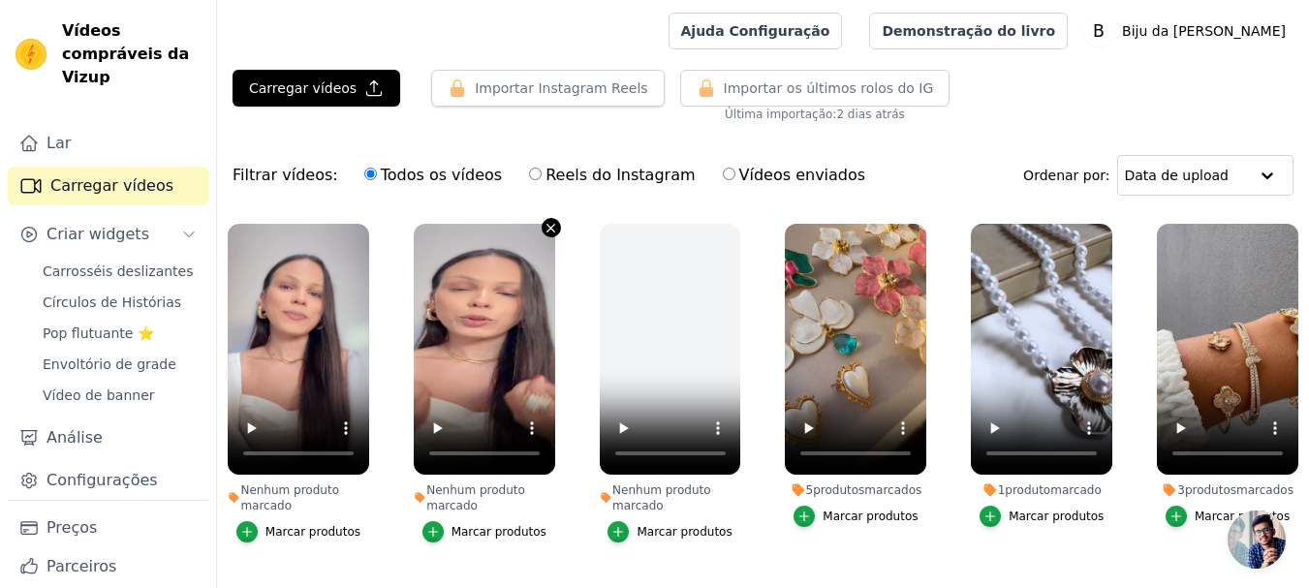
click at [544, 226] on icon "button" at bounding box center [551, 228] width 15 height 15
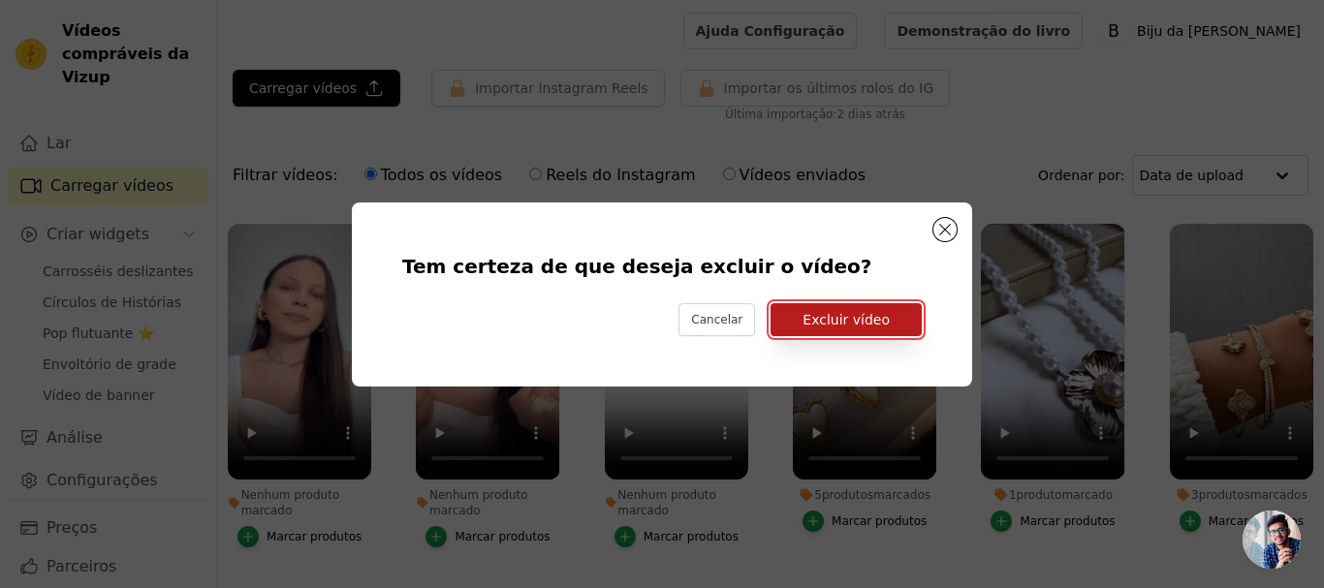
click at [816, 307] on button "Excluir vídeo" at bounding box center [845, 319] width 151 height 33
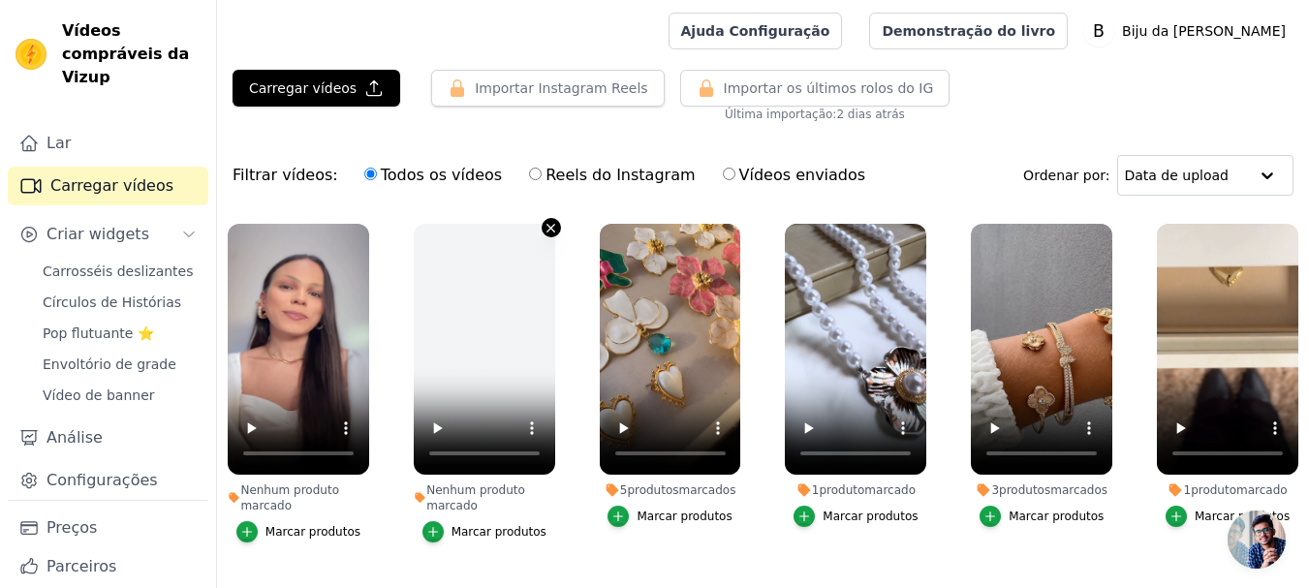
click at [547, 229] on icon "button" at bounding box center [551, 228] width 8 height 8
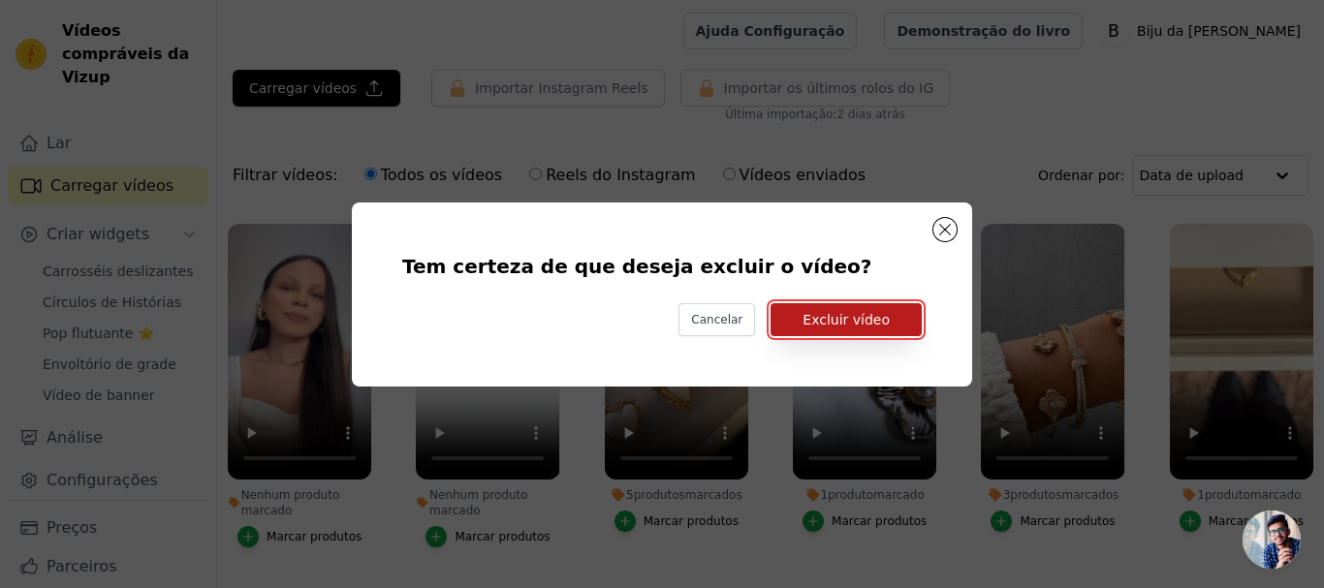
click at [818, 313] on font "Excluir vídeo" at bounding box center [845, 320] width 87 height 16
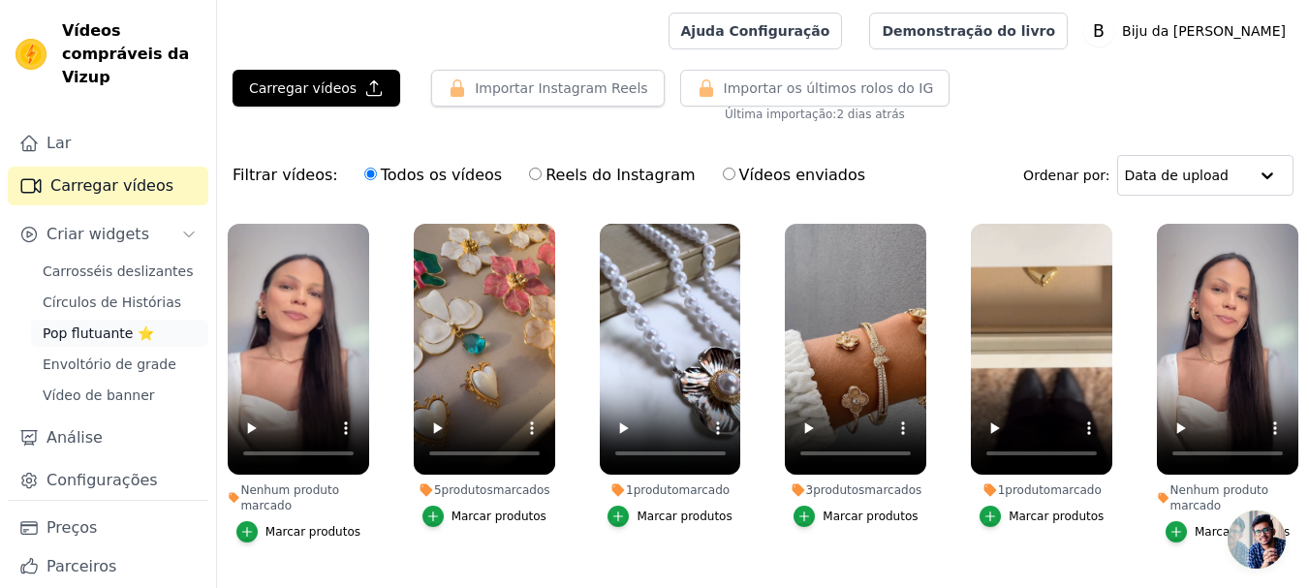
click at [112, 328] on font "Pop flutuante ⭐" at bounding box center [98, 334] width 111 height 16
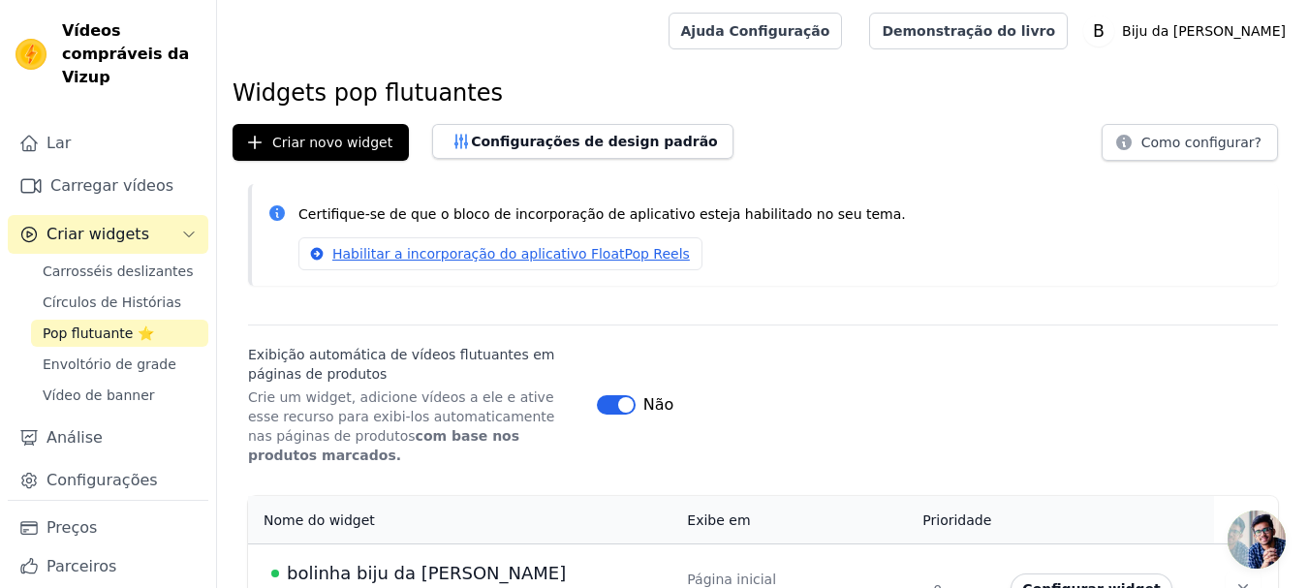
scroll to position [35, 0]
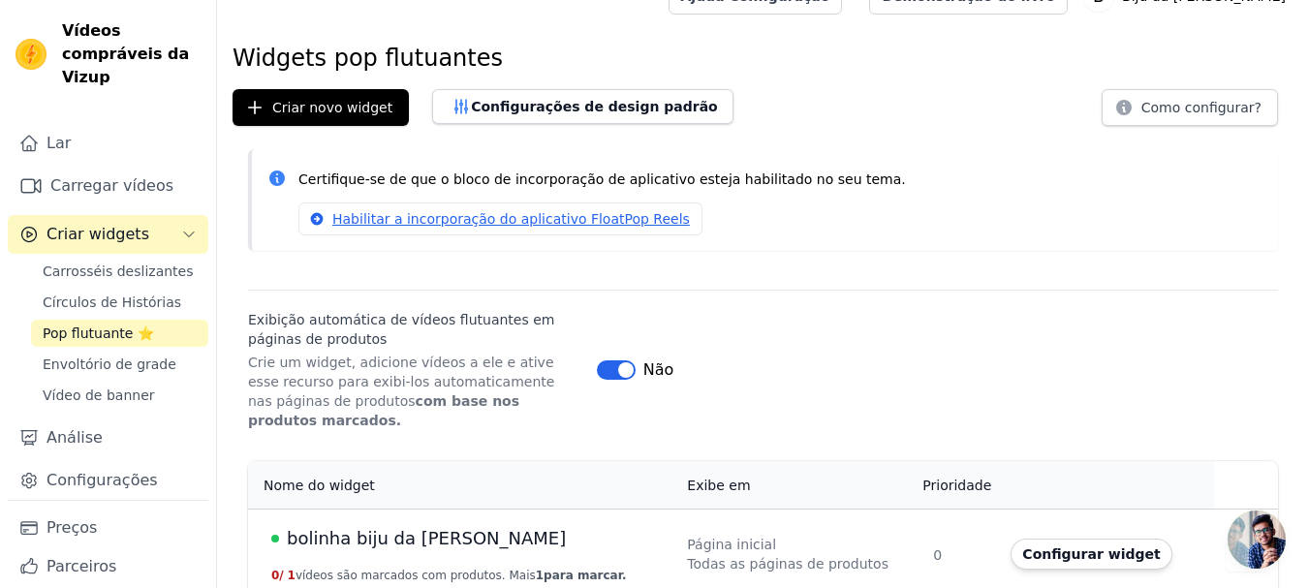
click at [394, 528] on font "bolinha biju da [PERSON_NAME]" at bounding box center [426, 538] width 279 height 20
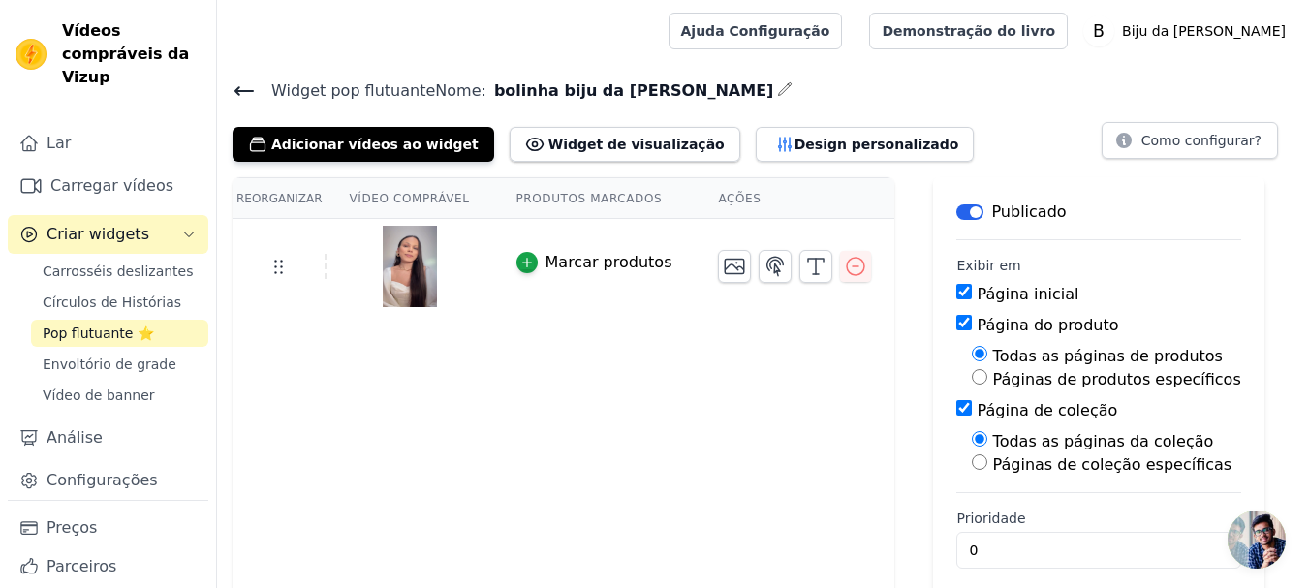
click at [956, 320] on input "Página do produto" at bounding box center [964, 323] width 16 height 16
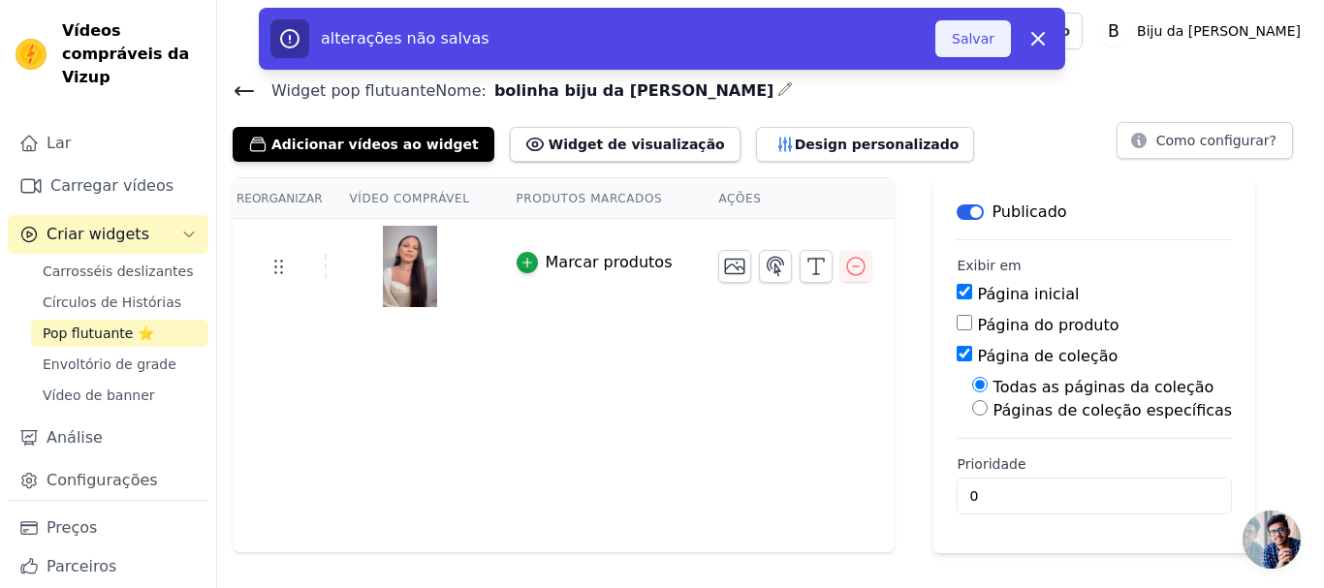
click at [975, 41] on font "Salvar" at bounding box center [972, 39] width 43 height 16
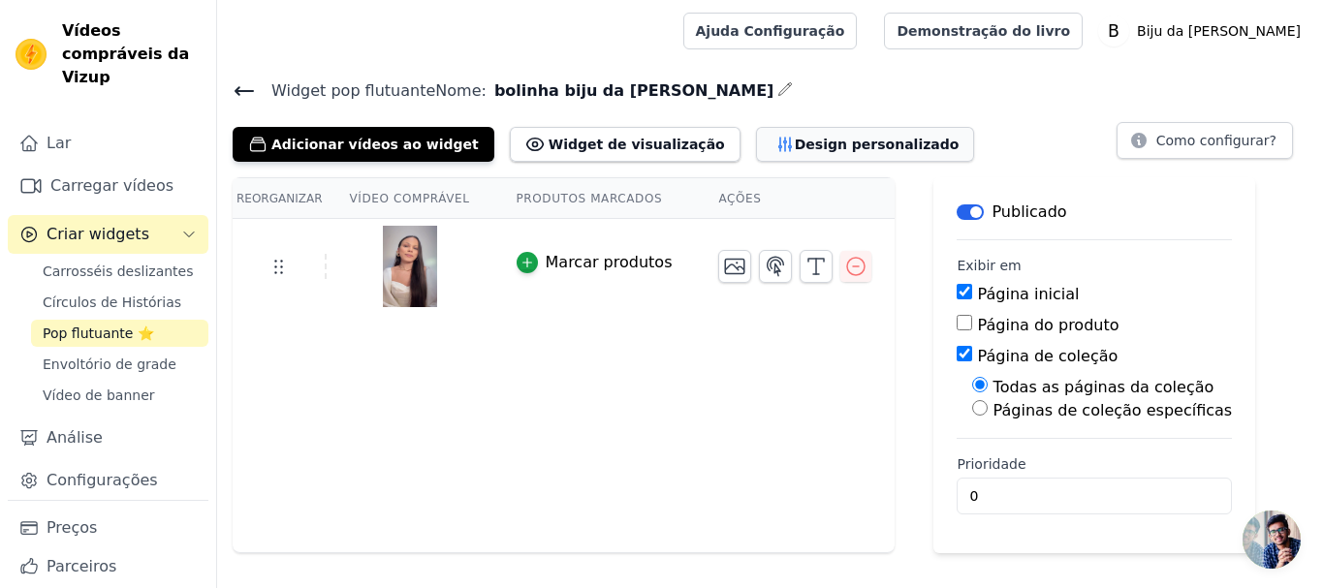
click at [794, 140] on font "Design personalizado" at bounding box center [876, 145] width 165 height 16
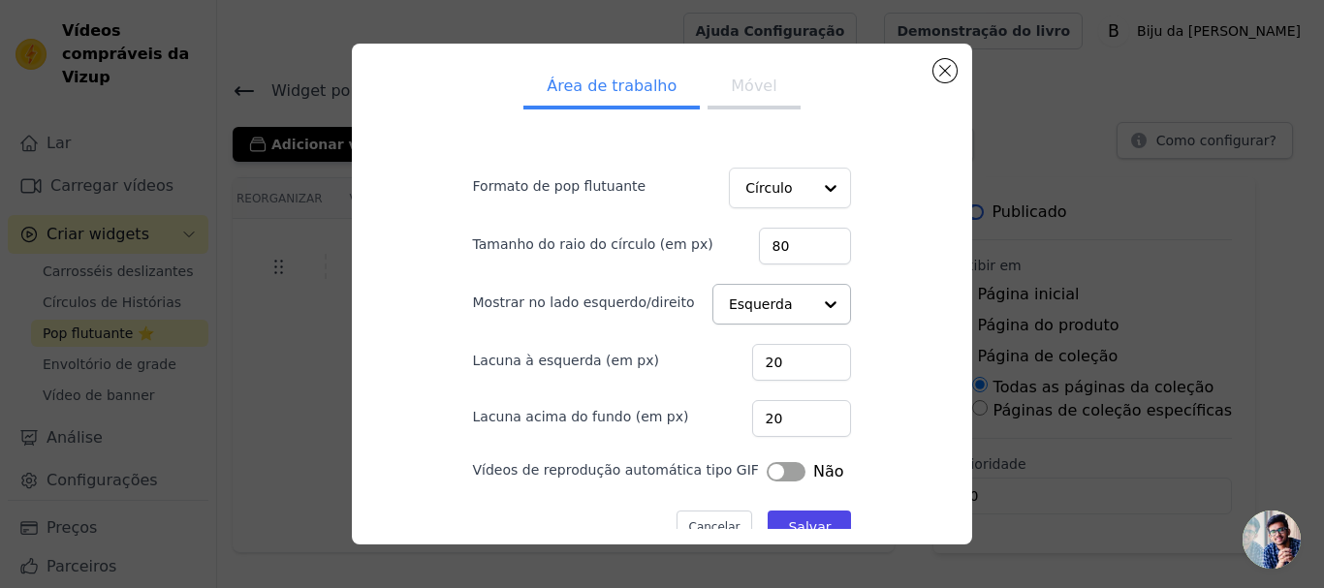
scroll to position [29, 0]
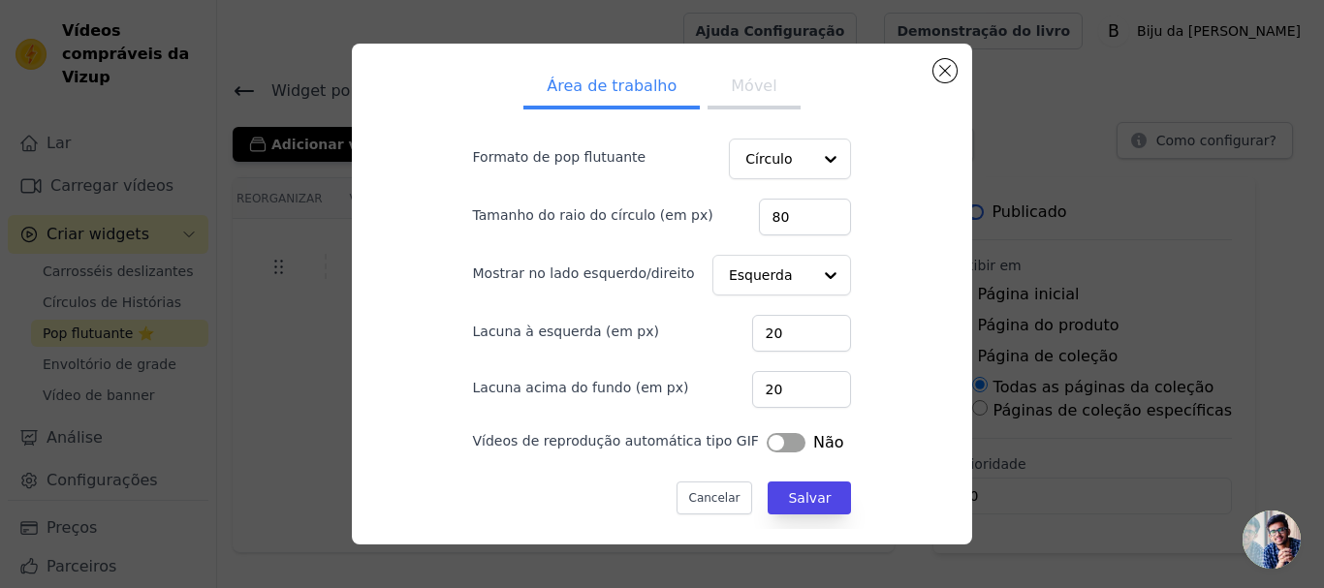
click at [766, 435] on button "Rótulo" at bounding box center [785, 442] width 39 height 19
click at [811, 498] on button "Salvar" at bounding box center [808, 498] width 83 height 33
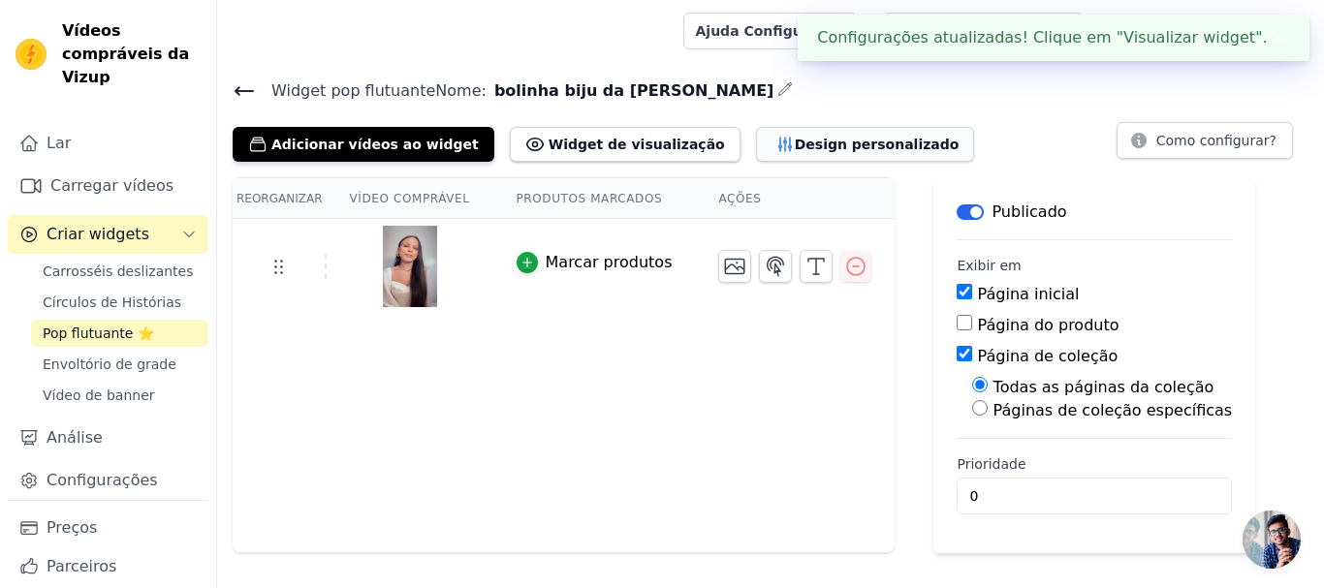
click at [794, 147] on font "Design personalizado" at bounding box center [876, 145] width 165 height 16
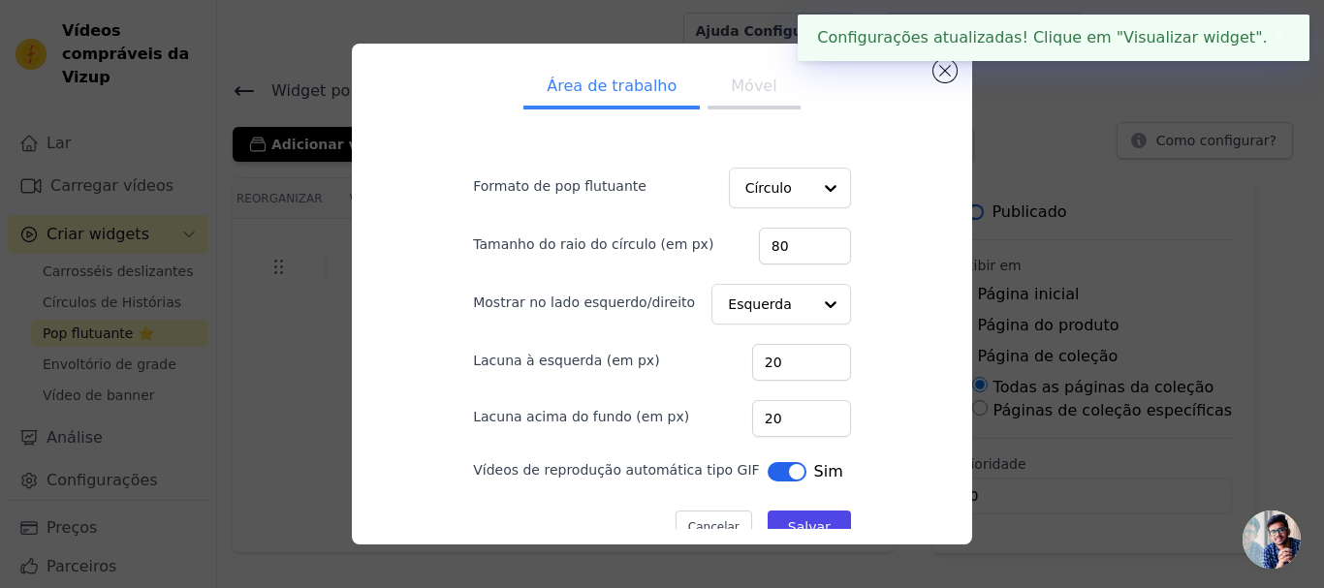
click at [745, 102] on button "Móvel" at bounding box center [753, 88] width 92 height 43
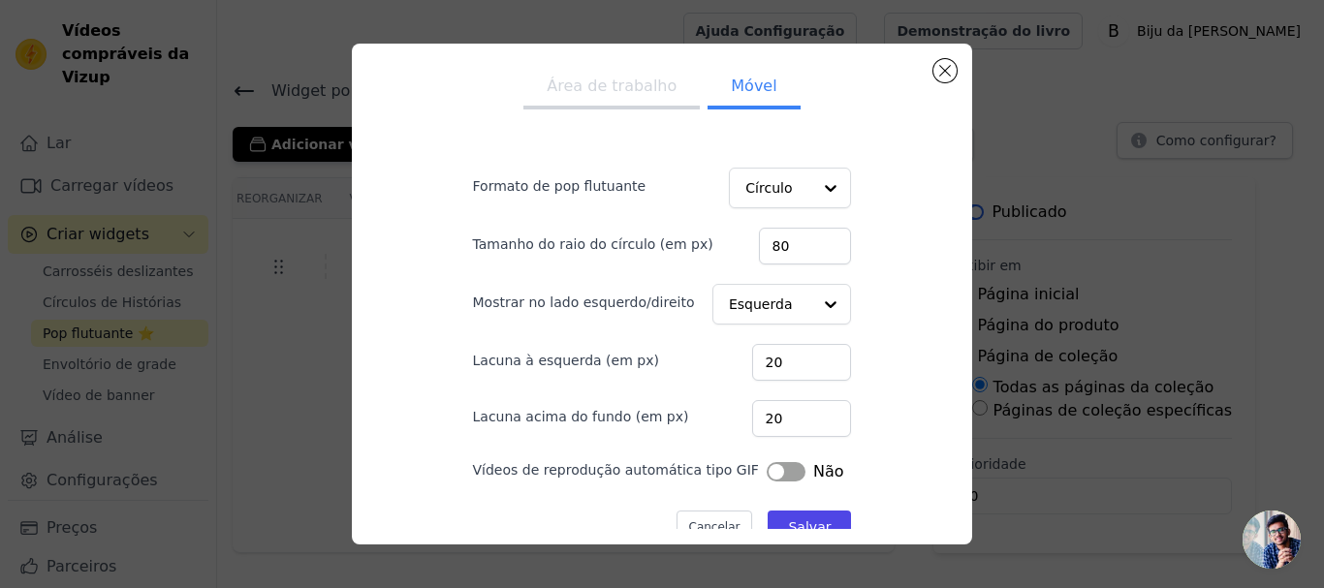
click at [773, 472] on button "Rótulo" at bounding box center [785, 471] width 39 height 19
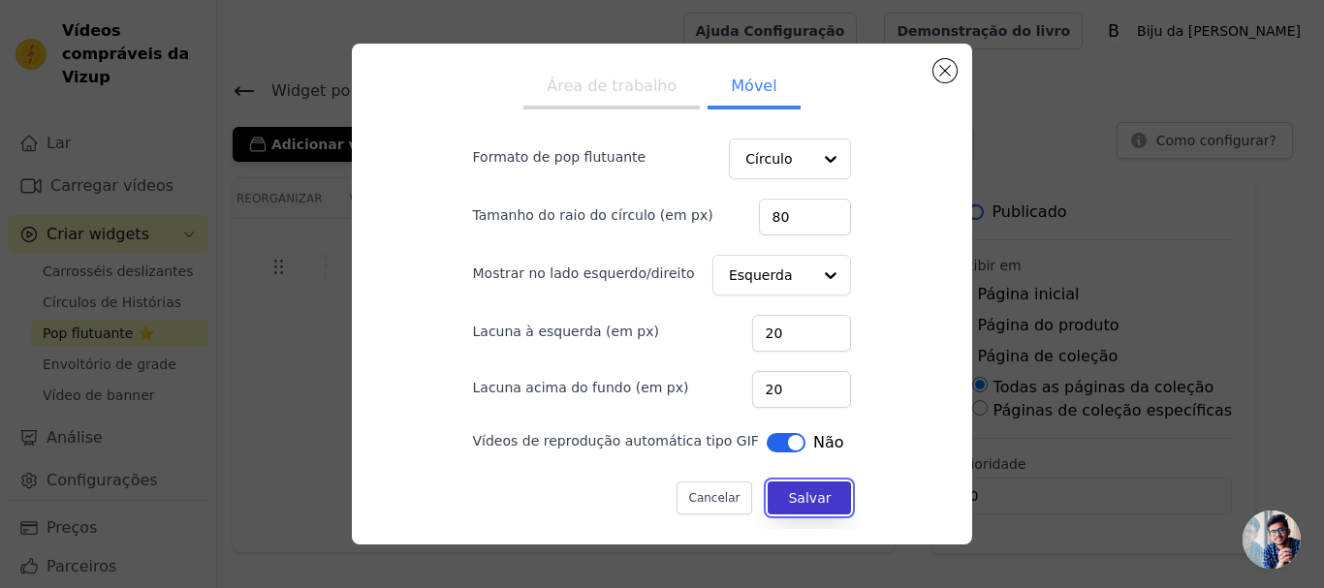
click at [803, 500] on font "Salvar" at bounding box center [809, 498] width 43 height 16
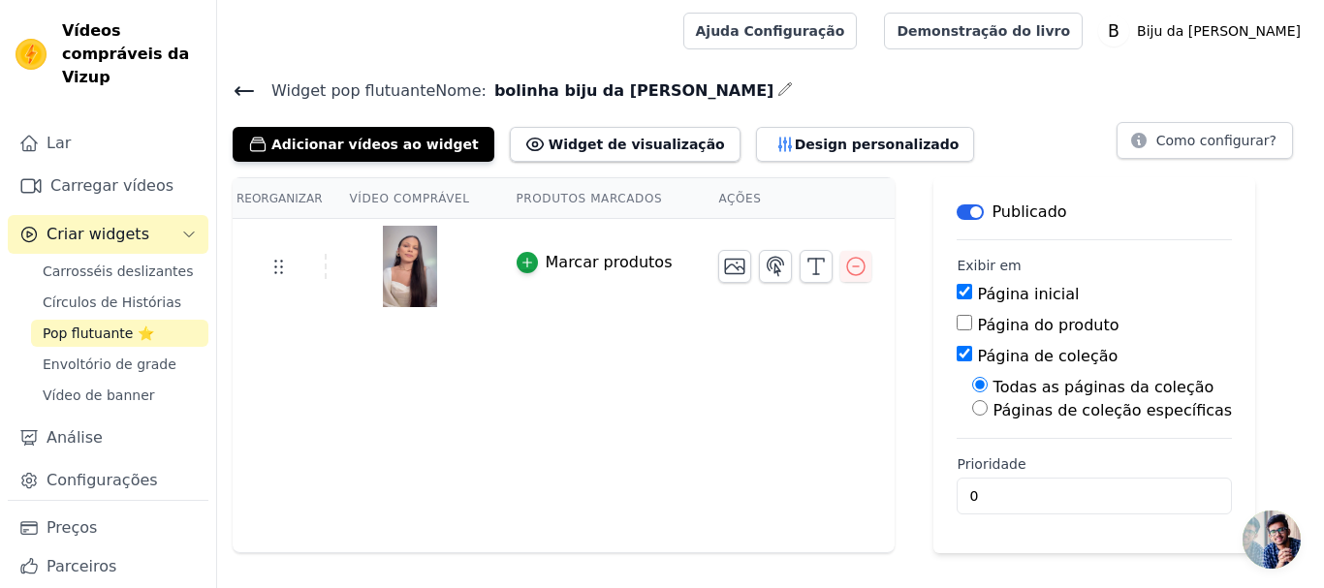
click at [956, 322] on input "Página do produto" at bounding box center [964, 323] width 16 height 16
checkbox input "true"
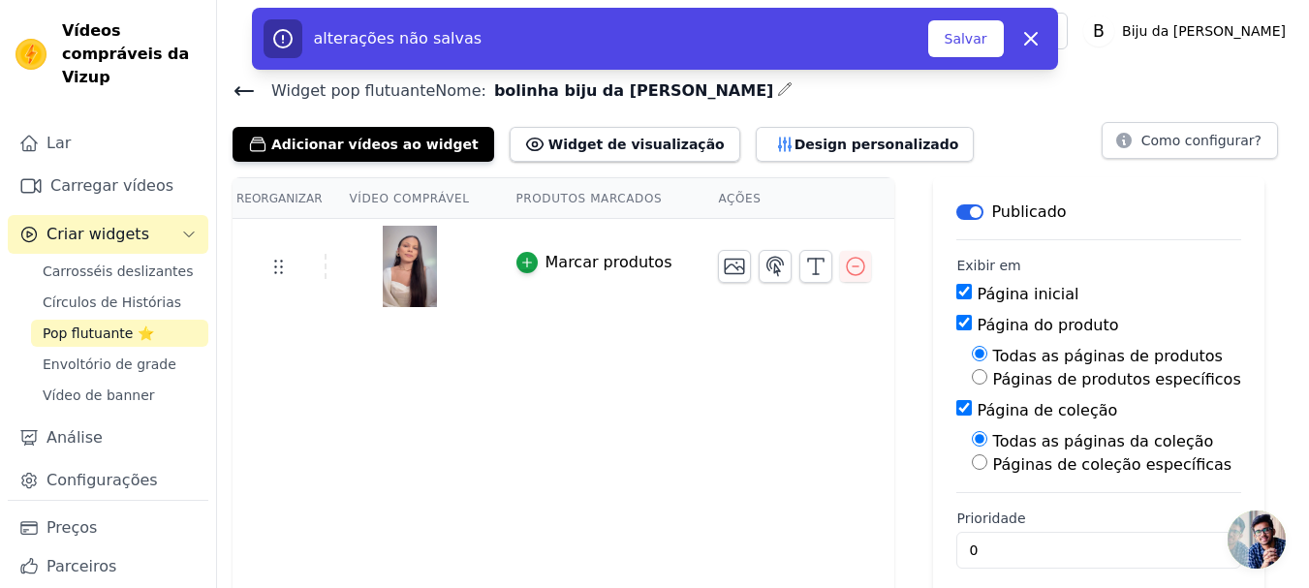
click at [972, 380] on input "Páginas de produtos específicos" at bounding box center [980, 377] width 16 height 16
radio input "true"
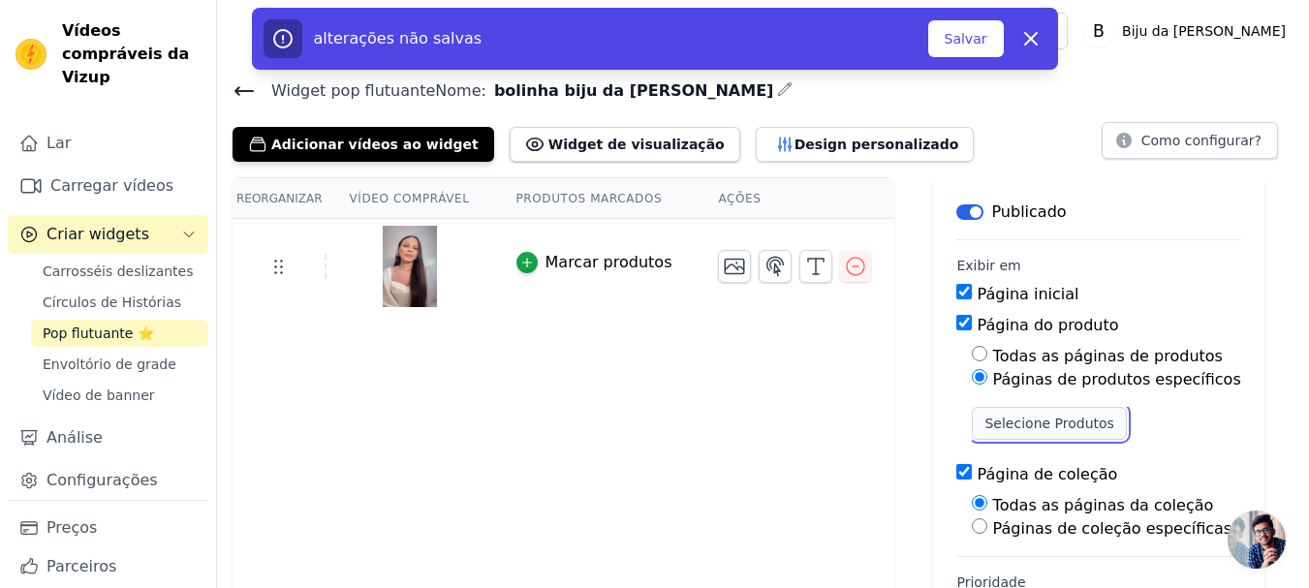
click at [988, 423] on font "Selecione Produtos" at bounding box center [1048, 424] width 129 height 16
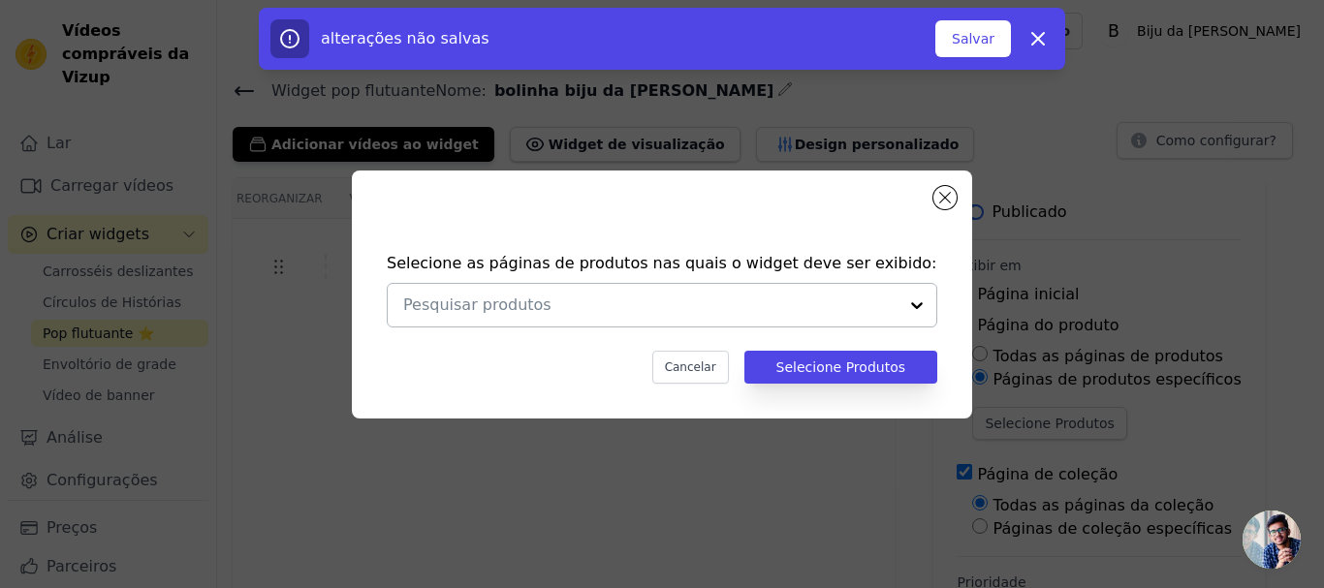
click at [915, 303] on div at bounding box center [916, 305] width 39 height 43
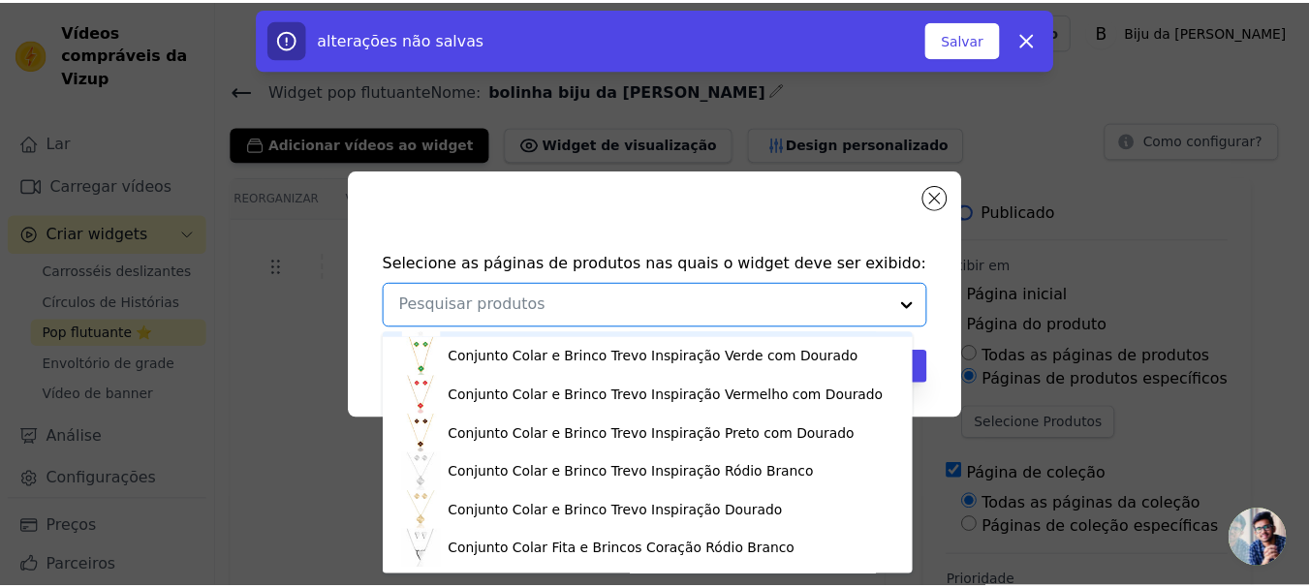
scroll to position [3604, 0]
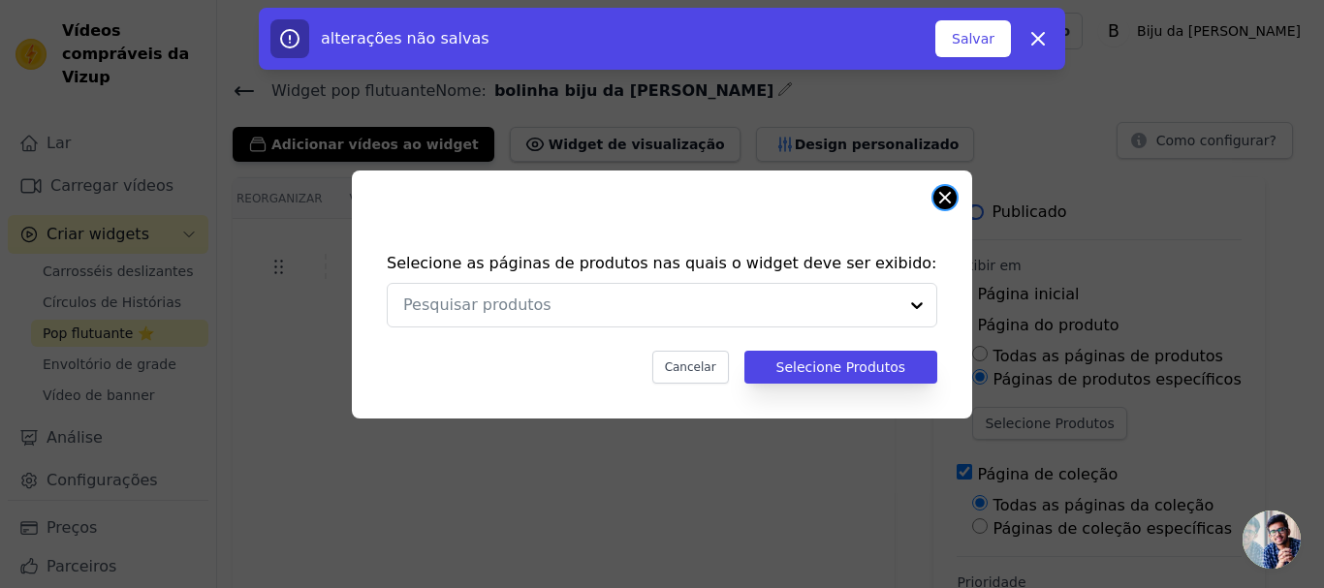
click at [950, 193] on button "Fechar modal" at bounding box center [944, 197] width 23 height 23
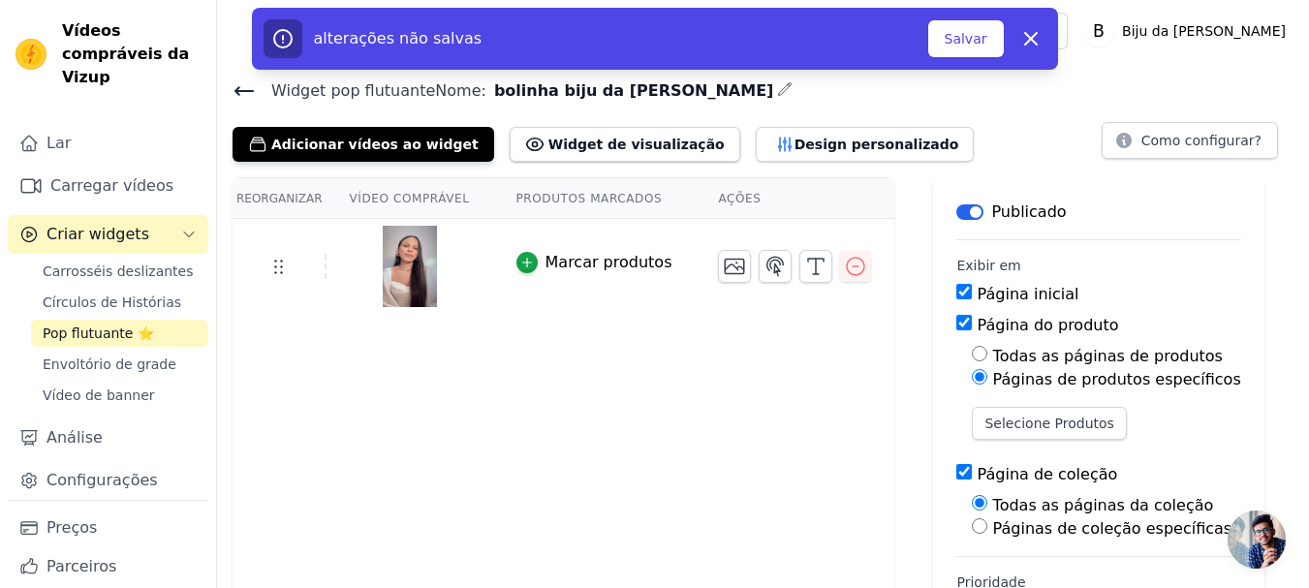
click at [972, 352] on input "Todas as páginas de produtos" at bounding box center [980, 354] width 16 height 16
radio input "true"
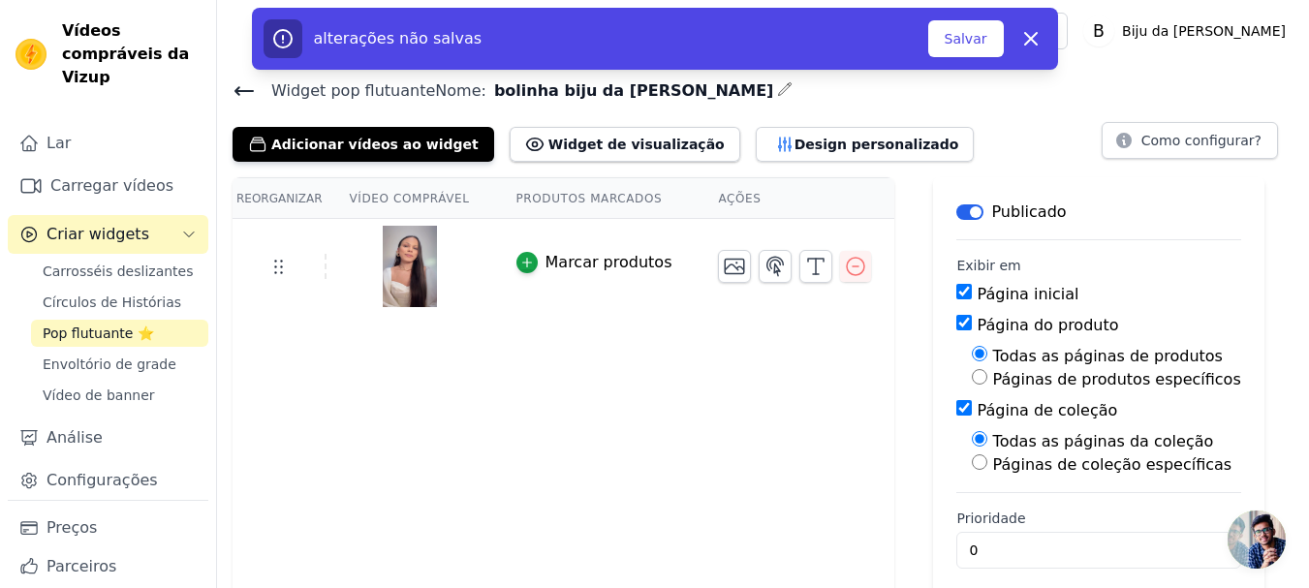
scroll to position [18, 0]
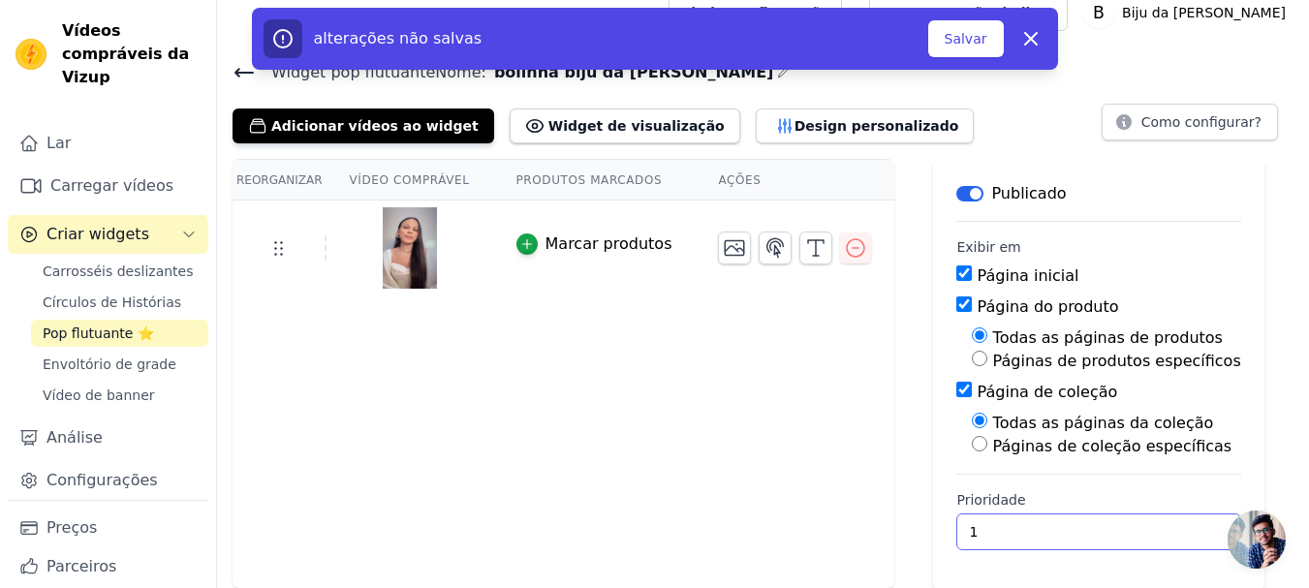
type input "1"
click at [1135, 525] on input "1" at bounding box center [1098, 532] width 284 height 37
click at [869, 478] on div "Reorganizar Vídeo comprável Produtos marcados Ações Marcar produtos Salvar víde…" at bounding box center [763, 374] width 1092 height 430
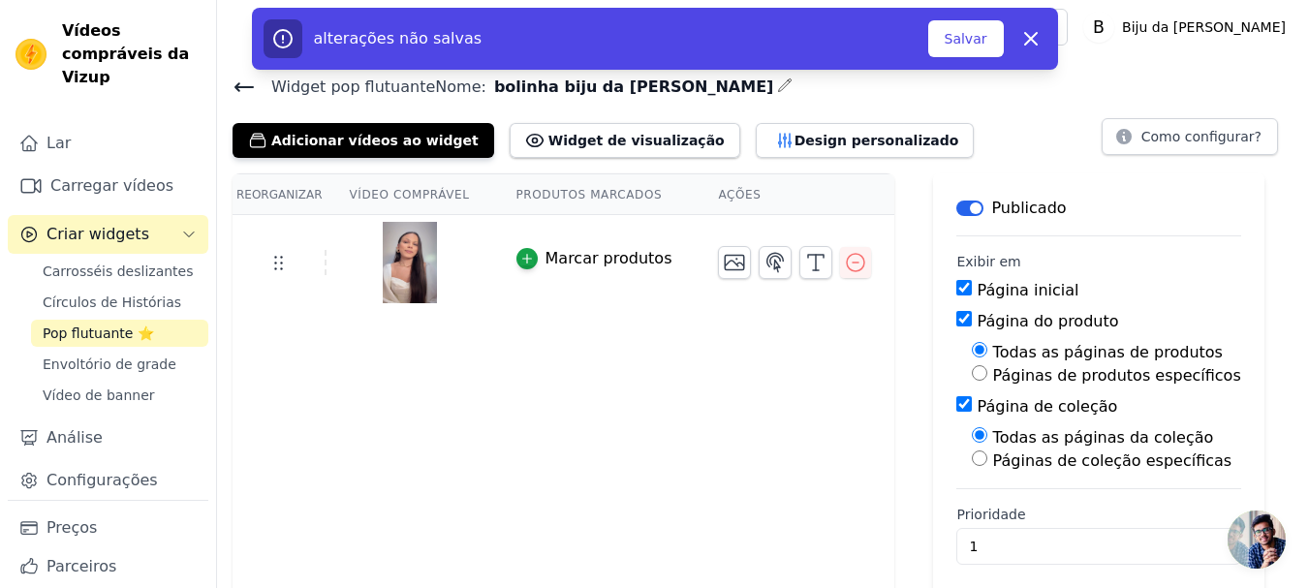
scroll to position [0, 0]
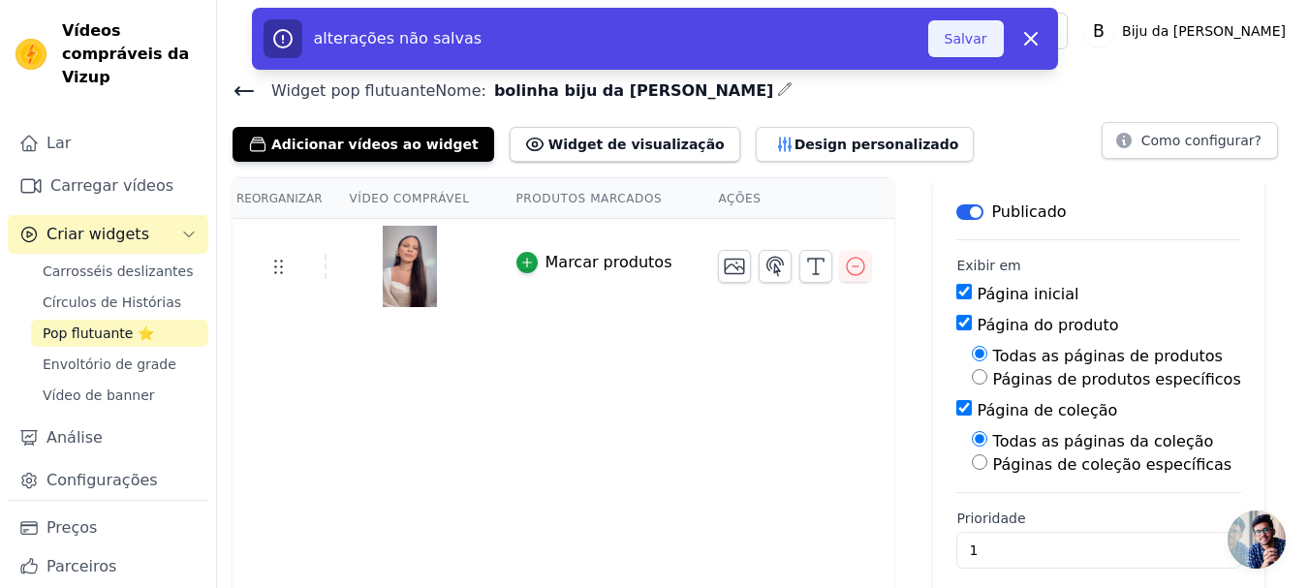
click at [961, 31] on font "Salvar" at bounding box center [966, 39] width 43 height 16
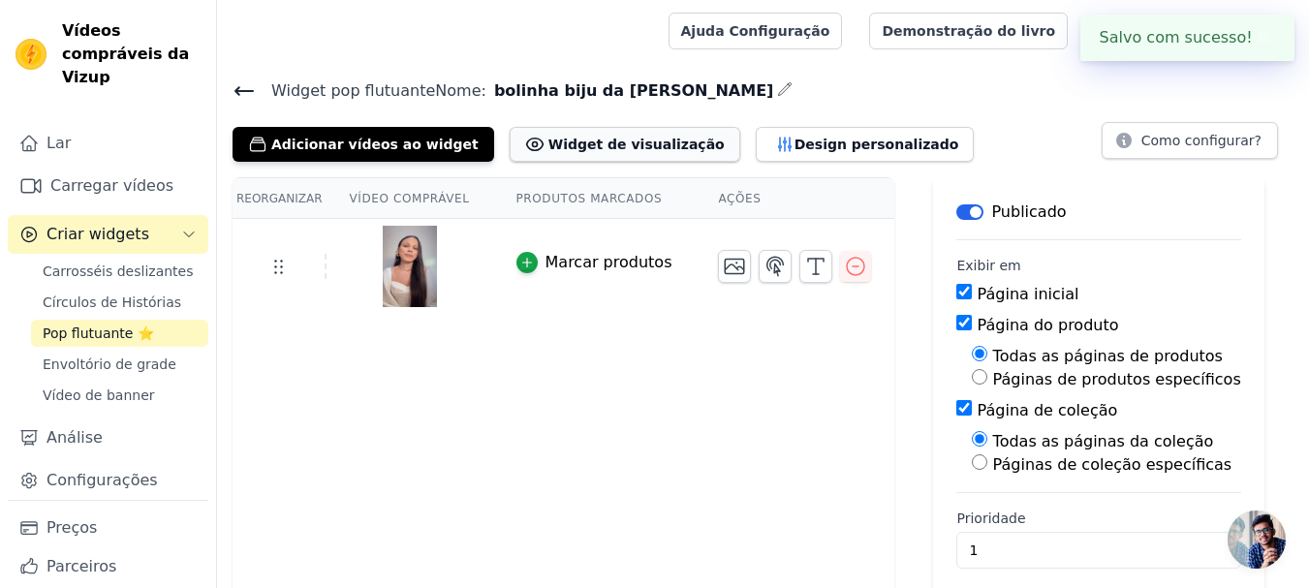
click at [580, 144] on font "Widget de visualização" at bounding box center [636, 145] width 176 height 16
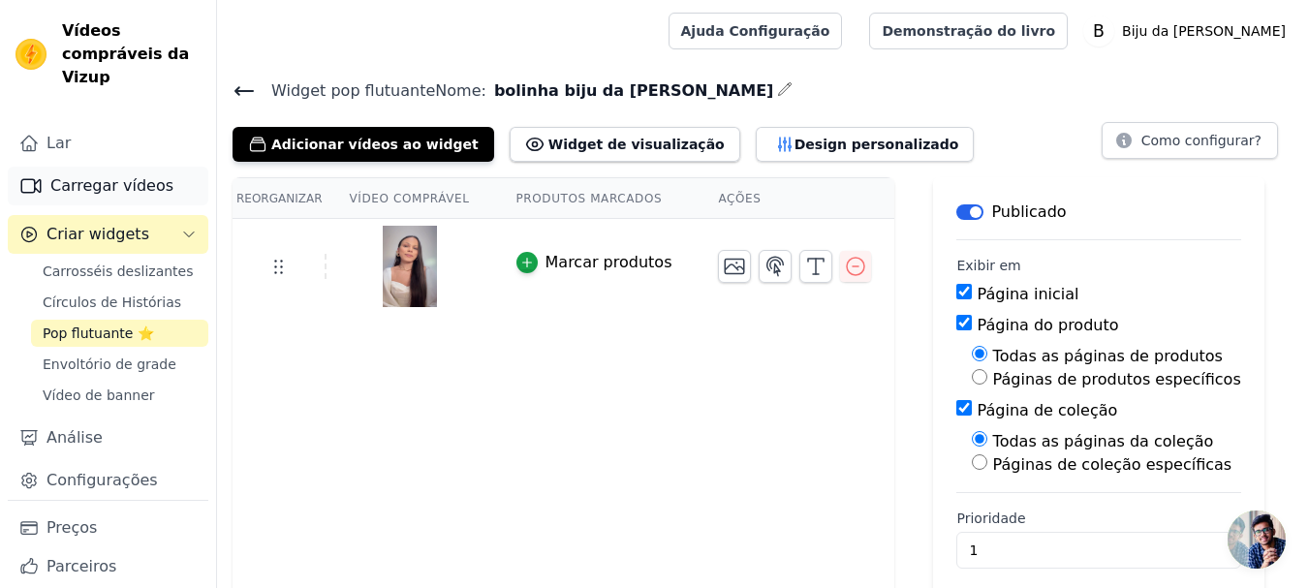
click at [90, 180] on font "Carregar vídeos" at bounding box center [111, 185] width 123 height 18
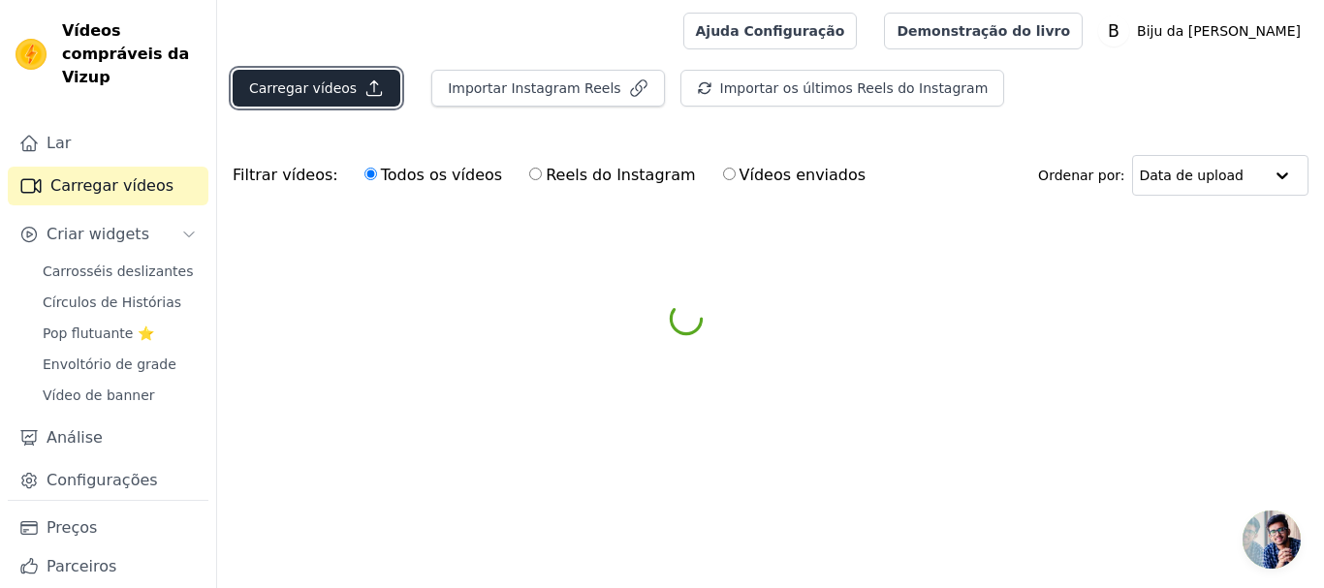
click at [310, 88] on font "Carregar vídeos" at bounding box center [303, 88] width 108 height 16
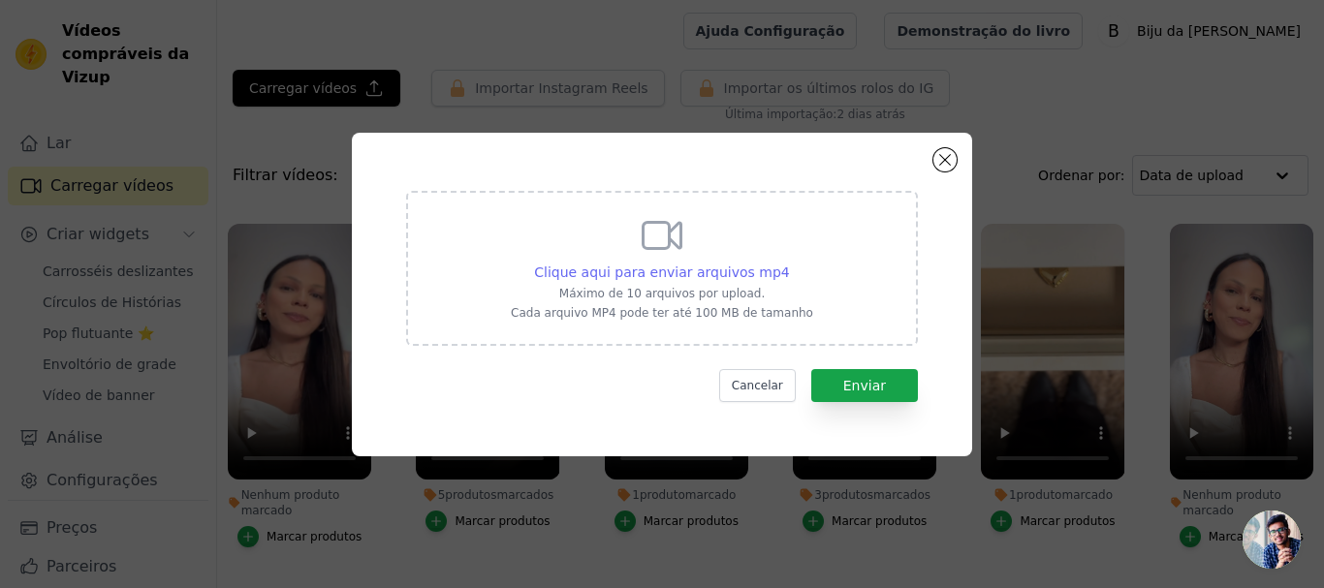
click at [665, 269] on font "Clique aqui para enviar arquivos mp4" at bounding box center [662, 273] width 256 height 16
click at [789, 263] on input "Clique aqui para enviar arquivos mp4 Máximo de 10 arquivos por upload. Cada arq…" at bounding box center [789, 262] width 1 height 1
type input "C:\fakepath\Img 4732.mp4 - tamanho menor site.mp4"
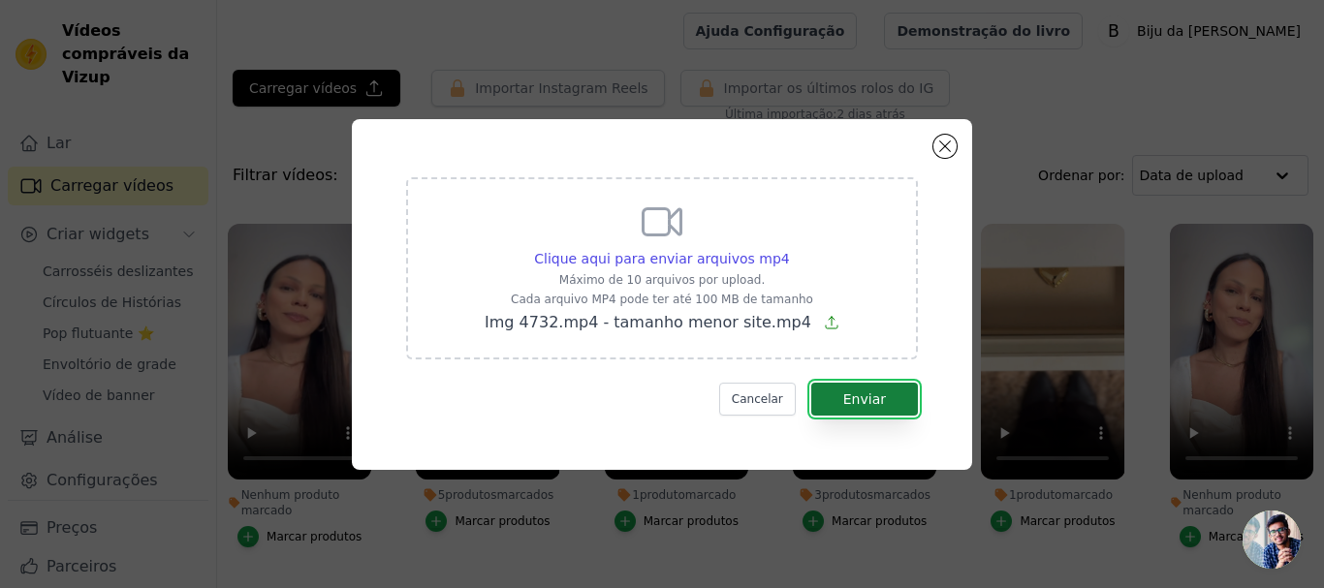
click at [866, 399] on font "Enviar" at bounding box center [864, 399] width 43 height 16
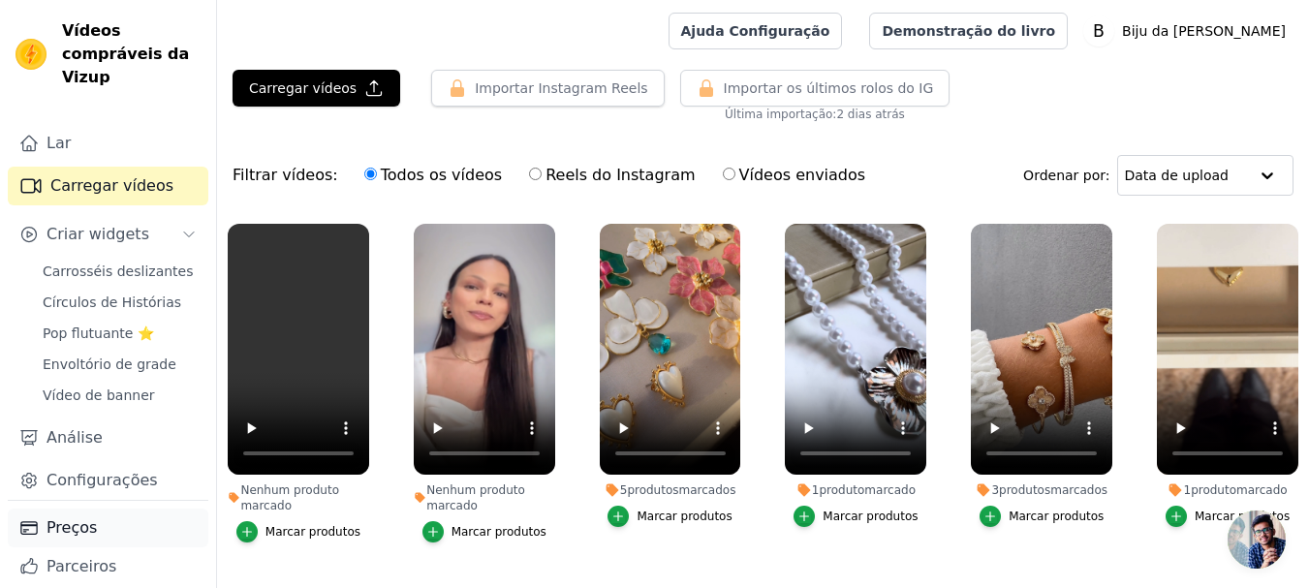
click at [75, 532] on font "Preços" at bounding box center [72, 527] width 50 height 18
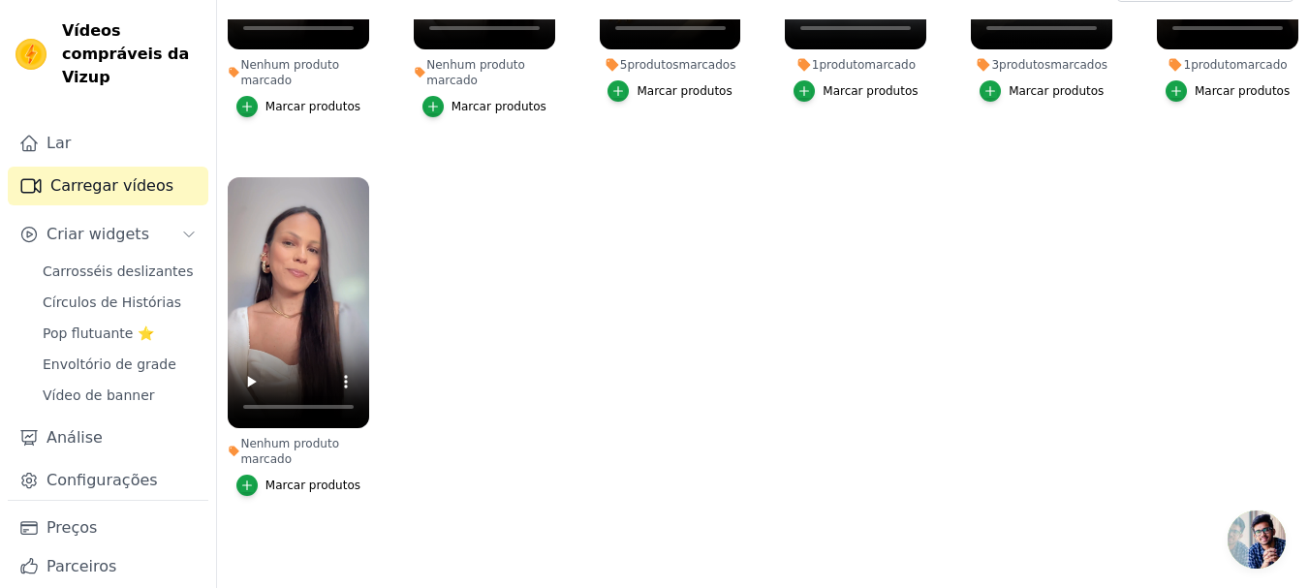
scroll to position [198, 0]
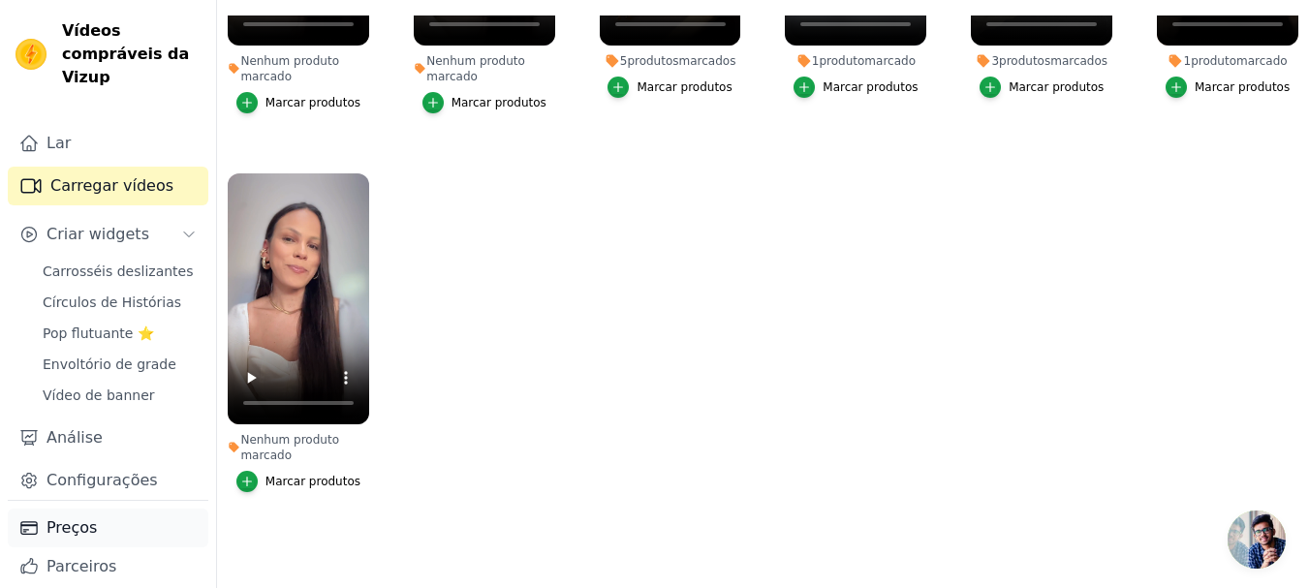
click at [98, 522] on link "Preços" at bounding box center [108, 528] width 201 height 39
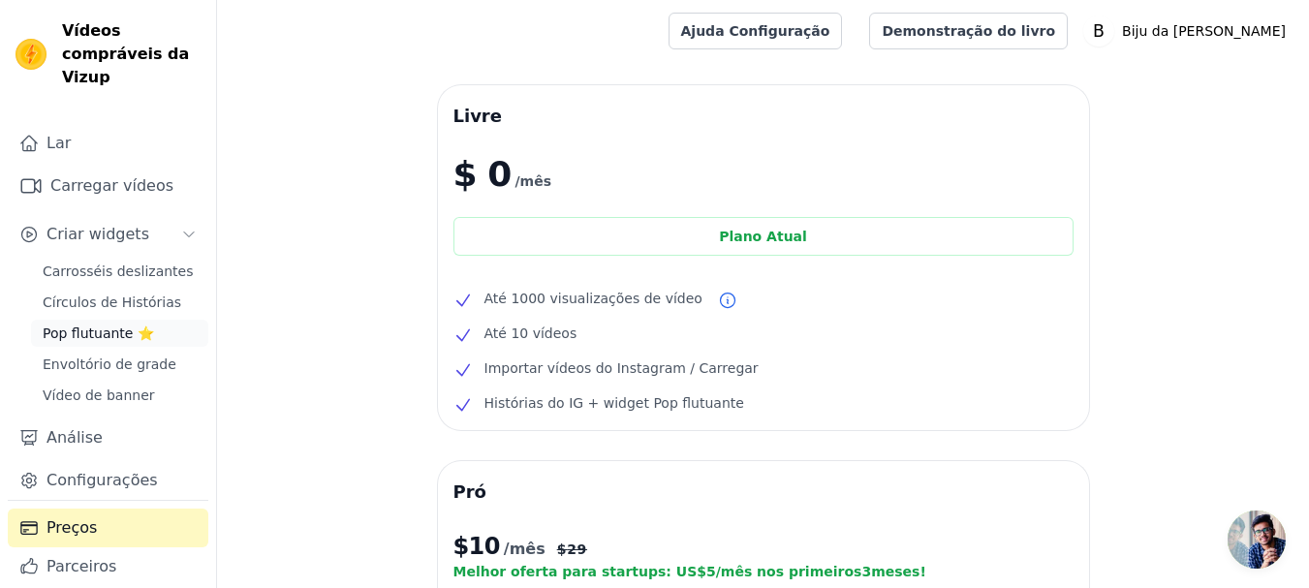
click at [74, 328] on font "Pop flutuante ⭐" at bounding box center [98, 334] width 111 height 16
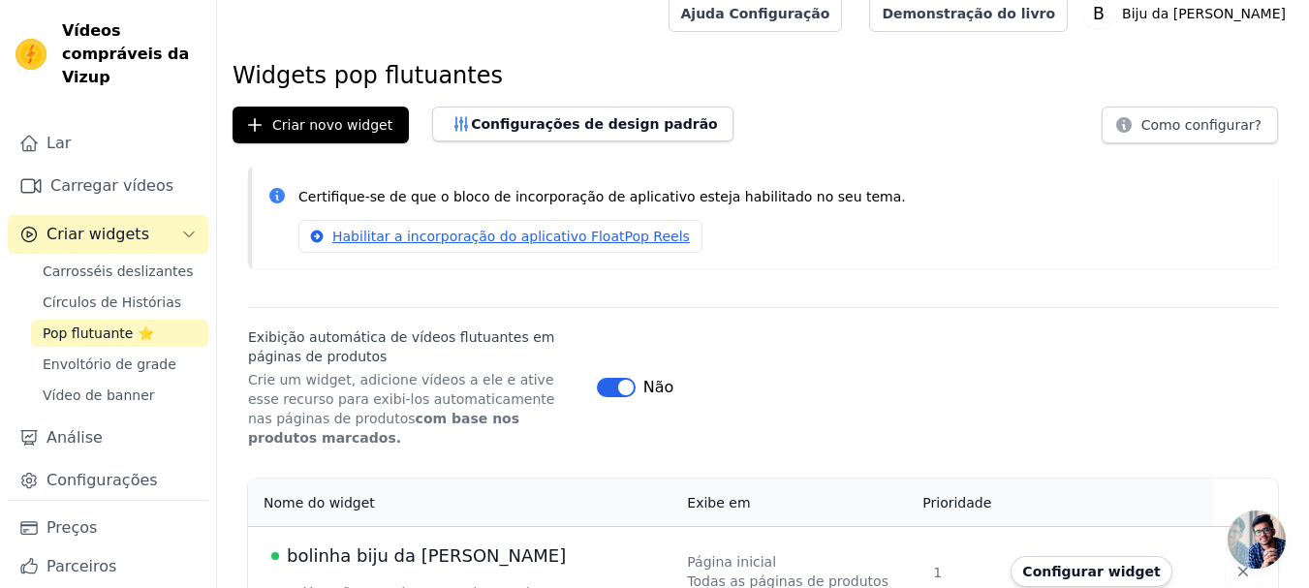
scroll to position [35, 0]
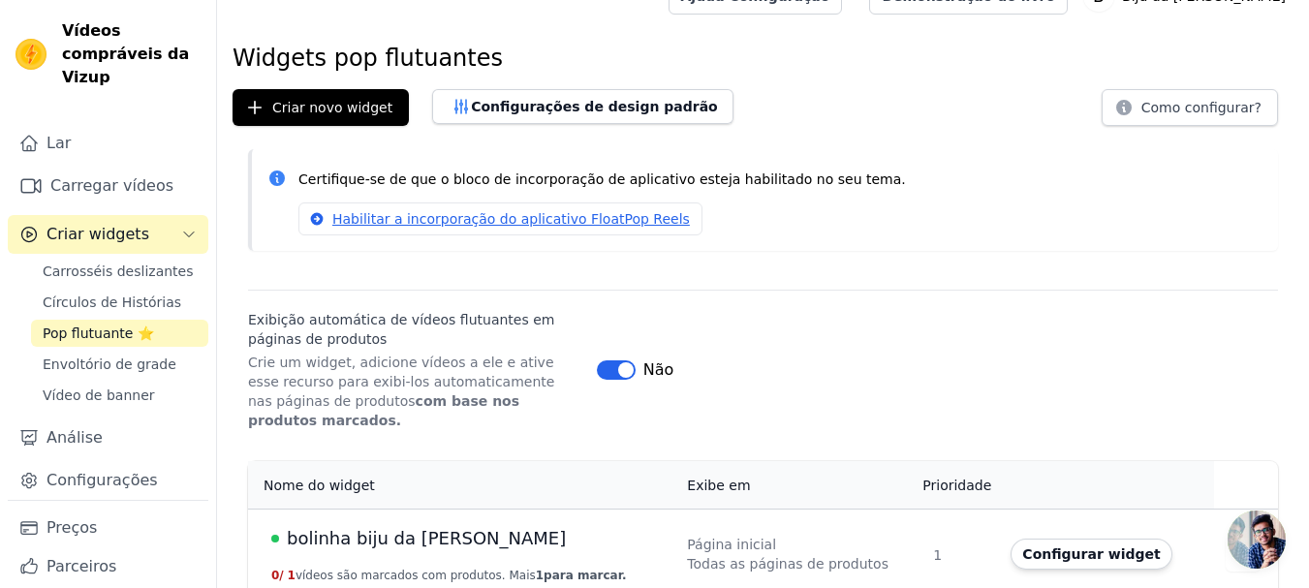
click at [402, 528] on font "bolinha biju da [PERSON_NAME]" at bounding box center [426, 538] width 279 height 20
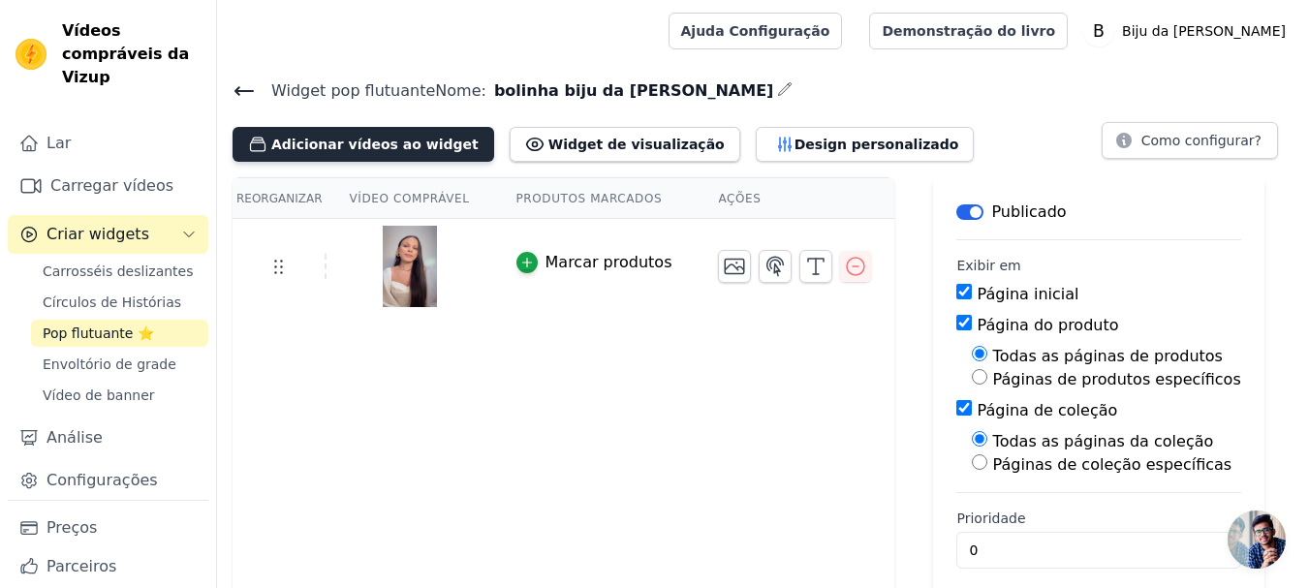
click at [351, 139] on font "Adicionar vídeos ao widget" at bounding box center [374, 145] width 207 height 16
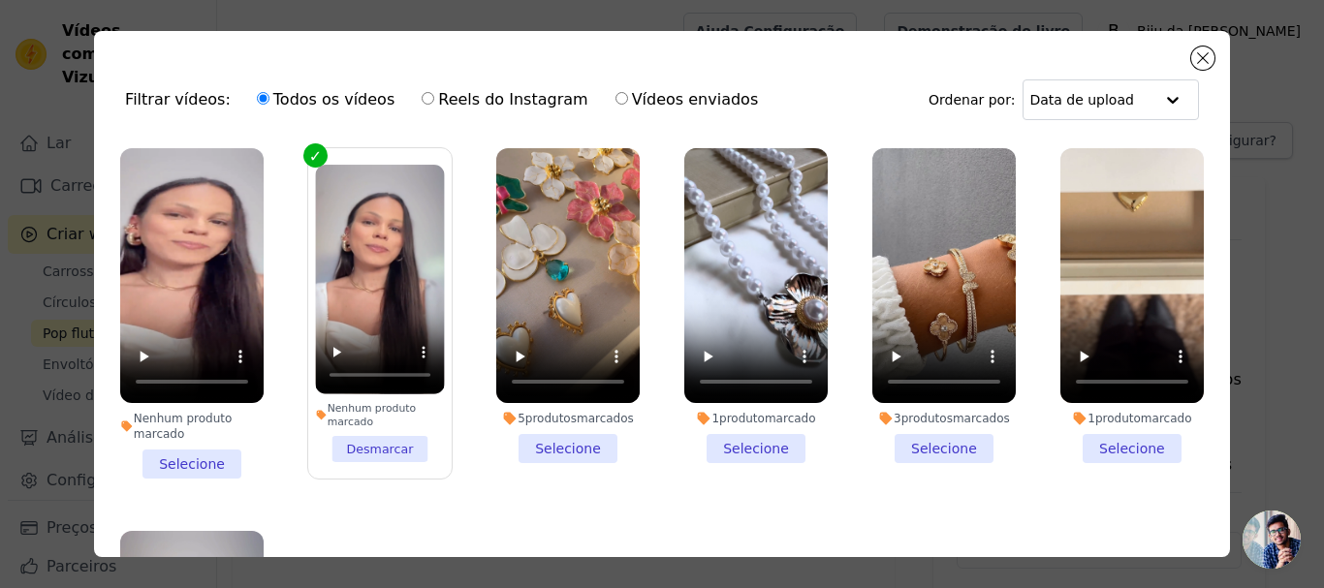
click at [204, 455] on li "Nenhum produto marcado Selecione" at bounding box center [191, 313] width 143 height 330
click at [0, 0] on input "Nenhum produto marcado Selecione" at bounding box center [0, 0] width 0 height 0
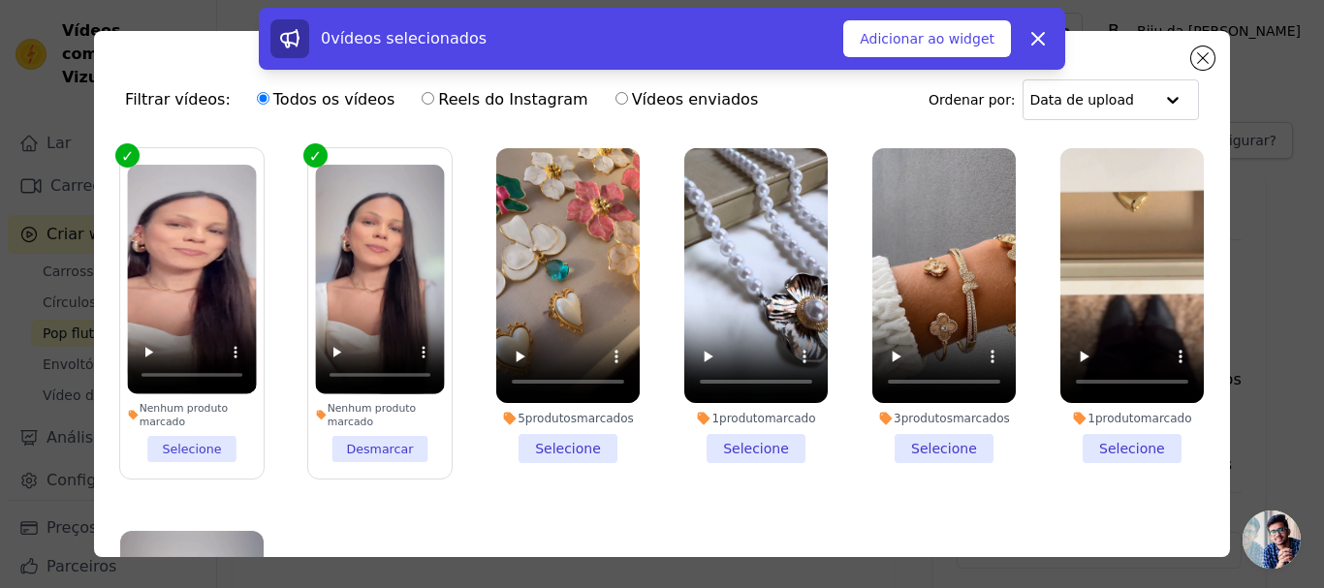
click at [372, 442] on li "Nenhum produto marcado Desmarcar" at bounding box center [379, 313] width 129 height 297
click at [0, 0] on input "Nenhum produto marcado Desmarcar" at bounding box center [0, 0] width 0 height 0
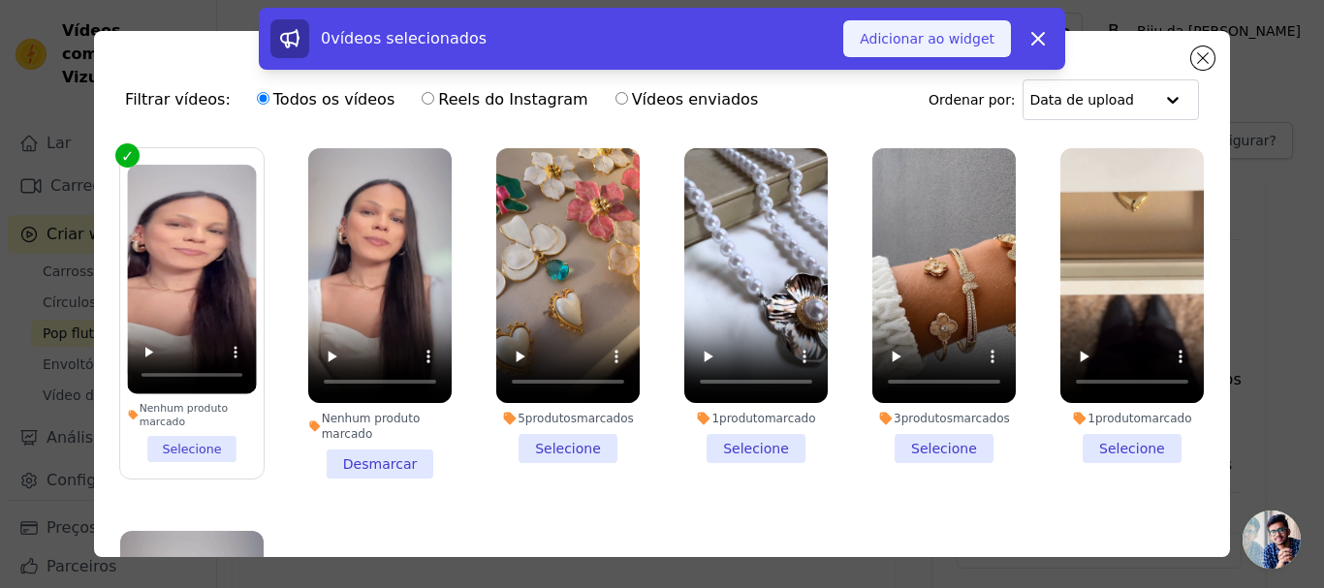
click at [942, 27] on button "Adicionar ao widget" at bounding box center [927, 38] width 168 height 37
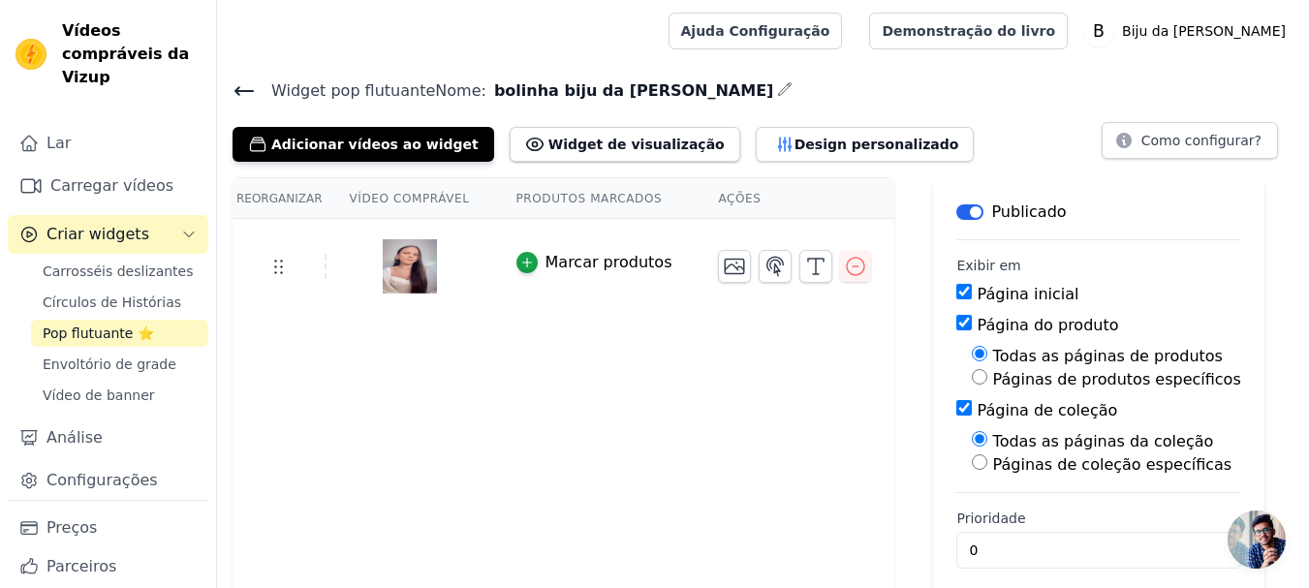
click at [718, 198] on font "Ações" at bounding box center [739, 199] width 43 height 14
click at [723, 268] on icon "button" at bounding box center [734, 266] width 23 height 23
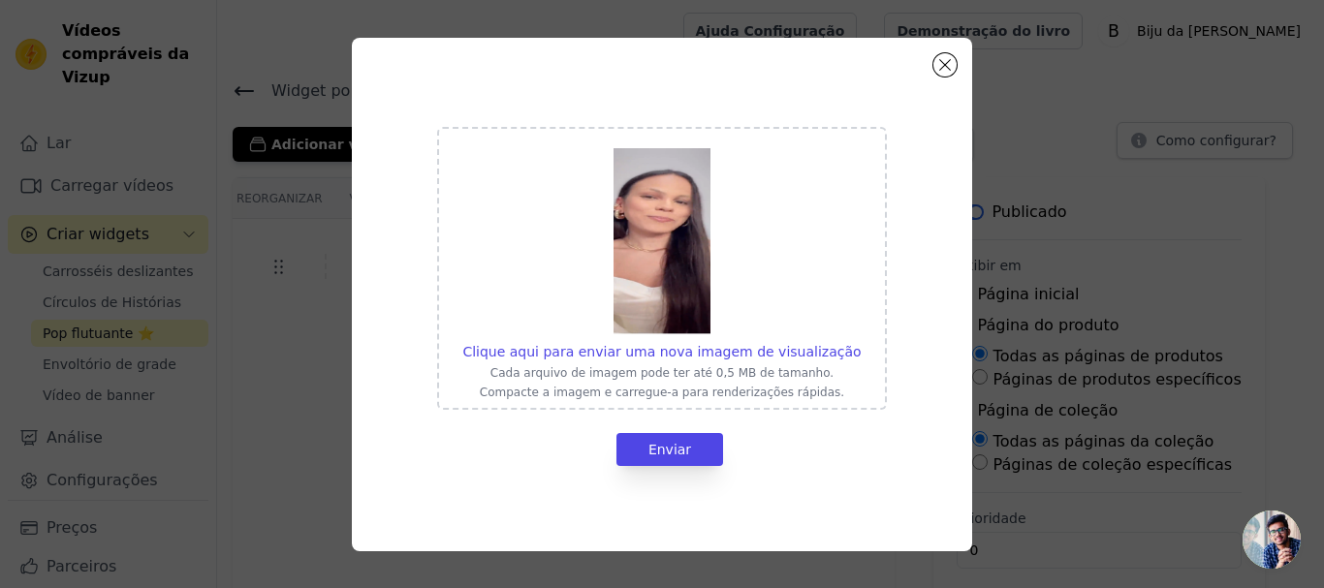
click at [658, 276] on img at bounding box center [661, 241] width 97 height 186
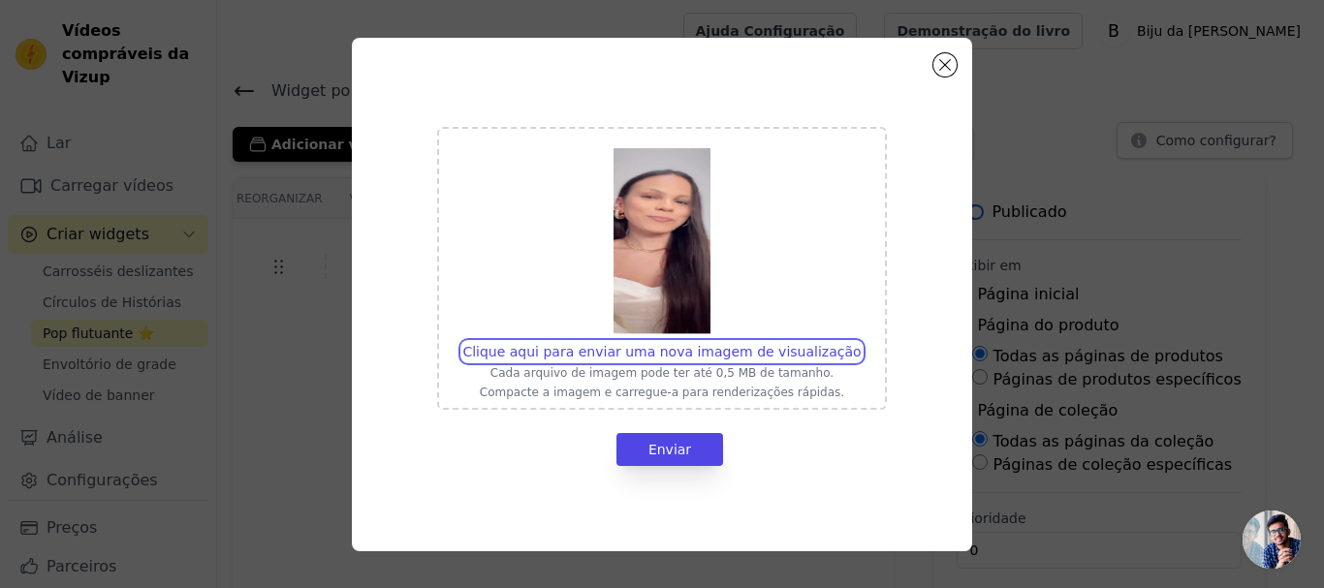
click at [860, 341] on input "Clique aqui para enviar uma nova imagem de visualização Cada arquivo de imagem …" at bounding box center [860, 341] width 1 height 1
type input "C:\fakepath\WhatsApp Image [DATE] 17.07.36.jpeg"
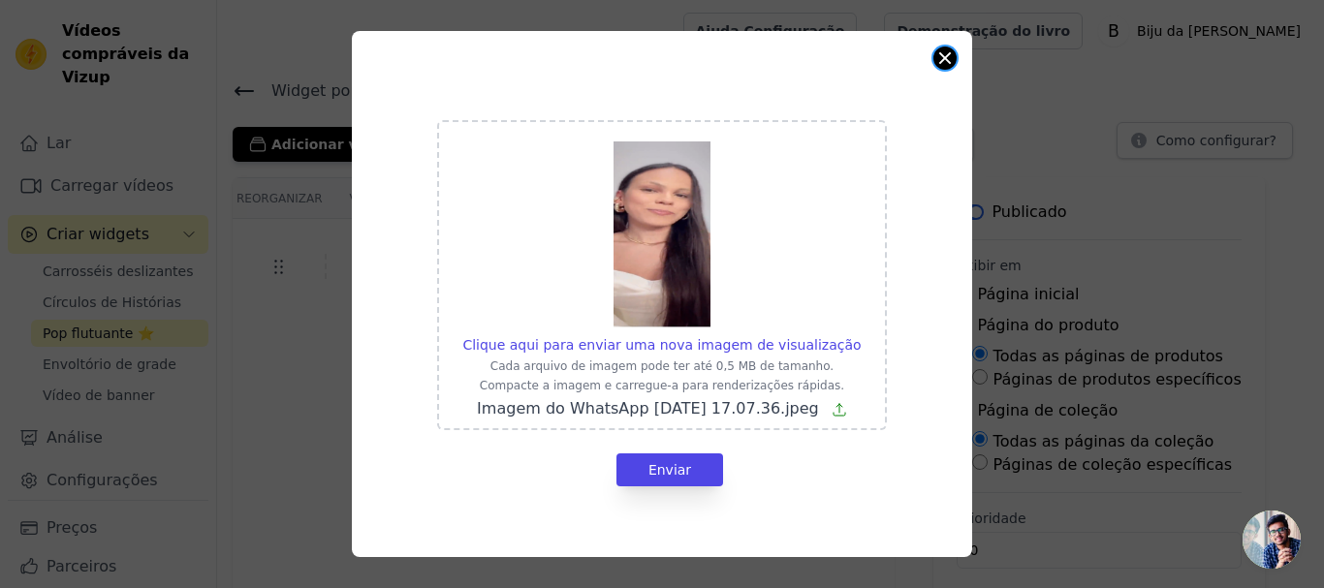
click at [944, 57] on button "Fechar modal" at bounding box center [944, 58] width 23 height 23
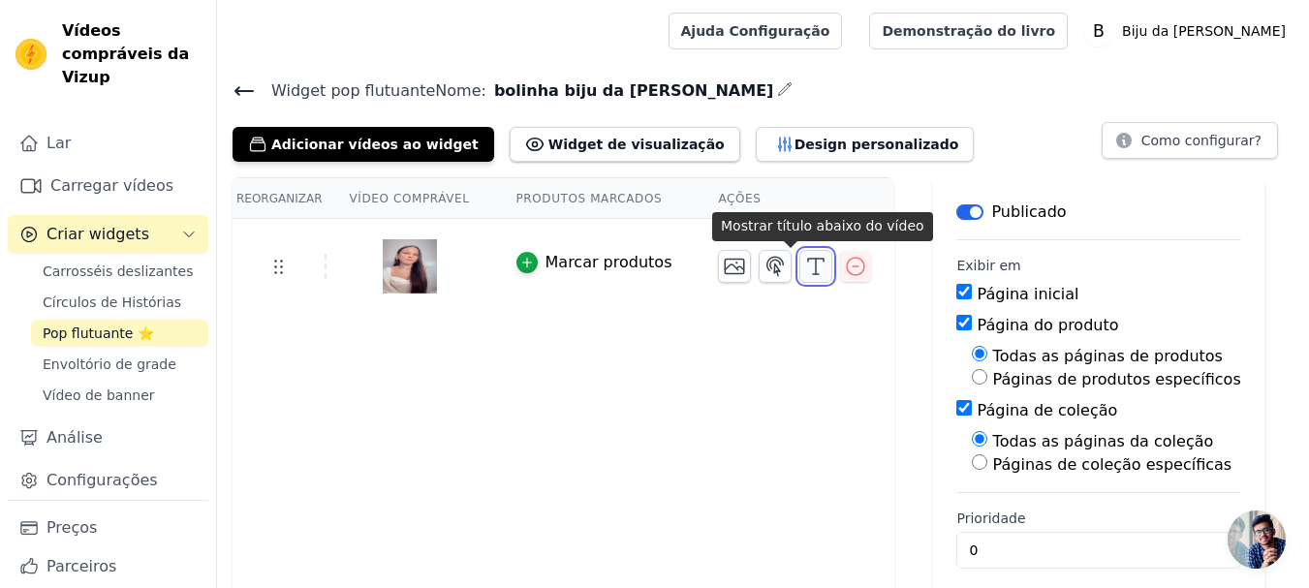
click at [816, 267] on line "button" at bounding box center [816, 267] width 0 height 16
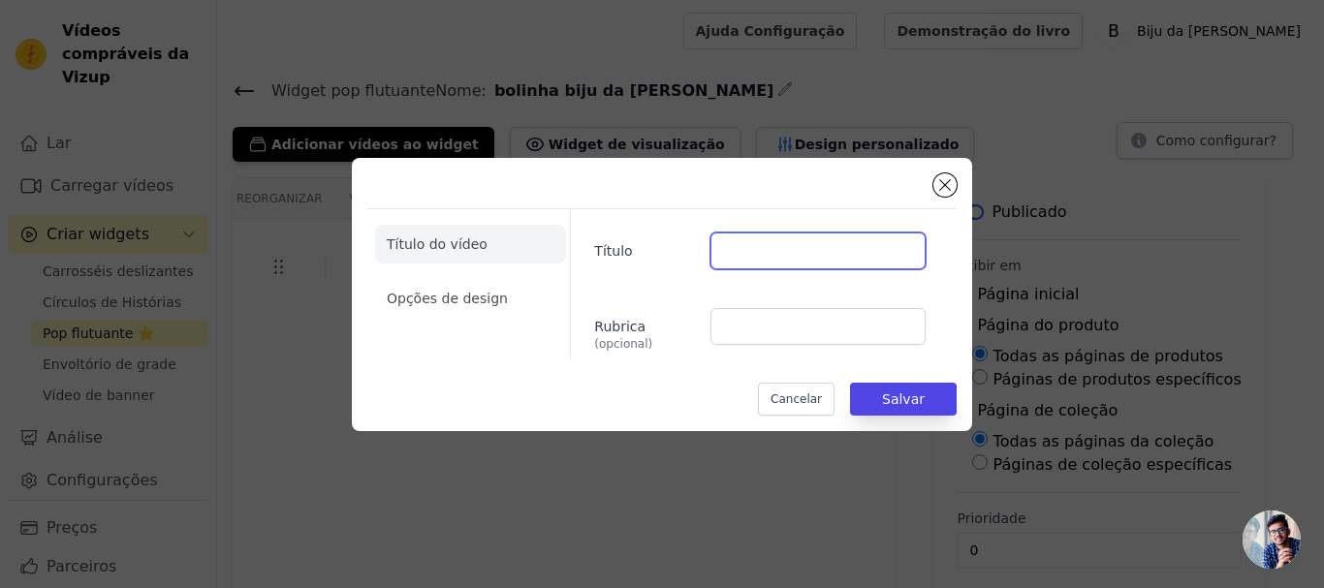
click at [778, 246] on input "Título" at bounding box center [817, 251] width 215 height 37
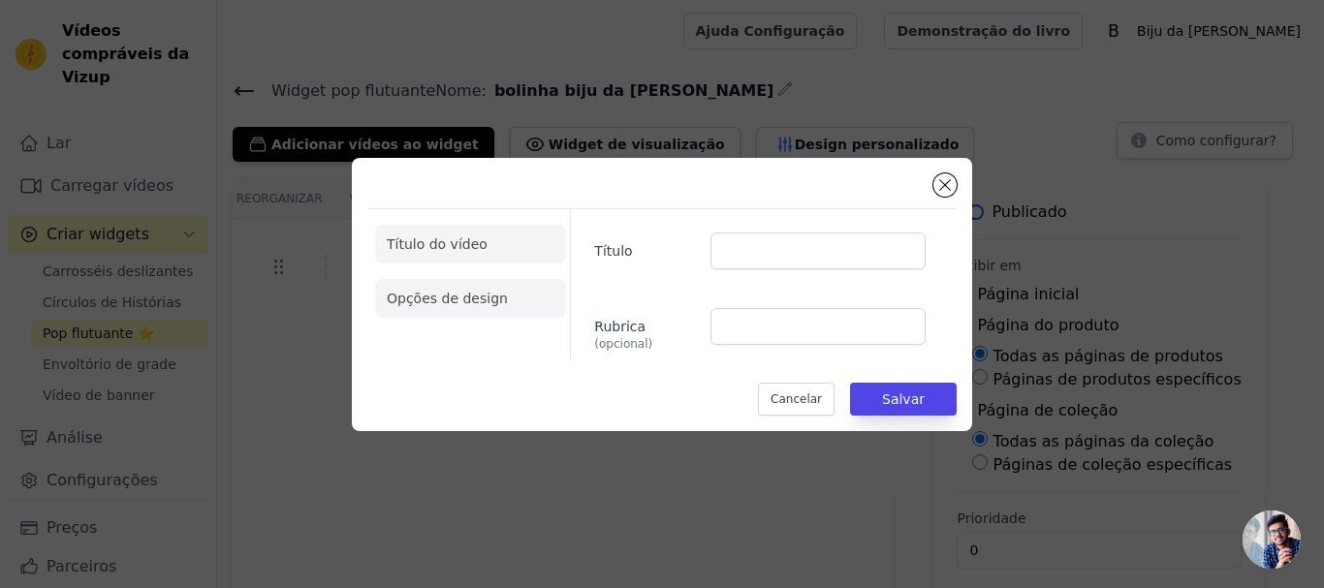
click at [487, 305] on font "Opções de design" at bounding box center [447, 299] width 121 height 16
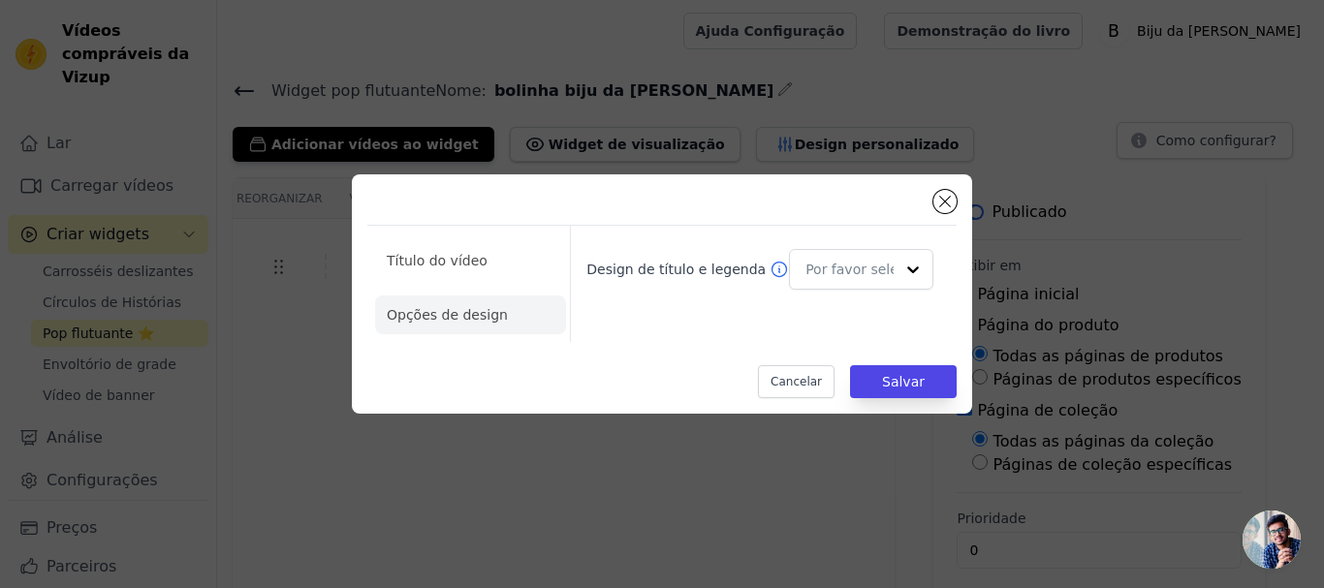
click at [769, 266] on icon at bounding box center [778, 269] width 19 height 19
click at [909, 268] on div at bounding box center [911, 270] width 39 height 39
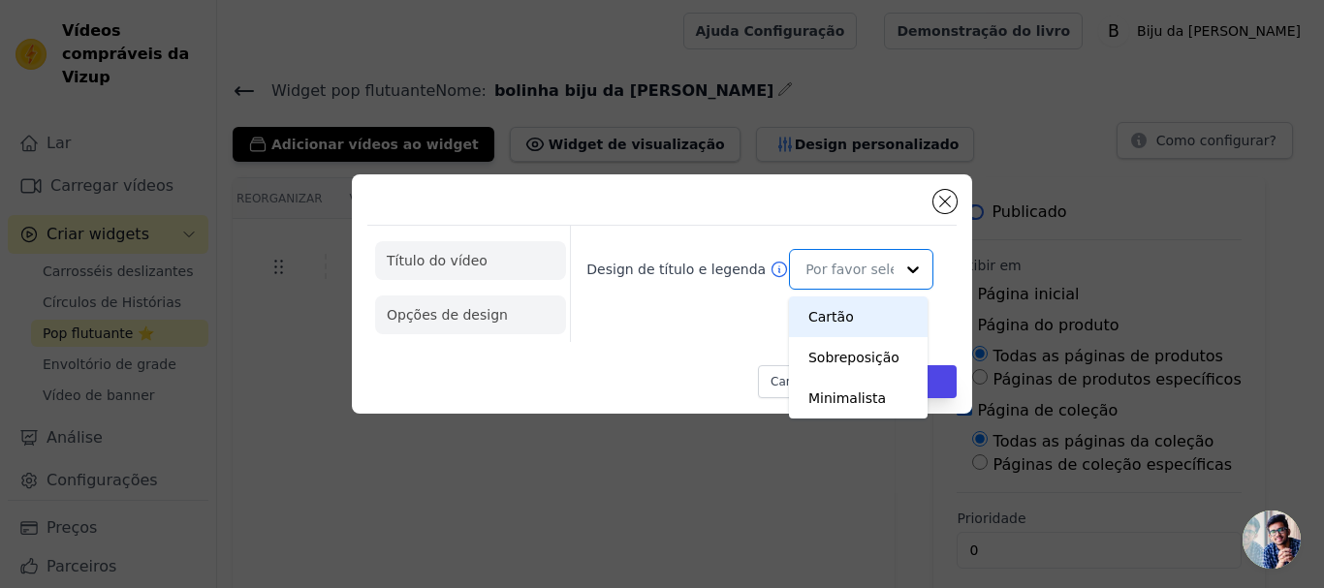
click at [422, 253] on font "Título do vídeo" at bounding box center [437, 261] width 101 height 16
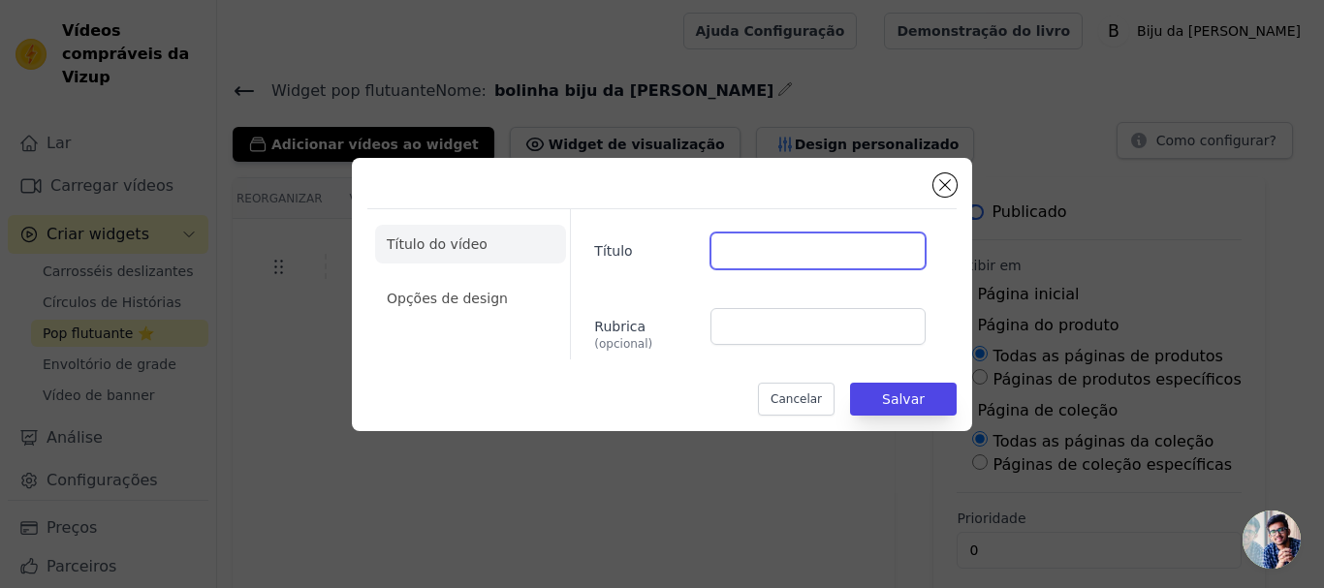
click at [758, 249] on input "Título" at bounding box center [817, 251] width 215 height 37
type input "[PERSON_NAME]"
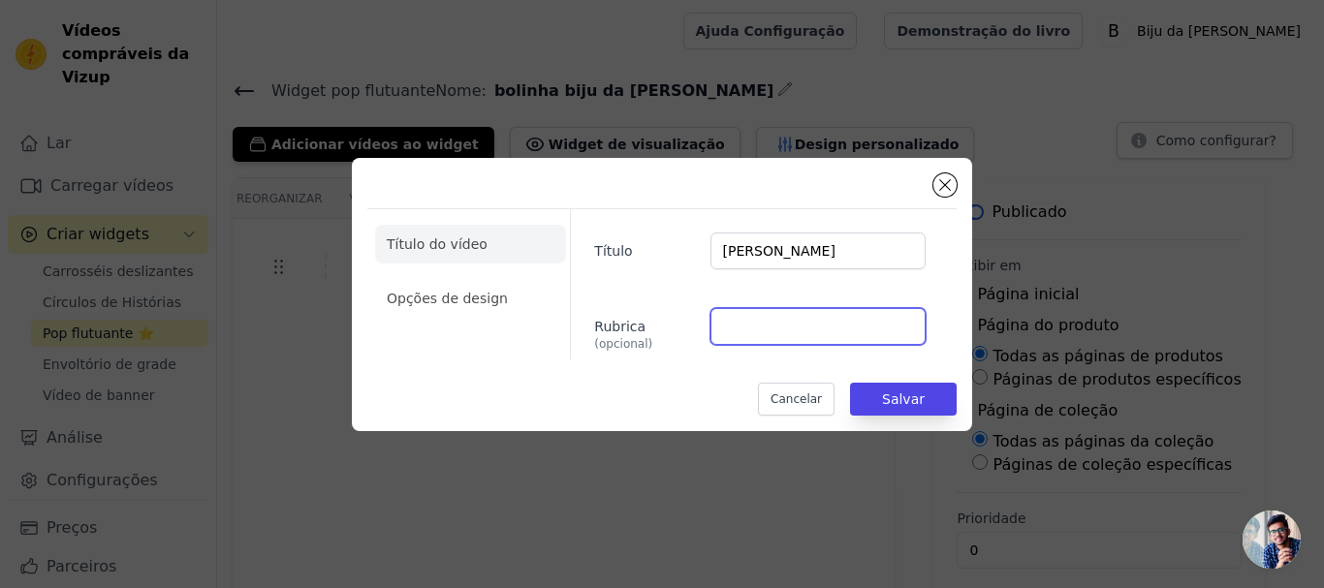
click at [743, 317] on input "Rubrica (opcional)" at bounding box center [817, 326] width 215 height 37
type input "BF"
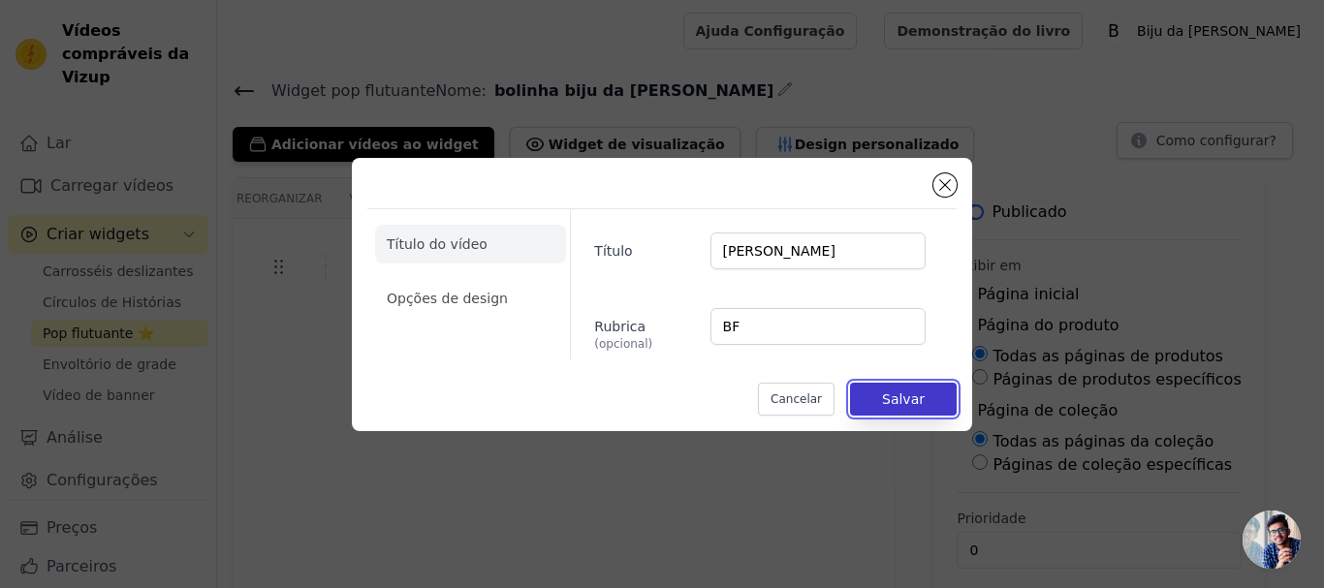
click at [914, 403] on font "Salvar" at bounding box center [903, 399] width 43 height 16
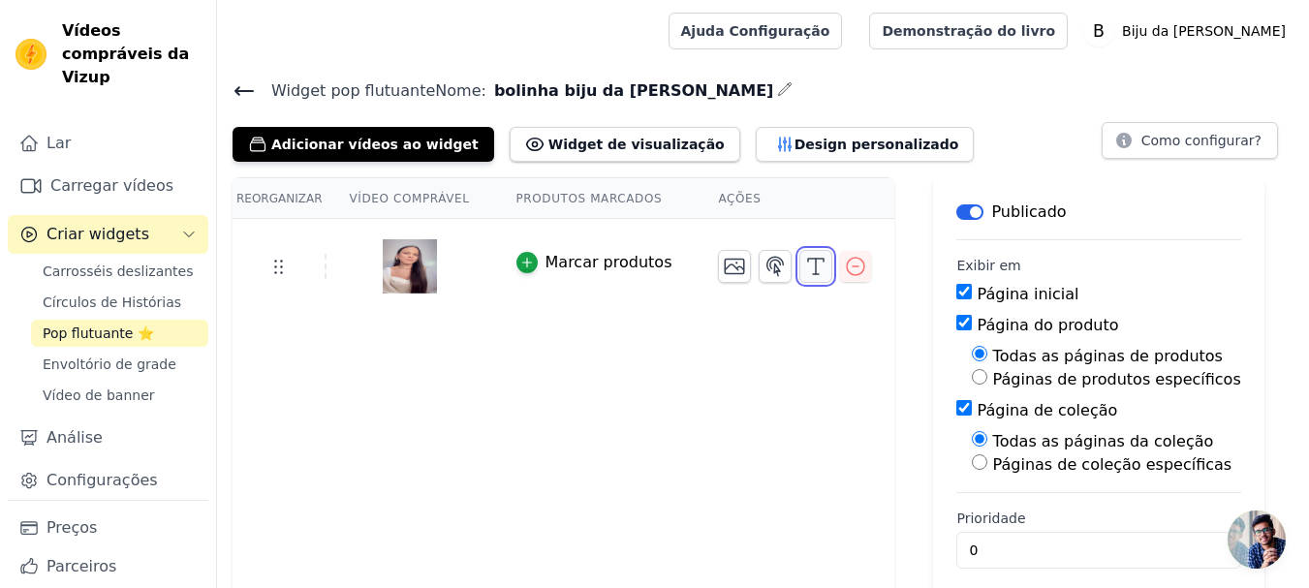
click at [804, 264] on icon "button" at bounding box center [815, 266] width 23 height 23
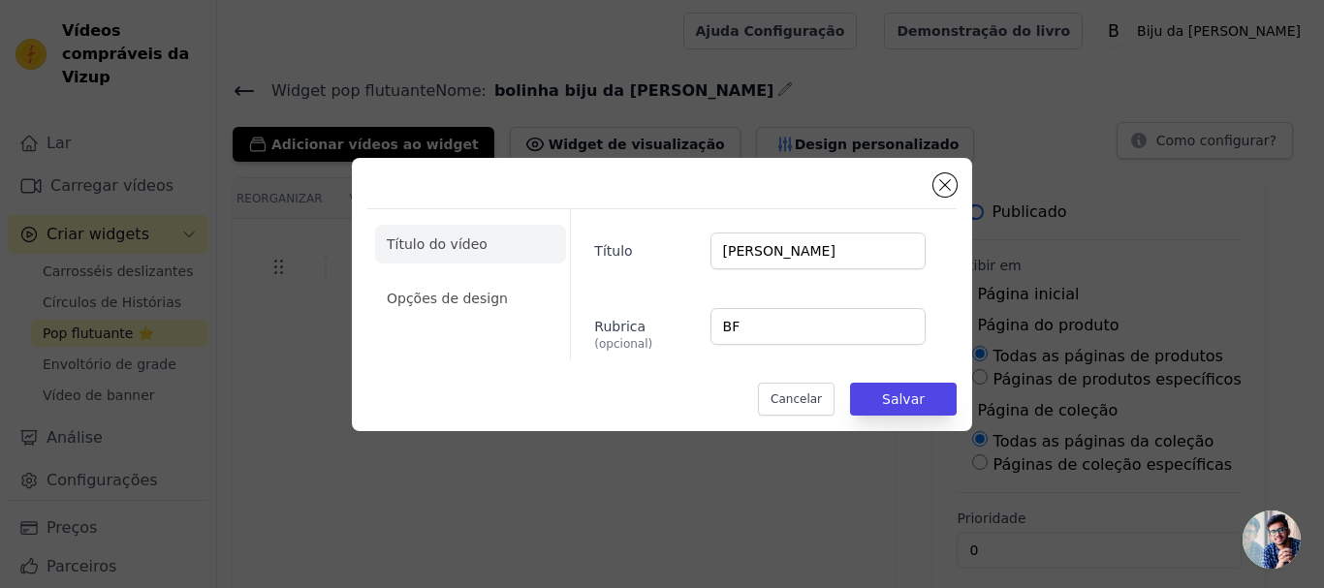
click at [896, 118] on div "Título do vídeo Opções de design Título [PERSON_NAME] (opcional) BF Cancelar Sa…" at bounding box center [662, 294] width 1324 height 588
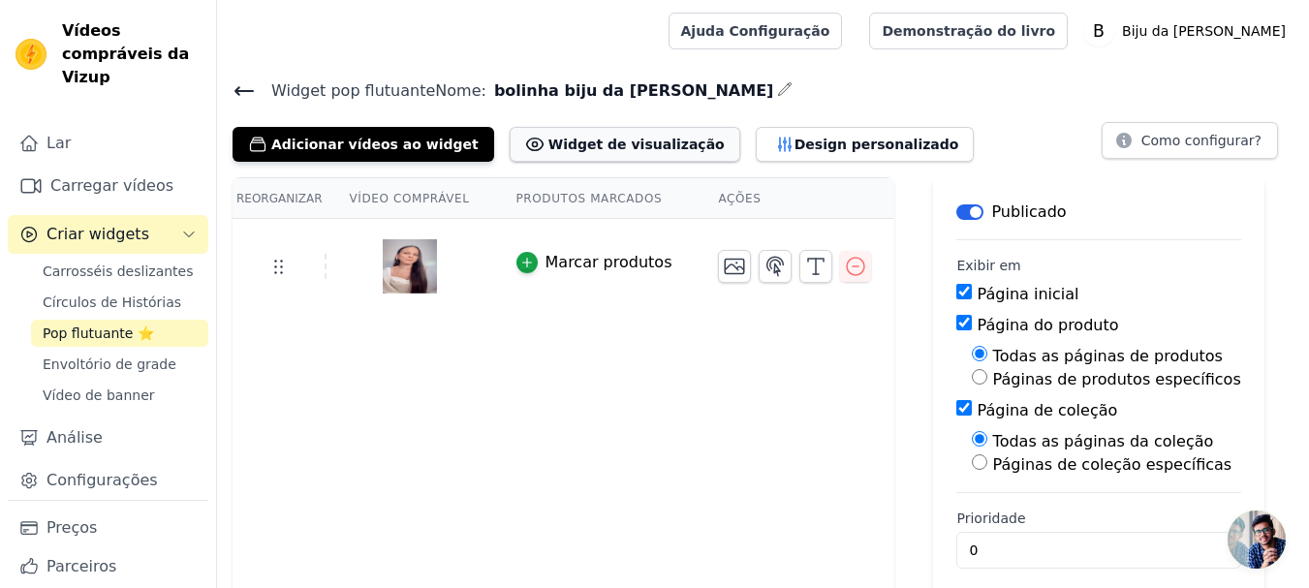
click at [596, 147] on font "Widget de visualização" at bounding box center [636, 145] width 176 height 16
click at [763, 130] on button "Design personalizado" at bounding box center [865, 144] width 219 height 35
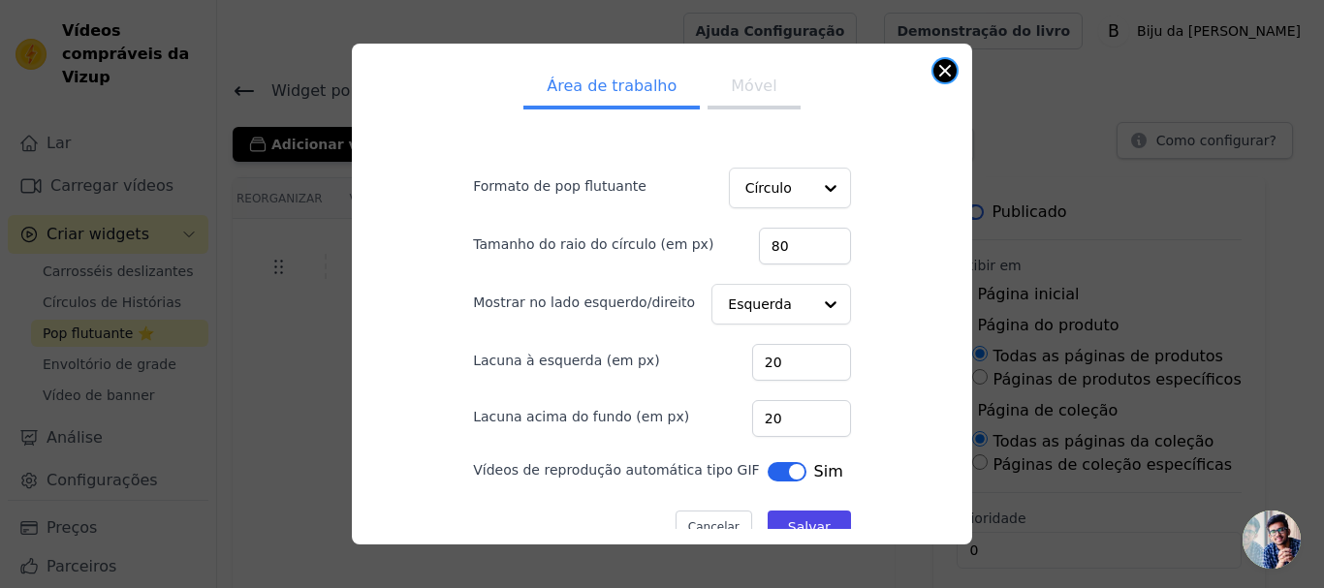
click at [947, 71] on button "Fechar modal" at bounding box center [944, 70] width 23 height 23
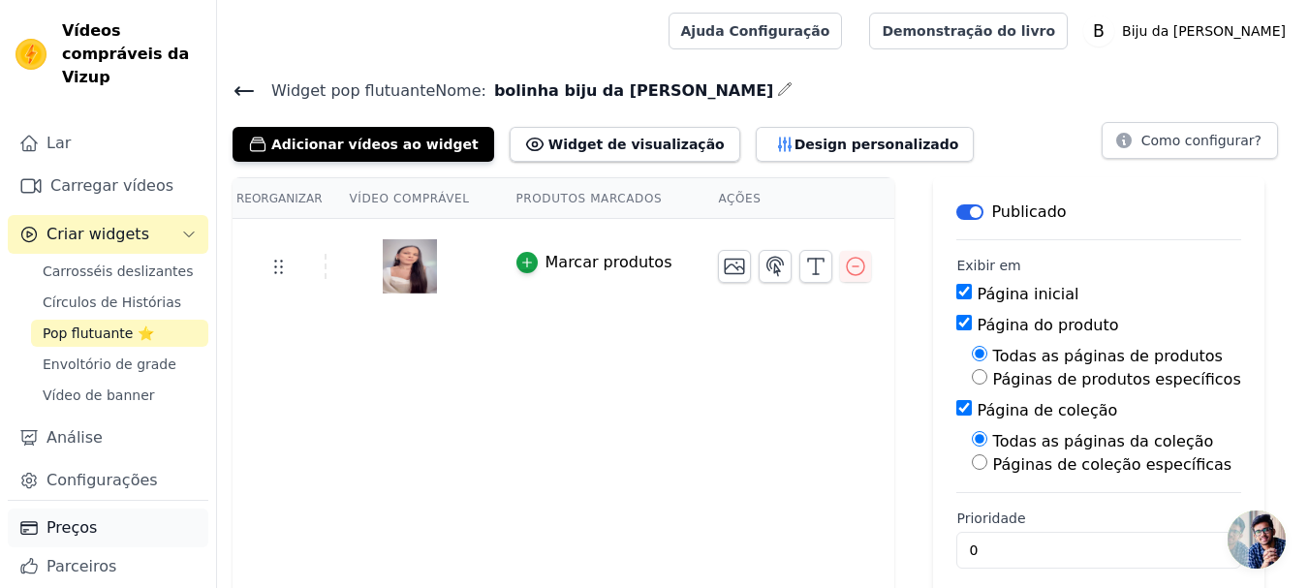
click at [74, 536] on font "Preços" at bounding box center [72, 527] width 50 height 18
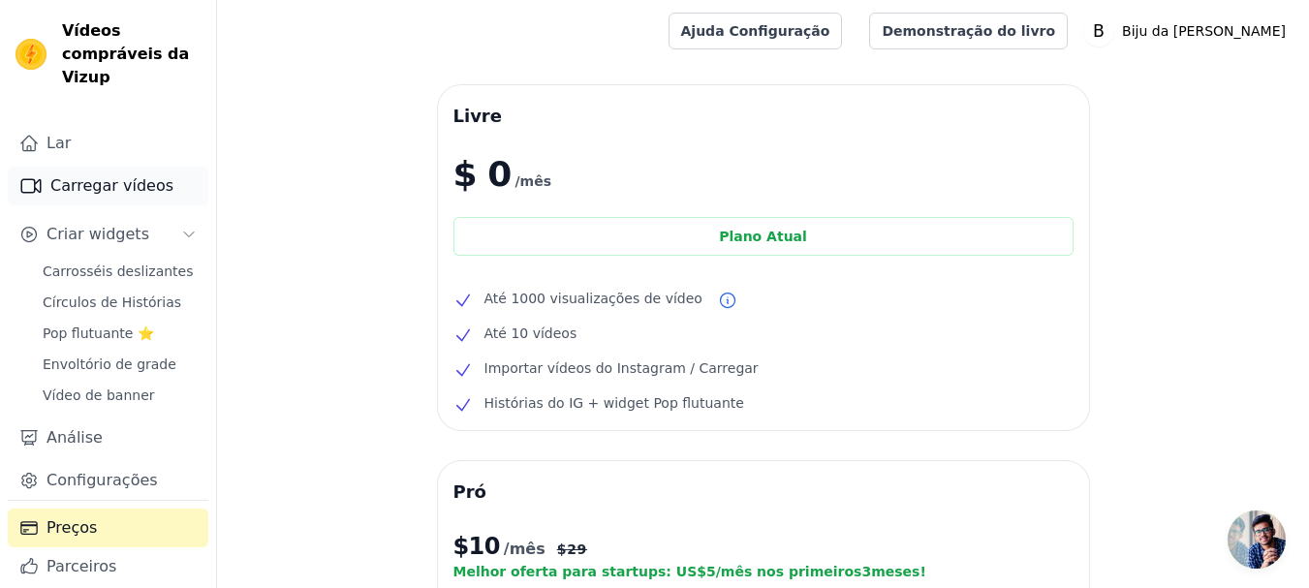
click at [99, 183] on font "Carregar vídeos" at bounding box center [111, 185] width 123 height 18
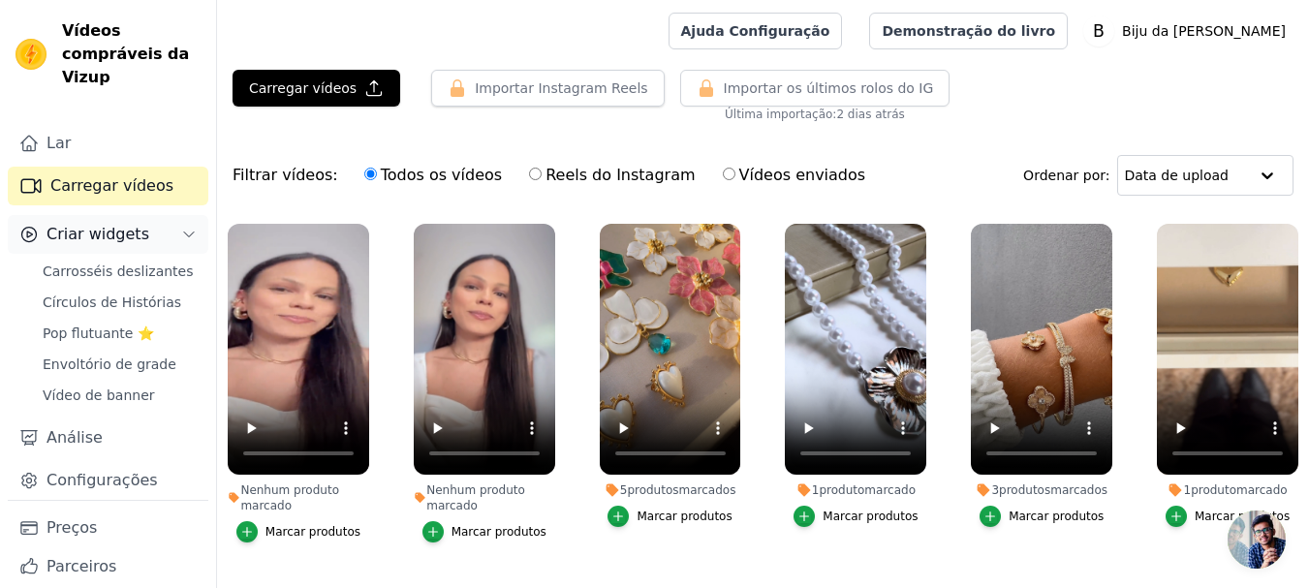
click at [77, 234] on font "Criar widgets" at bounding box center [98, 234] width 103 height 18
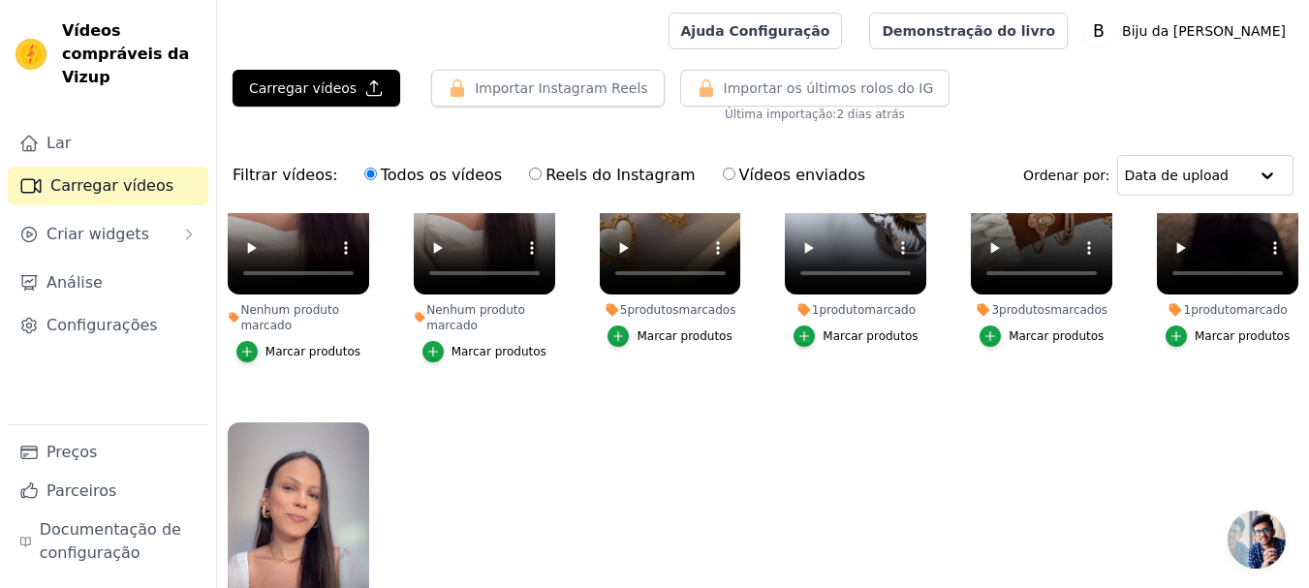
scroll to position [194, 0]
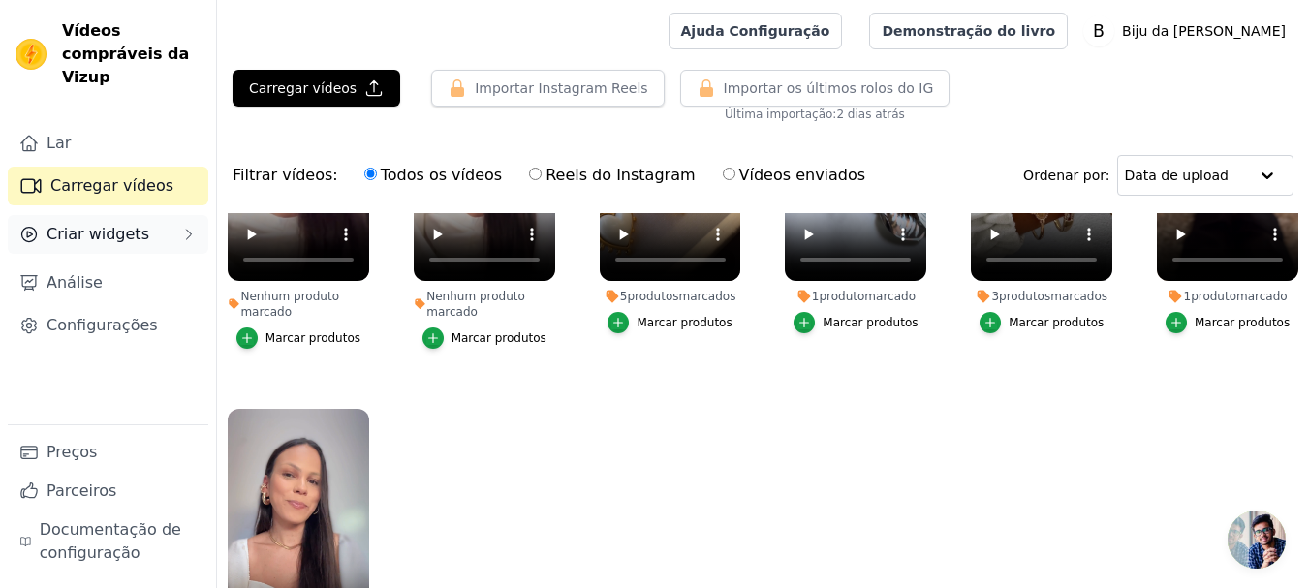
click at [122, 225] on font "Criar widgets" at bounding box center [98, 234] width 103 height 18
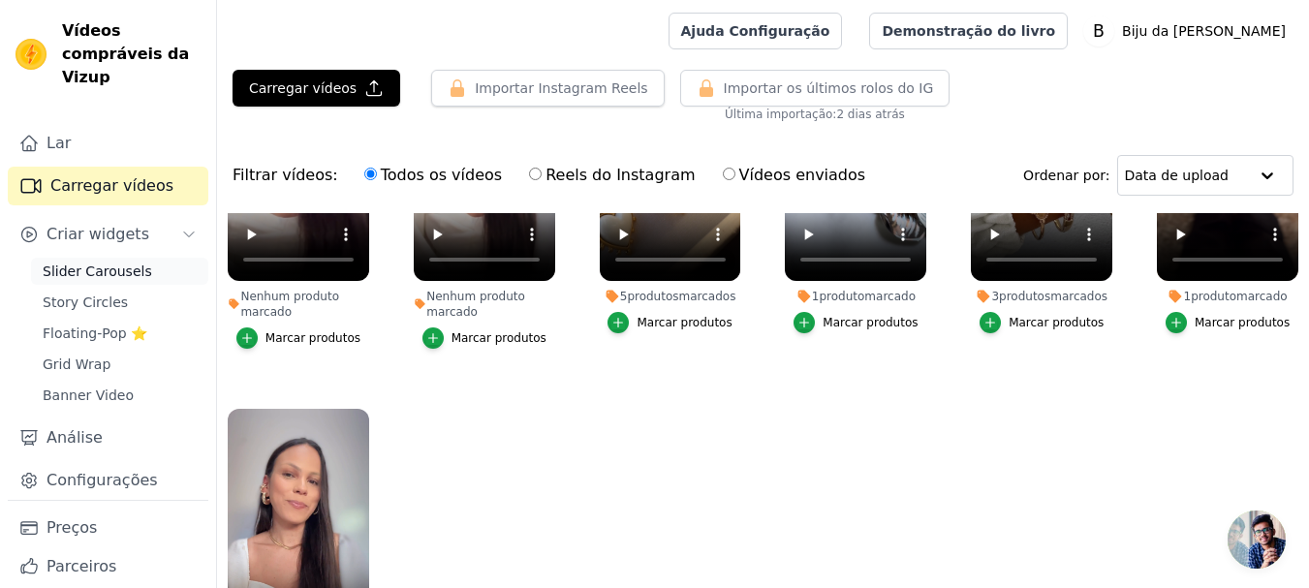
click at [111, 275] on span "Slider Carousels" at bounding box center [97, 271] width 109 height 19
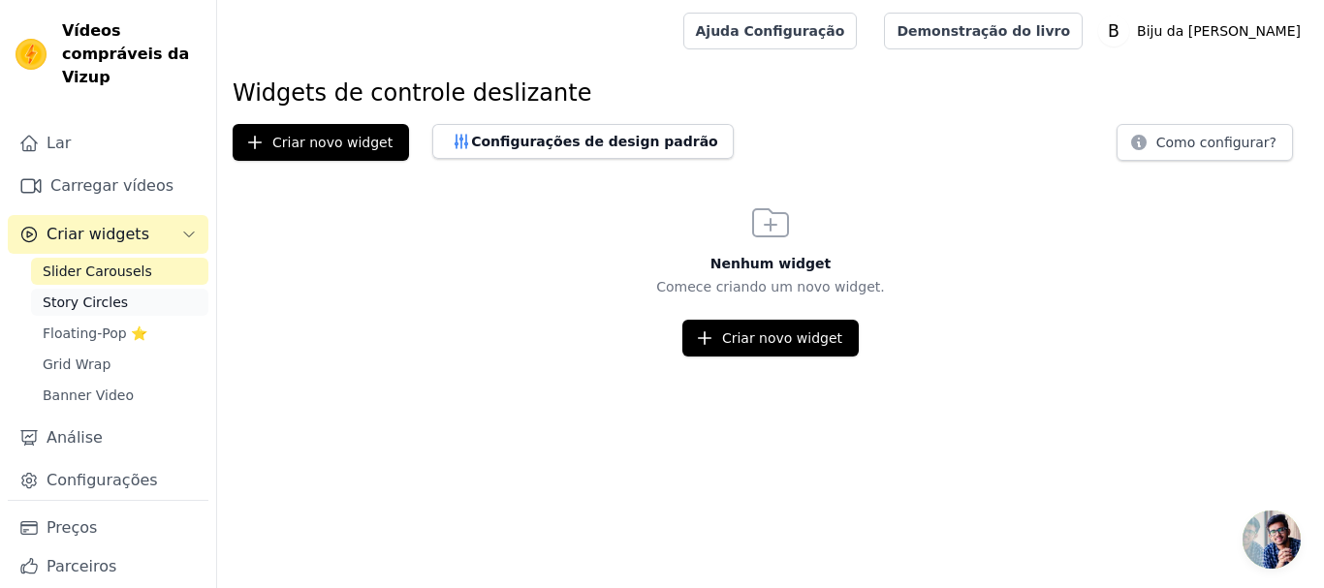
click at [74, 301] on span "Story Circles" at bounding box center [85, 302] width 85 height 19
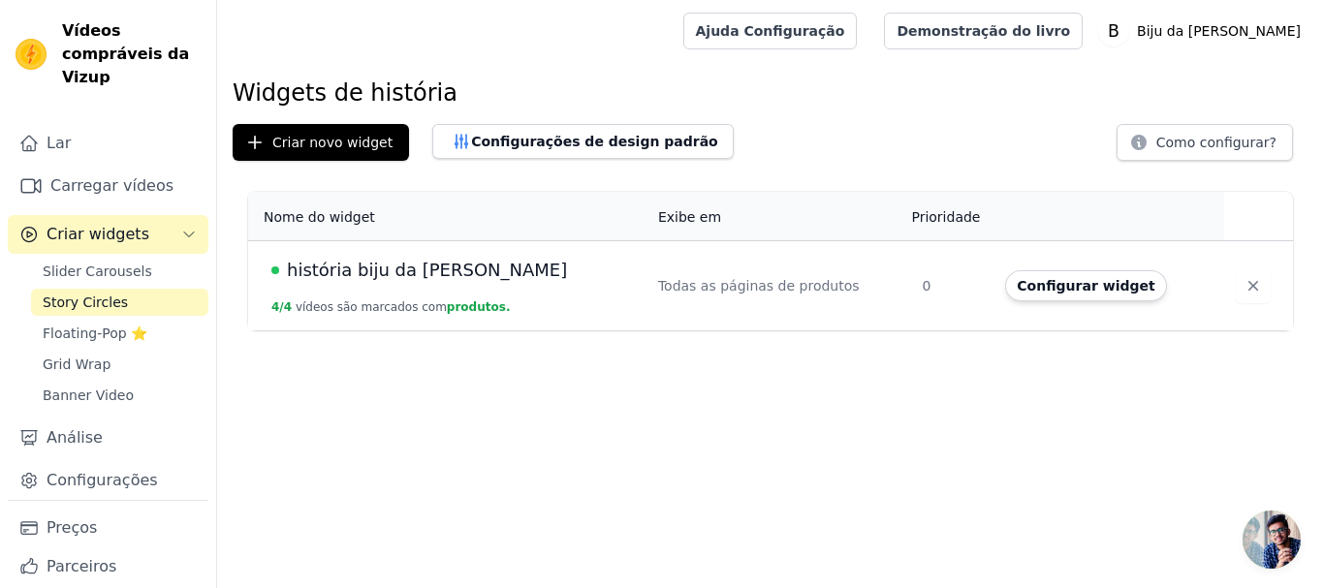
click at [347, 263] on font "história biju da [PERSON_NAME]" at bounding box center [427, 270] width 280 height 20
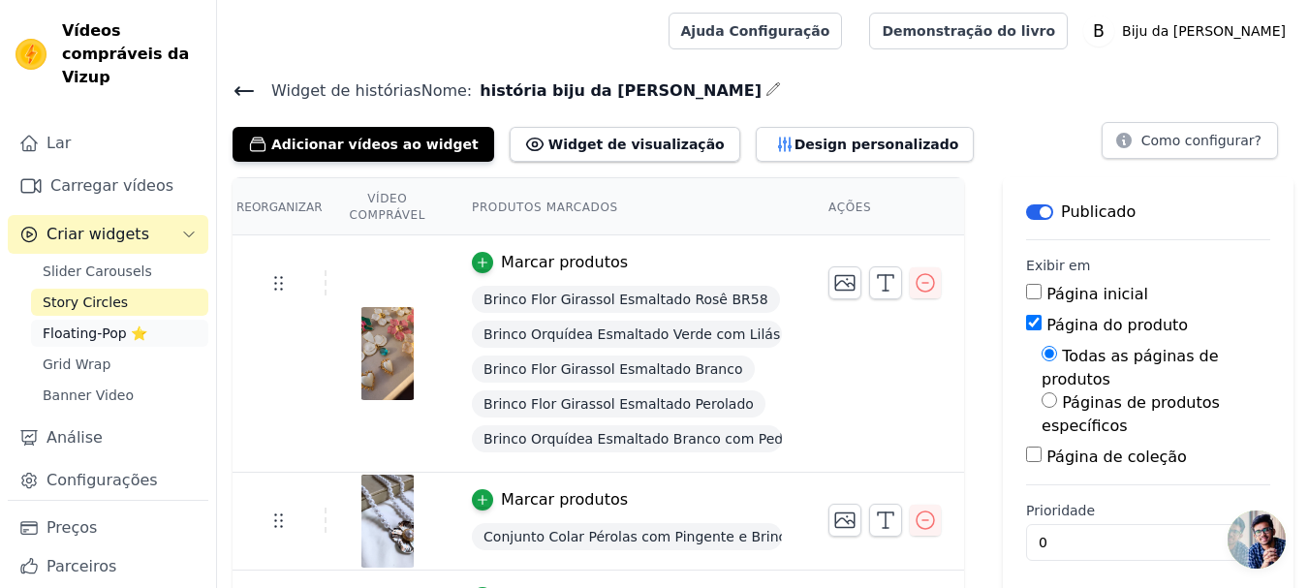
click at [76, 330] on span "Floating-Pop ⭐" at bounding box center [95, 333] width 105 height 19
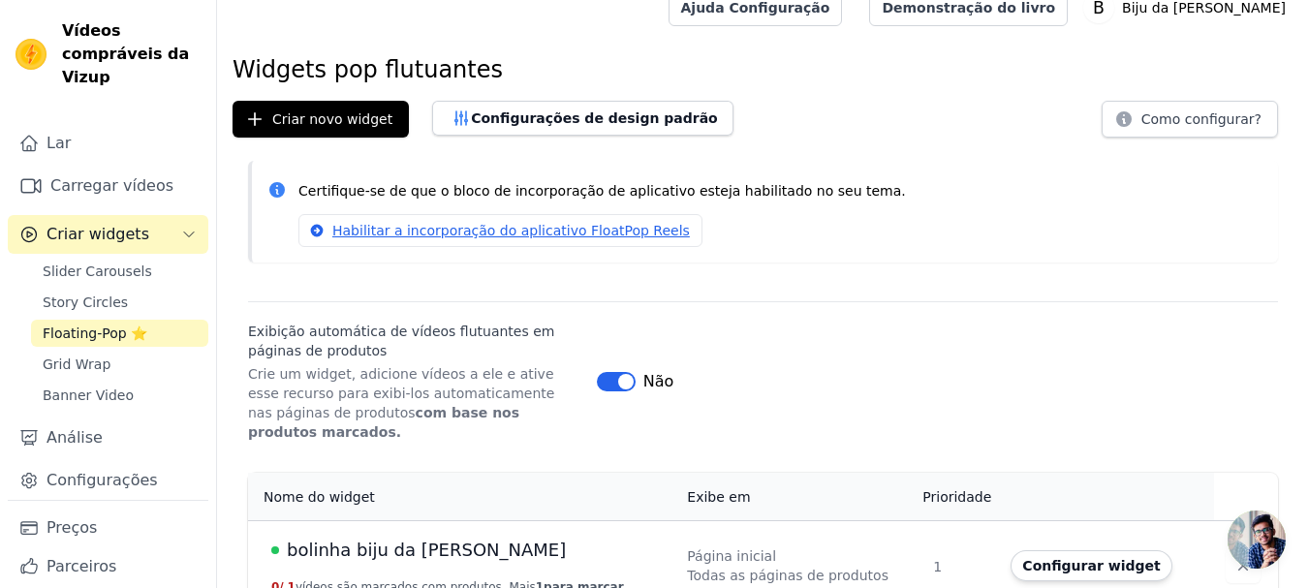
scroll to position [35, 0]
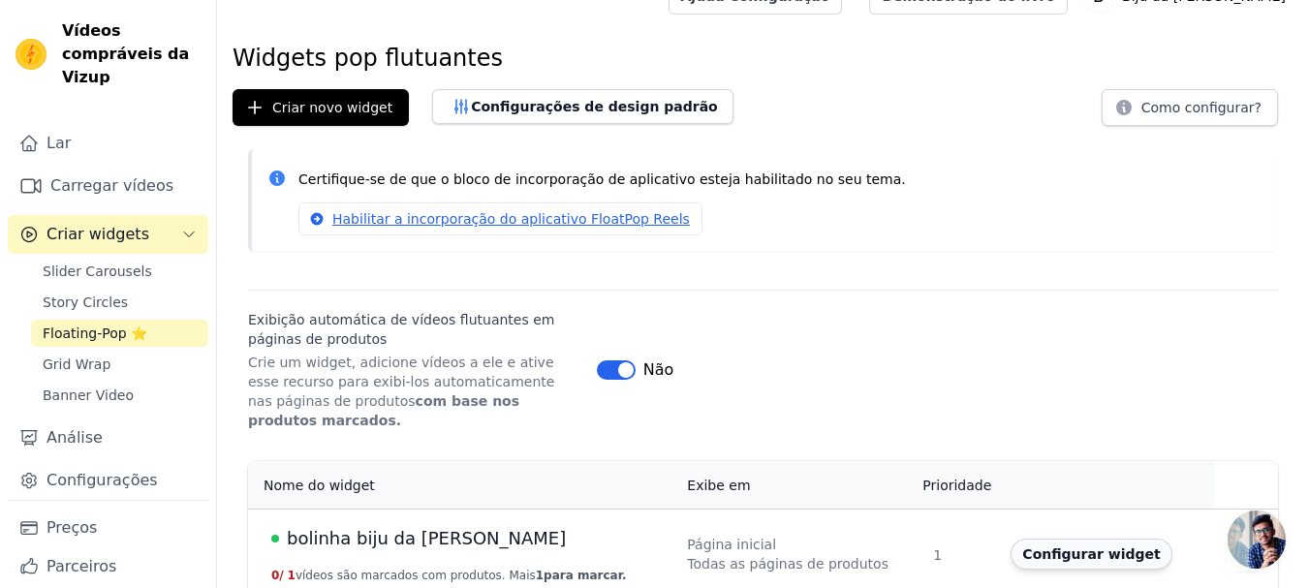
click at [1077, 546] on font "Configurar widget" at bounding box center [1091, 554] width 138 height 16
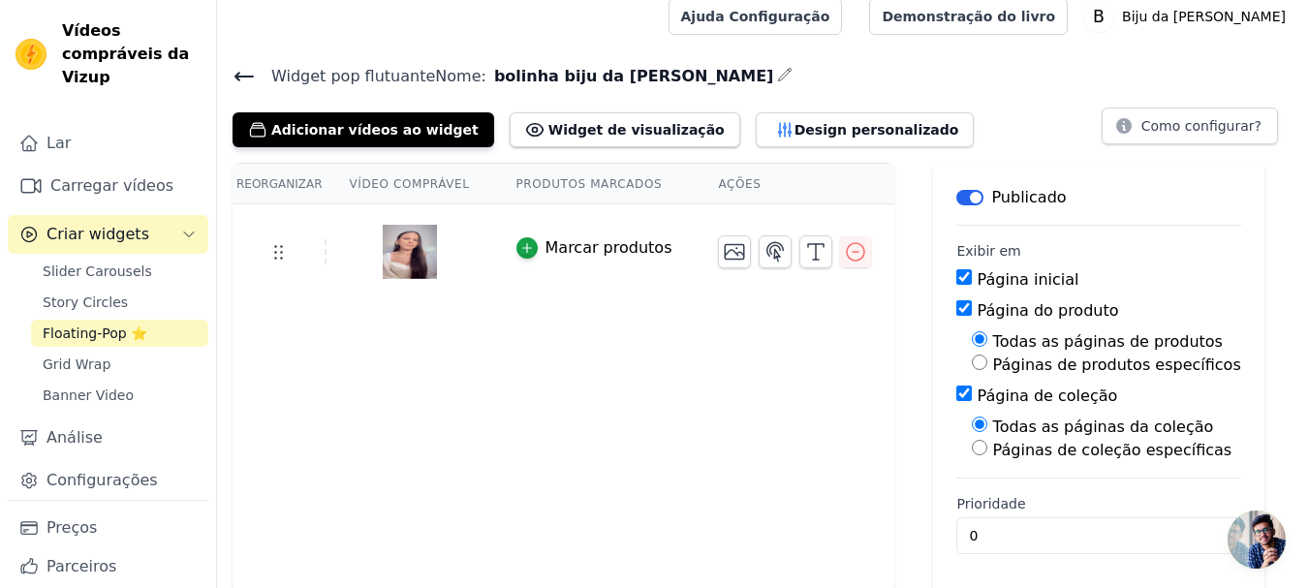
scroll to position [18, 0]
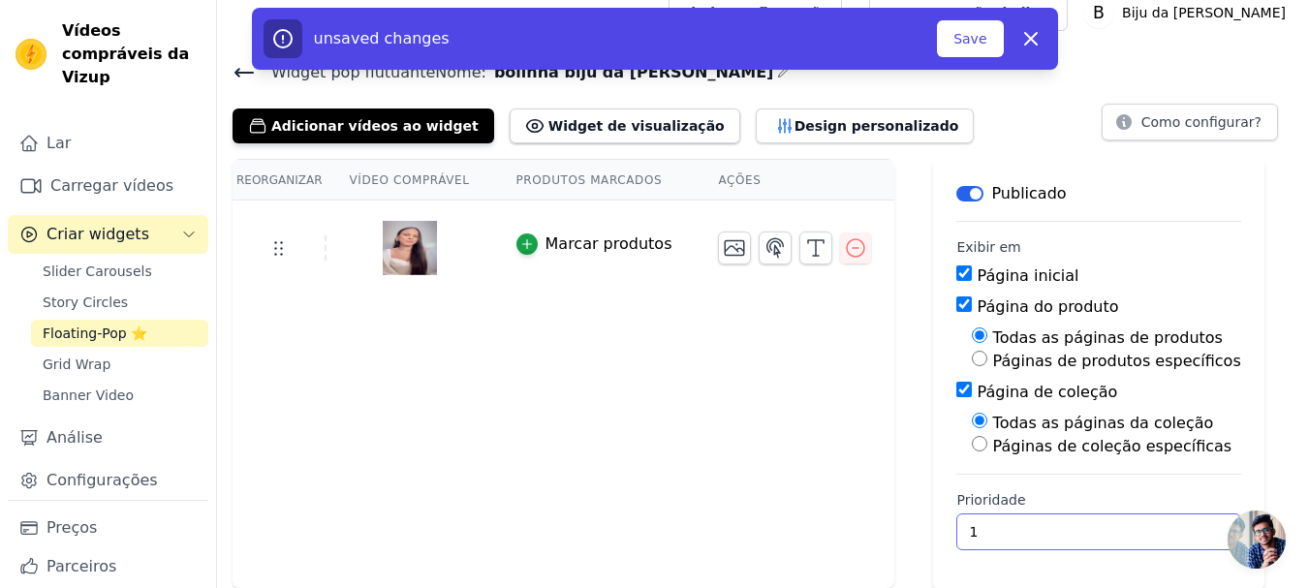
type input "1"
click at [1136, 525] on input "1" at bounding box center [1098, 532] width 284 height 37
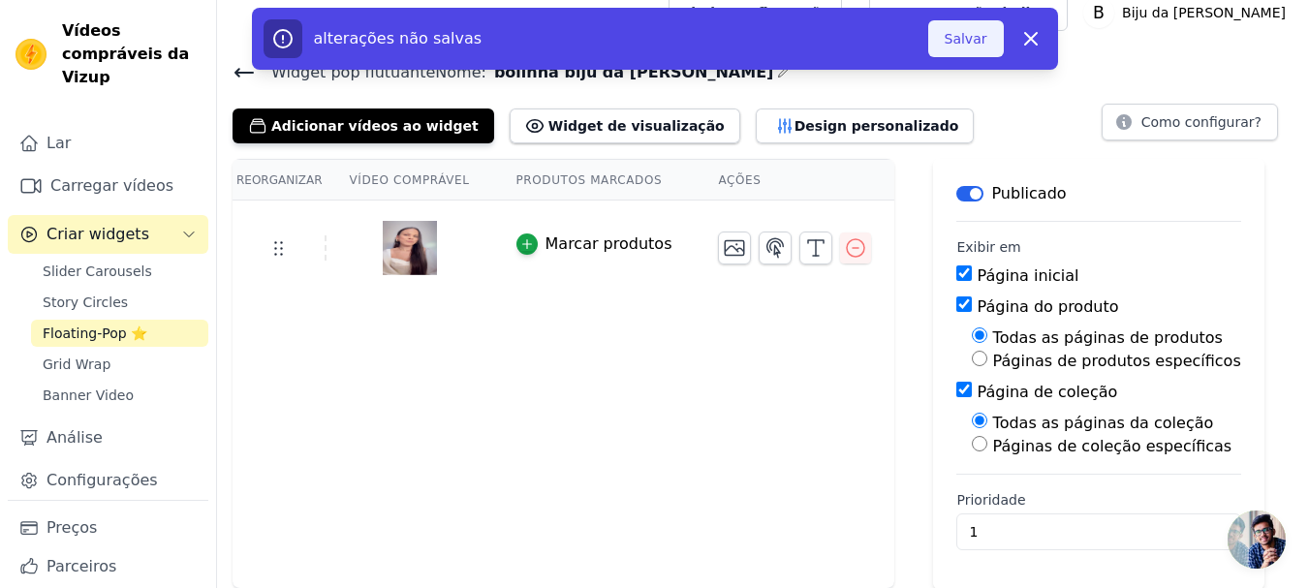
click at [968, 39] on font "Salvar" at bounding box center [966, 39] width 43 height 16
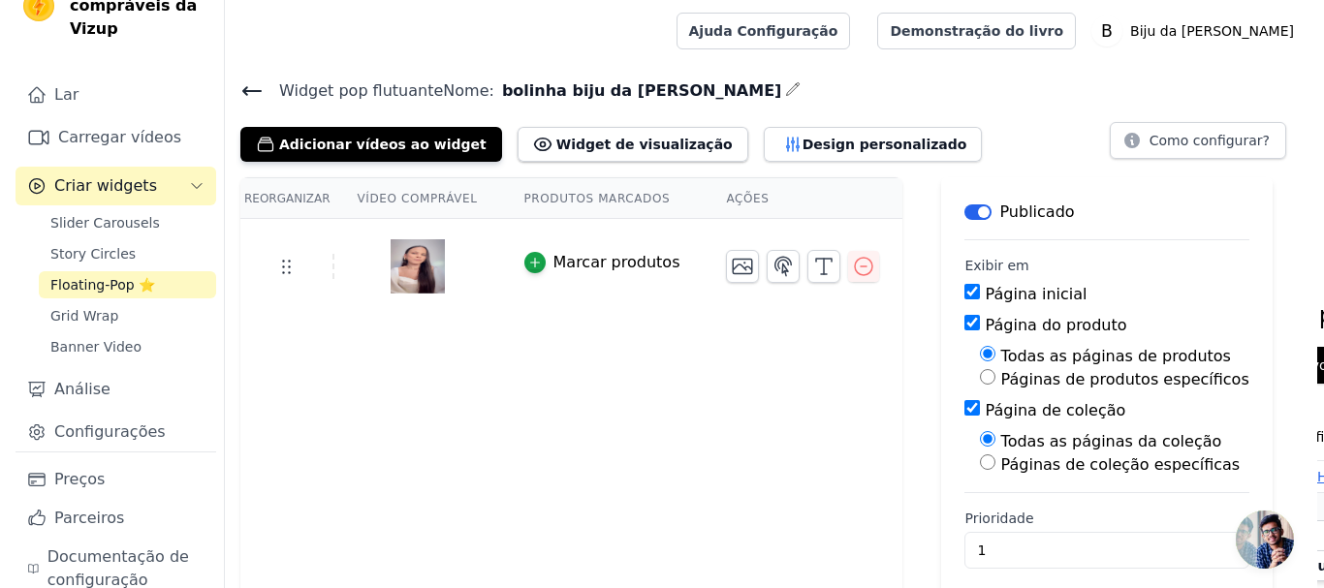
scroll to position [76, 0]
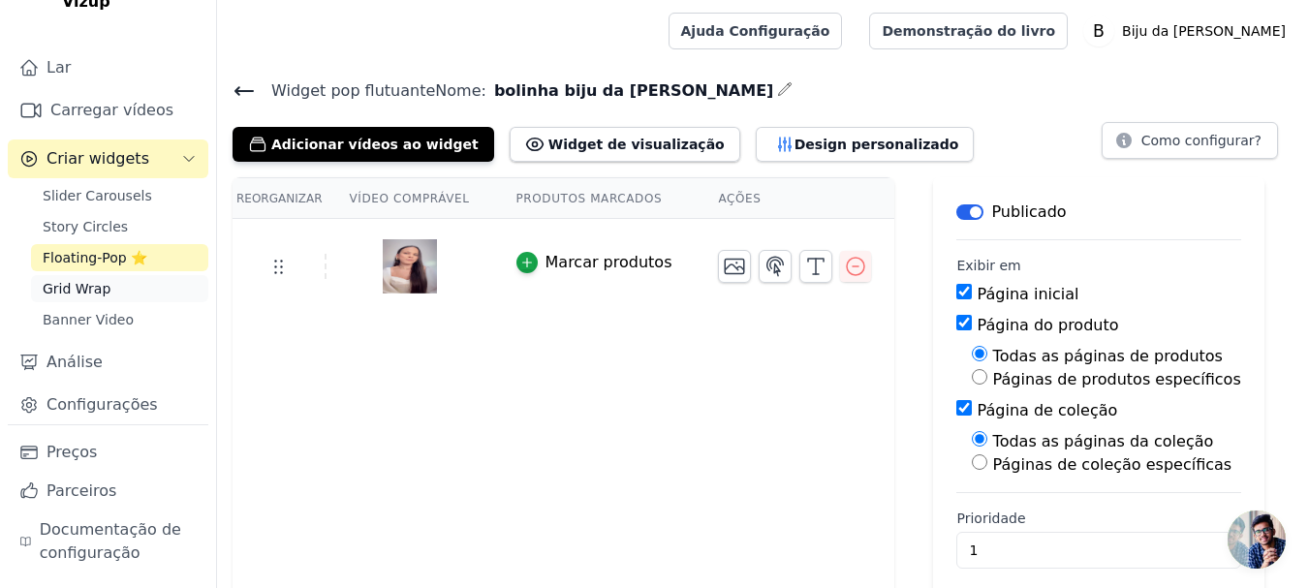
click at [64, 287] on span "Grid Wrap" at bounding box center [77, 288] width 68 height 19
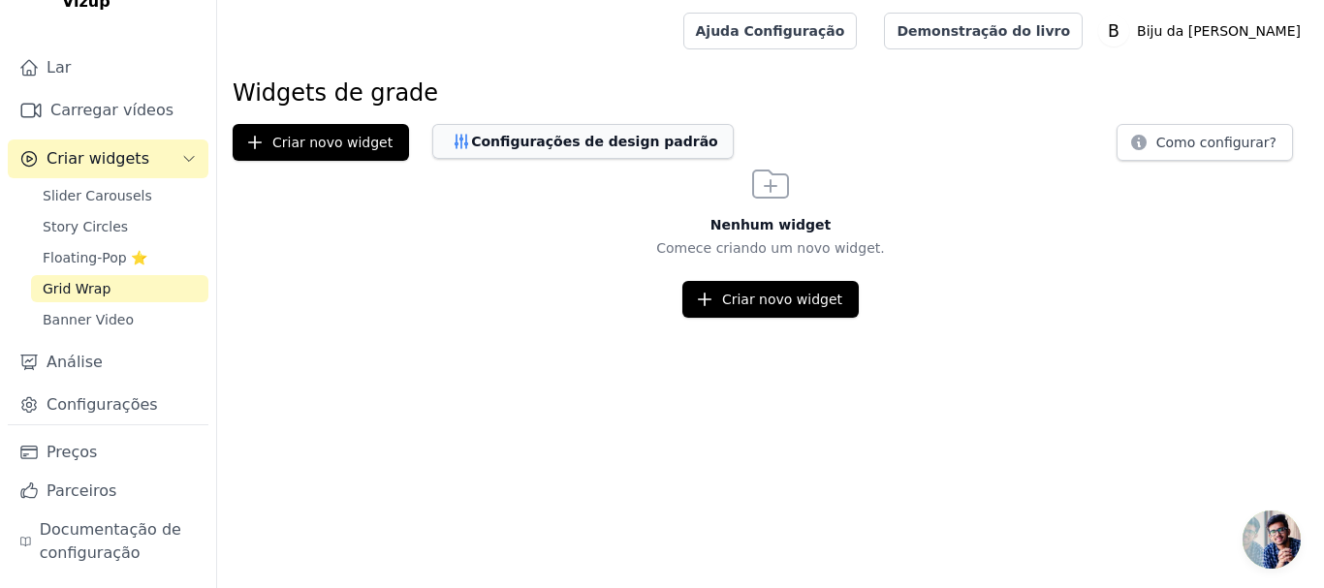
click at [539, 139] on font "Configurações de design padrão" at bounding box center [594, 142] width 247 height 16
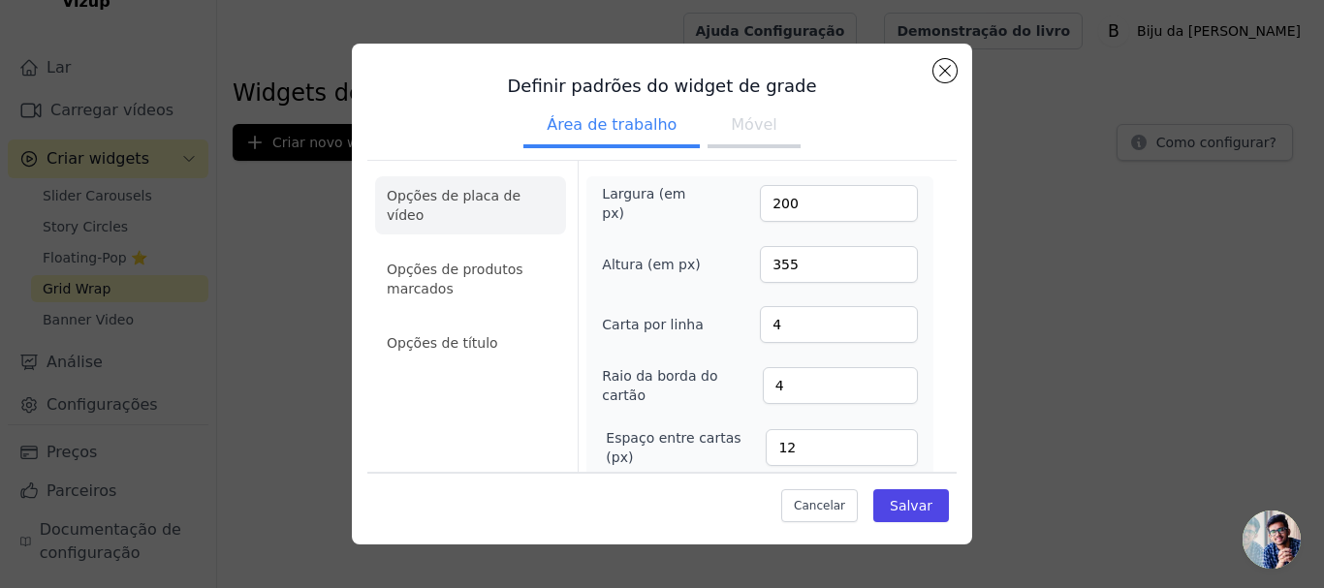
click at [771, 129] on button "Móvel" at bounding box center [753, 127] width 92 height 43
click at [950, 66] on button "Fechar modal" at bounding box center [944, 70] width 23 height 23
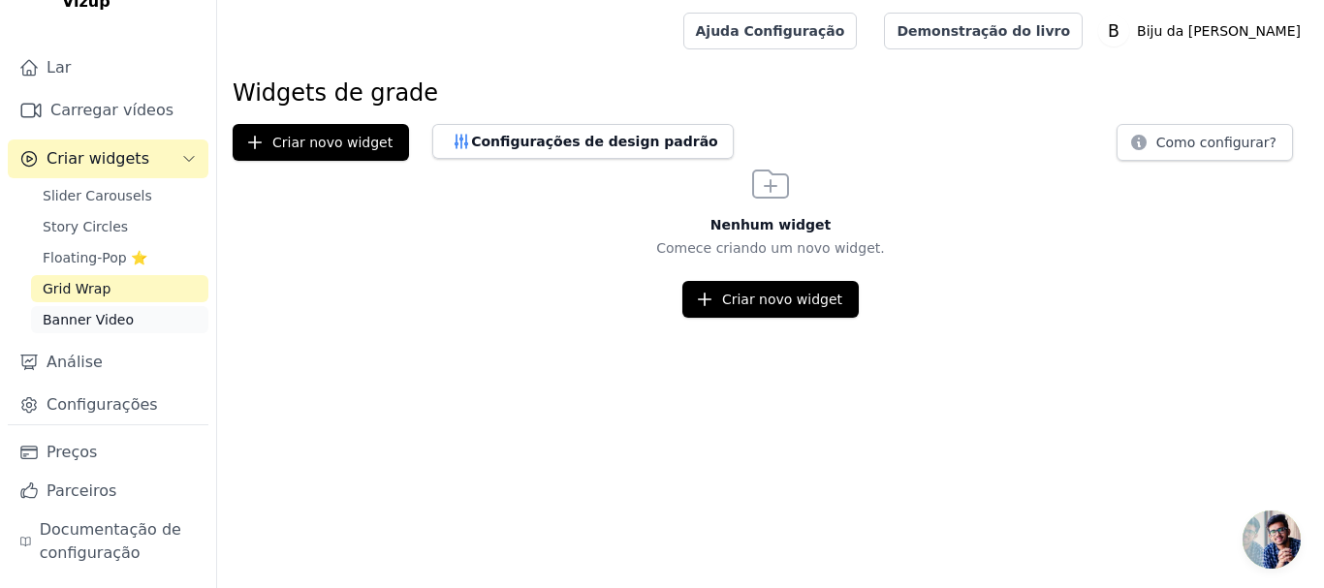
click at [79, 314] on span "Banner Video" at bounding box center [88, 319] width 91 height 19
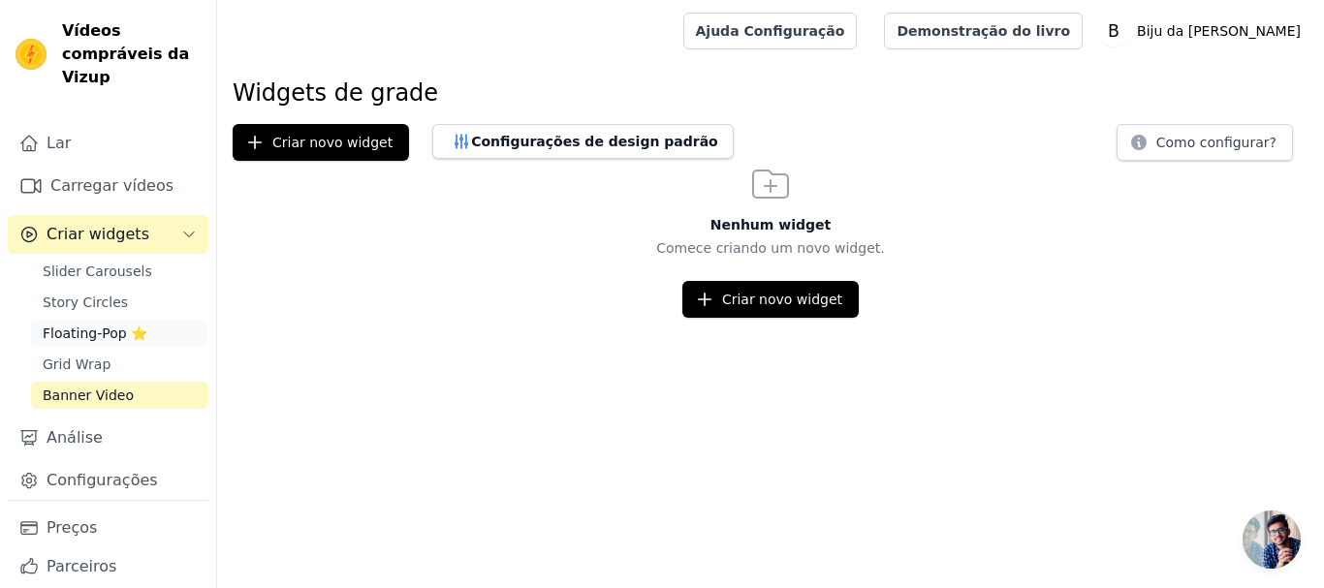
click at [105, 331] on span "Floating-Pop ⭐" at bounding box center [95, 333] width 105 height 19
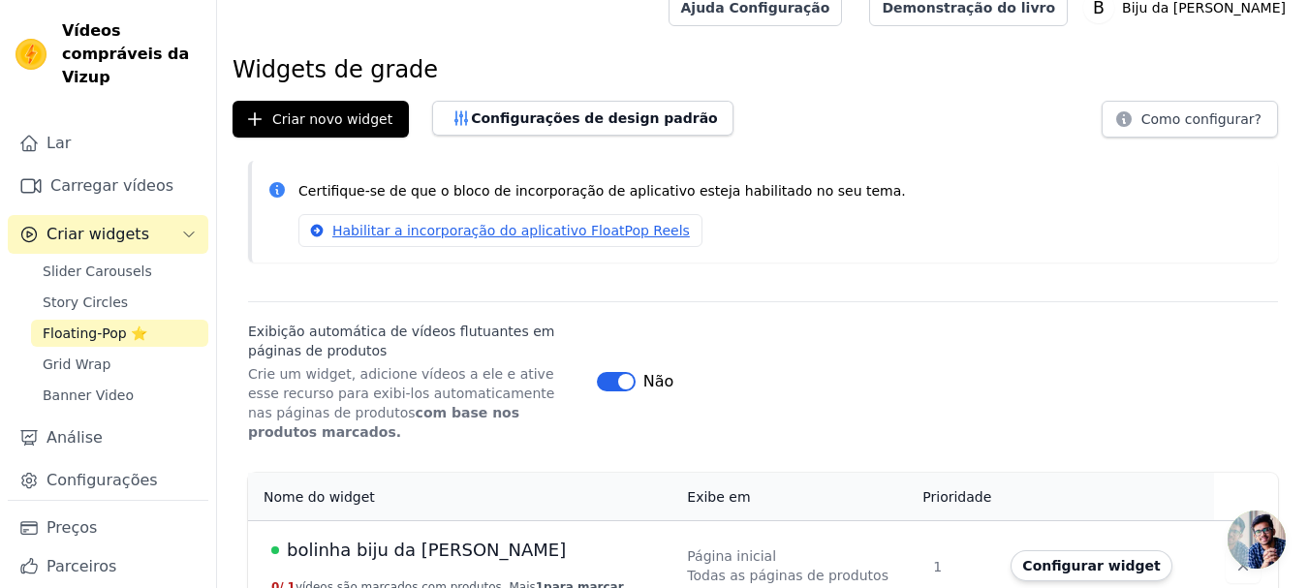
scroll to position [35, 0]
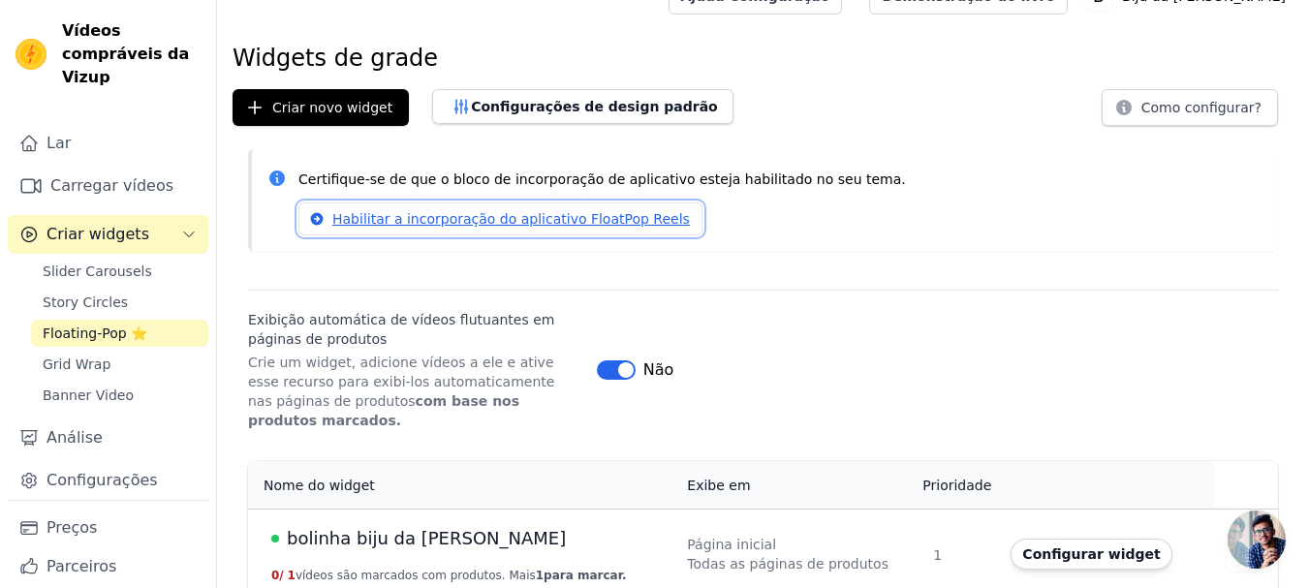
click at [471, 221] on font "Habilitar a incorporação do aplicativo FloatPop Reels" at bounding box center [511, 219] width 358 height 16
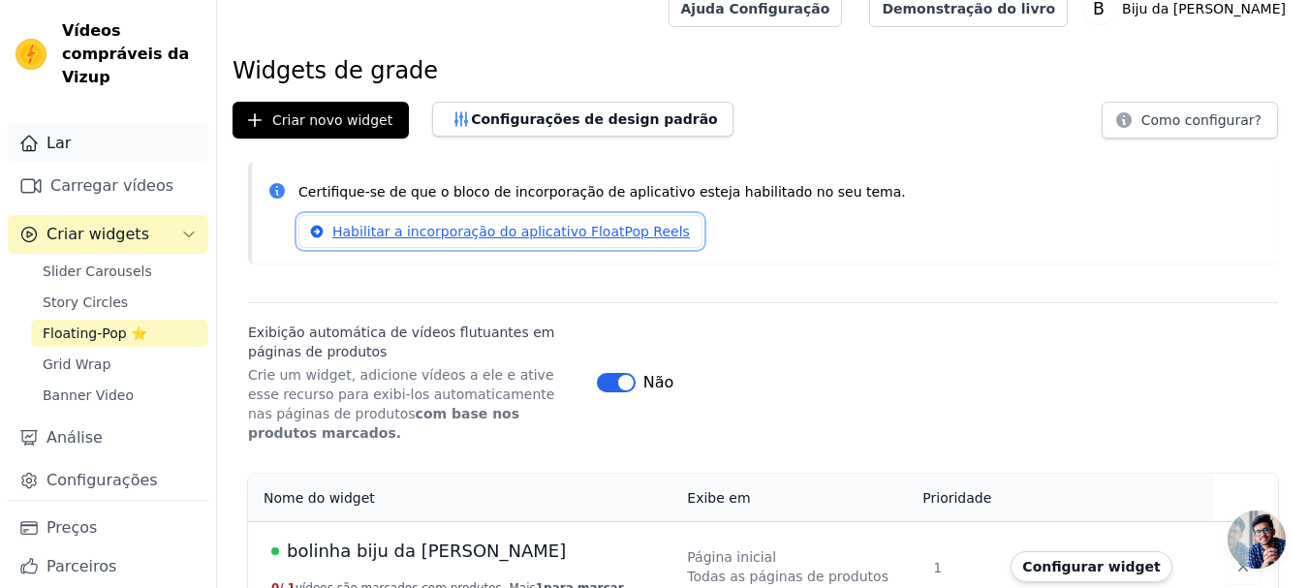
scroll to position [0, 0]
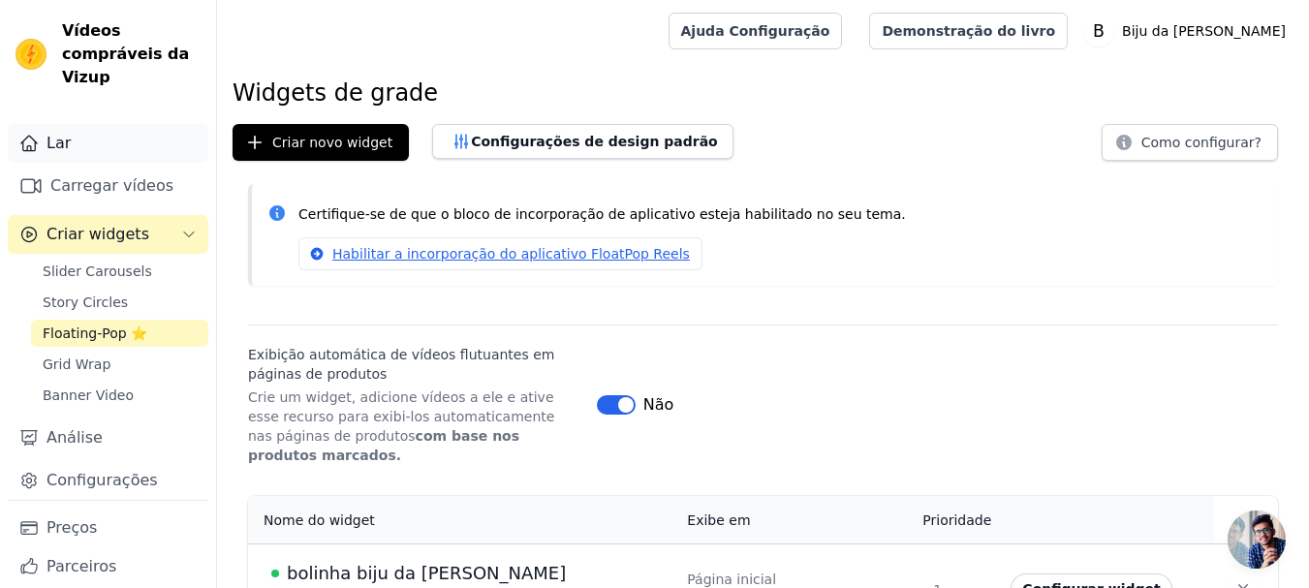
click at [76, 143] on link "Lar" at bounding box center [108, 143] width 201 height 39
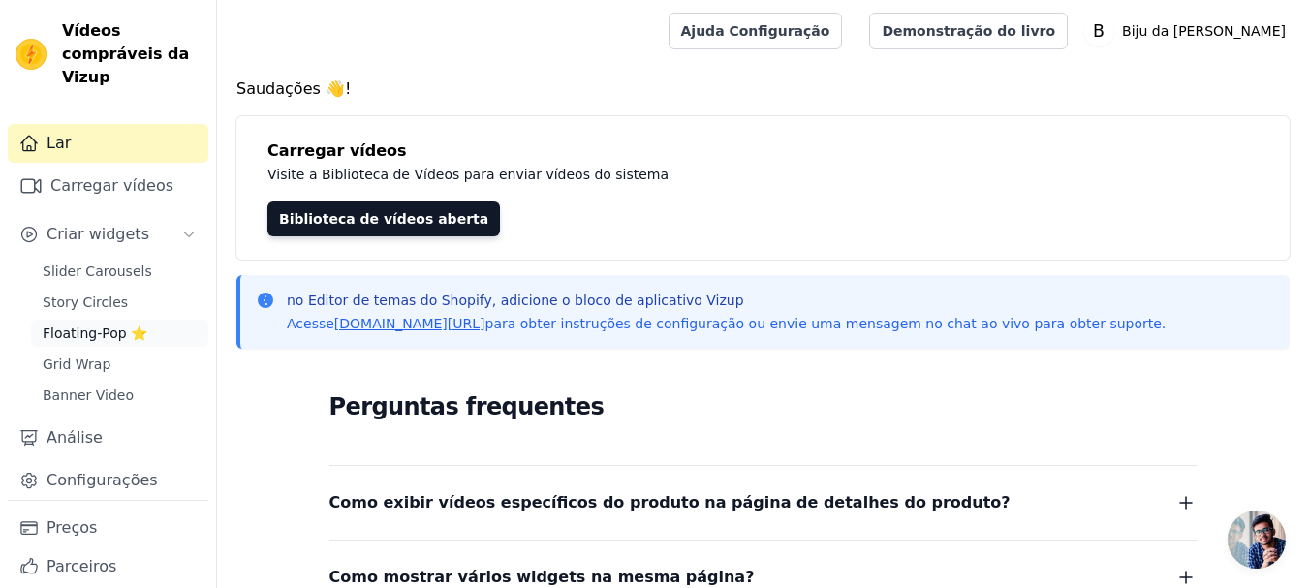
click at [82, 341] on span "Floating-Pop ⭐" at bounding box center [95, 333] width 105 height 19
